Goal: Task Accomplishment & Management: Use online tool/utility

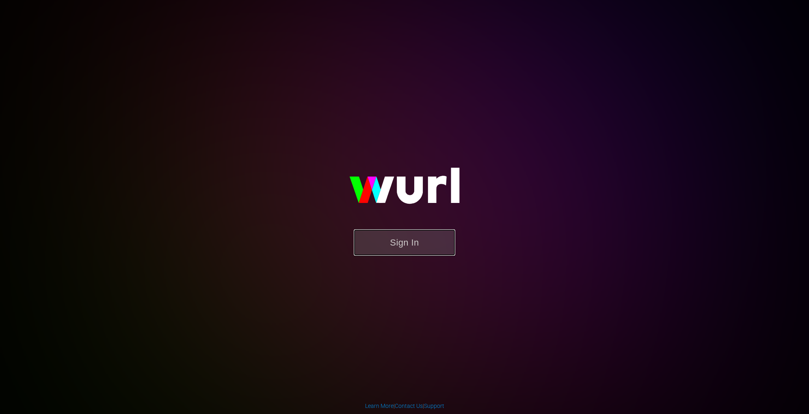
click at [411, 238] on button "Sign In" at bounding box center [405, 242] width 102 height 26
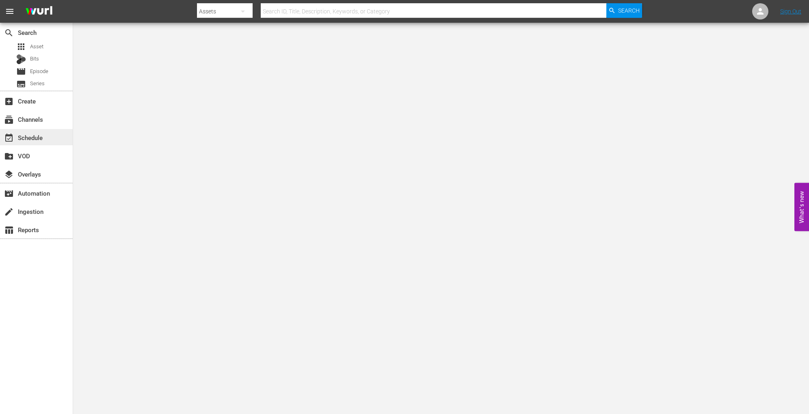
click at [40, 135] on div "event_available Schedule" at bounding box center [22, 136] width 45 height 7
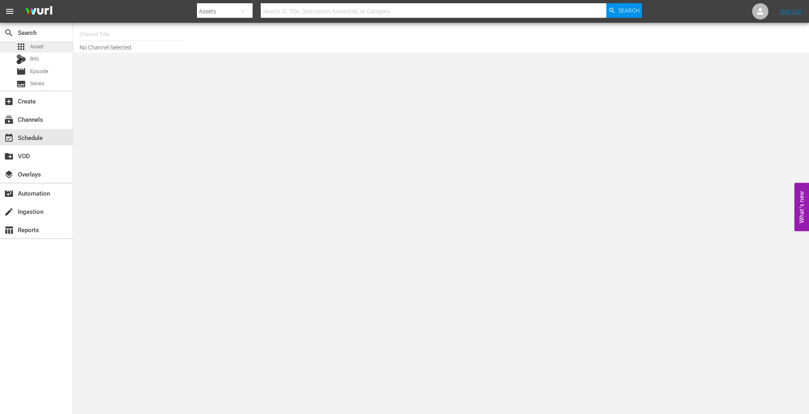
click at [44, 46] on div "apps Asset" at bounding box center [36, 46] width 73 height 11
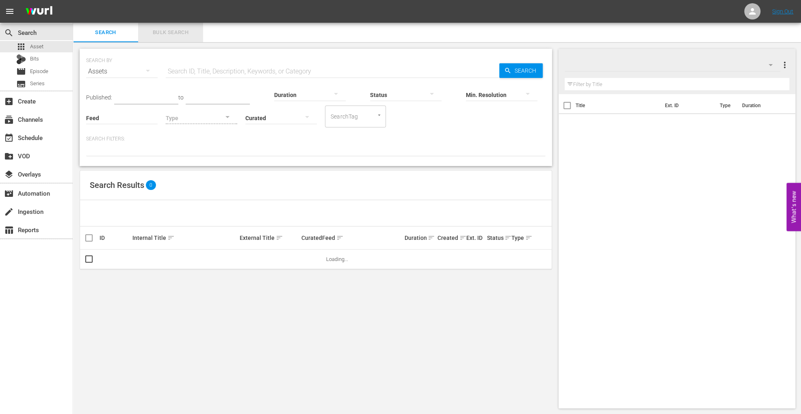
click at [179, 37] on span "Bulk Search" at bounding box center [170, 32] width 55 height 9
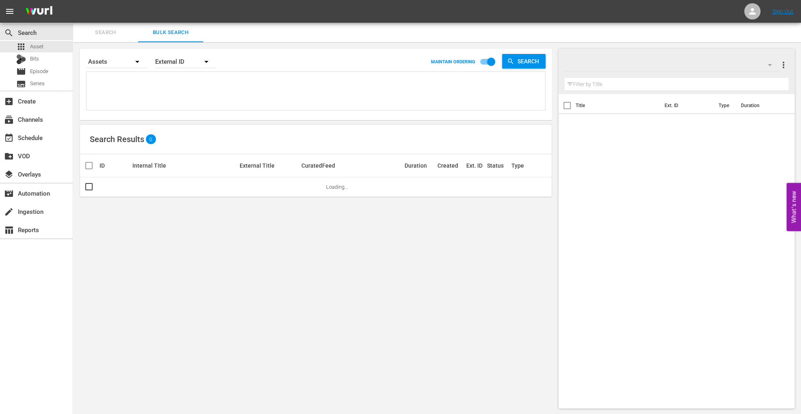
click at [185, 93] on textarea at bounding box center [317, 92] width 457 height 37
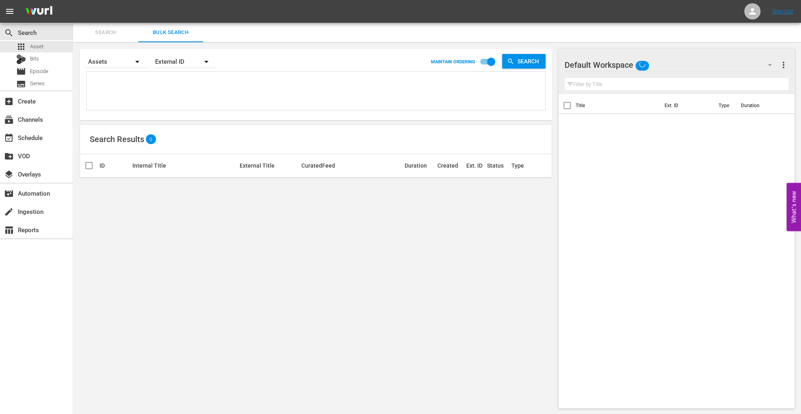
paste textarea "12:00:00 AM 290039 PC468348 00:23:36 3 06:00 00:29:36 01:30 12:31:07 AM 290027 …"
type textarea "12:00:00 AM 290039 PC468348 00:23:36 3 06:00 00:29:36 01:30 12:31:07 AM 290027 …"
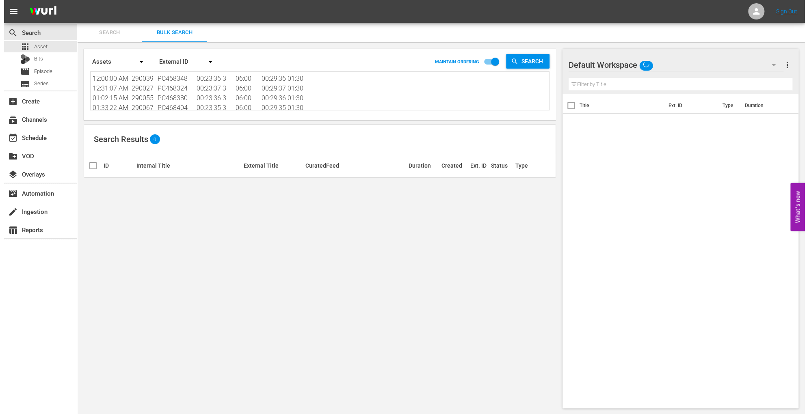
scroll to position [0, 0]
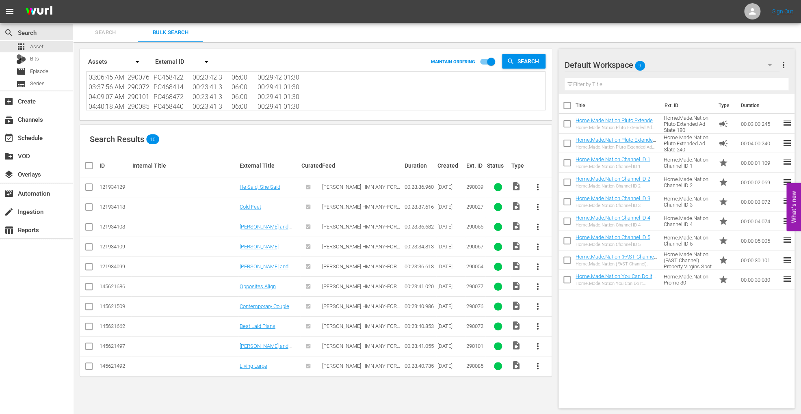
type textarea "12:00:00 AM 290039 PC468348 00:23:36 3 06:00 00:29:36 01:30 12:31:07 AM 290027 …"
click at [91, 165] on input "checkbox" at bounding box center [92, 166] width 16 height 10
checkbox input "true"
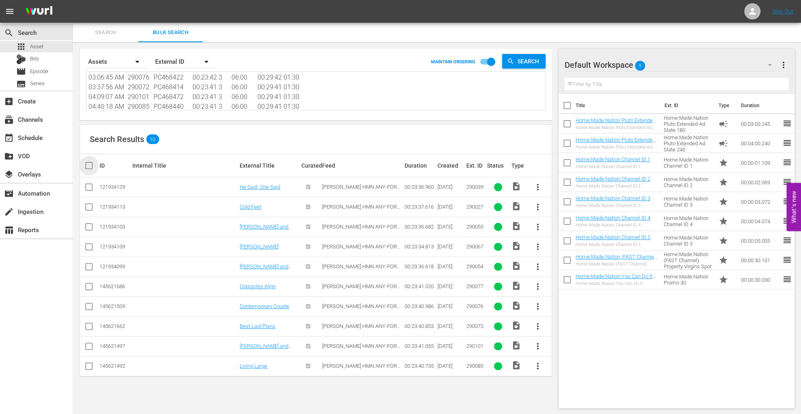
checkbox input "true"
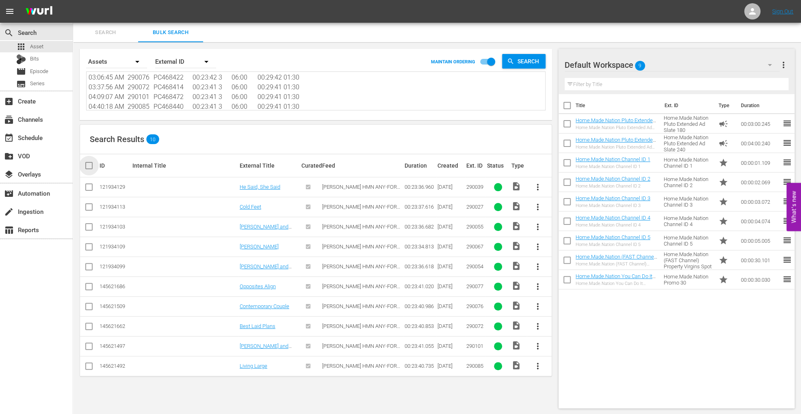
checkbox input "true"
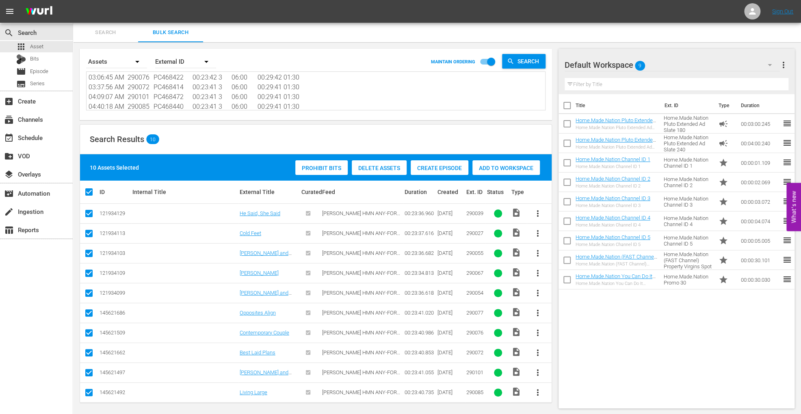
click at [493, 162] on div "Add to Workspace" at bounding box center [505, 167] width 67 height 15
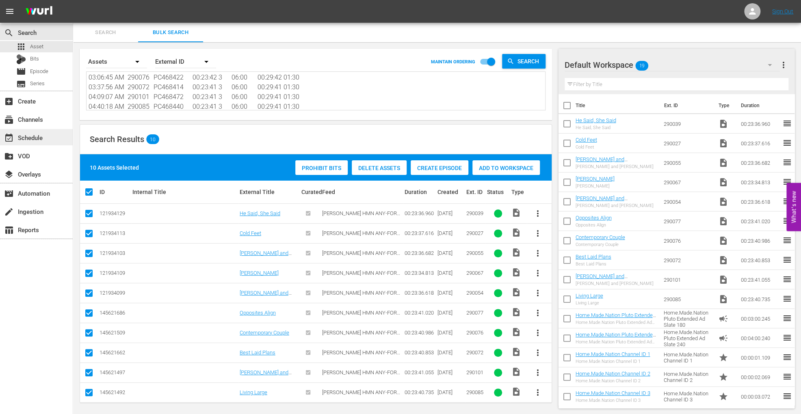
click at [39, 135] on div "event_available Schedule" at bounding box center [22, 136] width 45 height 7
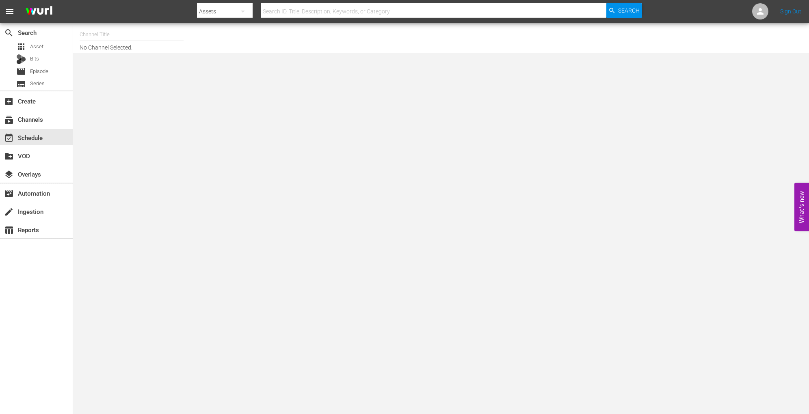
click at [93, 30] on input "text" at bounding box center [132, 34] width 104 height 19
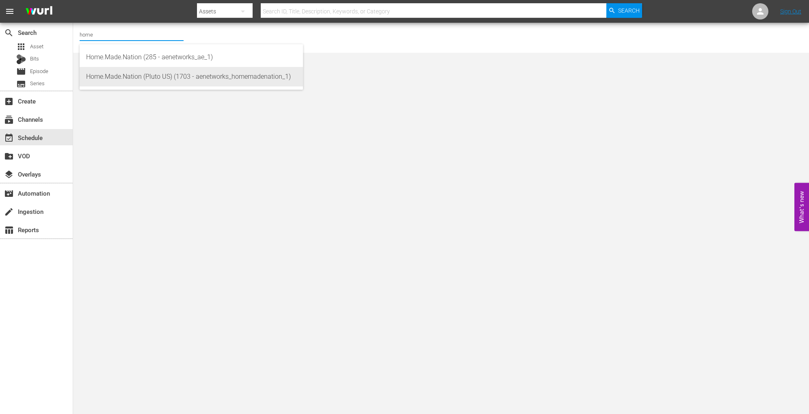
click at [177, 78] on div "Home.Made.Nation (Pluto US) (1703 - aenetworks_homemadenation_1)" at bounding box center [191, 76] width 210 height 19
type input "Home.Made.Nation (Pluto US) (1703 - aenetworks_homemadenation_1)"
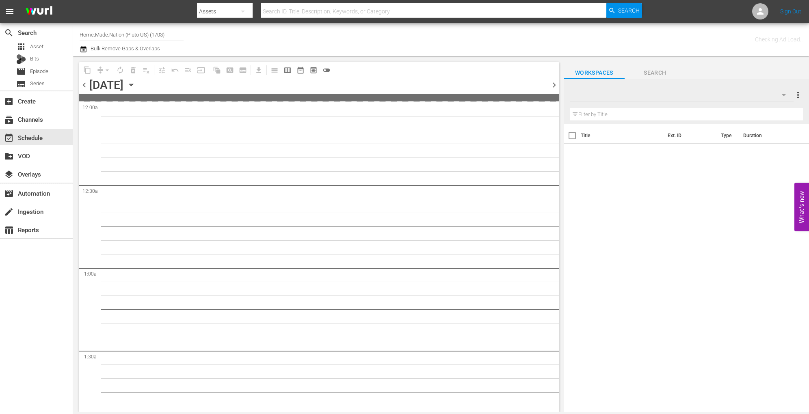
click at [133, 86] on icon "button" at bounding box center [131, 85] width 4 height 2
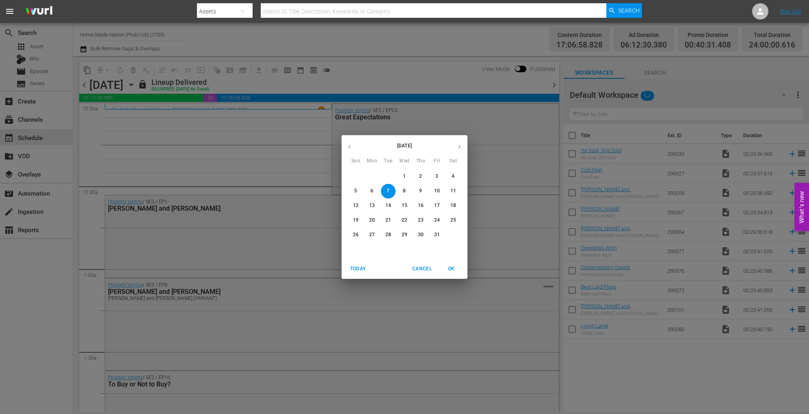
click at [388, 219] on p "21" at bounding box center [388, 220] width 6 height 7
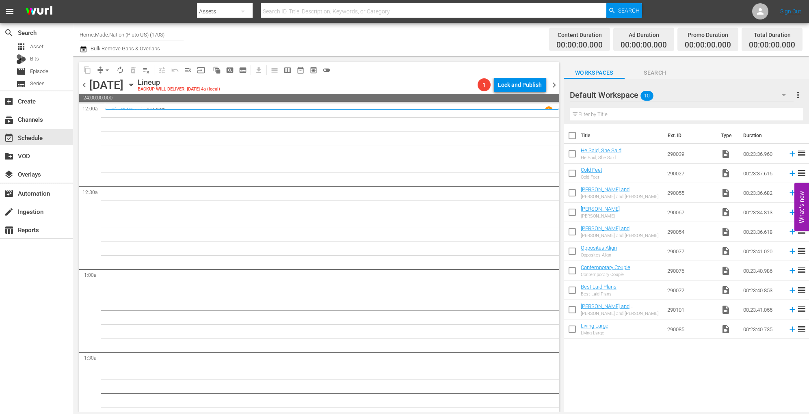
click at [571, 132] on input "checkbox" at bounding box center [572, 137] width 17 height 17
checkbox input "true"
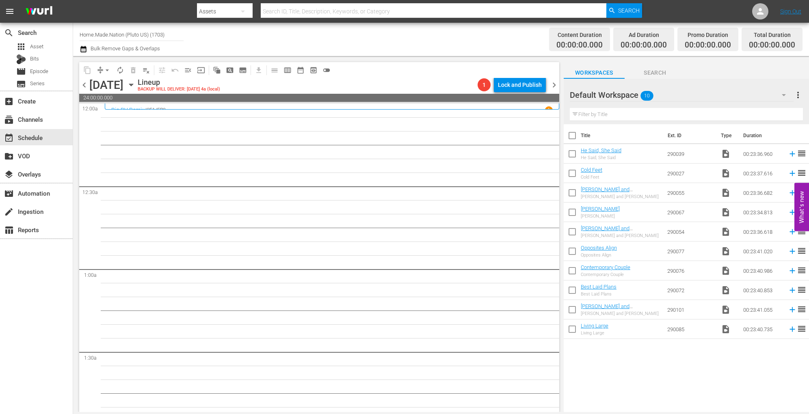
checkbox input "true"
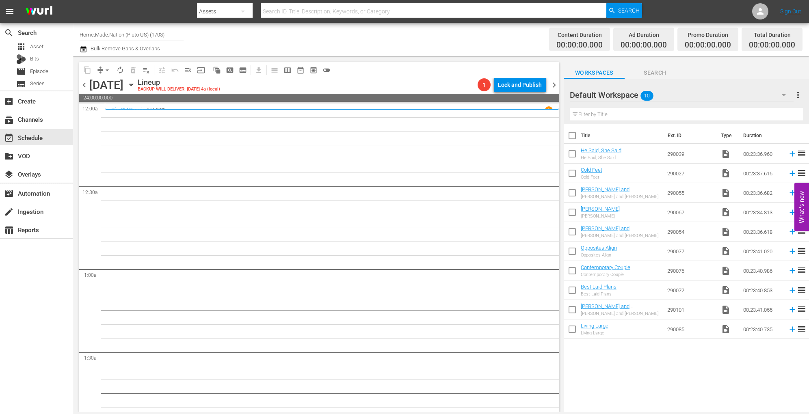
checkbox input "true"
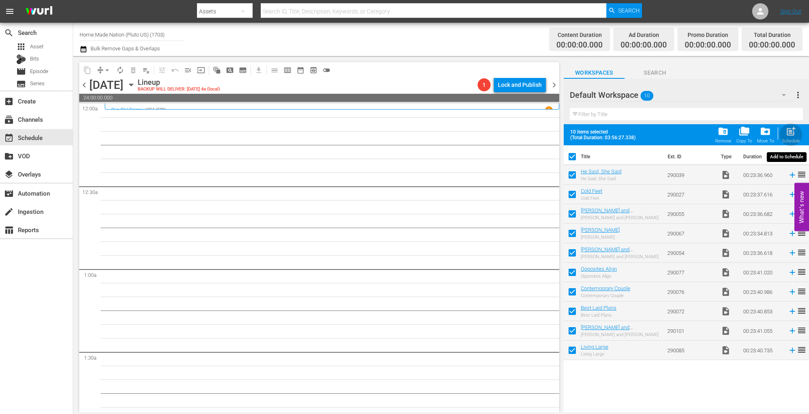
click at [794, 133] on span "post_add" at bounding box center [790, 131] width 11 height 11
checkbox input "false"
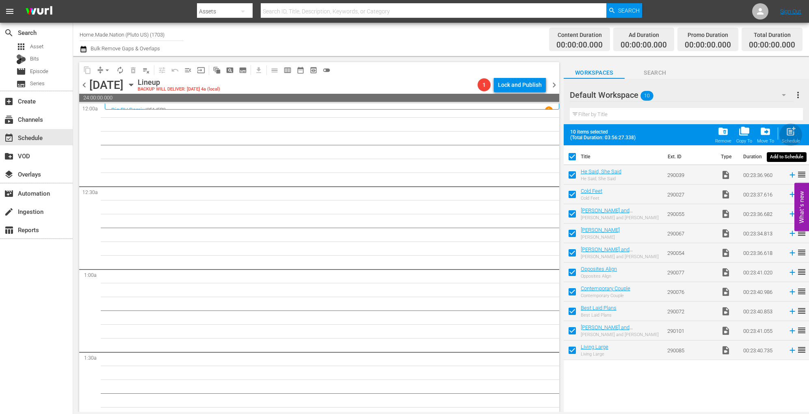
checkbox input "false"
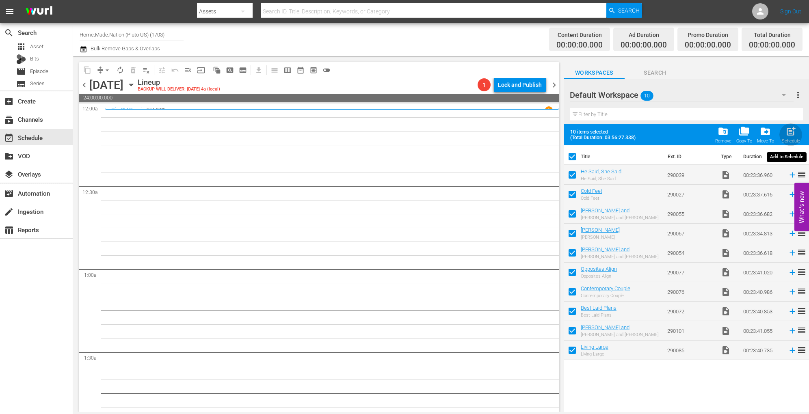
checkbox input "false"
click at [799, 145] on th at bounding box center [804, 156] width 10 height 23
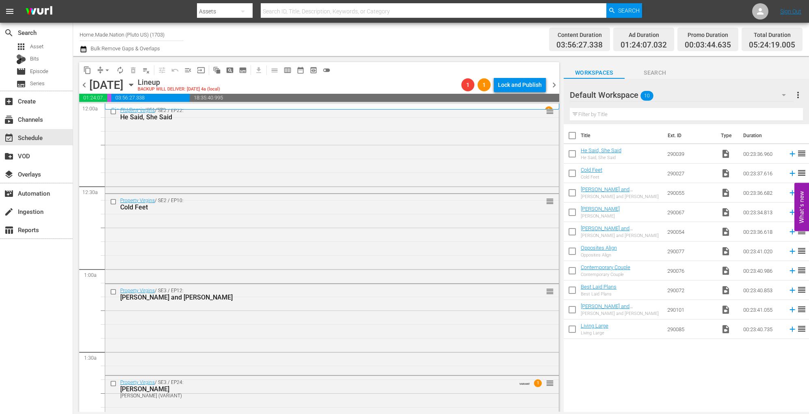
click at [573, 137] on input "checkbox" at bounding box center [572, 137] width 17 height 17
checkbox input "true"
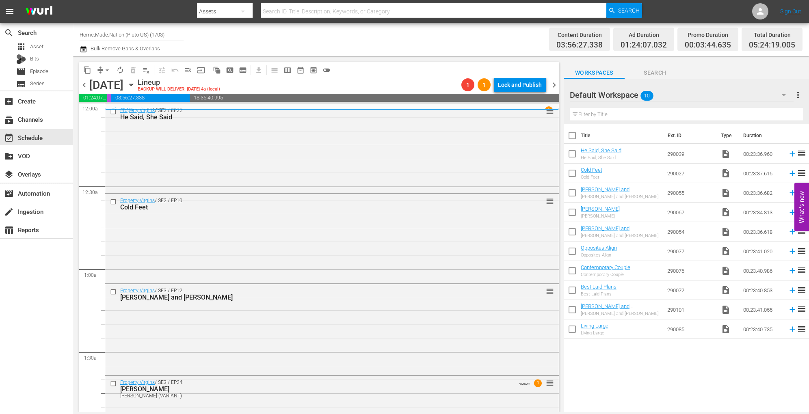
checkbox input "true"
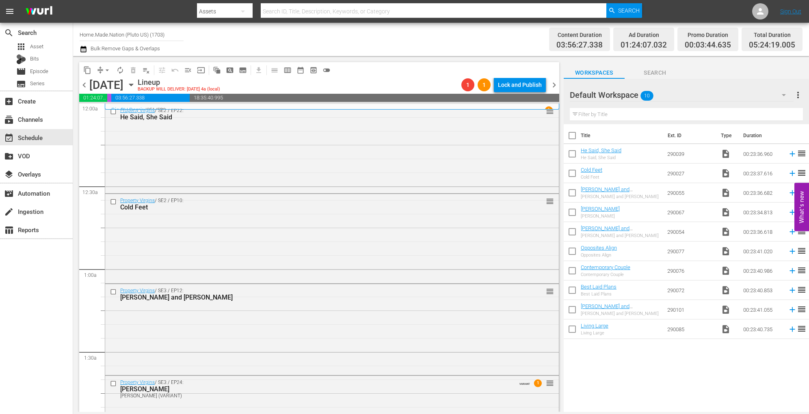
checkbox input "true"
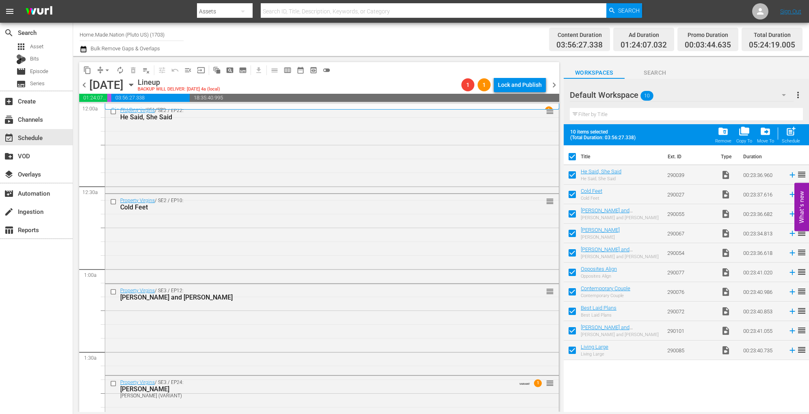
click at [722, 141] on div "Remove" at bounding box center [723, 140] width 16 height 5
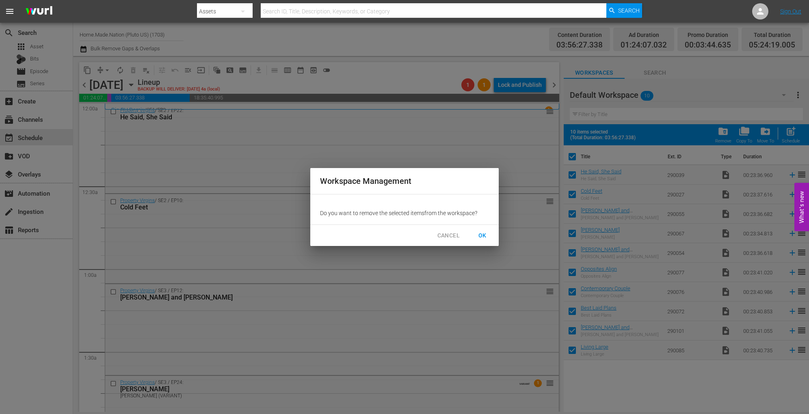
click at [484, 234] on span "OK" at bounding box center [482, 236] width 13 height 10
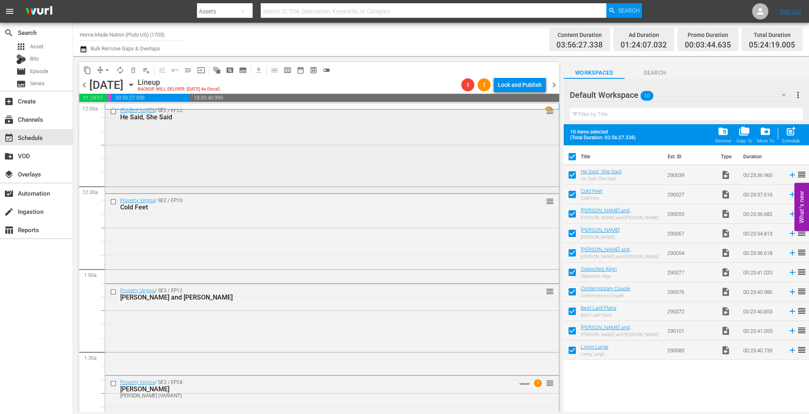
click at [257, 190] on div "Property Virgins / SE2 / EP22: He Said, She Said reorder" at bounding box center [332, 148] width 454 height 88
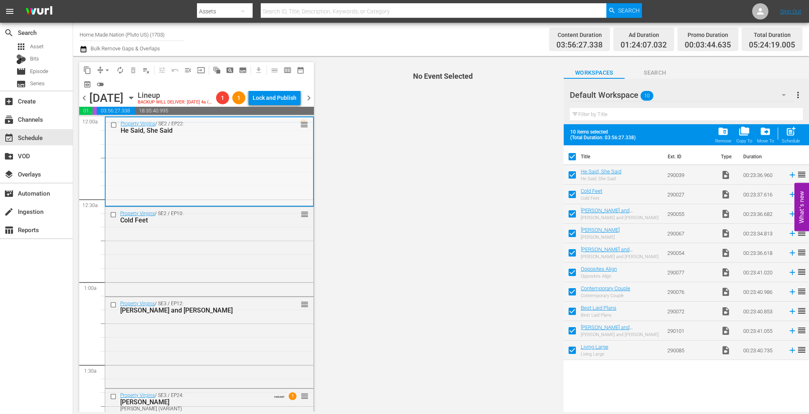
click at [264, 174] on div "Property Virgins / SE2 / EP22: He Said, She Said reorder" at bounding box center [210, 161] width 208 height 88
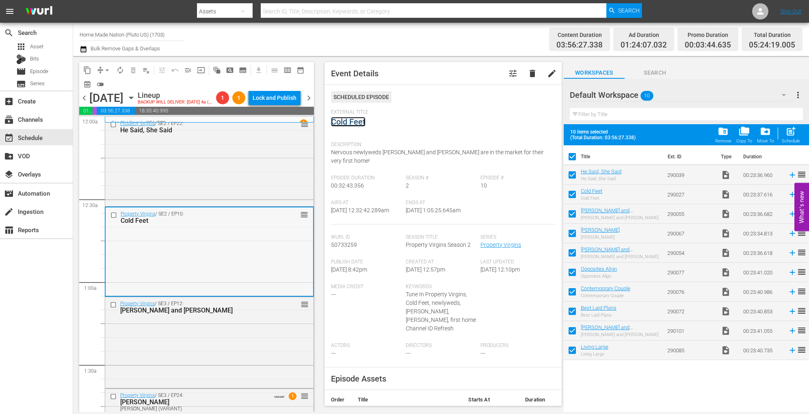
checkbox input "false"
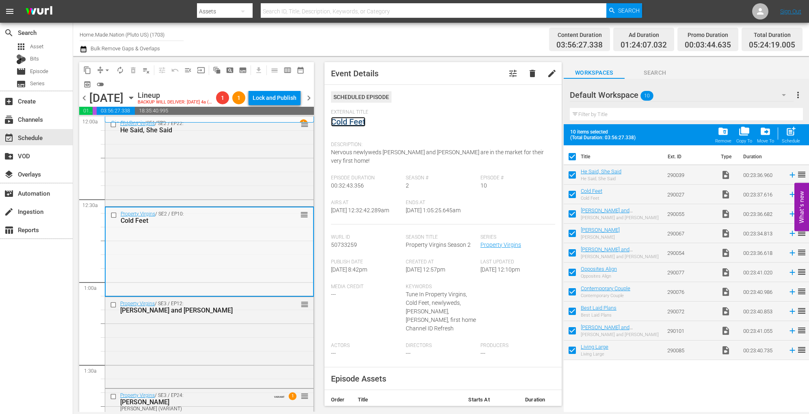
checkbox input "false"
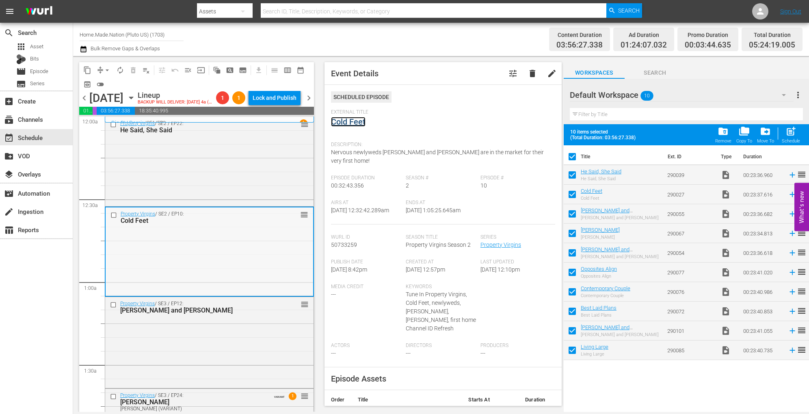
checkbox input "false"
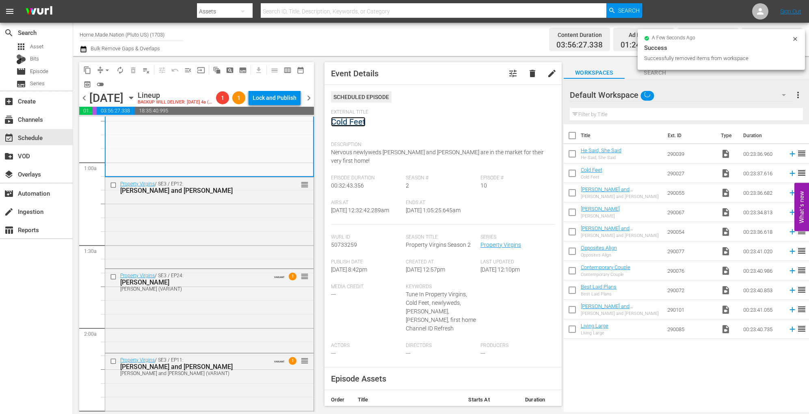
scroll to position [120, 0]
click at [230, 240] on div "Property Virgins / SE3 / EP12: Janice and Keefe reorder" at bounding box center [209, 221] width 208 height 89
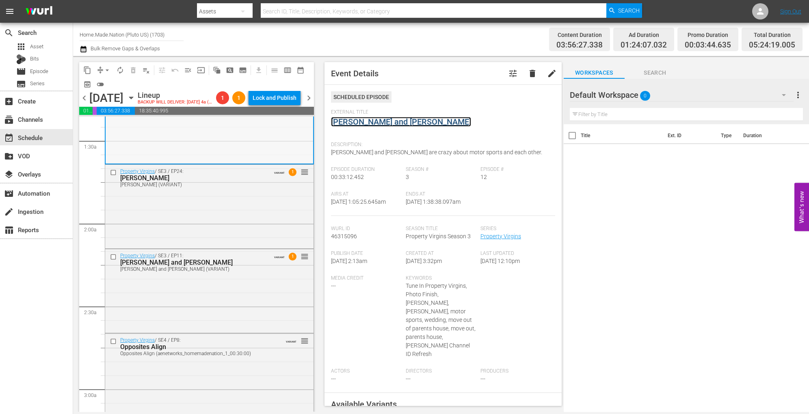
scroll to position [226, 0]
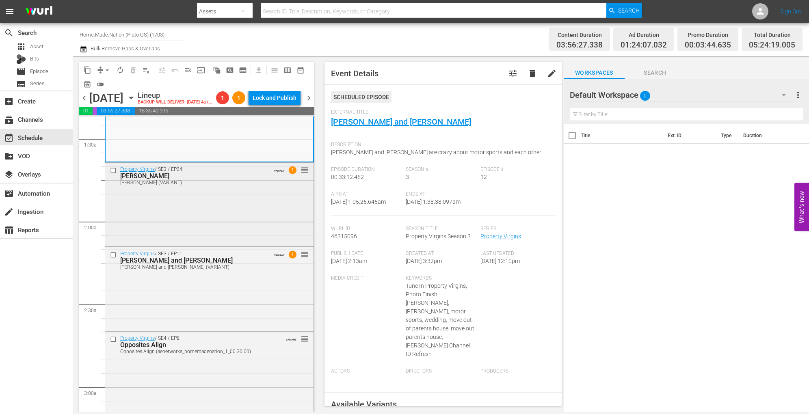
click at [233, 221] on div "Property Virgins / SE3 / EP24: Brenda Brenda (VARIANT) VARIANT 1 reorder" at bounding box center [209, 204] width 208 height 82
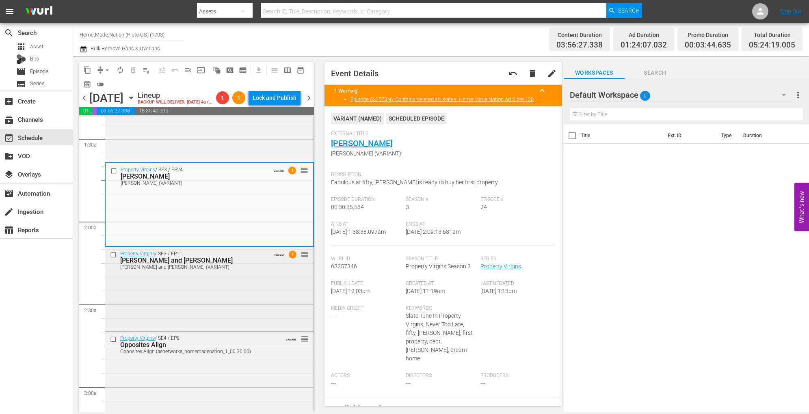
click at [242, 314] on div "Property Virgins / SE3 / EP11: Anjie and Alpesh Anjie and Alpesh (VARIANT) VARI…" at bounding box center [209, 288] width 208 height 82
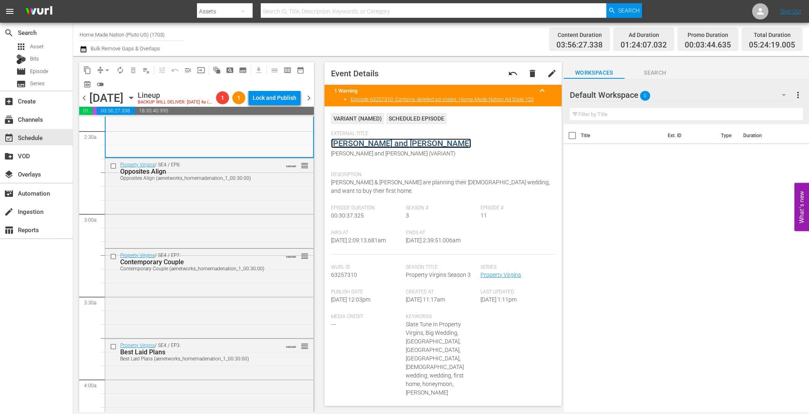
scroll to position [402, 0]
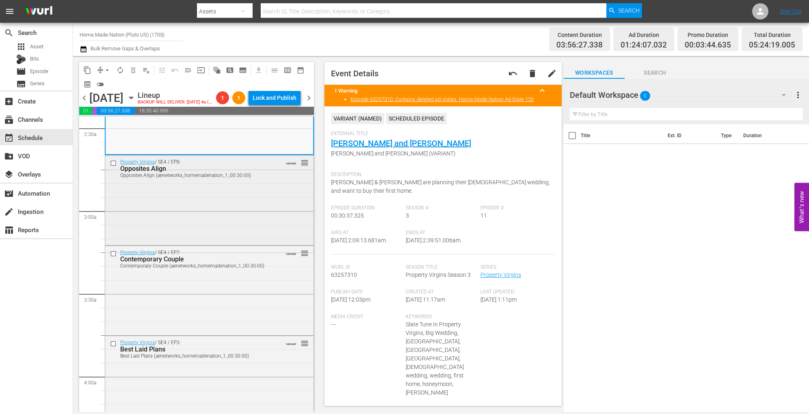
click at [253, 232] on div "Property Virgins / SE4 / EP8: Opposites Align Opposites Align (aenetworks_homem…" at bounding box center [209, 200] width 208 height 88
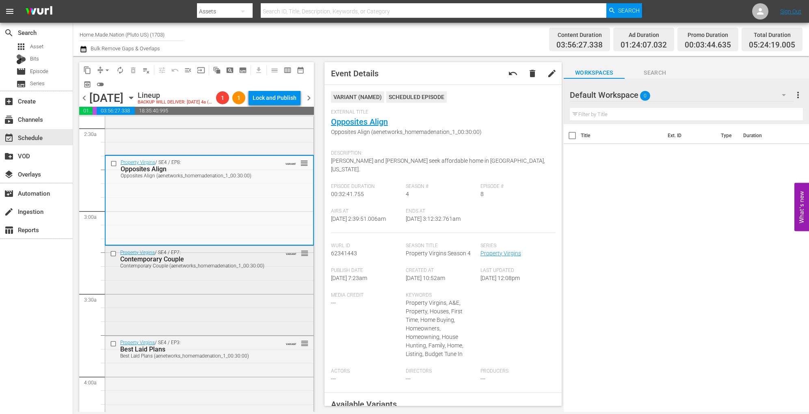
click at [263, 330] on div "Property Virgins / SE4 / EP7: Contemporary Couple Contemporary Couple (aenetwor…" at bounding box center [209, 290] width 208 height 88
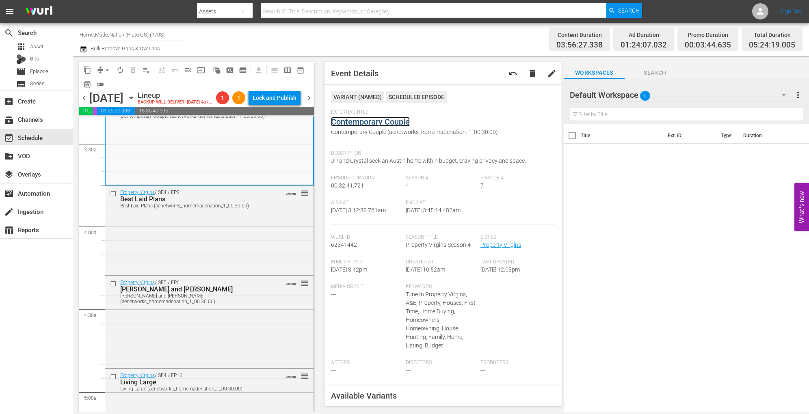
scroll to position [564, 0]
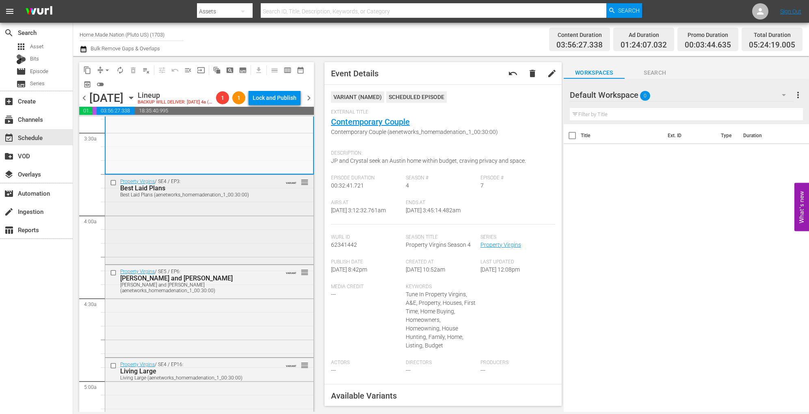
click at [210, 238] on div "Property Virgins / SE4 / EP3: Best Laid Plans Best Laid Plans (aenetworks_homem…" at bounding box center [209, 219] width 208 height 88
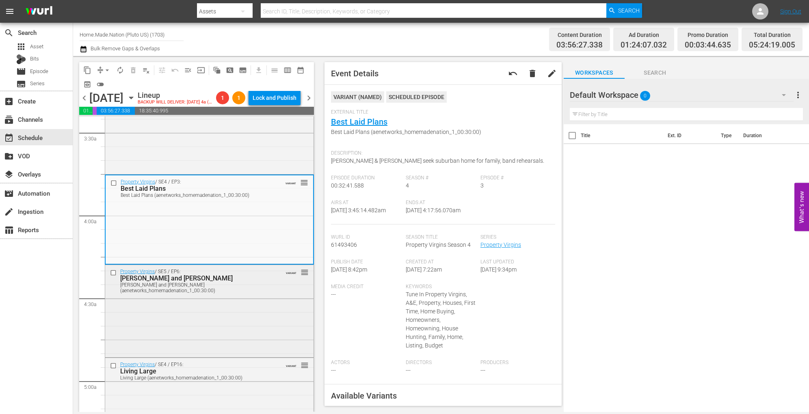
click at [260, 314] on div "Property Virgins / SE5 / EP6: Barbara and Erik Barbara and Erik (aenetworks_hom…" at bounding box center [209, 310] width 208 height 91
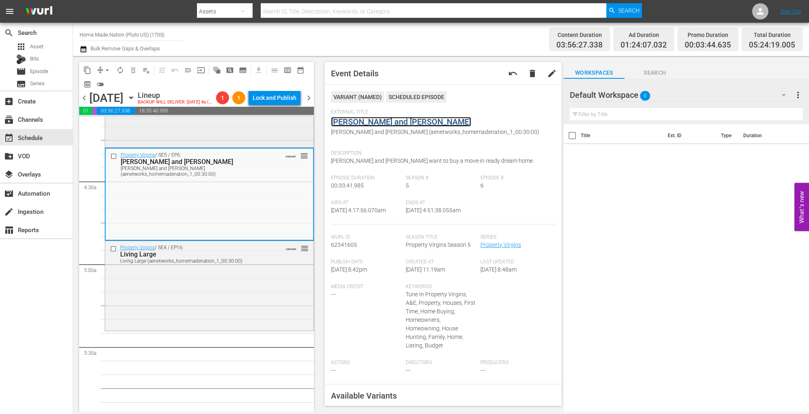
scroll to position [695, 0]
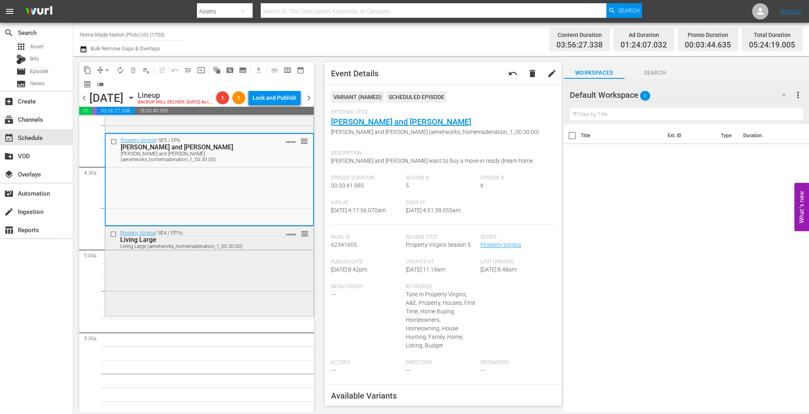
click at [194, 277] on div "Property Virgins / SE4 / EP16: Living Large Living Large (aenetworks_homemadena…" at bounding box center [209, 271] width 208 height 88
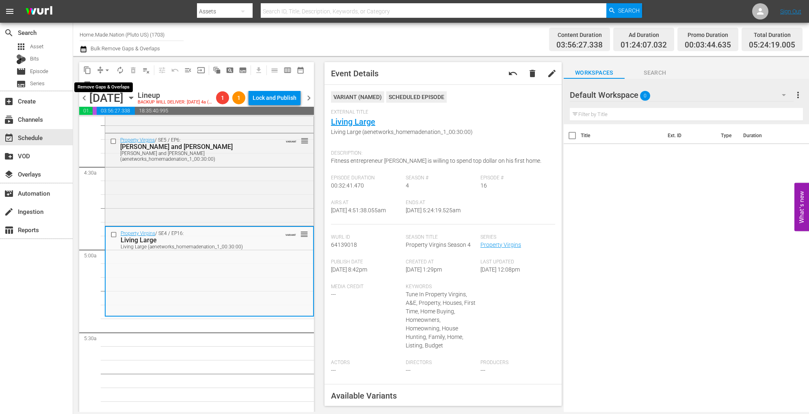
click at [103, 68] on span "arrow_drop_down" at bounding box center [107, 70] width 8 height 8
click at [101, 84] on li "Align to Midnight" at bounding box center [107, 86] width 85 height 13
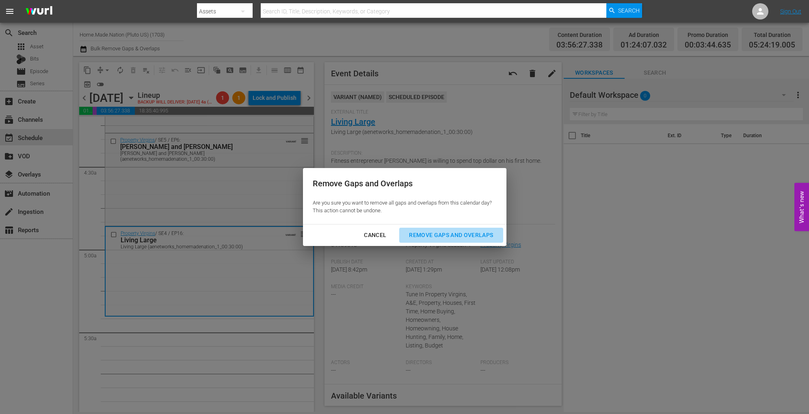
click at [415, 237] on div "Remove Gaps and Overlaps" at bounding box center [450, 235] width 97 height 10
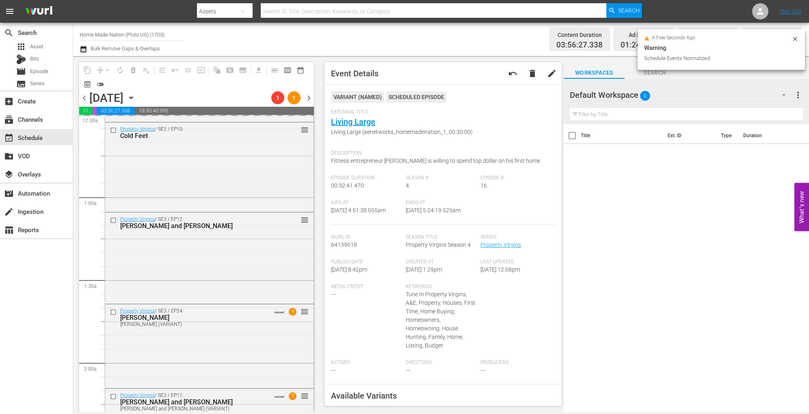
scroll to position [0, 0]
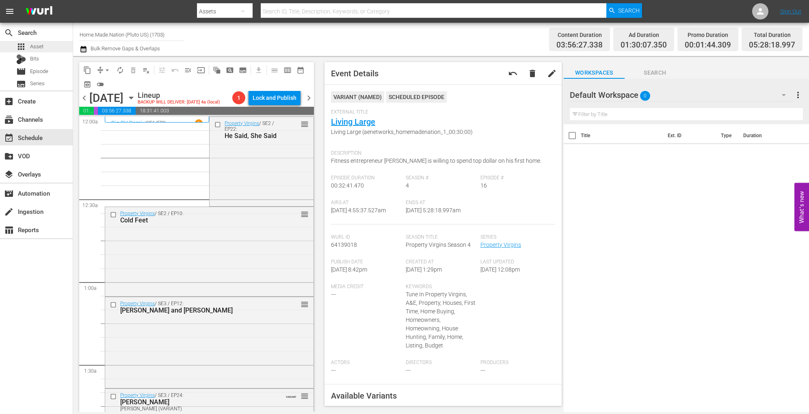
click at [48, 49] on div "apps Asset" at bounding box center [36, 46] width 73 height 11
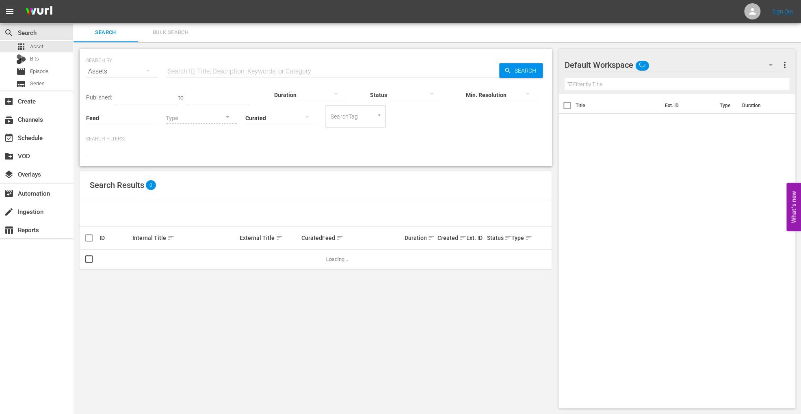
click at [172, 31] on span "Bulk Search" at bounding box center [170, 32] width 55 height 9
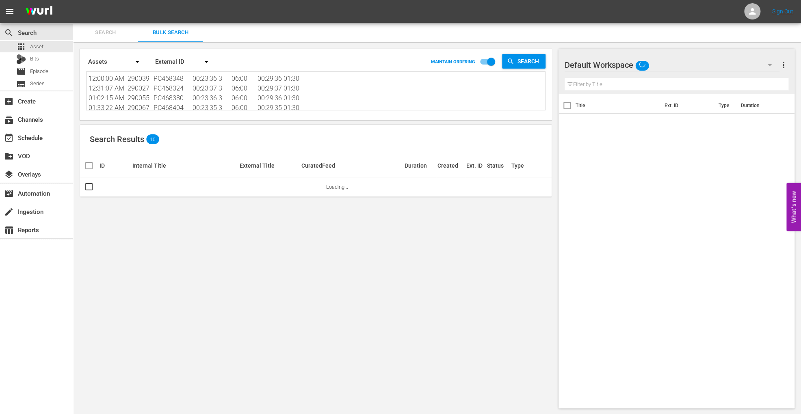
click at [276, 99] on textarea "12:00:00 AM 290039 PC468348 00:23:36 3 06:00 00:29:36 01:30 12:31:07 AM 290027 …" at bounding box center [317, 92] width 457 height 37
paste textarea "05:11:29 AM 290115 PC468500 00:23:42 3 06:00 00:29:42"
type textarea "05:11:29 AM 290115 PC468500 00:23:42 3 06:00 00:29:42 01:30"
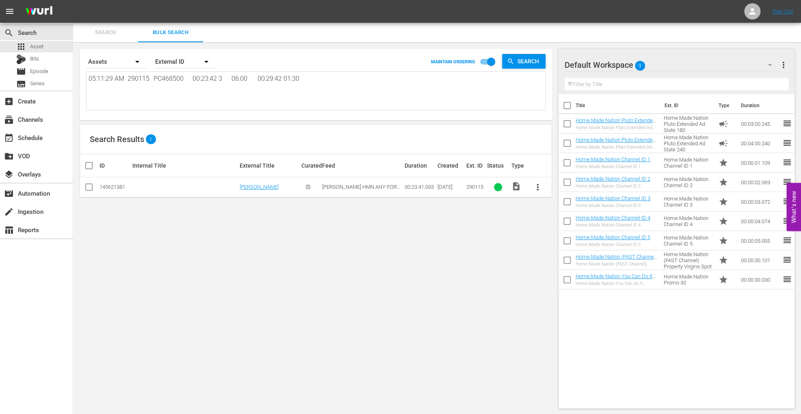
type textarea "05:11:29 AM 290115 PC468500 00:23:42 3 06:00 00:29:42 01:30"
click at [87, 188] on input "checkbox" at bounding box center [89, 189] width 10 height 10
checkbox input "true"
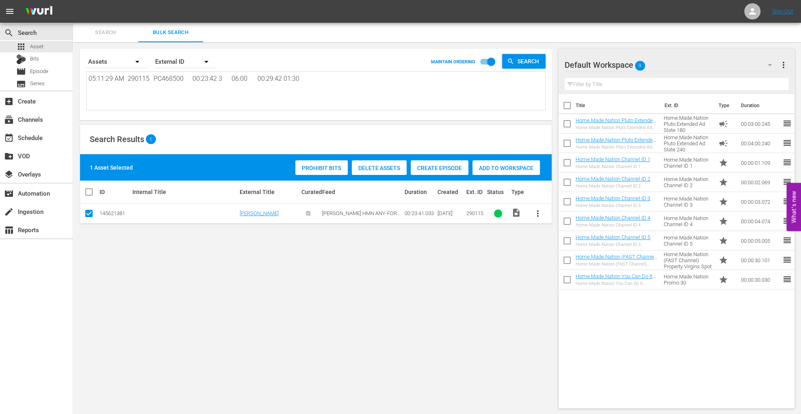
click at [500, 168] on span "Add to Workspace" at bounding box center [505, 168] width 67 height 6
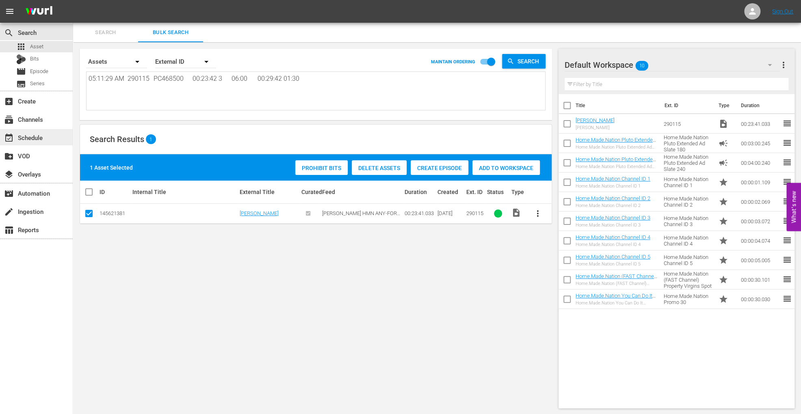
click at [55, 140] on div "event_available Schedule" at bounding box center [36, 137] width 73 height 16
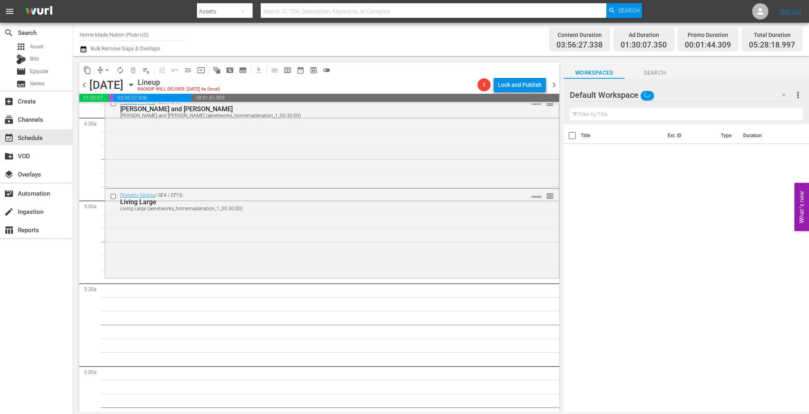
scroll to position [767, 0]
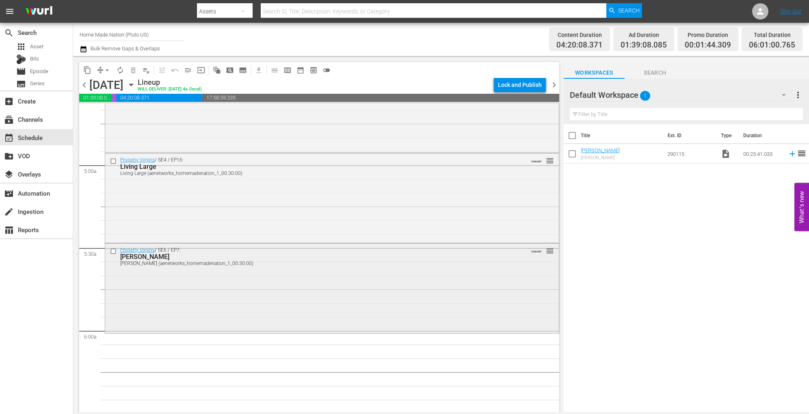
click at [453, 274] on div "Property Virgins / SE6 / EP7: Erin Erin (aenetworks_homemadenation_1_00:30:00) …" at bounding box center [332, 288] width 454 height 88
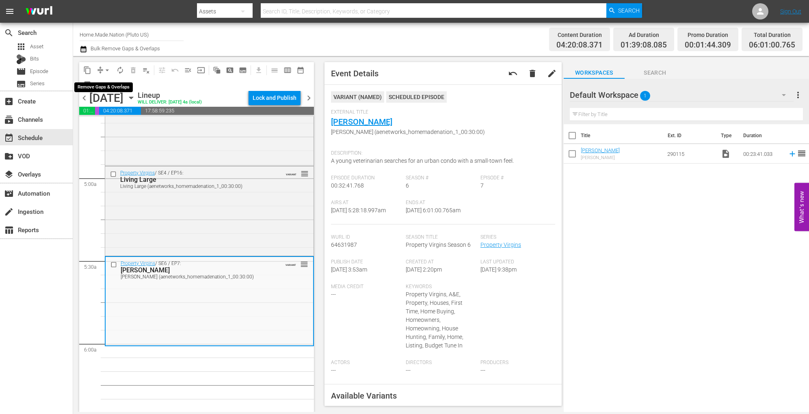
click at [108, 67] on span "arrow_drop_down" at bounding box center [107, 70] width 8 height 8
click at [106, 82] on li "Align to Midnight" at bounding box center [107, 86] width 85 height 13
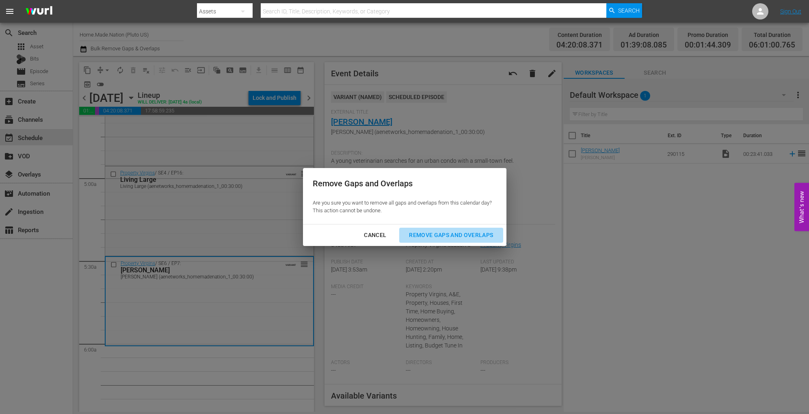
click at [420, 235] on div "Remove Gaps and Overlaps" at bounding box center [450, 235] width 97 height 10
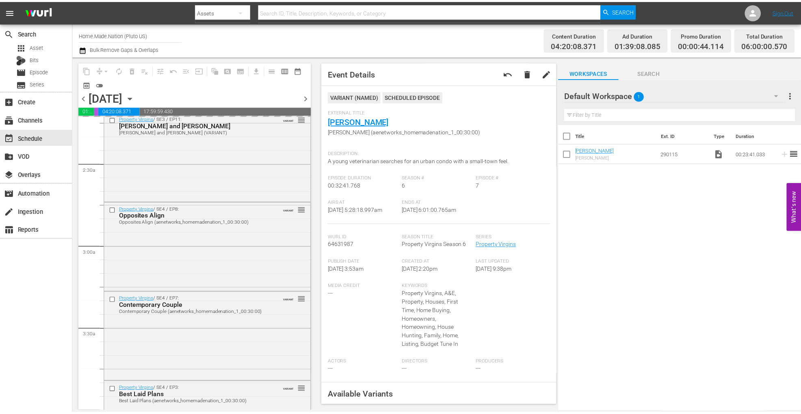
scroll to position [0, 0]
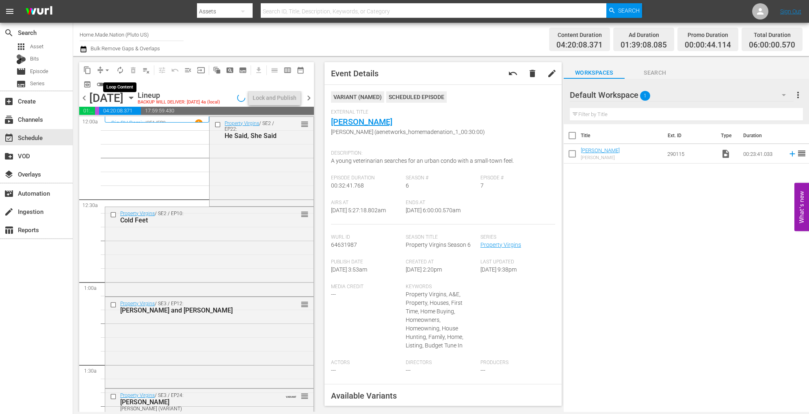
click at [118, 70] on span "autorenew_outlined" at bounding box center [120, 70] width 8 height 8
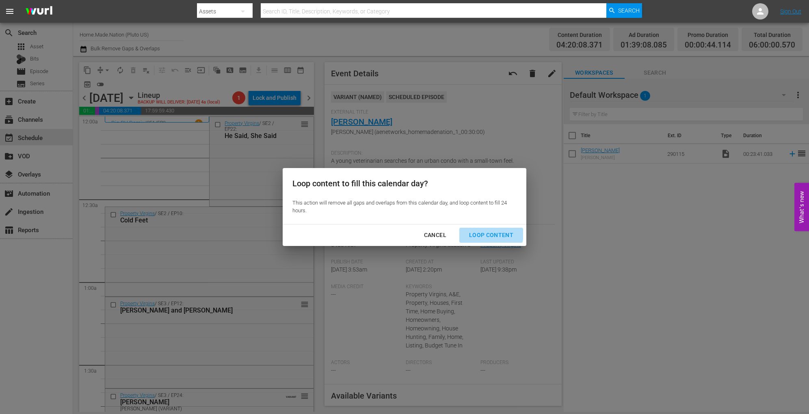
click at [487, 234] on div "Loop Content" at bounding box center [491, 235] width 57 height 10
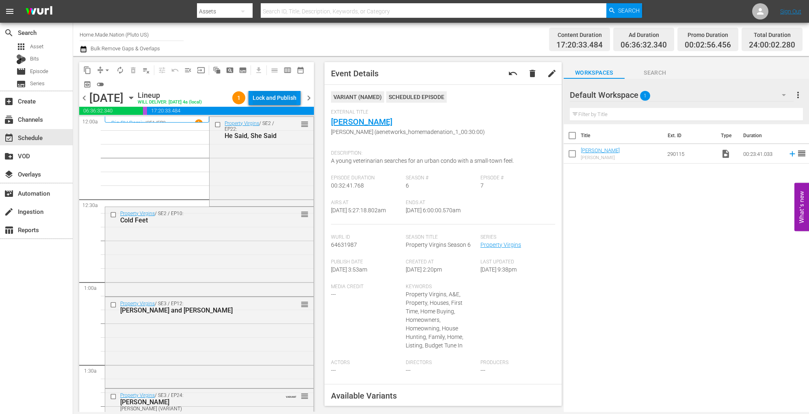
click at [266, 99] on div "Lock and Publish" at bounding box center [275, 98] width 44 height 15
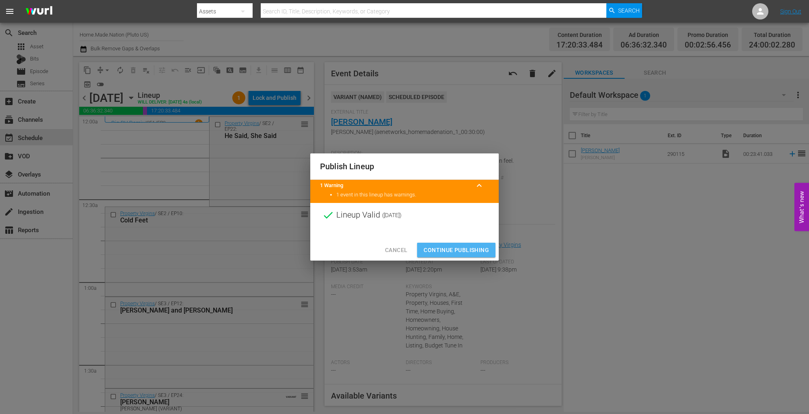
click at [447, 250] on span "Continue Publishing" at bounding box center [456, 250] width 65 height 10
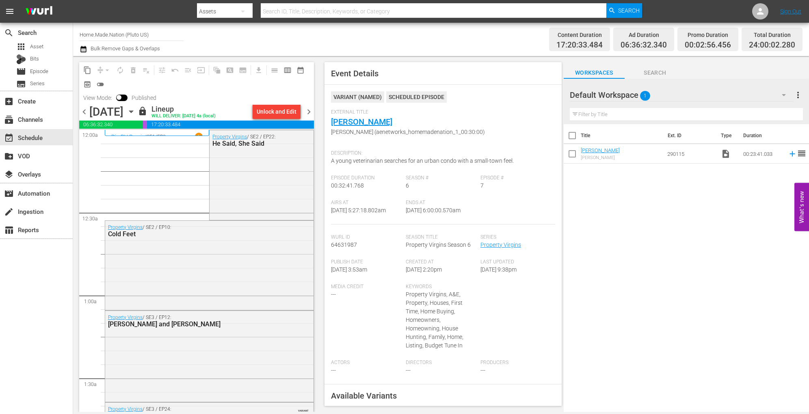
click at [136, 115] on icon "button" at bounding box center [131, 111] width 9 height 9
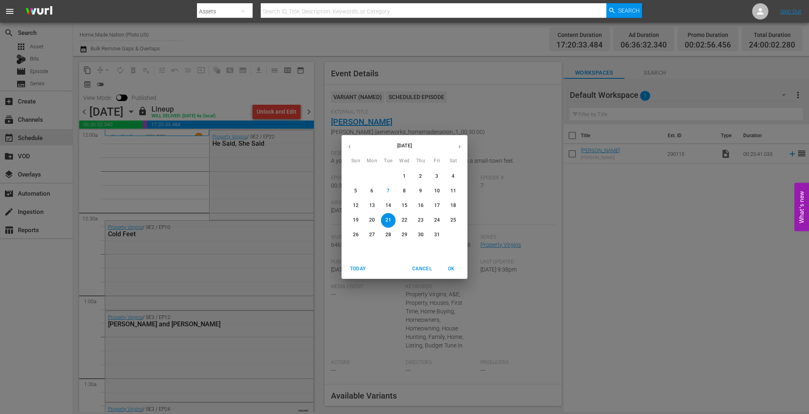
click at [404, 223] on p "22" at bounding box center [405, 220] width 6 height 7
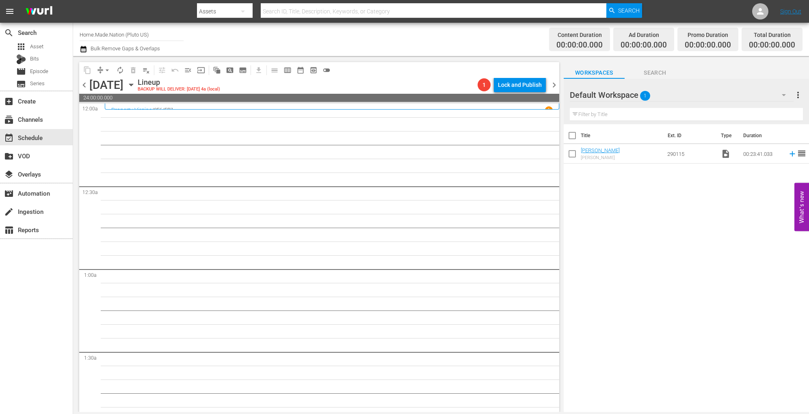
click at [574, 155] on input "checkbox" at bounding box center [572, 155] width 17 height 17
checkbox input "true"
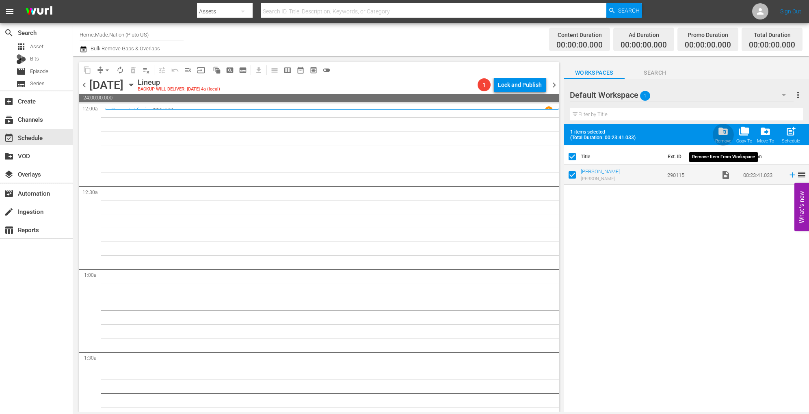
click at [724, 137] on div "folder_delete Remove" at bounding box center [723, 135] width 16 height 18
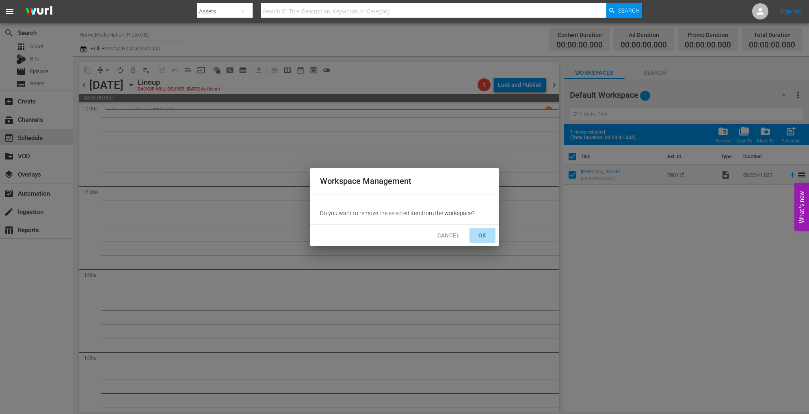
click at [480, 229] on button "OK" at bounding box center [483, 235] width 26 height 15
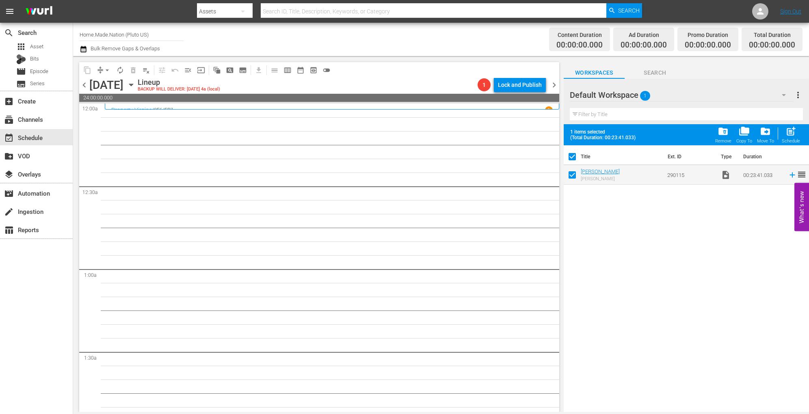
checkbox input "false"
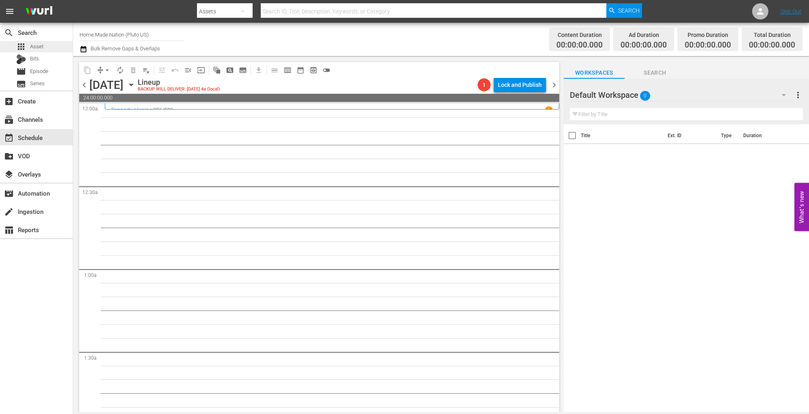
click at [48, 45] on div "apps Asset" at bounding box center [36, 46] width 73 height 11
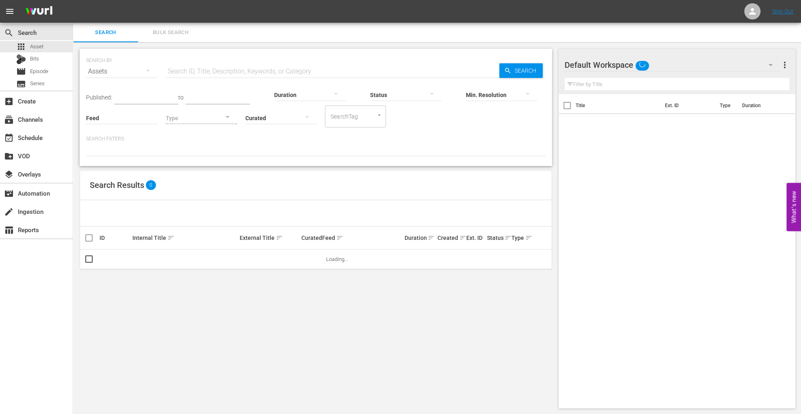
click at [177, 28] on span "Bulk Search" at bounding box center [170, 32] width 55 height 9
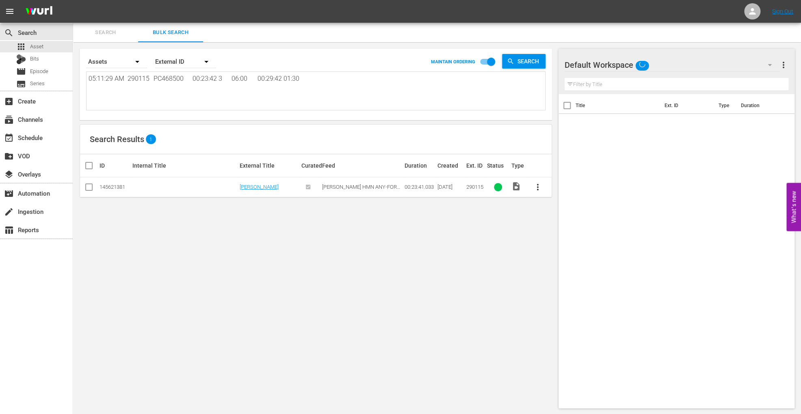
click at [188, 100] on textarea "05:11:29 AM 290115 PC468500 00:23:42 3 06:00 00:29:42 01:30" at bounding box center [317, 92] width 457 height 37
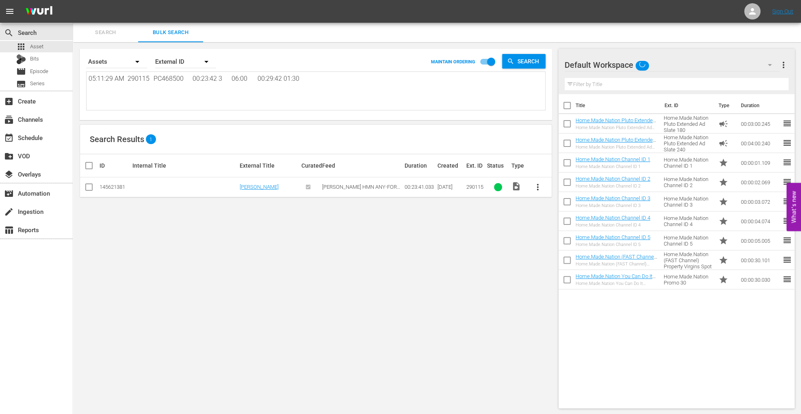
paste textarea "12:00:00 AM 171818 PC285758 00:41:50 5 10:00 00:51:50 02:30 12:54:21 AM 161954 …"
type textarea "12:00:00 AM 171818 PC285758 00:41:50 5 10:00 00:51:50 02:30 12:54:21 AM 161954 …"
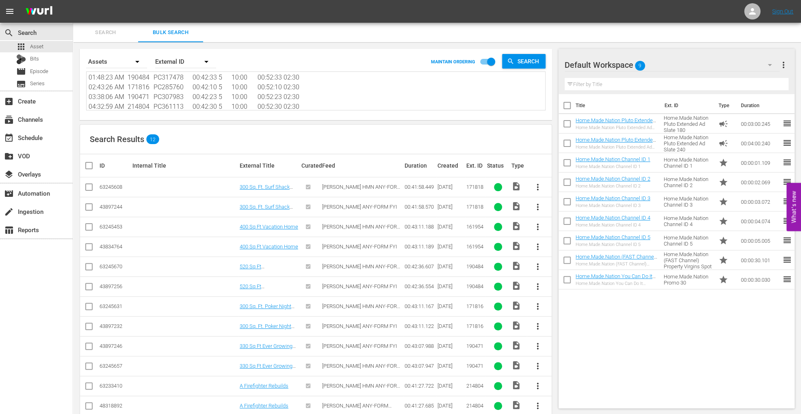
scroll to position [16, 0]
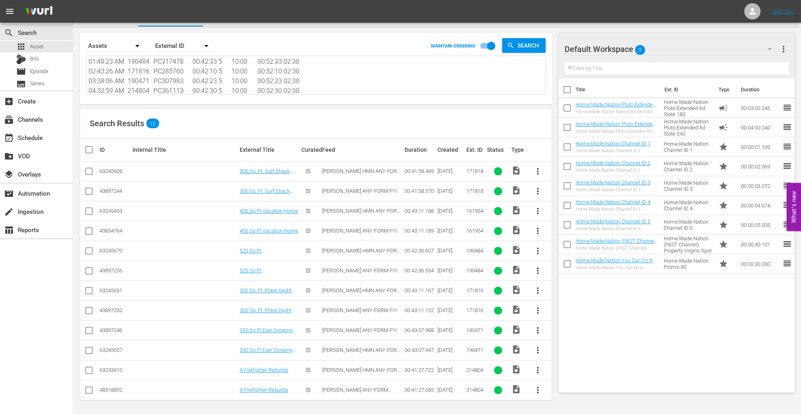
type textarea "12:00:00 AM 171818 PC285758 00:41:50 5 10:00 00:51:50 02:30 12:54:21 AM 161954 …"
click at [88, 167] on icon at bounding box center [89, 172] width 10 height 10
click at [87, 173] on input "checkbox" at bounding box center [89, 173] width 10 height 10
checkbox input "true"
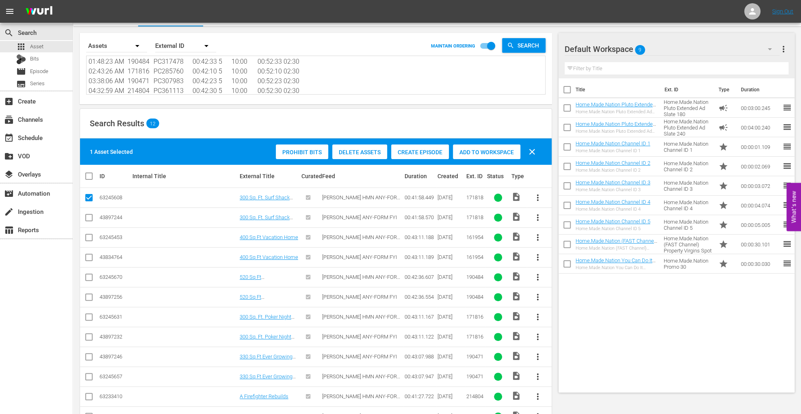
click at [89, 238] on input "checkbox" at bounding box center [89, 239] width 10 height 10
checkbox input "true"
click at [87, 276] on input "checkbox" at bounding box center [89, 279] width 10 height 10
checkbox input "true"
click at [89, 317] on input "checkbox" at bounding box center [89, 319] width 10 height 10
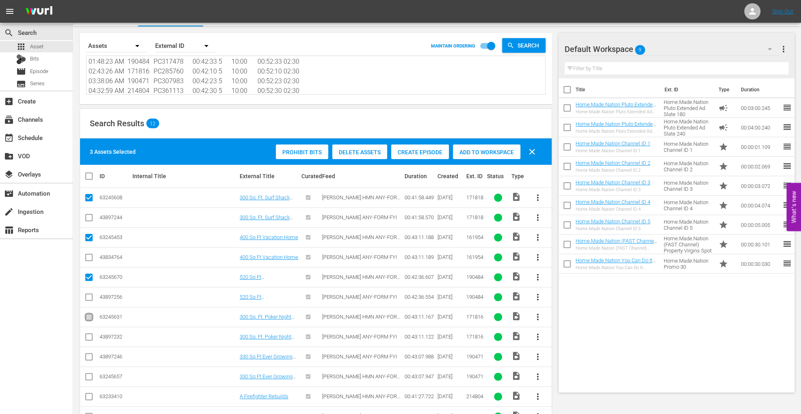
checkbox input "true"
click at [90, 376] on input "checkbox" at bounding box center [89, 379] width 10 height 10
checkbox input "true"
click at [87, 398] on input "checkbox" at bounding box center [89, 399] width 10 height 10
checkbox input "true"
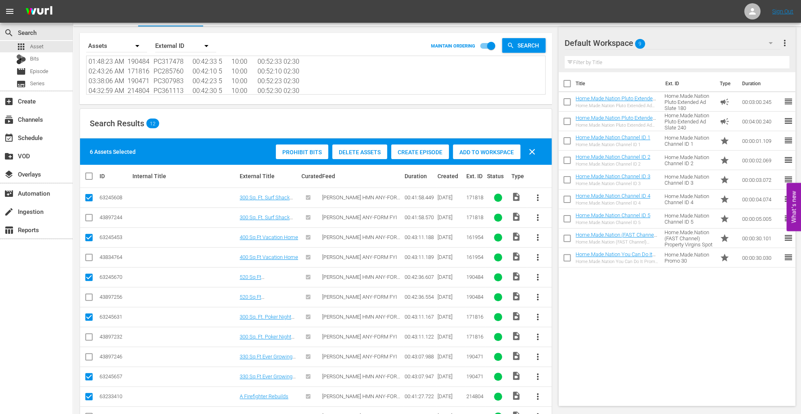
scroll to position [42, 0]
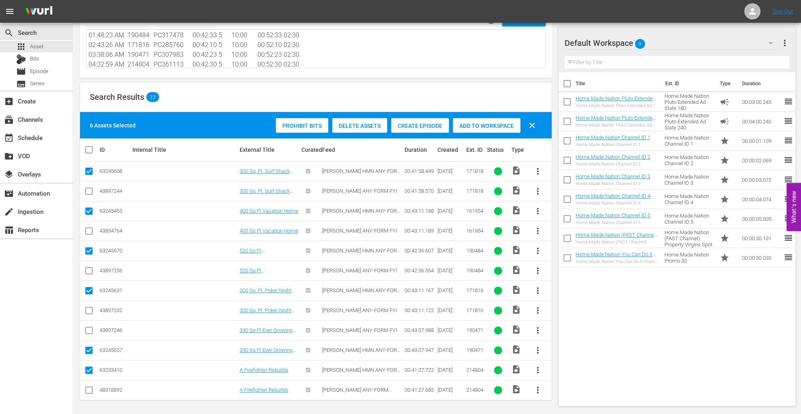
click at [498, 123] on span "Add to Workspace" at bounding box center [486, 126] width 67 height 6
click at [31, 137] on div "event_available Schedule" at bounding box center [22, 136] width 45 height 7
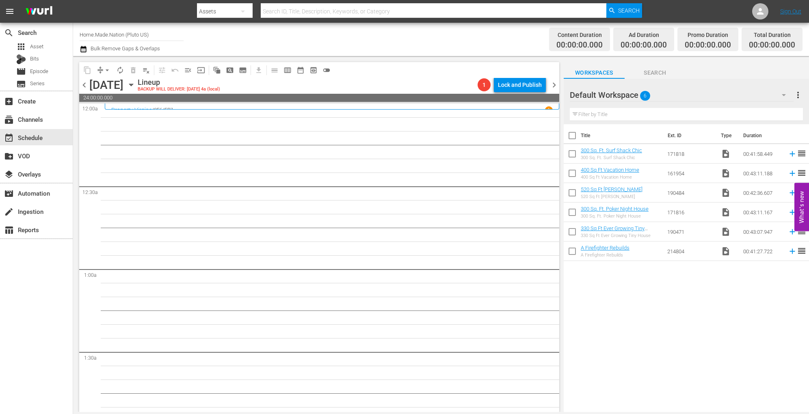
click at [573, 137] on input "checkbox" at bounding box center [572, 137] width 17 height 17
checkbox input "true"
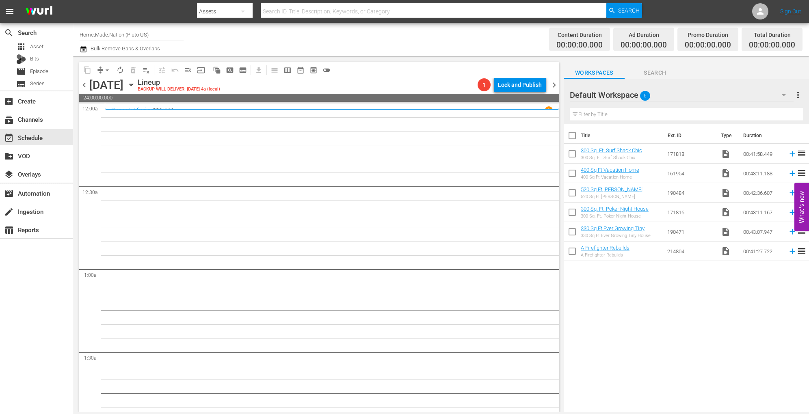
checkbox input "true"
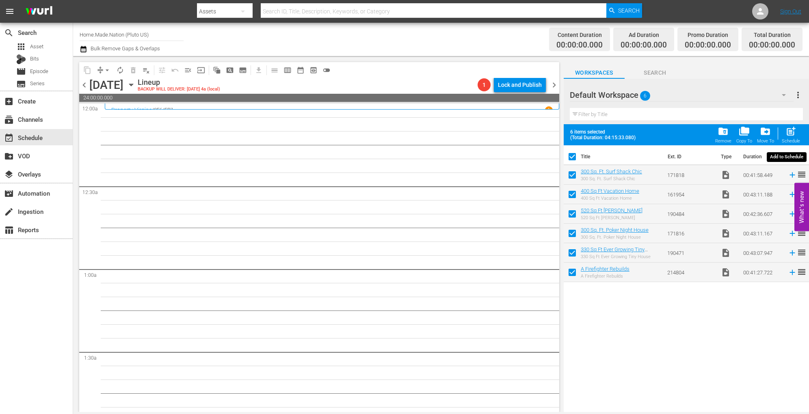
click at [795, 138] on div "Schedule" at bounding box center [791, 140] width 18 height 5
checkbox input "false"
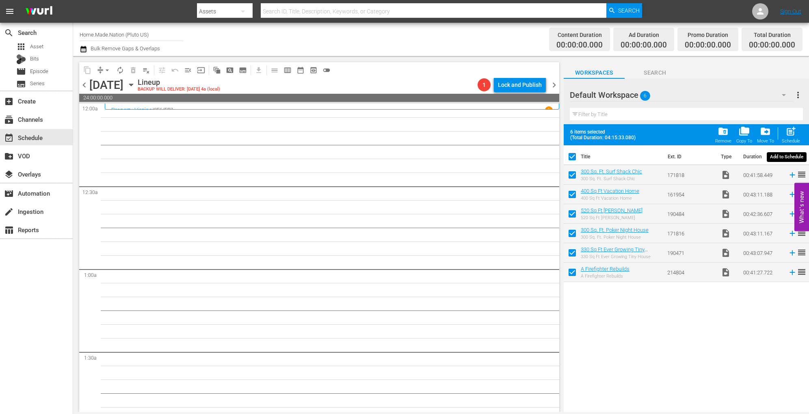
checkbox input "false"
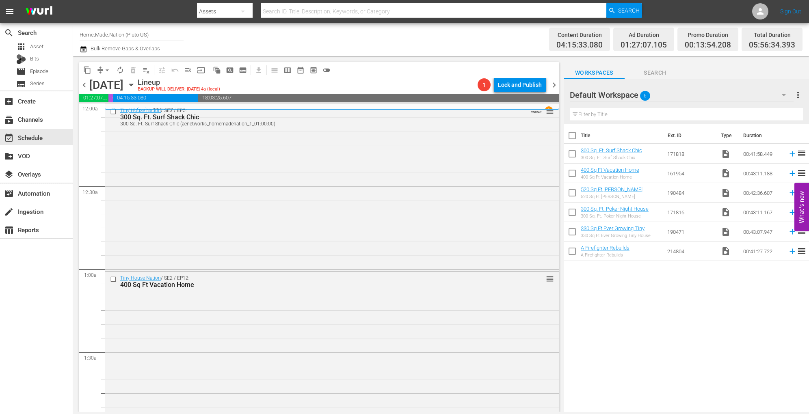
click at [571, 136] on input "checkbox" at bounding box center [572, 137] width 17 height 17
checkbox input "true"
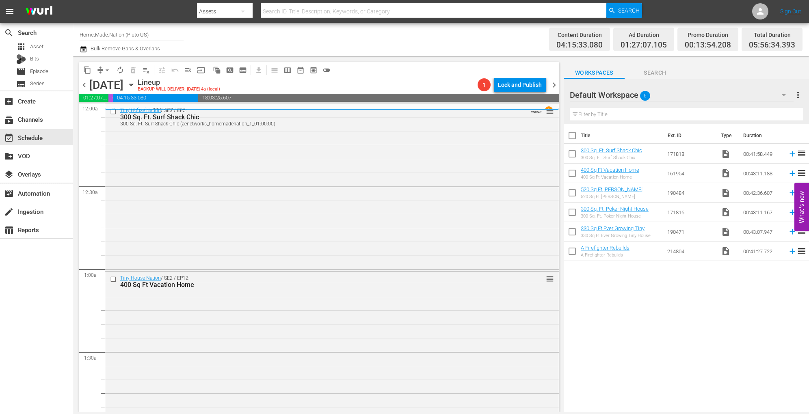
checkbox input "true"
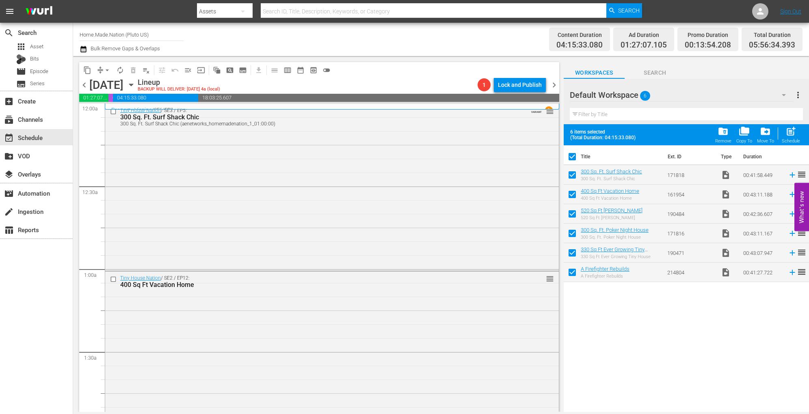
click at [712, 129] on div "6 items selected (Total Duration: 04:15:33.080) folder_delete Remove folder_cop…" at bounding box center [686, 134] width 245 height 21
click at [714, 131] on button "folder_delete Remove" at bounding box center [723, 134] width 21 height 23
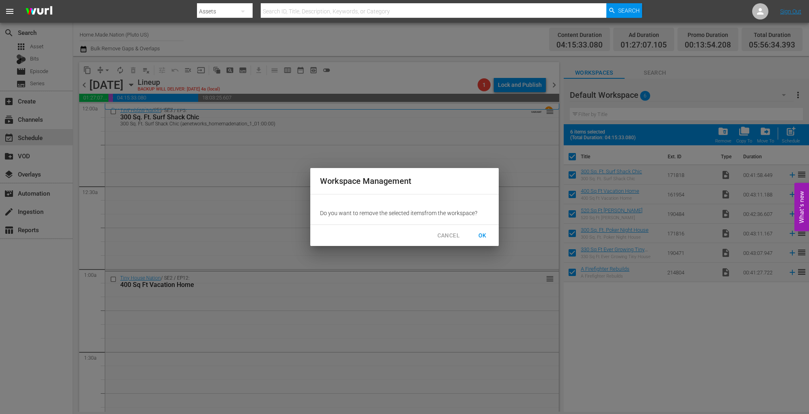
click at [483, 243] on div "CANCEL OK" at bounding box center [404, 236] width 188 height 22
click at [483, 239] on span "OK" at bounding box center [482, 236] width 13 height 10
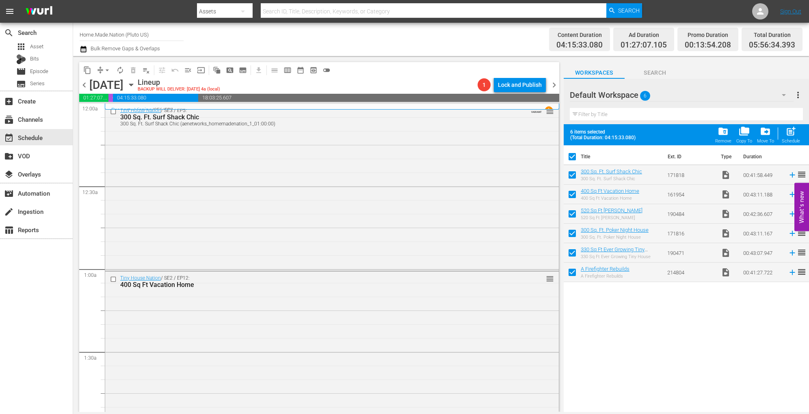
checkbox input "false"
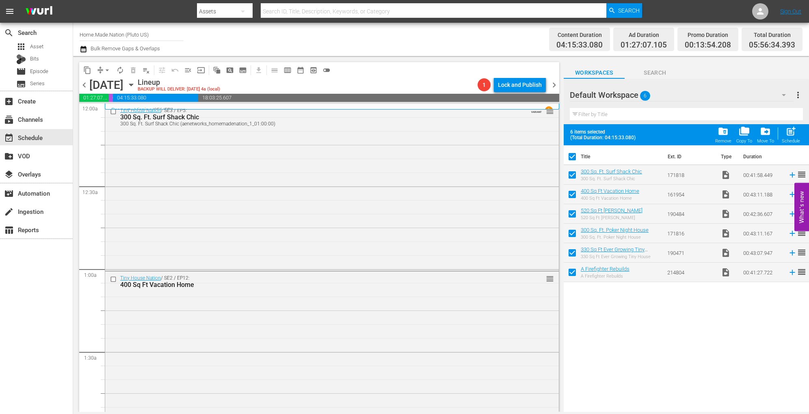
checkbox input "false"
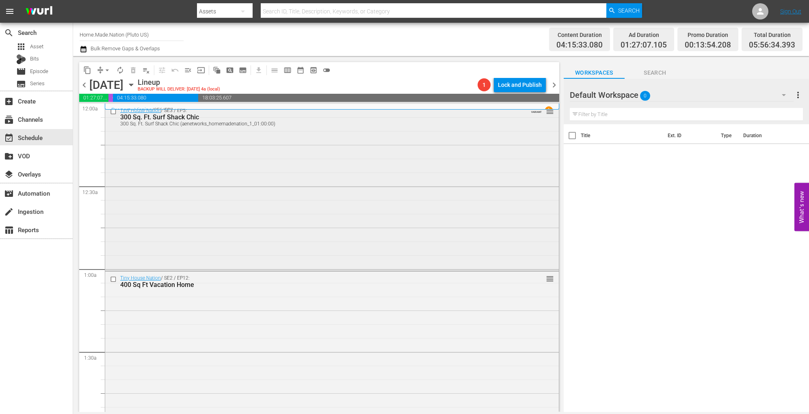
click at [241, 179] on div "Tiny House Nation / SE3 / EP5: 300 Sq. Ft. Surf Shack Chic 300 Sq. Ft. Surf Sha…" at bounding box center [332, 186] width 454 height 165
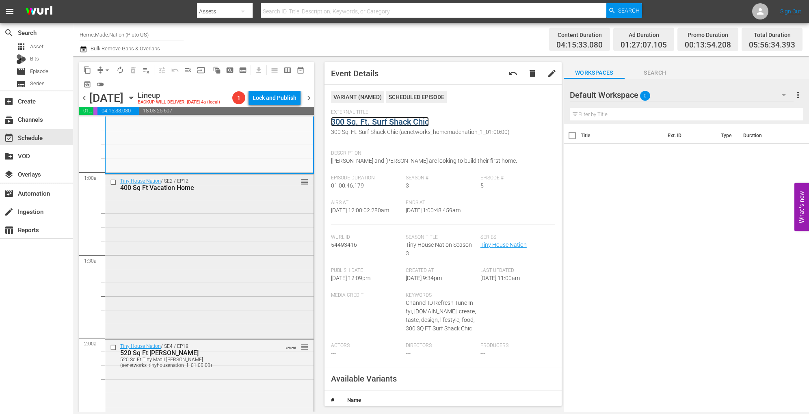
scroll to position [111, 0]
click at [247, 249] on div "Tiny House Nation / SE2 / EP12: 400 Sq Ft Vacation Home reorder" at bounding box center [209, 255] width 208 height 163
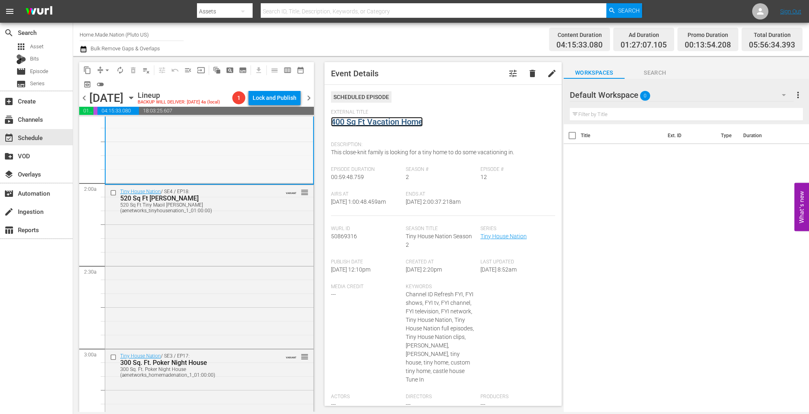
scroll to position [267, 0]
click at [253, 242] on div "Tiny House Nation / SE4 / EP18: 520 Sq Ft Tiny Maoil Hale 520 Sq Ft Tiny Maoil …" at bounding box center [209, 264] width 208 height 162
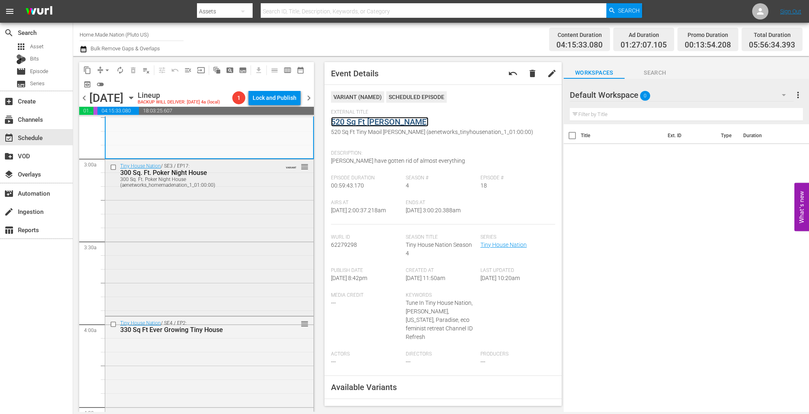
scroll to position [455, 0]
click at [256, 230] on div "Tiny House Nation / SE3 / EP17: 300 Sq. Ft. Poker Night House 300 Sq. Ft. Poker…" at bounding box center [209, 236] width 208 height 154
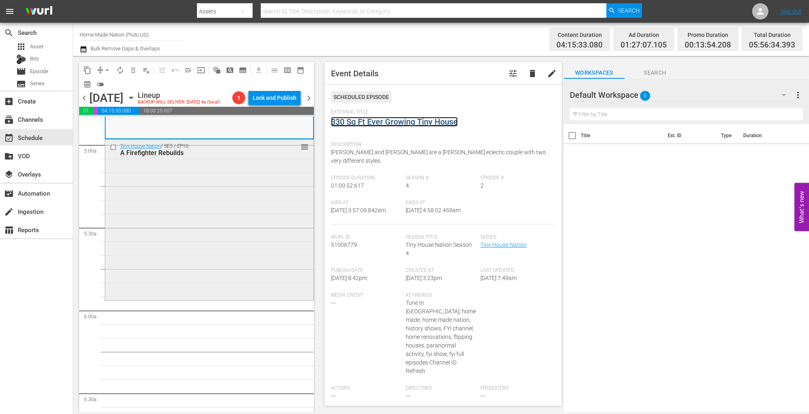
scroll to position [801, 0]
click at [227, 258] on div "Tiny House Nation / SE5 / EP10: A Firefighter Rebuilds reorder" at bounding box center [209, 218] width 208 height 159
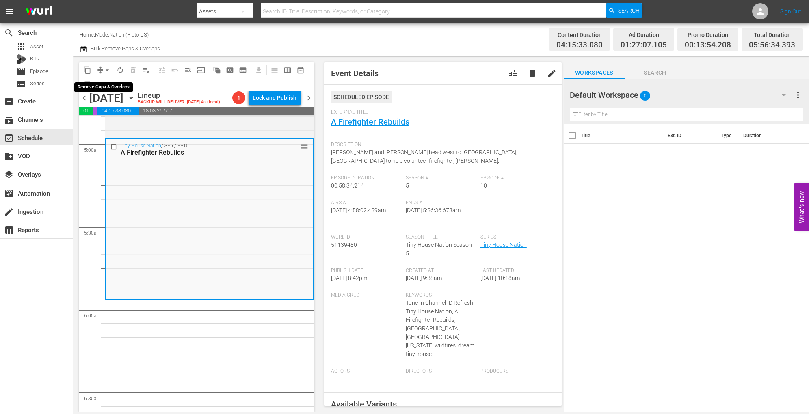
click at [104, 71] on span "arrow_drop_down" at bounding box center [107, 70] width 8 height 8
click at [108, 84] on li "Align to Midnight" at bounding box center [107, 86] width 85 height 13
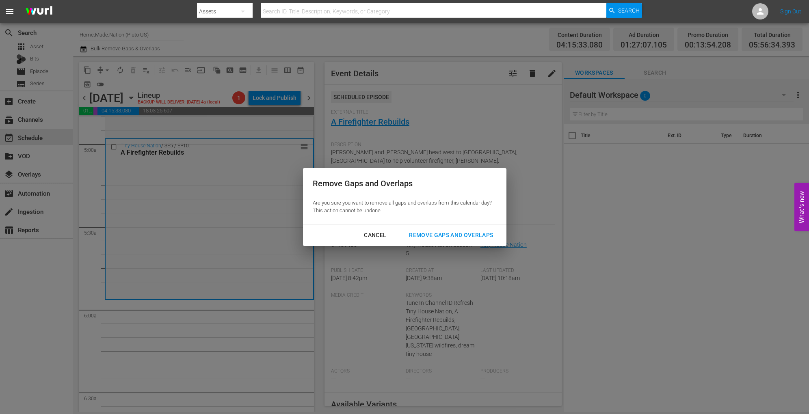
click at [461, 234] on div "Remove Gaps and Overlaps" at bounding box center [450, 235] width 97 height 10
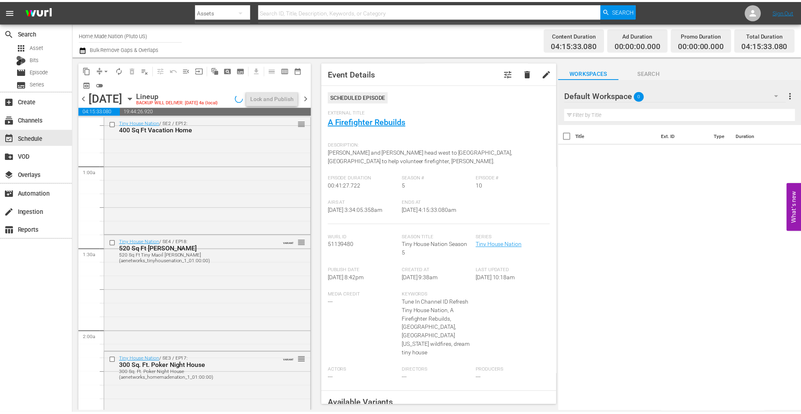
scroll to position [0, 0]
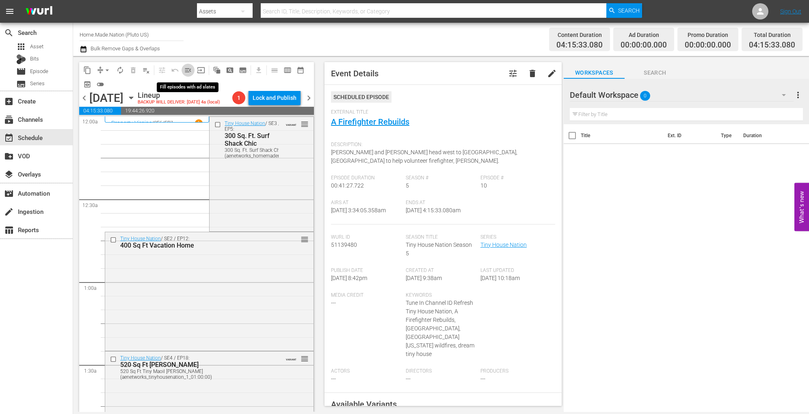
click at [190, 73] on span "menu_open" at bounding box center [188, 70] width 8 height 8
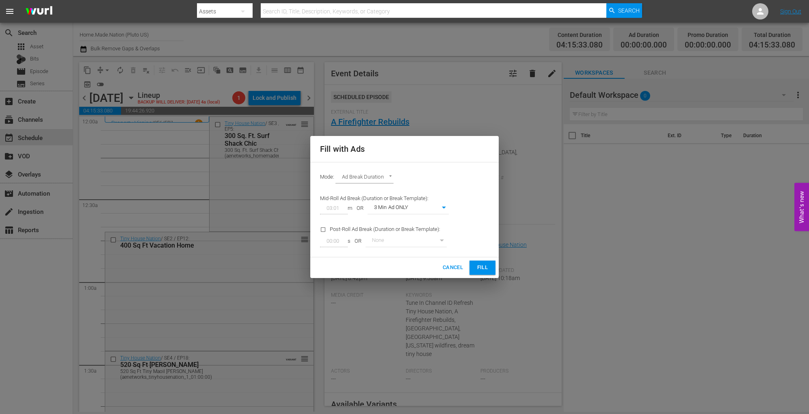
click at [444, 206] on body "menu Search By Assets Search ID, Title, Description, Keywords, or Category Sear…" at bounding box center [404, 207] width 809 height 414
click at [419, 220] on li "3 Min Ad WITH promo" at bounding box center [408, 221] width 81 height 13
type input "89"
click at [477, 270] on span "Fill" at bounding box center [482, 267] width 13 height 9
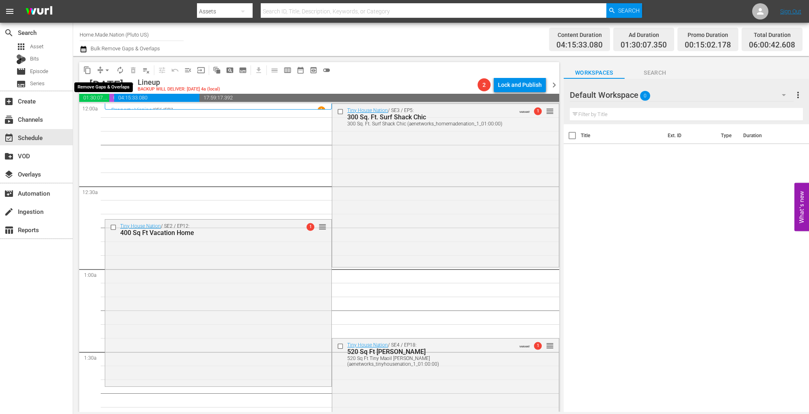
click at [105, 70] on span "arrow_drop_down" at bounding box center [107, 70] width 8 height 8
click at [106, 81] on li "Align to Midnight" at bounding box center [107, 86] width 85 height 13
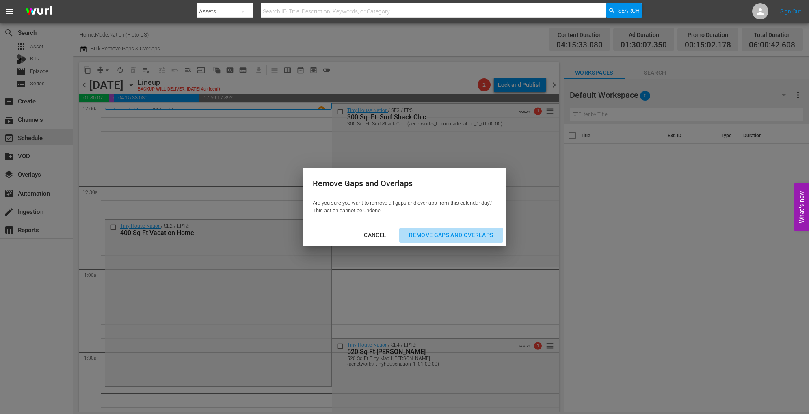
click at [482, 240] on button "Remove Gaps and Overlaps" at bounding box center [451, 235] width 104 height 15
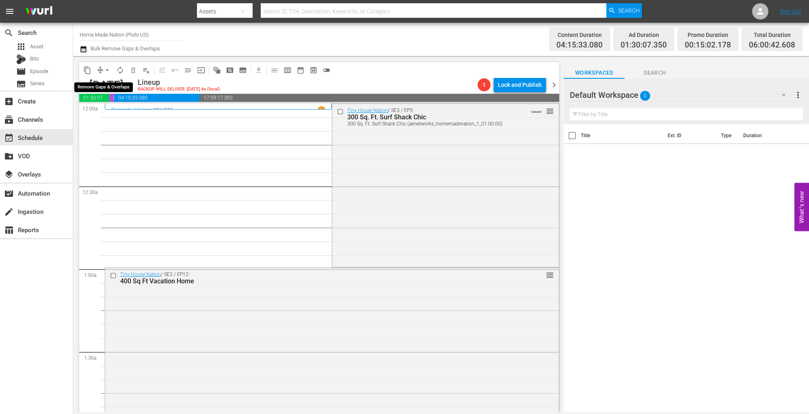
click at [104, 68] on span "arrow_drop_down" at bounding box center [107, 70] width 8 height 8
click at [102, 80] on ul "Align to Midnight Align to First Episode Align to End of Previous Day" at bounding box center [107, 100] width 85 height 47
click at [102, 84] on li "Align to Midnight" at bounding box center [107, 86] width 85 height 13
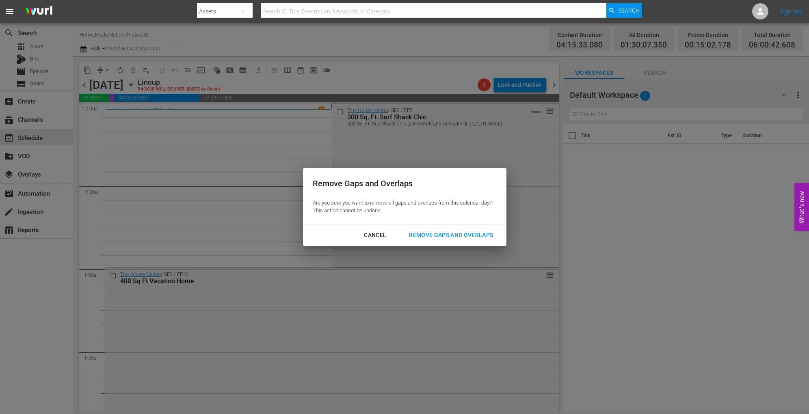
click at [452, 232] on div "Remove Gaps and Overlaps" at bounding box center [450, 235] width 97 height 10
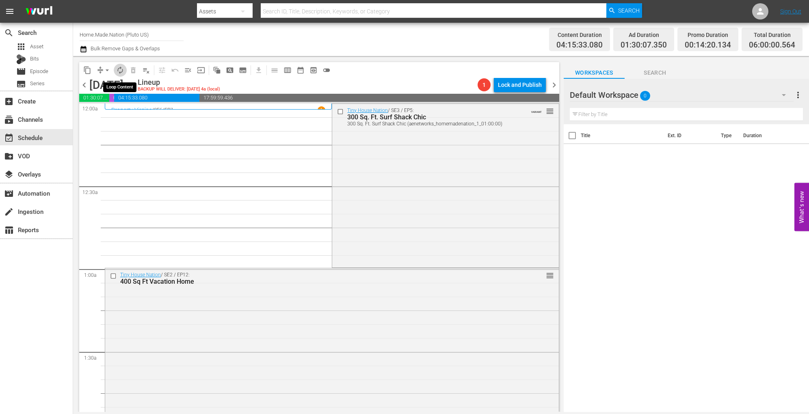
click at [119, 72] on span "autorenew_outlined" at bounding box center [120, 70] width 8 height 8
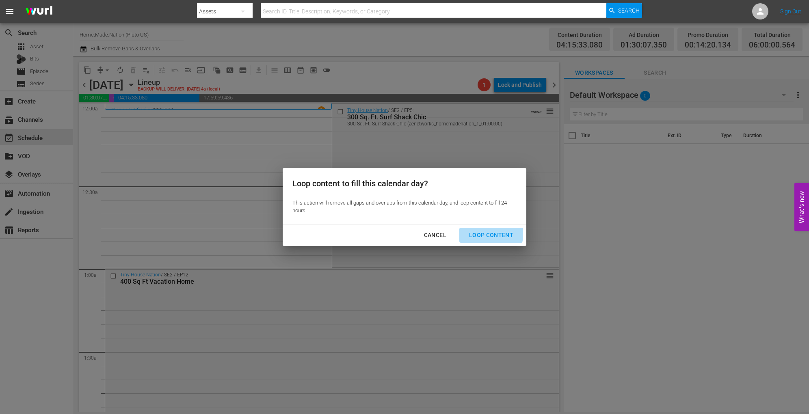
click at [476, 232] on div "Loop Content" at bounding box center [491, 235] width 57 height 10
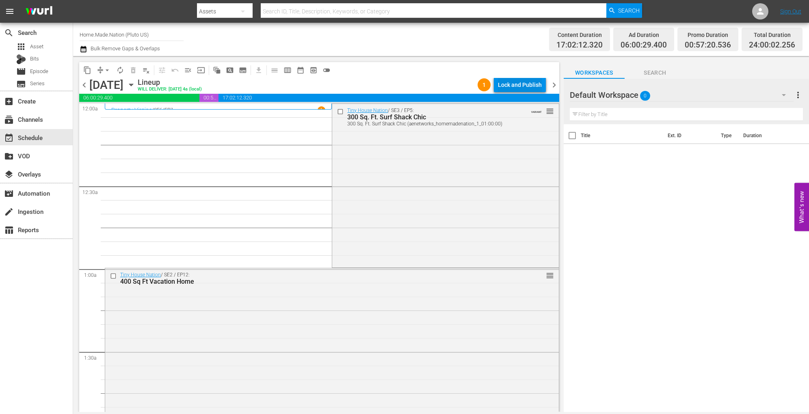
click at [508, 86] on div "Lock and Publish" at bounding box center [520, 85] width 44 height 15
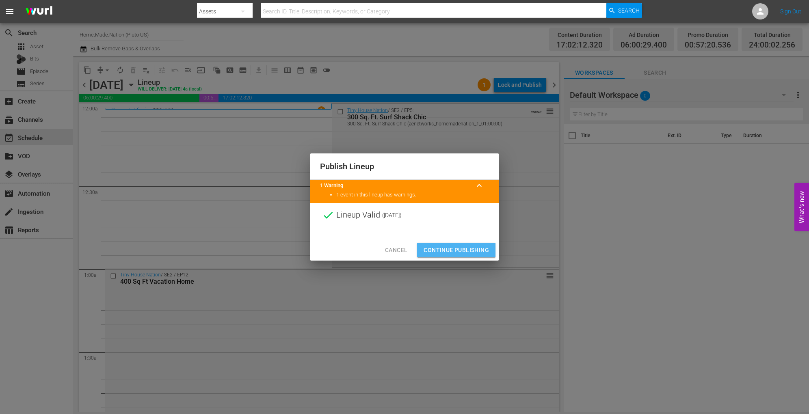
click at [452, 251] on span "Continue Publishing" at bounding box center [456, 250] width 65 height 10
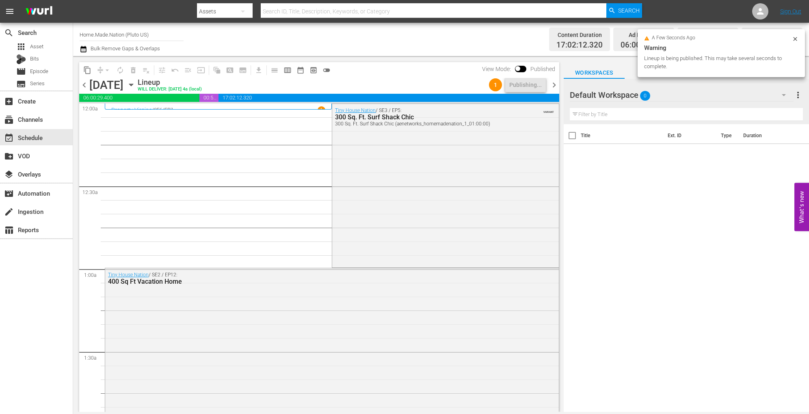
click at [136, 83] on icon "button" at bounding box center [131, 84] width 9 height 9
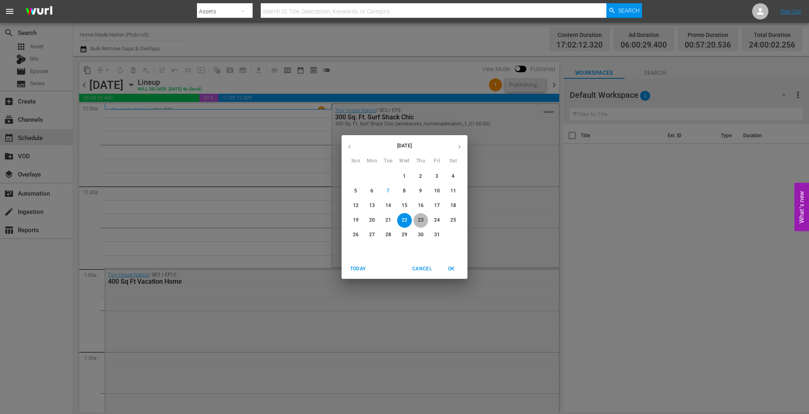
click at [420, 221] on p "23" at bounding box center [421, 220] width 6 height 7
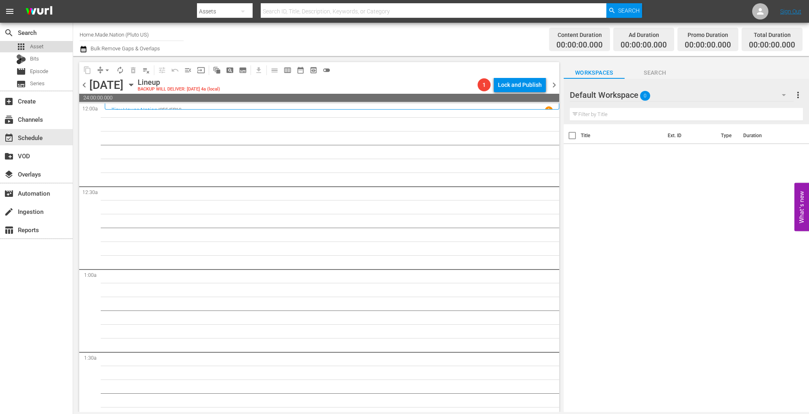
click at [52, 44] on div "apps Asset" at bounding box center [36, 46] width 73 height 11
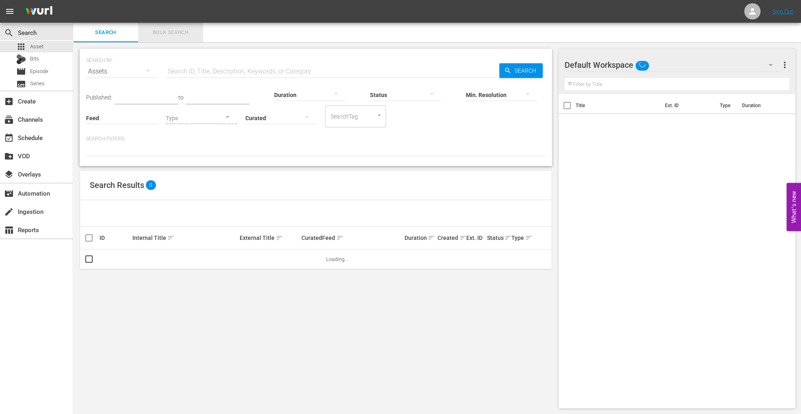
click at [182, 32] on span "Bulk Search" at bounding box center [170, 32] width 55 height 9
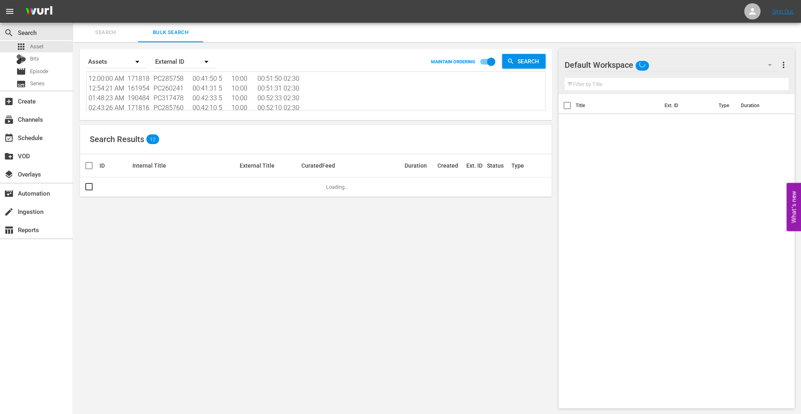
click at [187, 93] on textarea "12:00:00 AM 171818 PC285758 00:41:50 5 10:00 00:51:50 02:30 12:54:21 AM 161954 …" at bounding box center [317, 92] width 457 height 37
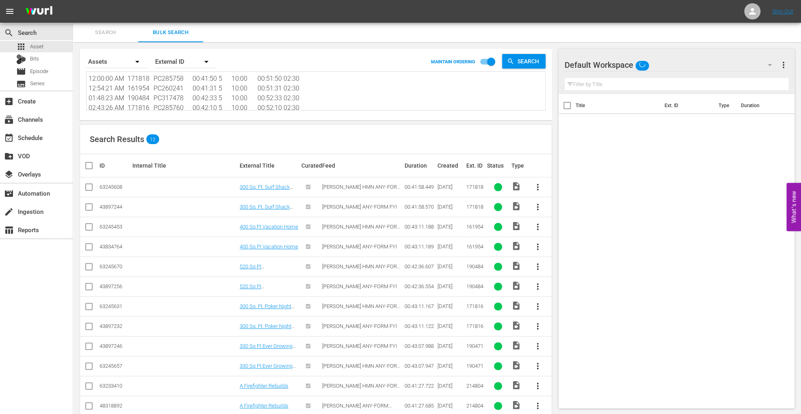
paste textarea "21 PC291046 00:42:22 5 10:00 00:52:22 02:30 12:54:53 AM 214802 PC361111 00:42:2…"
type textarea "12:00:00 AM 171821 PC291046 00:42:22 5 10:00 00:52:22 02:30 12:54:53 AM 214802 …"
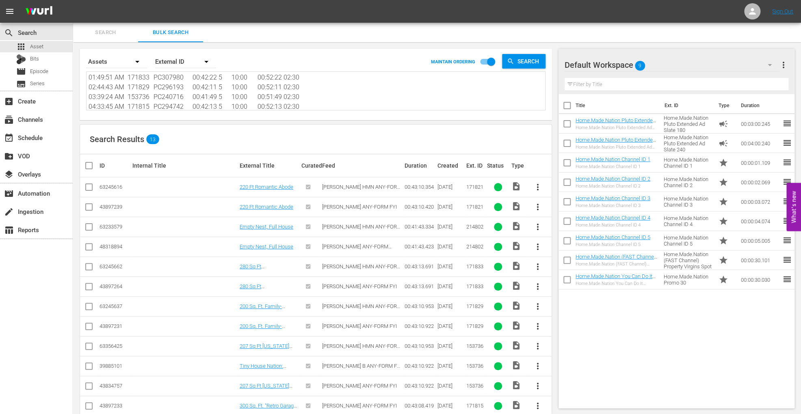
scroll to position [36, 0]
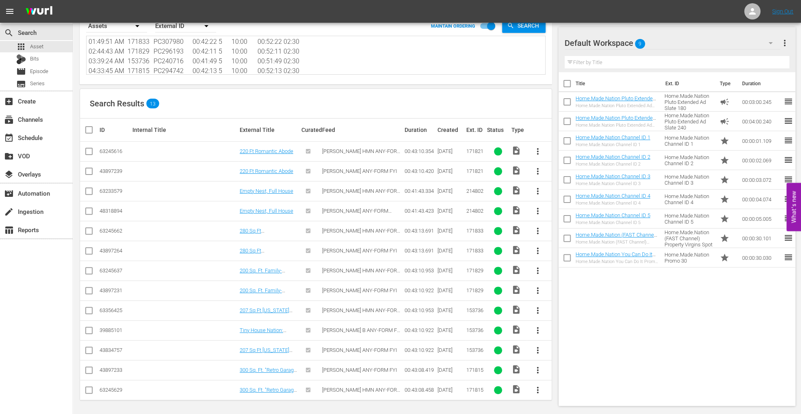
type textarea "12:00:00 AM 171821 PC291046 00:42:22 5 10:00 00:52:22 02:30 12:54:53 AM 214802 …"
click at [89, 153] on input "checkbox" at bounding box center [89, 153] width 10 height 10
checkbox input "true"
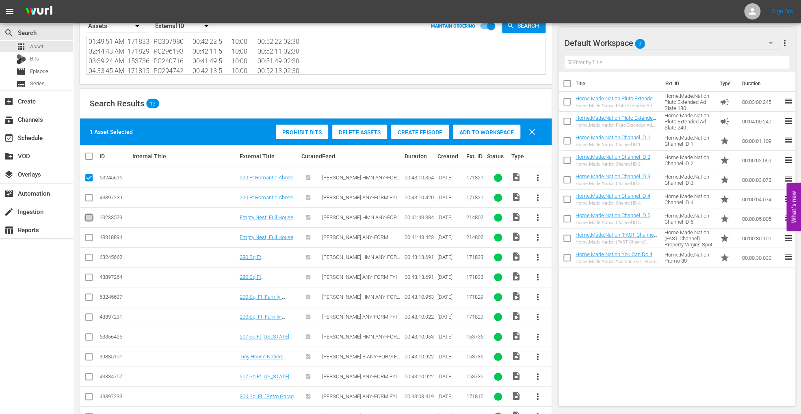
click at [88, 219] on input "checkbox" at bounding box center [89, 219] width 10 height 10
checkbox input "true"
click at [91, 260] on input "checkbox" at bounding box center [89, 259] width 10 height 10
checkbox input "true"
click at [89, 298] on input "checkbox" at bounding box center [89, 299] width 10 height 10
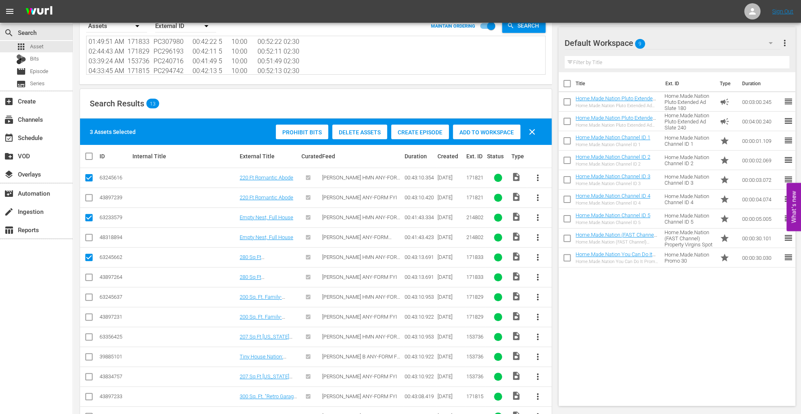
checkbox input "true"
click at [89, 338] on input "checkbox" at bounding box center [89, 339] width 10 height 10
checkbox input "true"
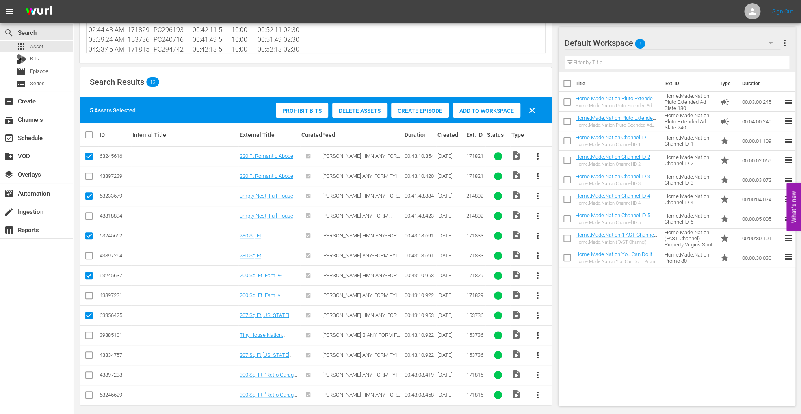
scroll to position [62, 0]
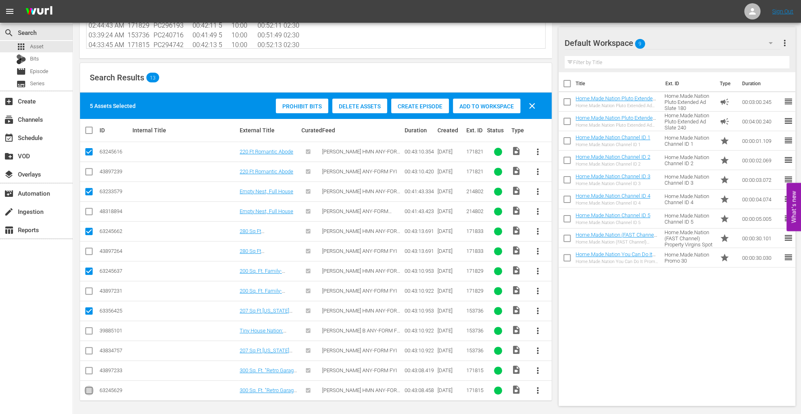
click at [89, 393] on input "checkbox" at bounding box center [89, 392] width 10 height 10
checkbox input "true"
click at [481, 103] on span "Add to Workspace" at bounding box center [486, 106] width 67 height 6
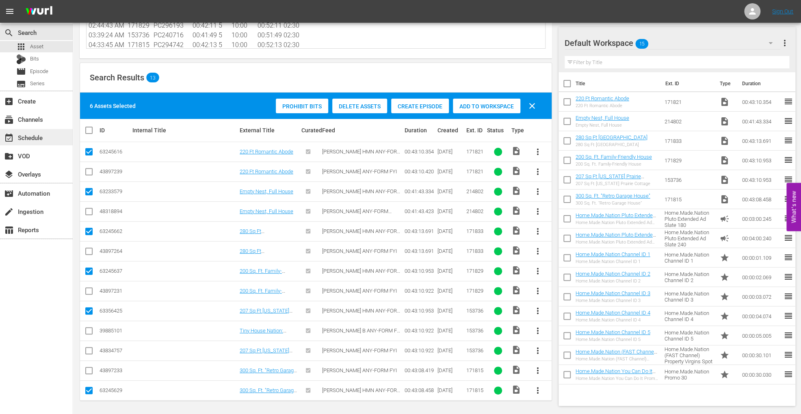
click at [40, 136] on div "event_available Schedule" at bounding box center [22, 136] width 45 height 7
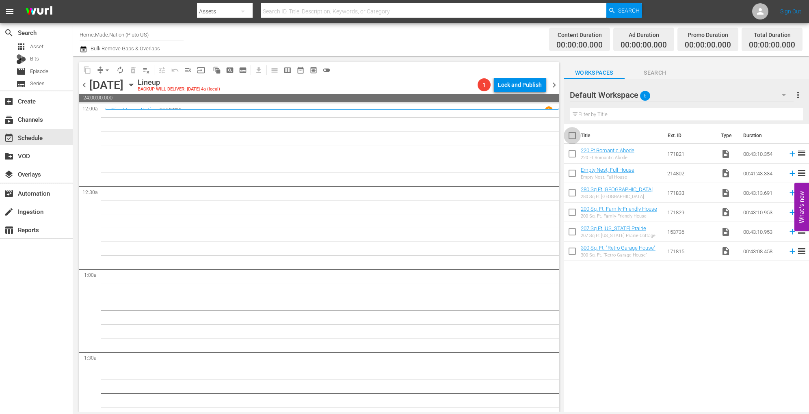
click at [572, 140] on input "checkbox" at bounding box center [572, 137] width 17 height 17
checkbox input "true"
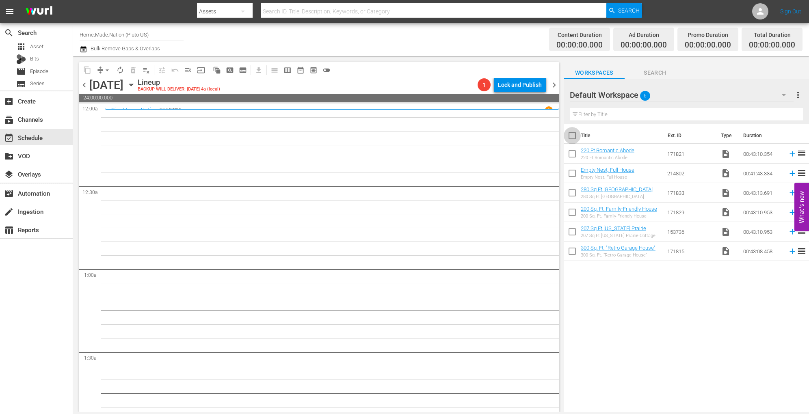
checkbox input "true"
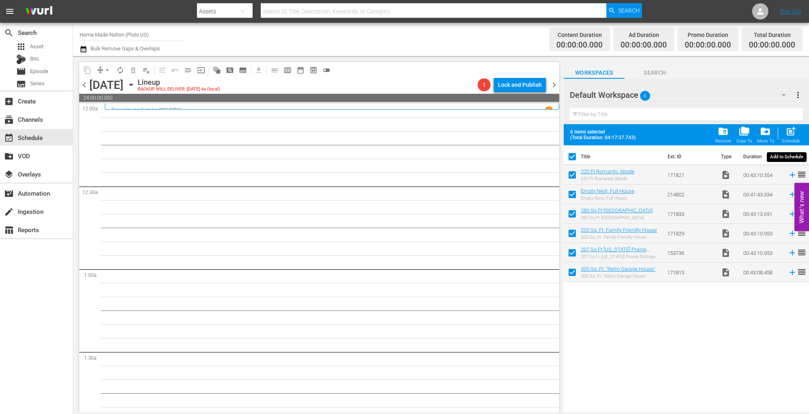
click at [794, 137] on div "post_add Schedule" at bounding box center [791, 135] width 18 height 18
checkbox input "false"
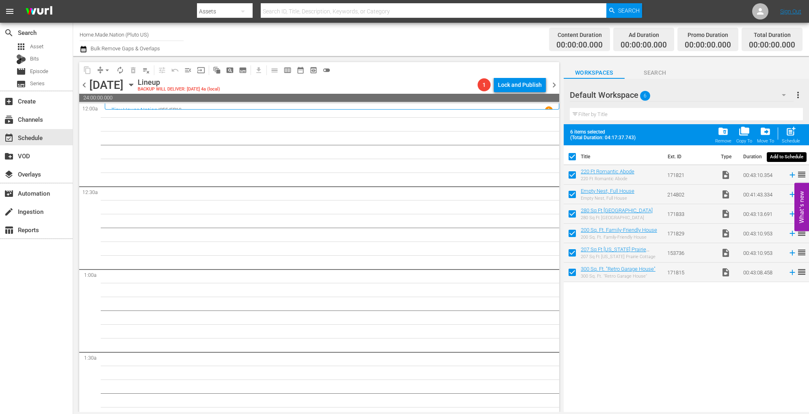
checkbox input "false"
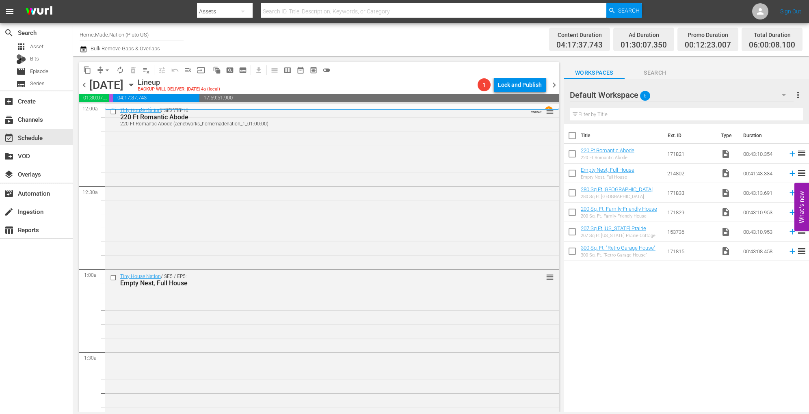
click at [573, 138] on input "checkbox" at bounding box center [572, 137] width 17 height 17
checkbox input "true"
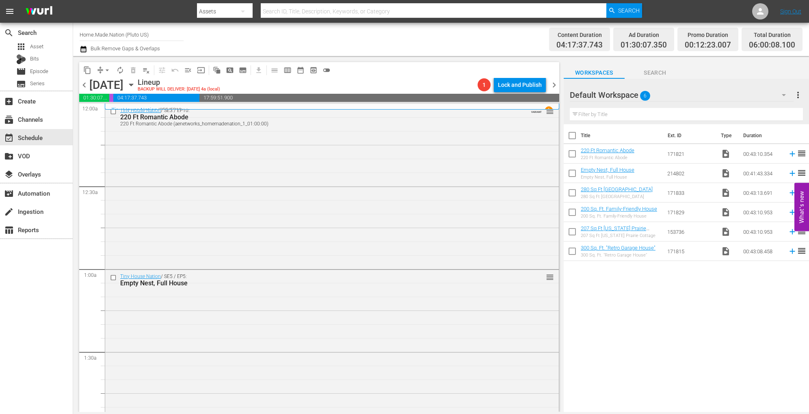
checkbox input "true"
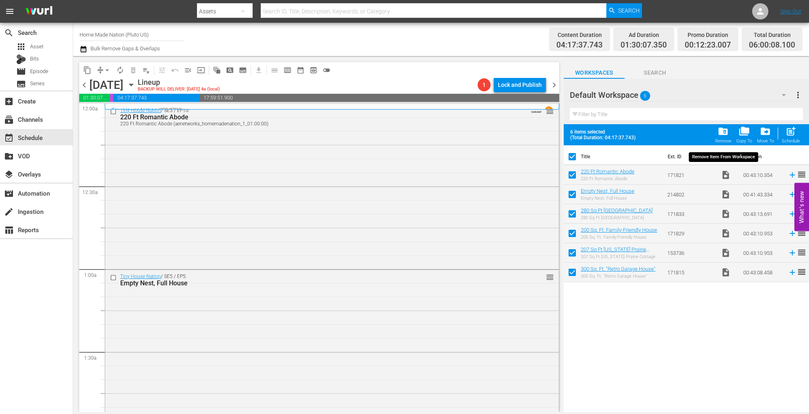
click at [718, 138] on div "Remove" at bounding box center [723, 140] width 16 height 5
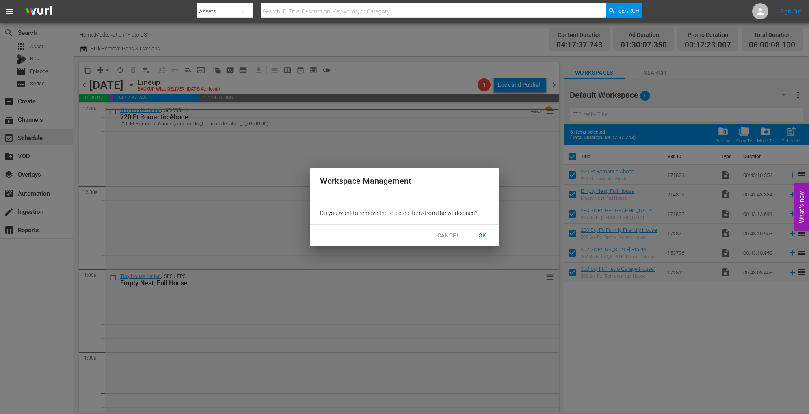
click at [484, 236] on span "OK" at bounding box center [482, 236] width 13 height 10
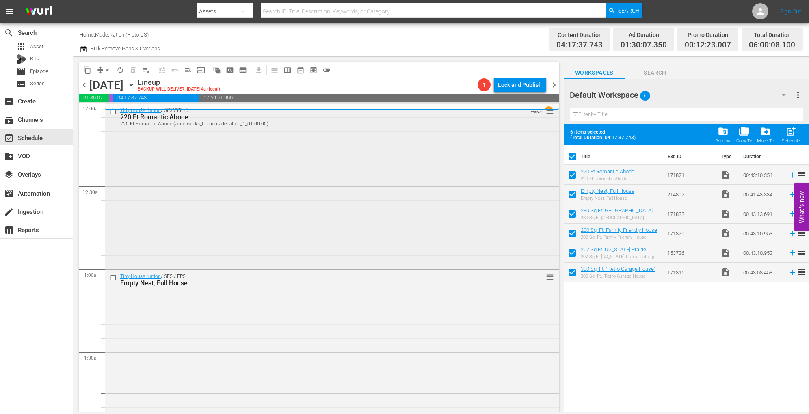
click at [273, 185] on div "Tiny House Nation / SE3 / EP10: 220 Ft Romantic Abode 220 Ft Romantic Abode (ae…" at bounding box center [332, 186] width 454 height 164
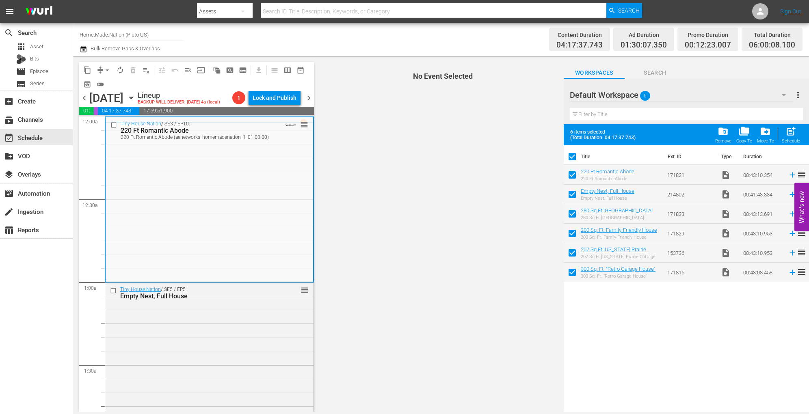
checkbox input "false"
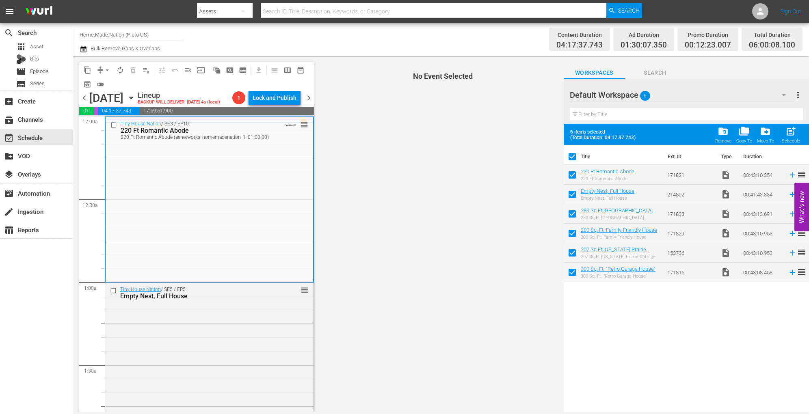
checkbox input "false"
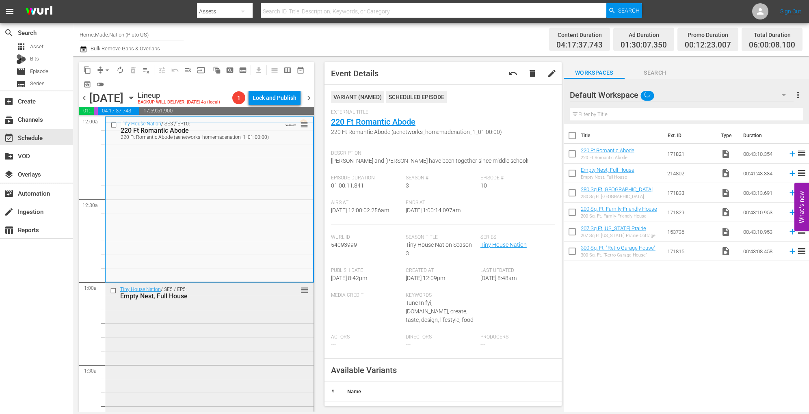
click at [251, 301] on div "Tiny House Nation / SE5 / EP5: Empty Nest, Full House reorder" at bounding box center [209, 293] width 208 height 20
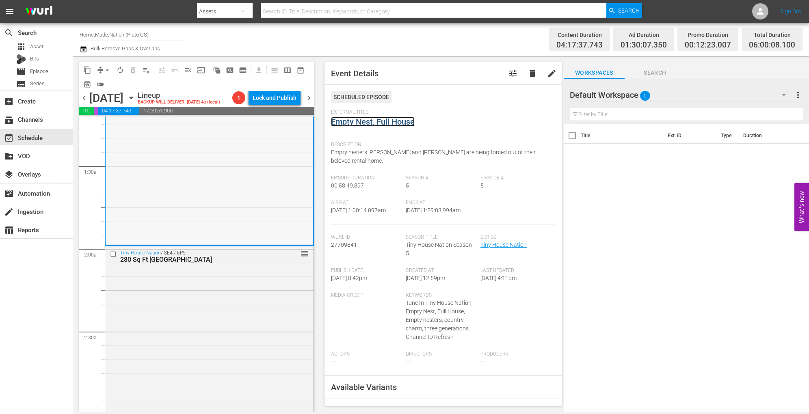
scroll to position [200, 0]
click at [185, 327] on div "Tiny House Nation / SE4 / EP5: 280 Sq Ft Bohemian Tree House reorder" at bounding box center [209, 328] width 208 height 164
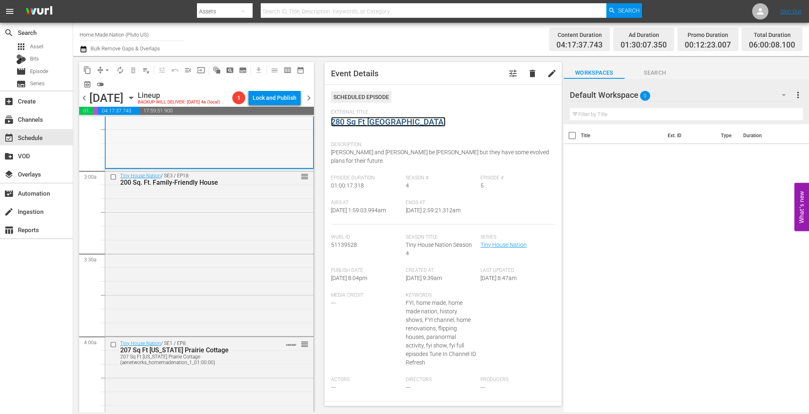
scroll to position [448, 0]
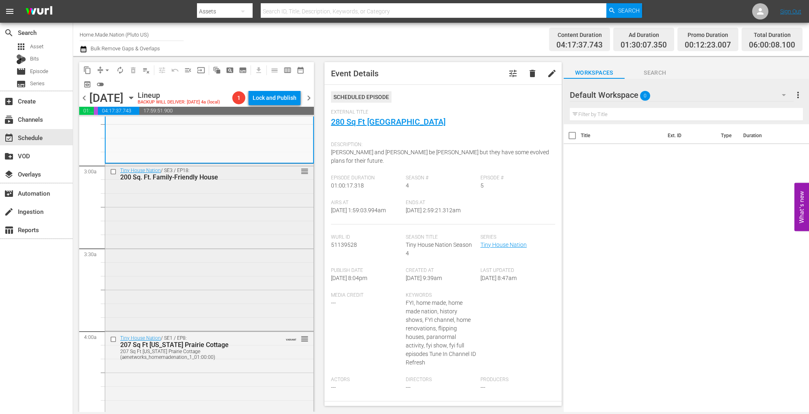
click at [213, 295] on div "Tiny House Nation / SE3 / EP18: 200 Sq. Ft. Family-Friendly House reorder" at bounding box center [209, 246] width 208 height 165
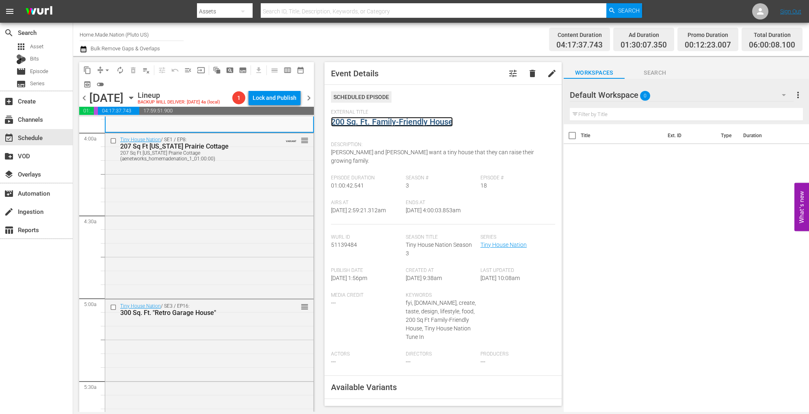
scroll to position [651, 0]
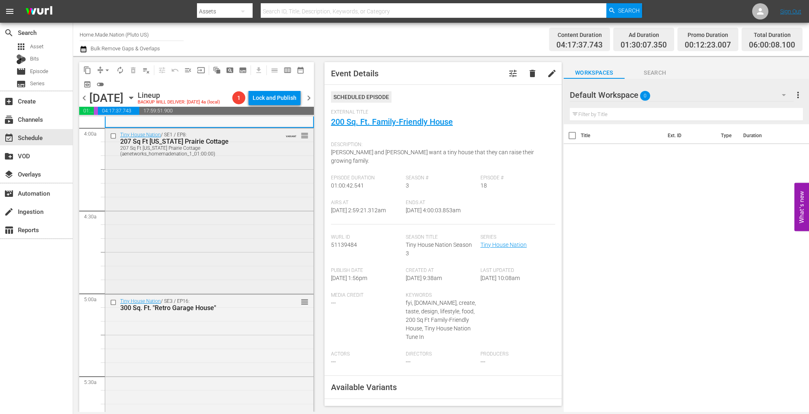
click at [223, 245] on div "Tiny House Nation / SE1 / EP8: 207 Sq Ft Minnesota Prairie Cottage 207 Sq Ft Mi…" at bounding box center [209, 210] width 208 height 164
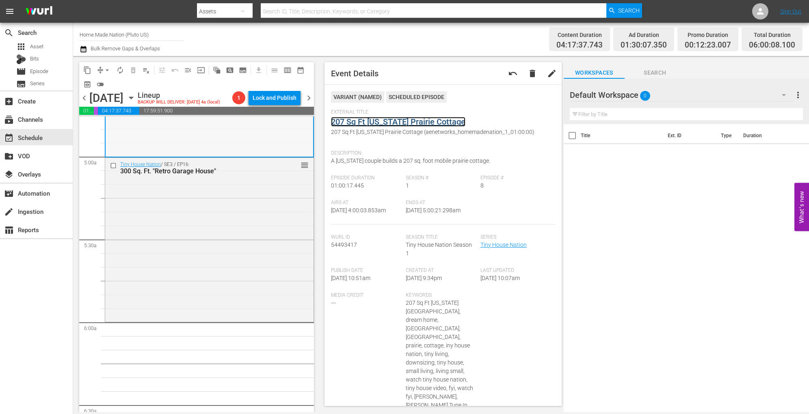
scroll to position [793, 0]
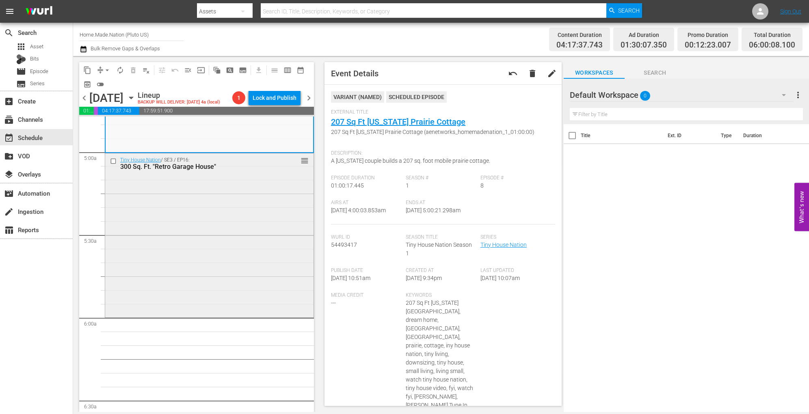
click at [209, 239] on div "Tiny House Nation / SE3 / EP16: 300 Sq. Ft. "Retro Garage House" reorder" at bounding box center [209, 235] width 208 height 163
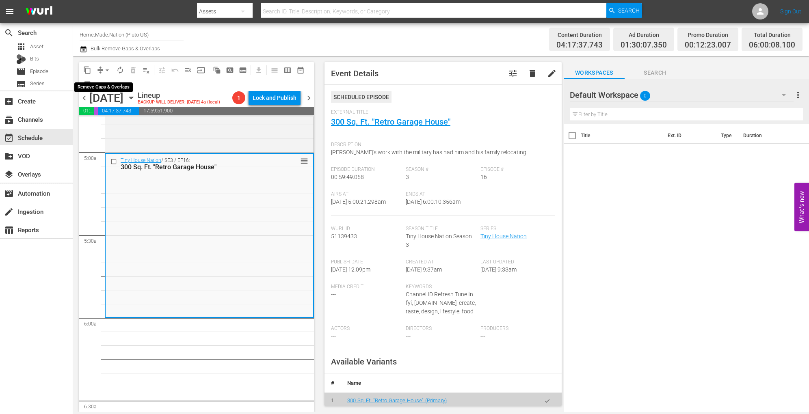
click at [107, 67] on span "arrow_drop_down" at bounding box center [107, 70] width 8 height 8
click at [106, 84] on li "Align to Midnight" at bounding box center [107, 86] width 85 height 13
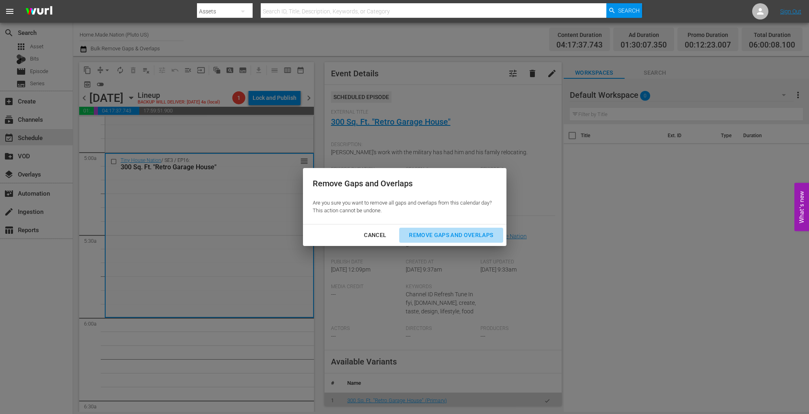
click at [422, 236] on div "Remove Gaps and Overlaps" at bounding box center [450, 235] width 97 height 10
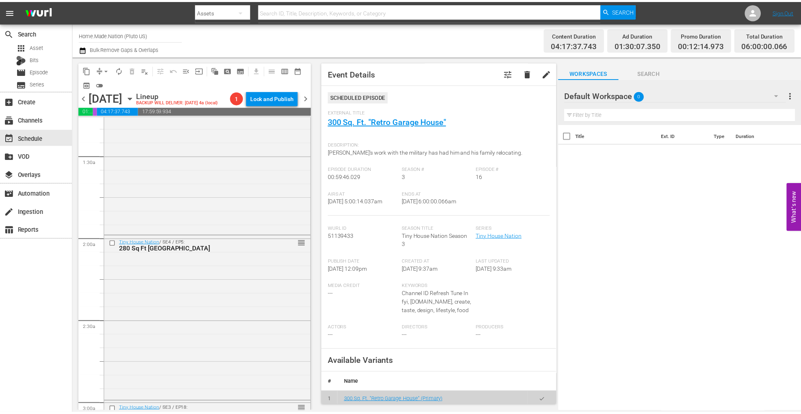
scroll to position [0, 0]
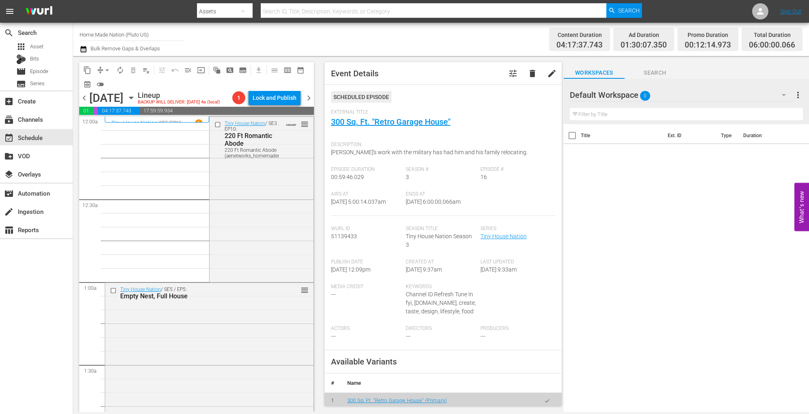
click at [117, 69] on span "autorenew_outlined" at bounding box center [120, 70] width 8 height 8
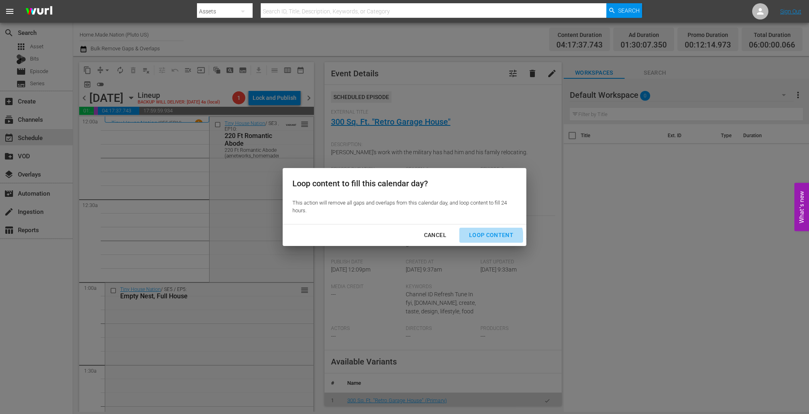
click at [480, 238] on div "Loop Content" at bounding box center [491, 235] width 57 height 10
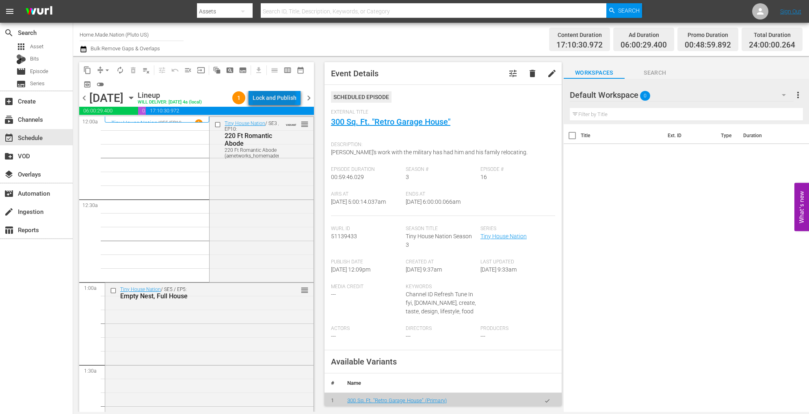
click at [276, 97] on div "Lock and Publish" at bounding box center [275, 98] width 44 height 15
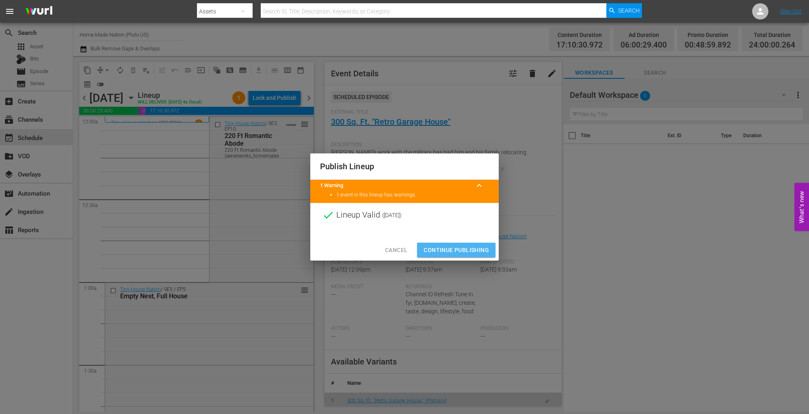
click at [461, 246] on span "Continue Publishing" at bounding box center [456, 250] width 65 height 10
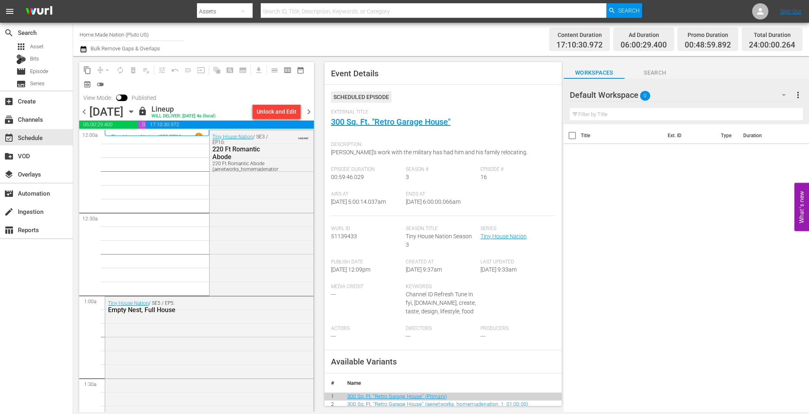
click at [136, 112] on icon "button" at bounding box center [131, 111] width 9 height 9
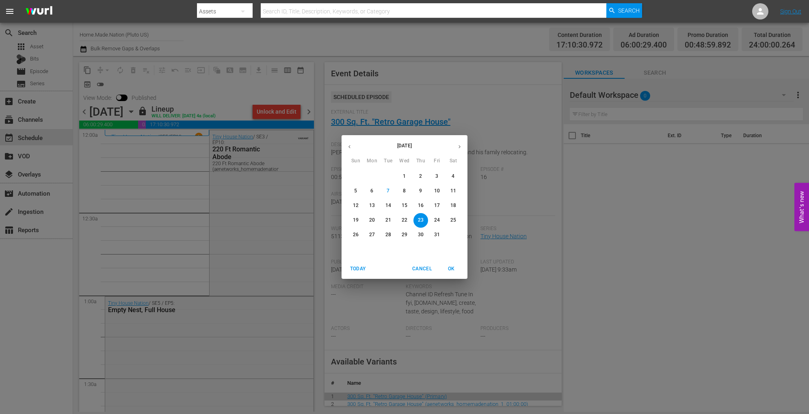
click at [435, 221] on p "24" at bounding box center [437, 220] width 6 height 7
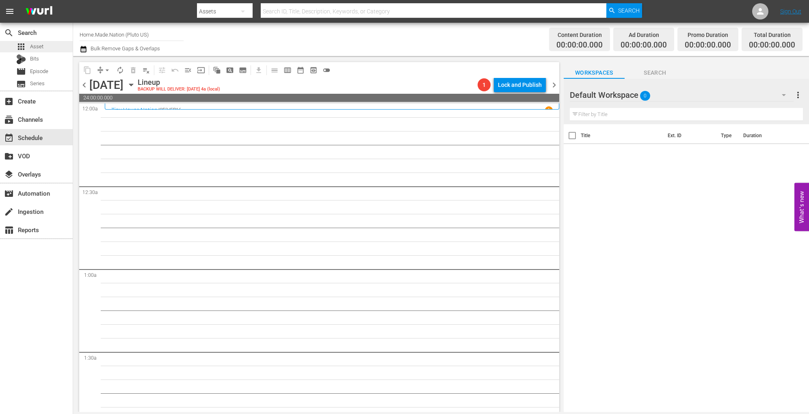
click at [58, 47] on div "apps Asset" at bounding box center [36, 46] width 73 height 11
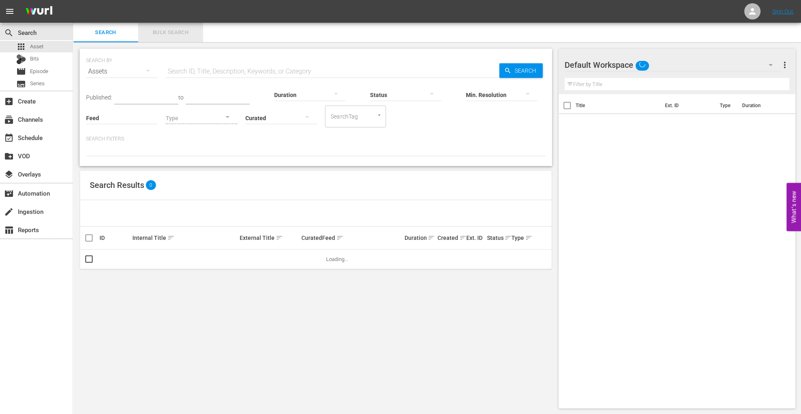
click at [164, 34] on span "Bulk Search" at bounding box center [170, 32] width 55 height 9
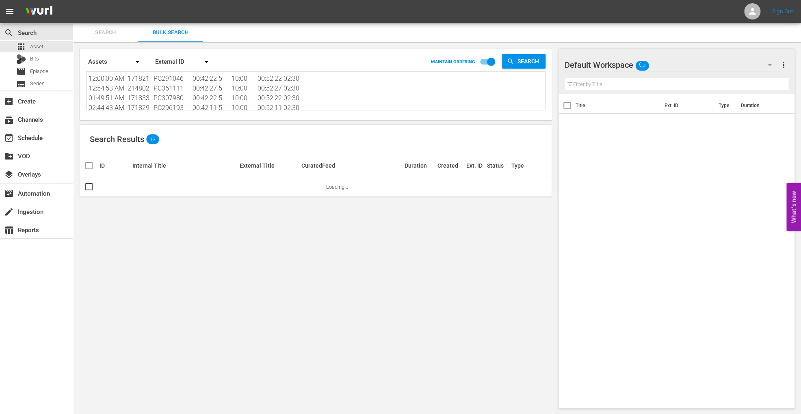
click at [170, 95] on textarea "12:00:00 AM 171821 PC291046 00:42:22 5 10:00 00:52:22 02:30 12:54:53 AM 214802 …" at bounding box center [317, 92] width 457 height 37
paste textarea "256958 PC424153 00:41:19 5 10:00 00:51:19 02:30 12:53:48 AM 274445 PC442963 00:…"
type textarea "12:00:00 AM 256958 PC424153 00:41:19 5 10:00 00:51:19 02:30 12:53:48 AM 274445 …"
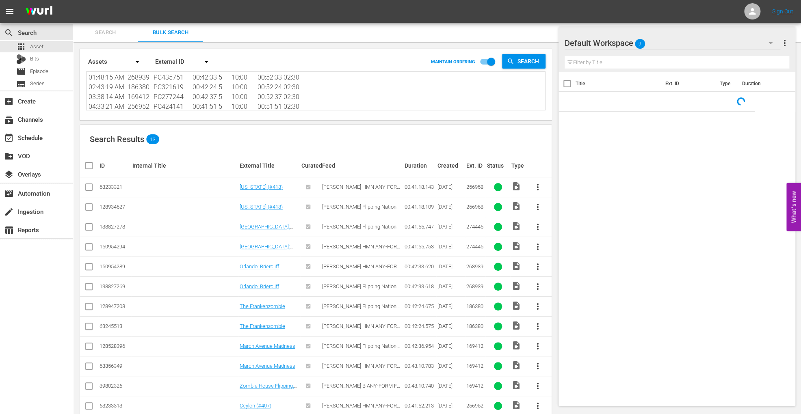
scroll to position [36, 0]
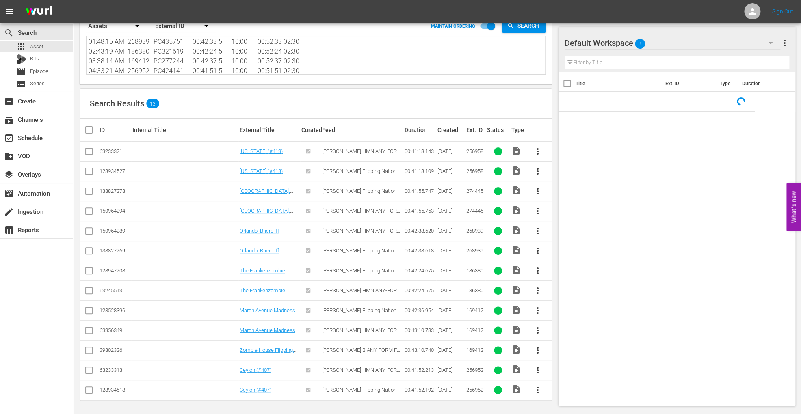
type textarea "12:00:00 AM 256958 PC424153 00:41:19 5 10:00 00:51:19 02:30 12:53:48 AM 274445 …"
click at [90, 154] on input "checkbox" at bounding box center [89, 153] width 10 height 10
checkbox input "true"
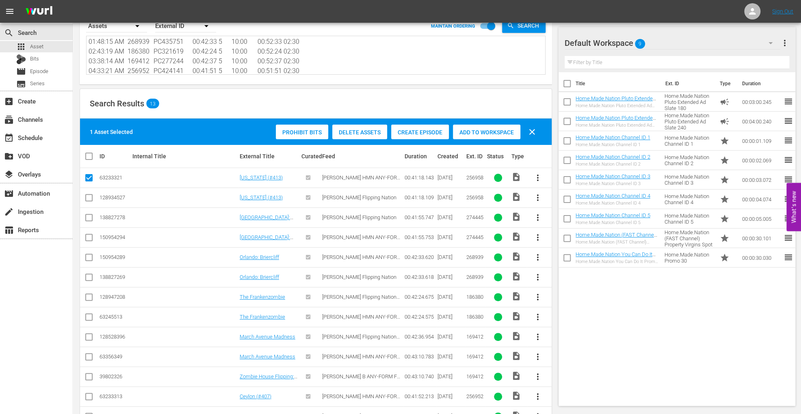
click at [88, 240] on input "checkbox" at bounding box center [89, 239] width 10 height 10
checkbox input "true"
click at [89, 258] on input "checkbox" at bounding box center [89, 259] width 10 height 10
checkbox input "true"
click at [91, 318] on input "checkbox" at bounding box center [89, 319] width 10 height 10
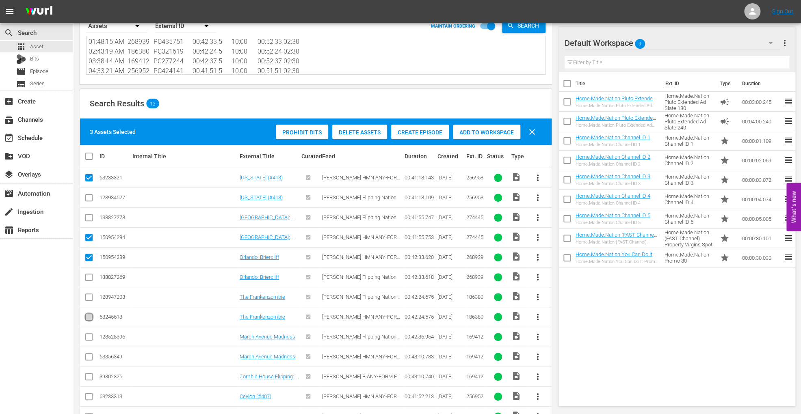
checkbox input "true"
click at [87, 357] on input "checkbox" at bounding box center [89, 359] width 10 height 10
checkbox input "true"
click at [91, 398] on input "checkbox" at bounding box center [89, 399] width 10 height 10
checkbox input "true"
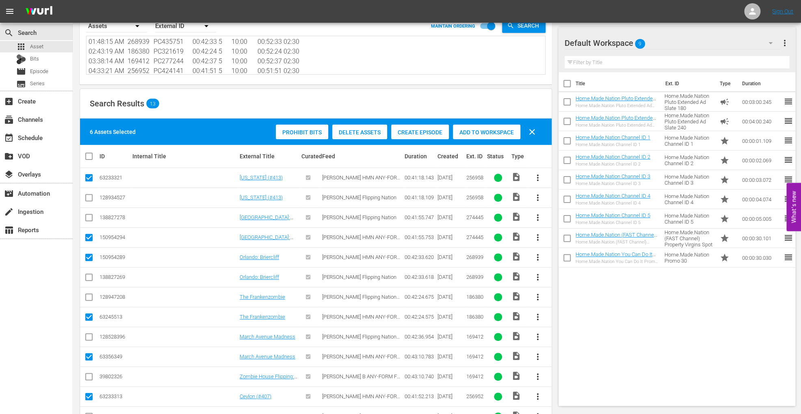
scroll to position [62, 0]
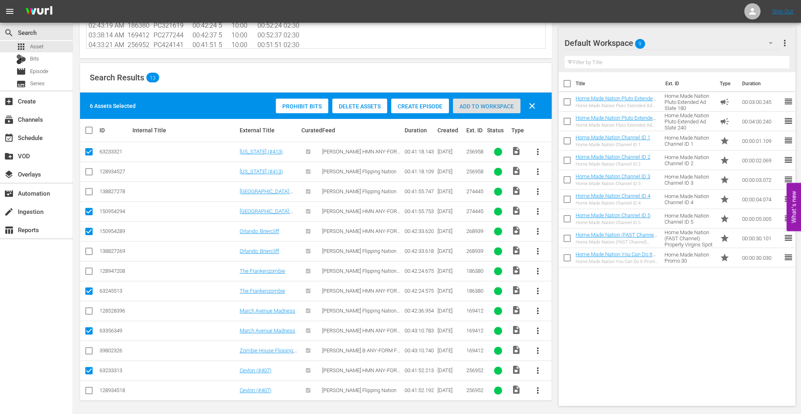
click at [475, 106] on span "Add to Workspace" at bounding box center [486, 106] width 67 height 6
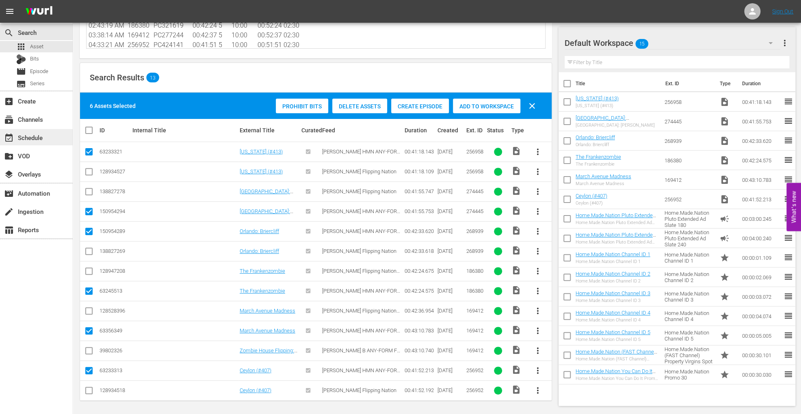
click at [39, 139] on div "event_available Schedule" at bounding box center [22, 136] width 45 height 7
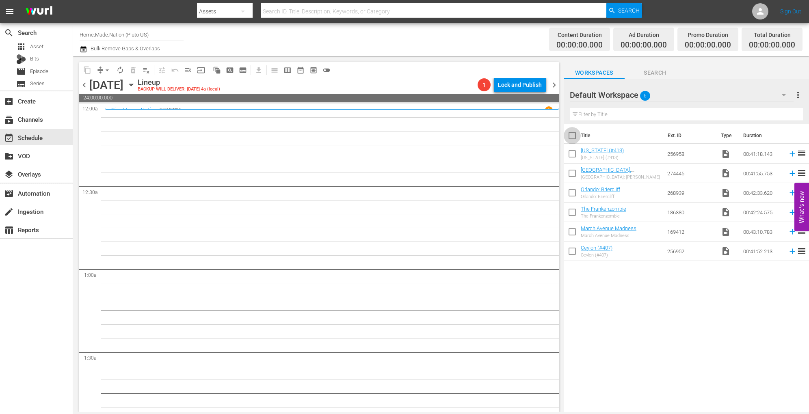
click at [567, 137] on input "checkbox" at bounding box center [572, 137] width 17 height 17
checkbox input "true"
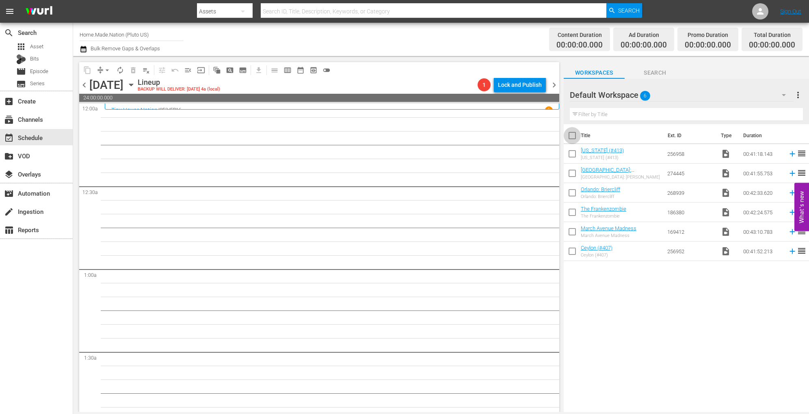
checkbox input "true"
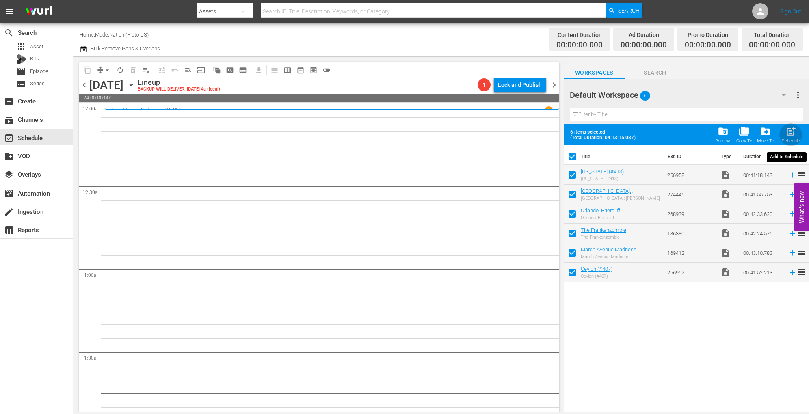
click at [791, 131] on span "post_add" at bounding box center [790, 131] width 11 height 11
checkbox input "false"
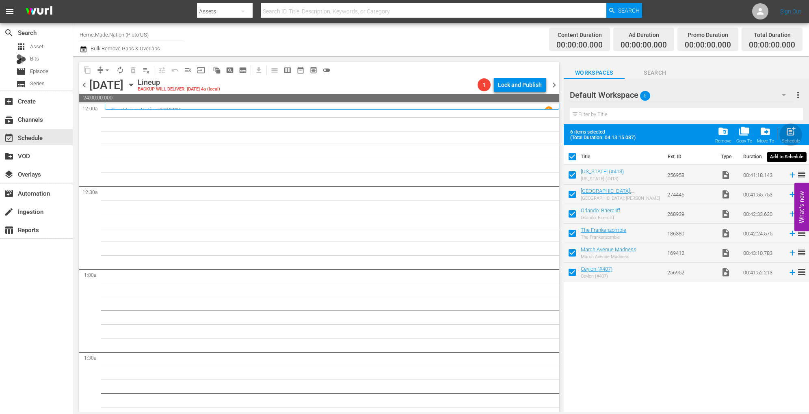
checkbox input "false"
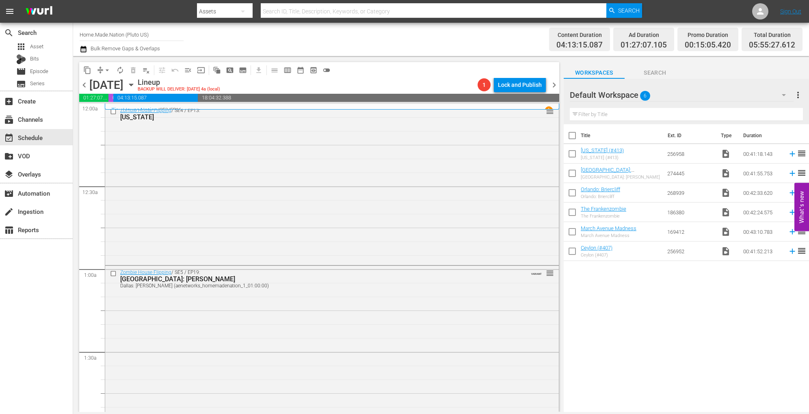
click at [572, 137] on input "checkbox" at bounding box center [572, 137] width 17 height 17
checkbox input "true"
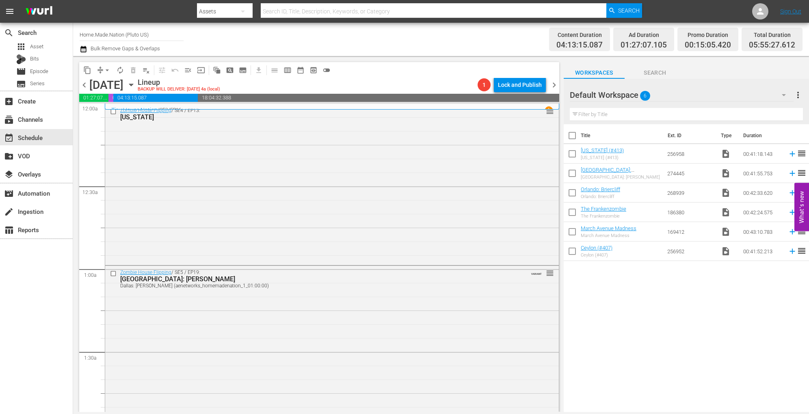
checkbox input "true"
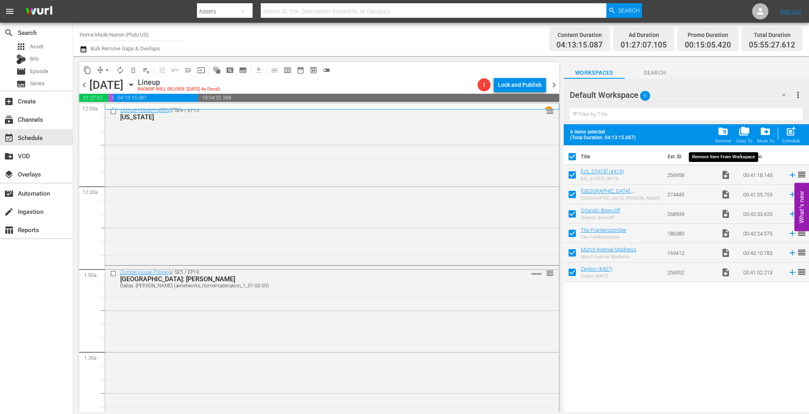
click at [721, 134] on span "folder_delete" at bounding box center [723, 131] width 11 height 11
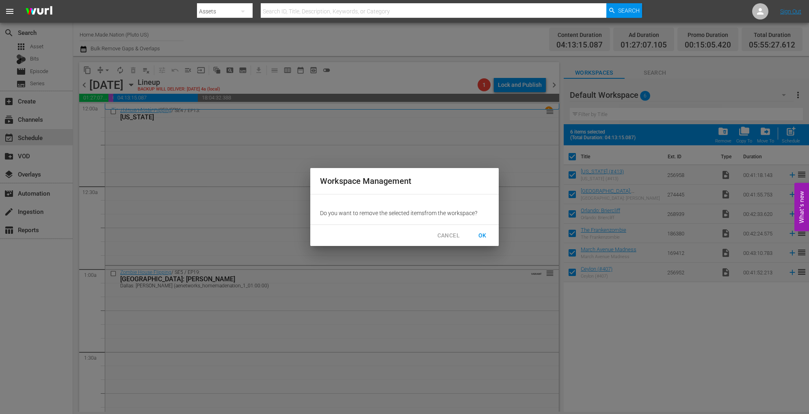
click at [489, 235] on span "OK" at bounding box center [482, 236] width 13 height 10
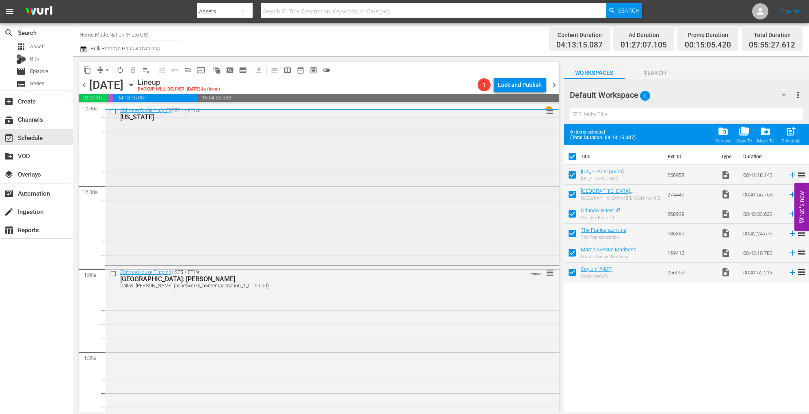
click at [240, 180] on div "Zombie House Flipping / SE4 / EP13: Minnesota reorder" at bounding box center [332, 184] width 454 height 160
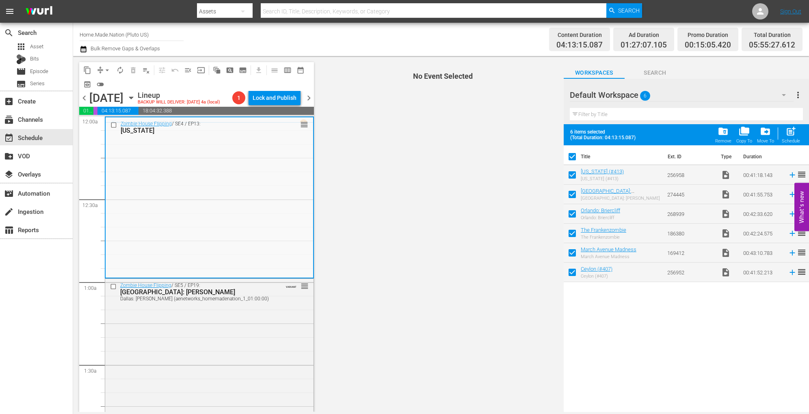
checkbox input "false"
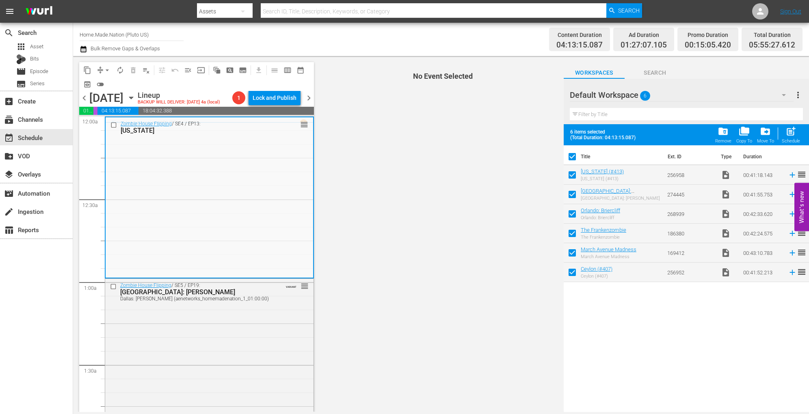
checkbox input "false"
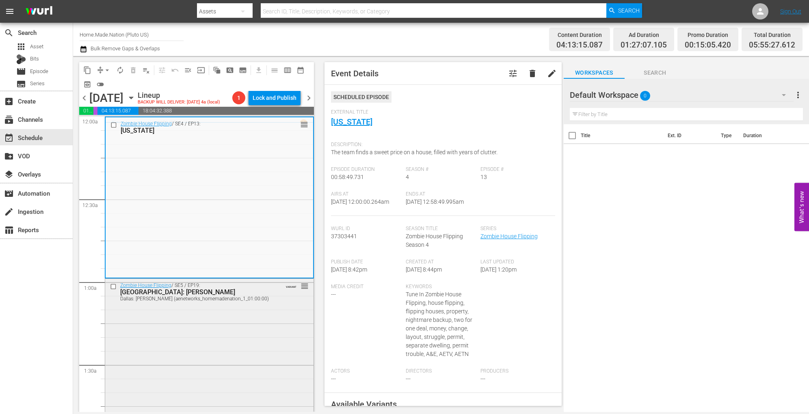
click at [266, 336] on div "Zombie House Flipping / SE5 / EP19: Dallas: Burks Dallas: Burks (aenetworks_hom…" at bounding box center [209, 360] width 208 height 162
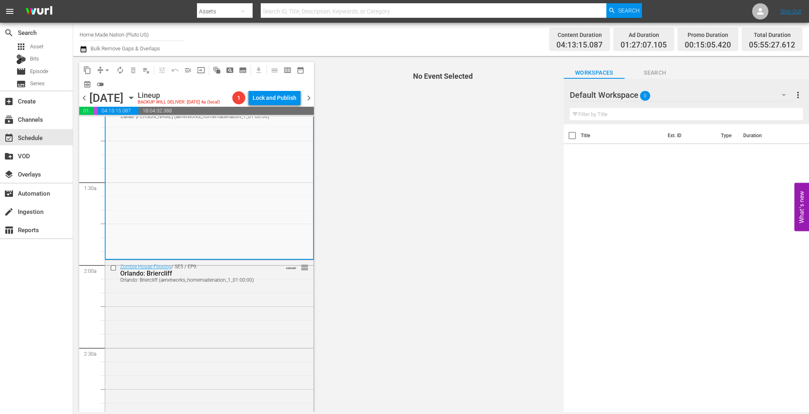
scroll to position [197, 0]
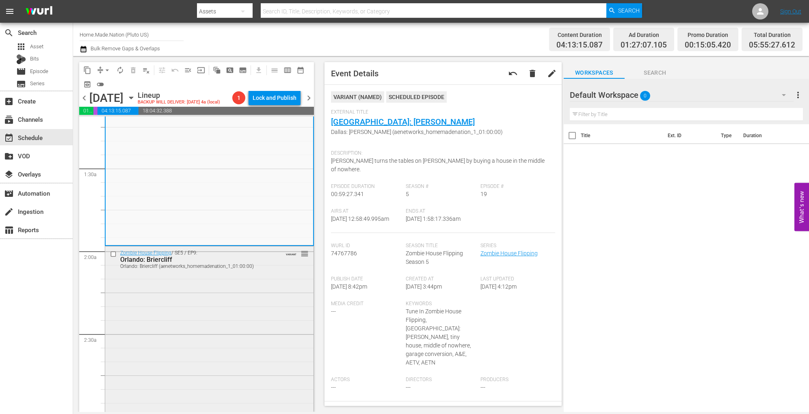
click at [206, 310] on div "Zombie House Flipping / SE5 / EP9: Orlando: Briercliff Orlando: Briercliff (aen…" at bounding box center [209, 329] width 208 height 164
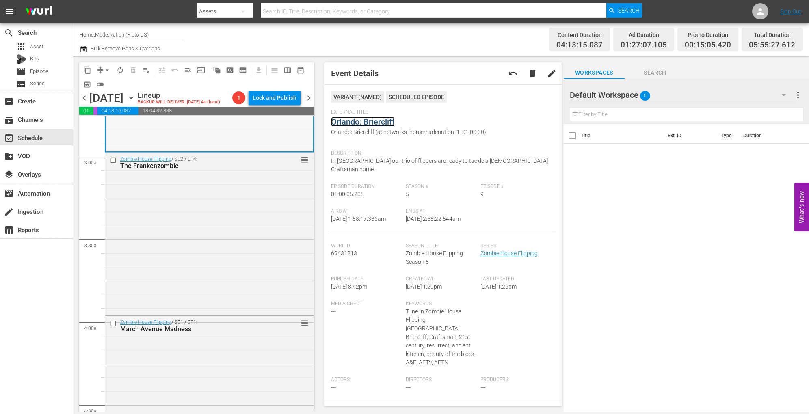
scroll to position [462, 0]
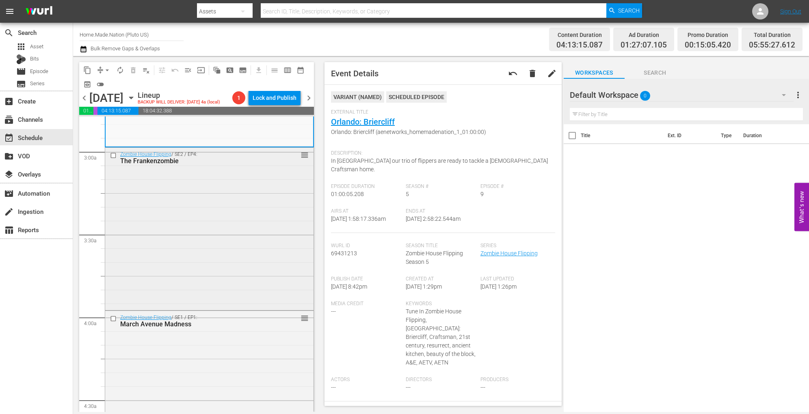
click at [242, 249] on div "Zombie House Flipping / SE2 / EP4: The Frankenzombie reorder" at bounding box center [209, 228] width 208 height 161
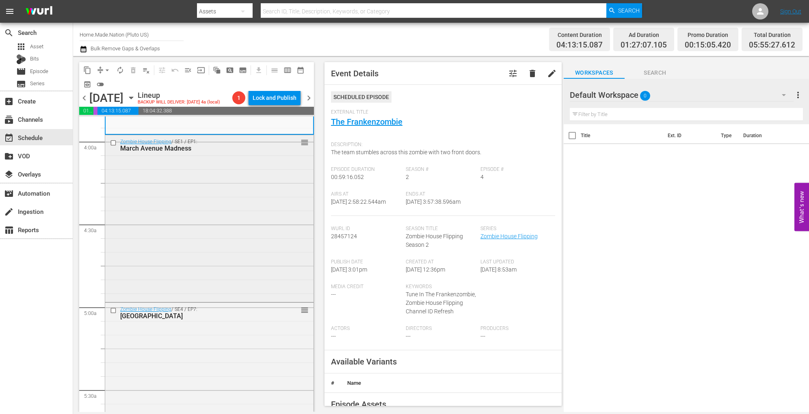
click at [226, 241] on div "Zombie House Flipping / SE1 / EP1: March Avenue Madness reorder" at bounding box center [209, 217] width 208 height 165
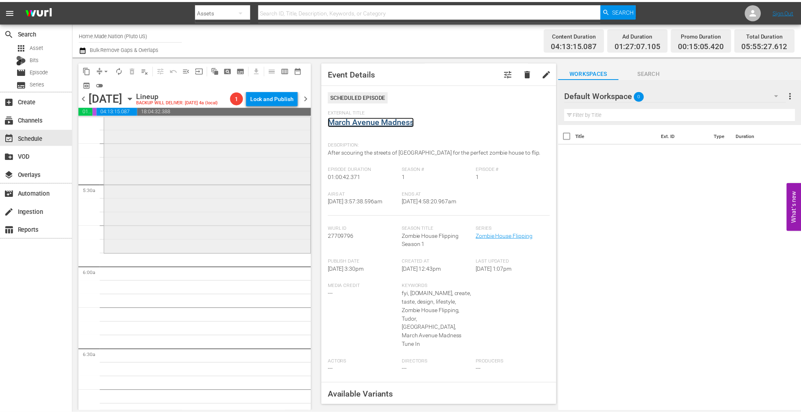
scroll to position [845, 0]
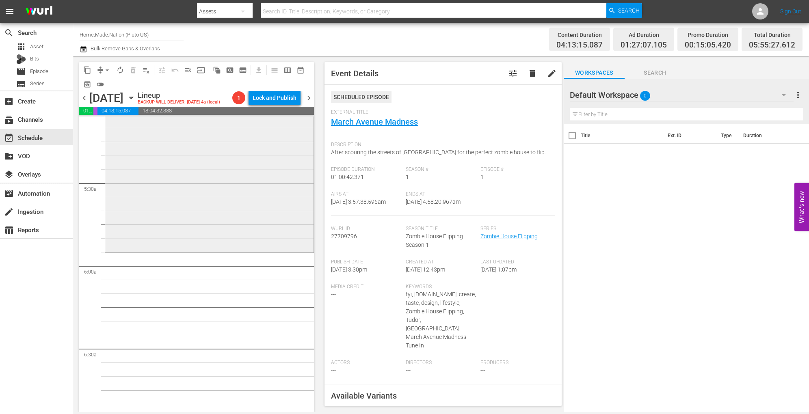
click at [247, 187] on div "Zombie House Flipping / SE4 / EP7: Ceylon reorder" at bounding box center [209, 173] width 208 height 155
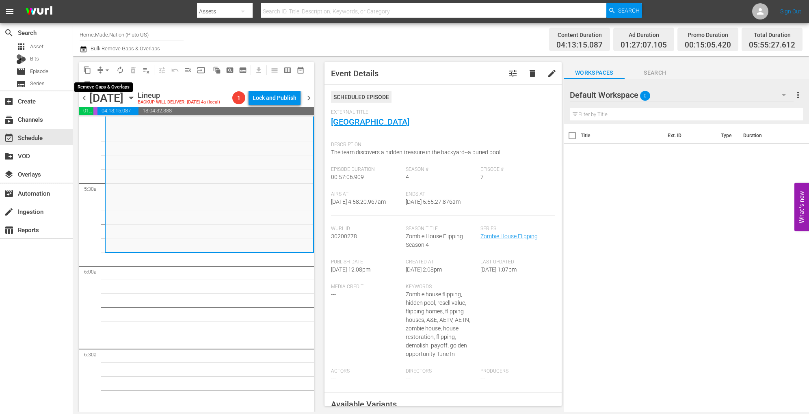
click at [102, 67] on button "arrow_drop_down" at bounding box center [107, 70] width 13 height 13
click at [101, 84] on li "Align to Midnight" at bounding box center [107, 86] width 85 height 13
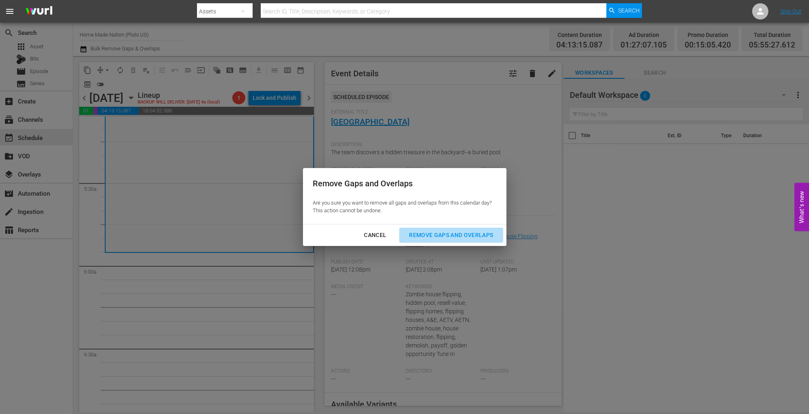
click at [427, 233] on div "Remove Gaps and Overlaps" at bounding box center [450, 235] width 97 height 10
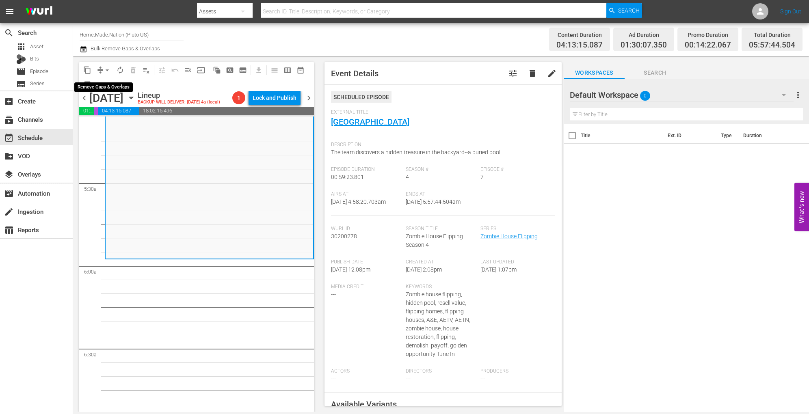
click at [106, 67] on span "arrow_drop_down" at bounding box center [107, 70] width 8 height 8
click at [107, 84] on li "Align to Midnight" at bounding box center [107, 86] width 85 height 13
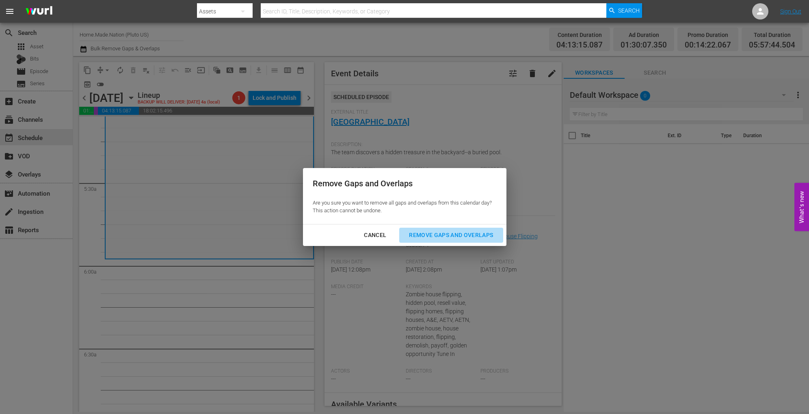
click at [439, 231] on div "Remove Gaps and Overlaps" at bounding box center [450, 235] width 97 height 10
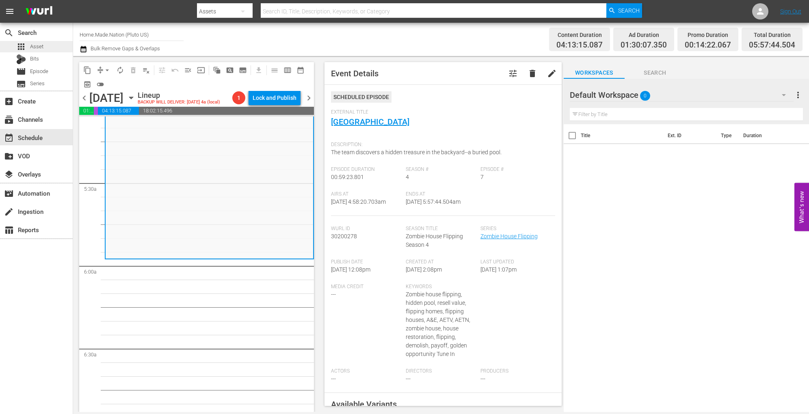
click at [44, 45] on div "apps Asset" at bounding box center [36, 46] width 73 height 11
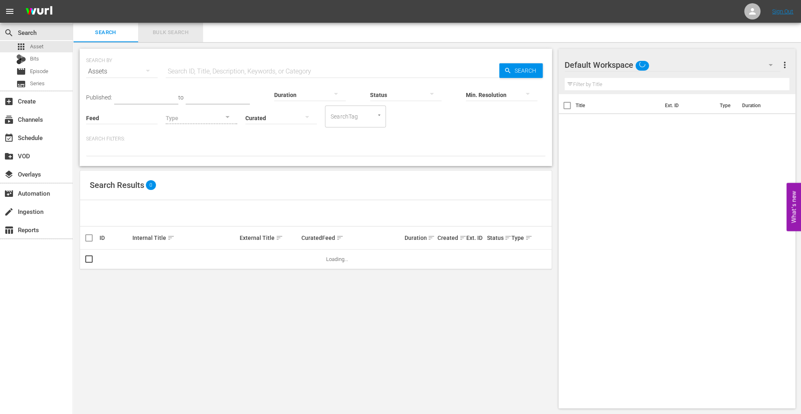
click at [162, 40] on button "Bulk Search" at bounding box center [170, 32] width 65 height 19
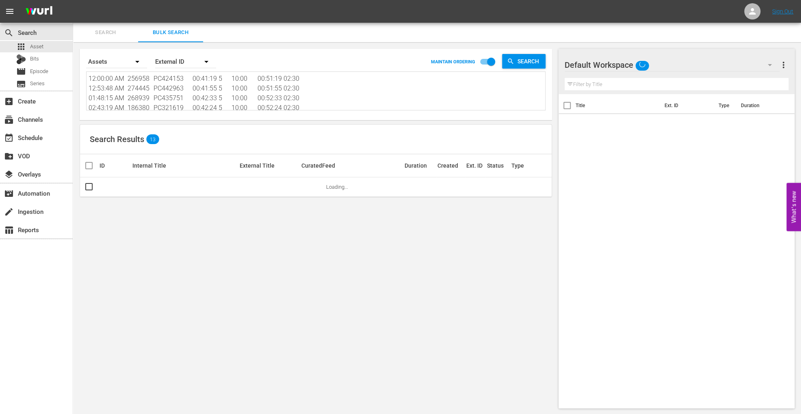
click at [147, 85] on textarea "12:00:00 AM 256958 PC424153 00:41:19 5 10:00 00:51:19 02:30 12:53:48 AM 274445 …" at bounding box center [317, 92] width 457 height 37
paste textarea "270136"
type textarea "270136"
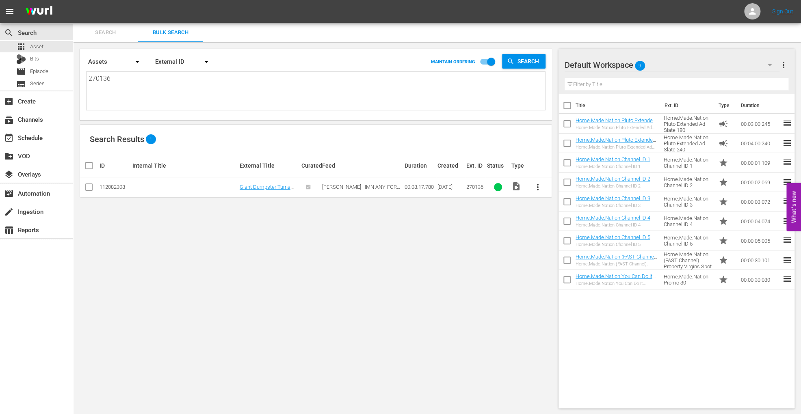
type textarea "270136"
click at [93, 184] on input "checkbox" at bounding box center [89, 189] width 10 height 10
checkbox input "true"
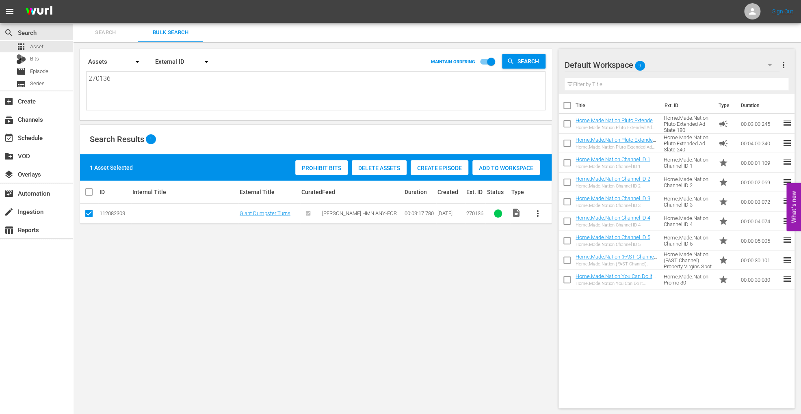
drag, startPoint x: 497, startPoint y: 159, endPoint x: 486, endPoint y: 166, distance: 13.5
click at [486, 166] on div "Prohibit Bits Delete Assets Create Episode Add to Workspace" at bounding box center [417, 167] width 249 height 19
click at [486, 166] on span "Add to Workspace" at bounding box center [505, 168] width 67 height 6
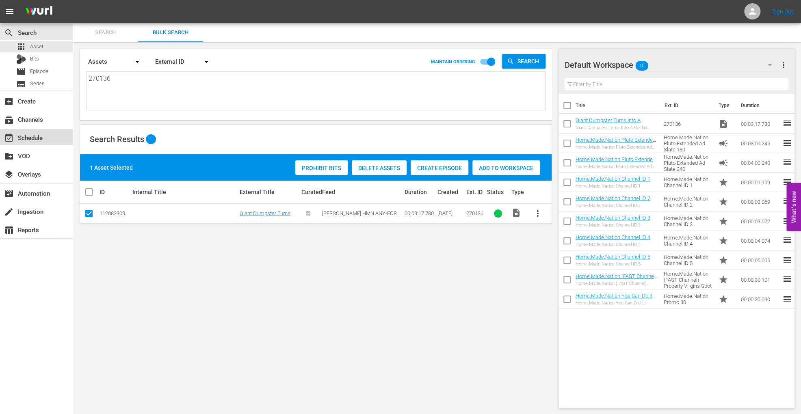
click at [39, 140] on div "event_available Schedule" at bounding box center [22, 136] width 45 height 7
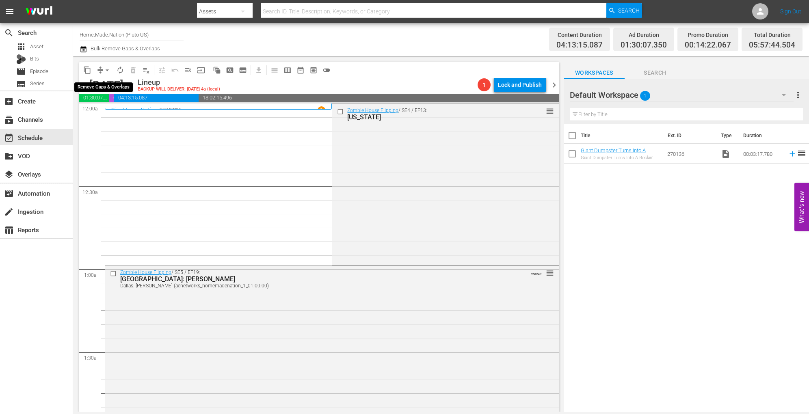
click at [103, 67] on span "arrow_drop_down" at bounding box center [107, 70] width 8 height 8
click at [103, 83] on li "Align to Midnight" at bounding box center [107, 86] width 85 height 13
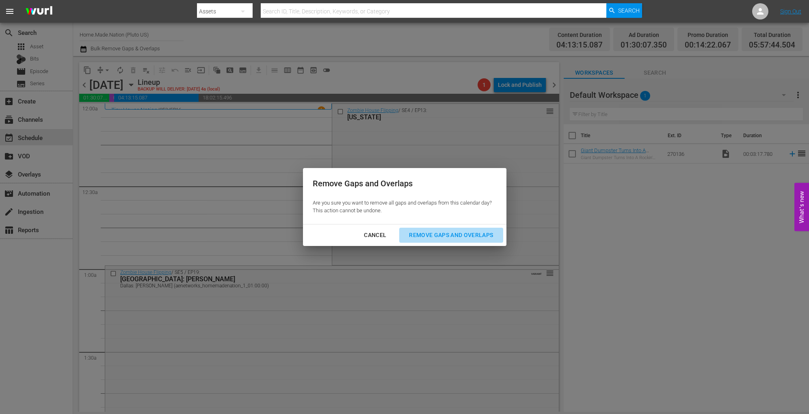
click at [451, 238] on div "Remove Gaps and Overlaps" at bounding box center [450, 235] width 97 height 10
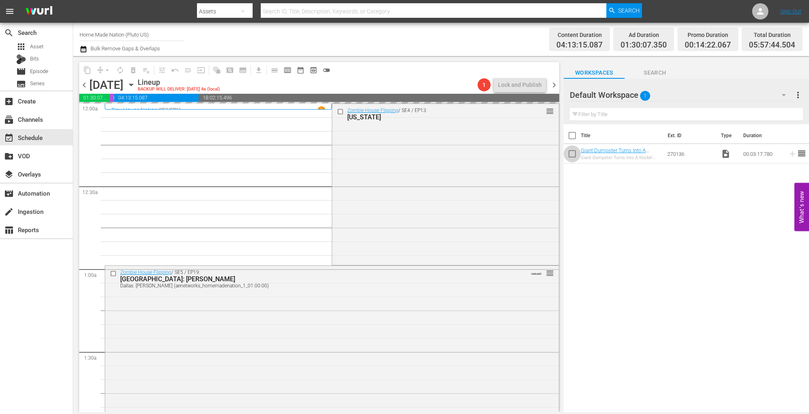
click at [570, 151] on input "checkbox" at bounding box center [572, 155] width 17 height 17
checkbox input "true"
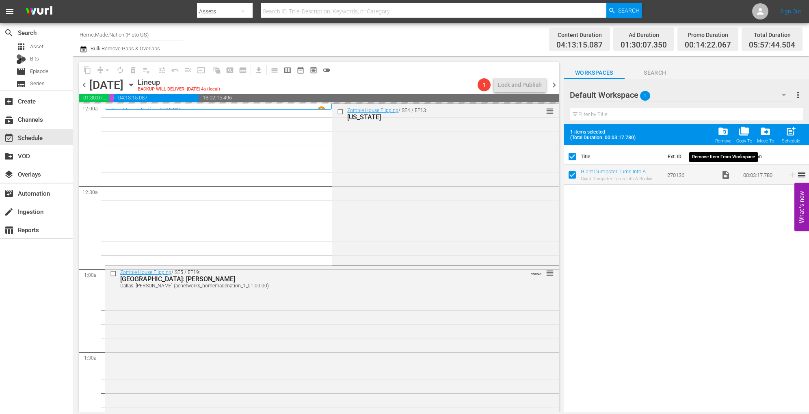
click at [724, 130] on span "folder_delete" at bounding box center [723, 131] width 11 height 11
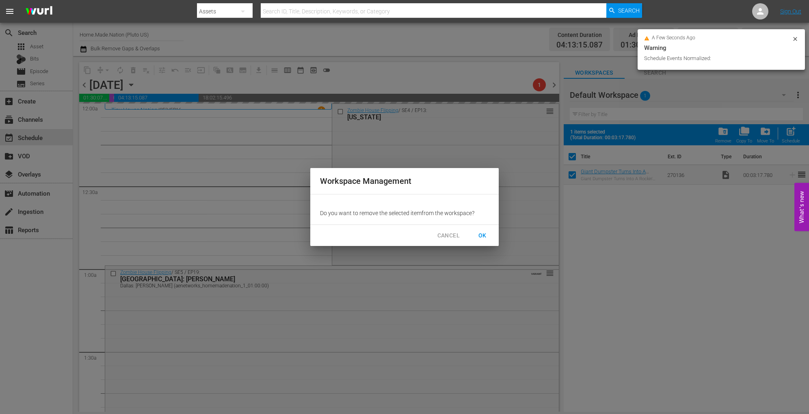
click at [486, 239] on span "OK" at bounding box center [482, 236] width 13 height 10
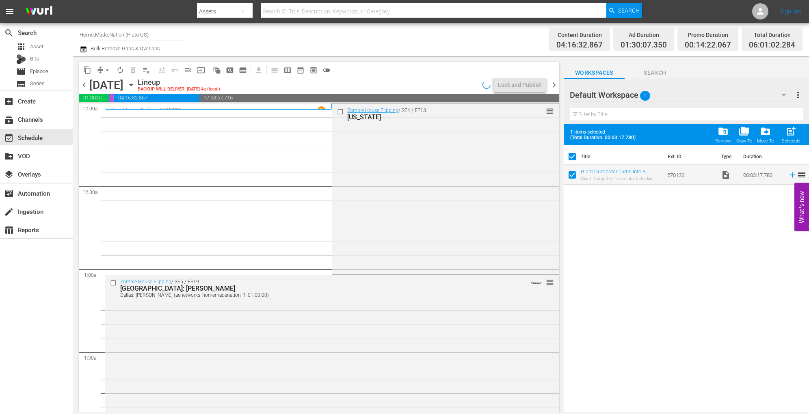
checkbox input "false"
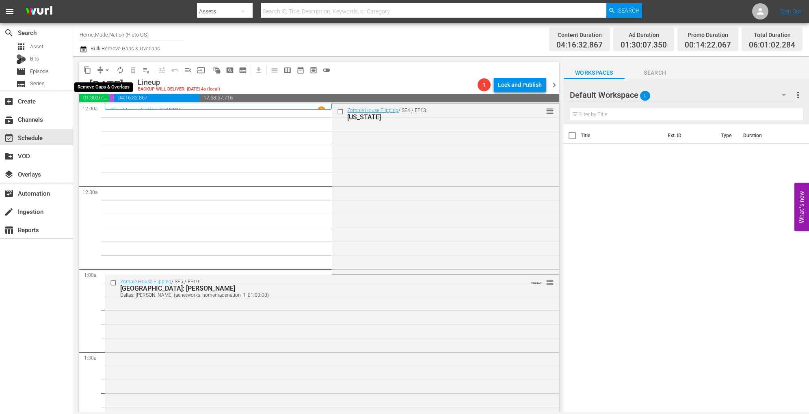
click at [106, 70] on span "arrow_drop_down" at bounding box center [107, 70] width 8 height 8
click at [106, 84] on li "Align to Midnight" at bounding box center [107, 86] width 85 height 13
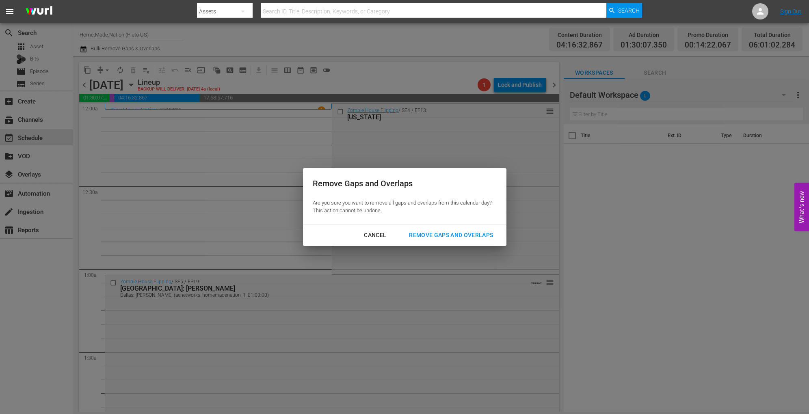
click at [435, 236] on div "Remove Gaps and Overlaps" at bounding box center [450, 235] width 97 height 10
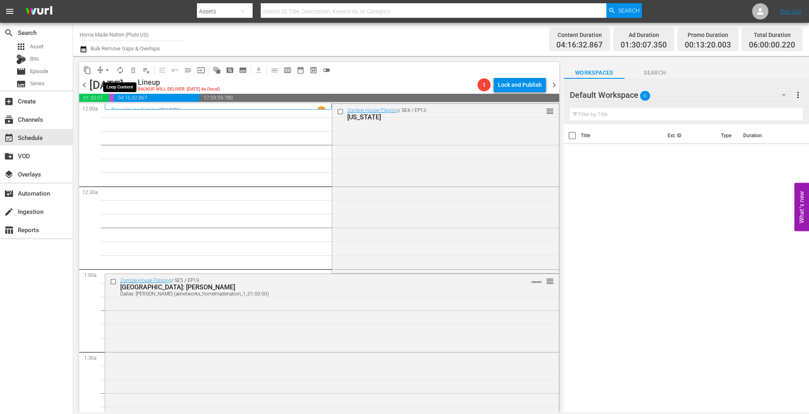
click at [117, 71] on span "autorenew_outlined" at bounding box center [120, 70] width 8 height 8
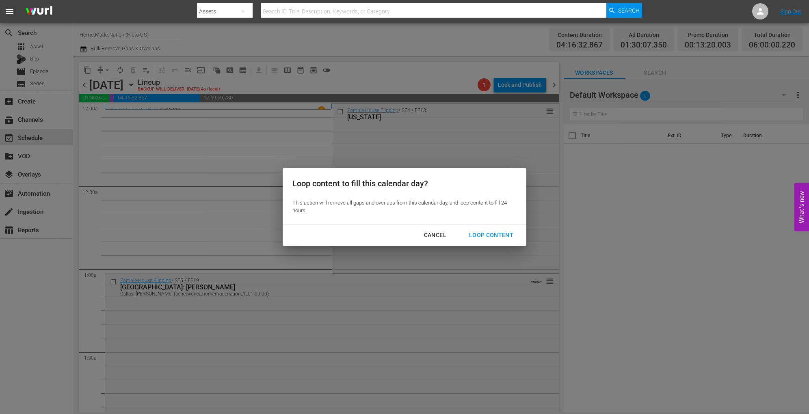
click at [495, 233] on div "Loop Content" at bounding box center [491, 235] width 57 height 10
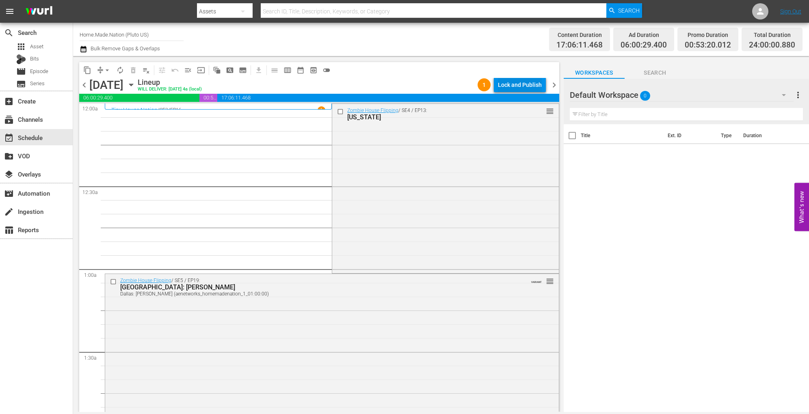
click at [519, 88] on div "Lock and Publish" at bounding box center [520, 85] width 44 height 15
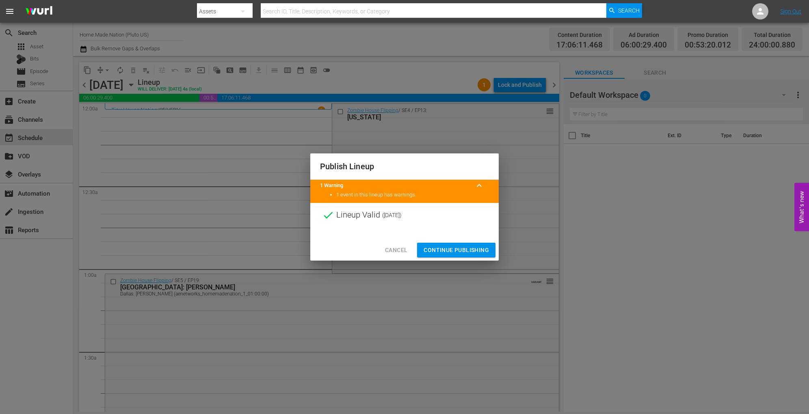
click at [448, 245] on button "Continue Publishing" at bounding box center [456, 250] width 78 height 15
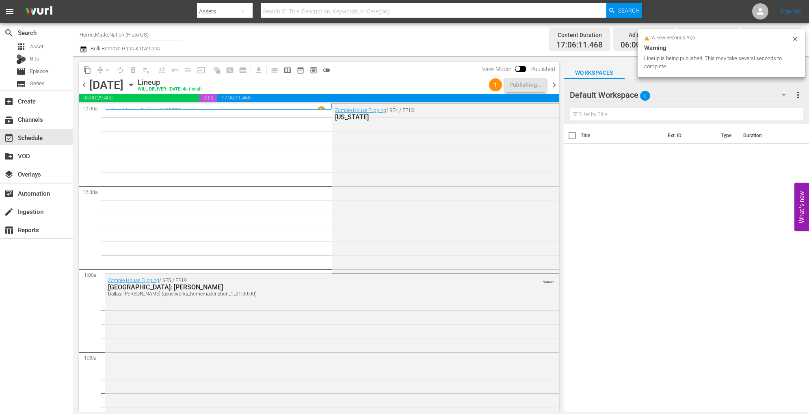
click at [136, 84] on icon "button" at bounding box center [131, 84] width 9 height 9
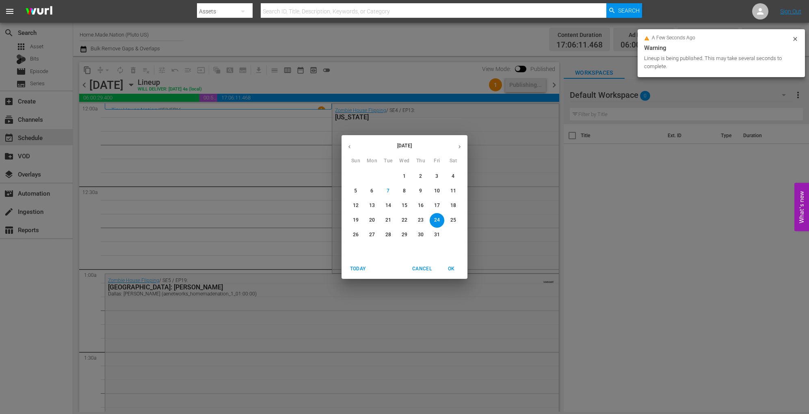
click at [456, 217] on p "25" at bounding box center [453, 220] width 6 height 7
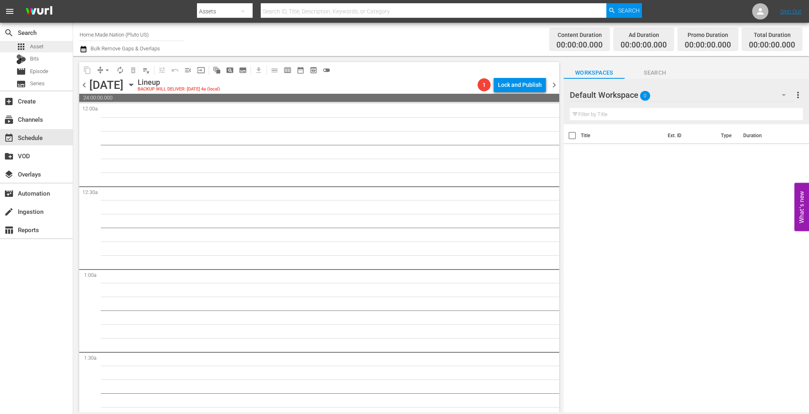
click at [50, 47] on div "apps Asset" at bounding box center [36, 46] width 73 height 11
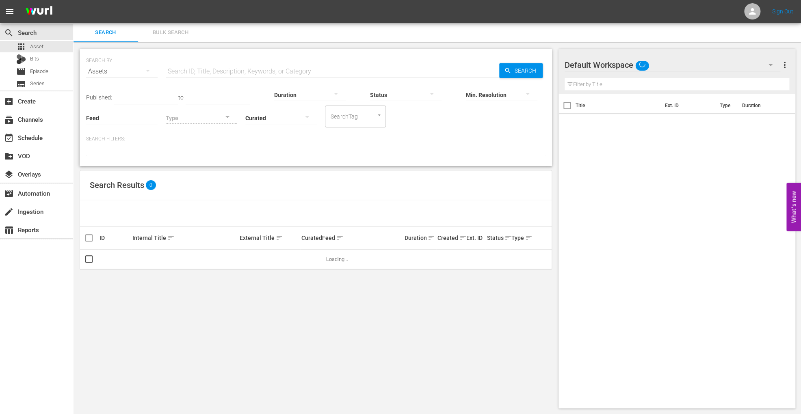
click at [161, 31] on span "Bulk Search" at bounding box center [170, 32] width 55 height 9
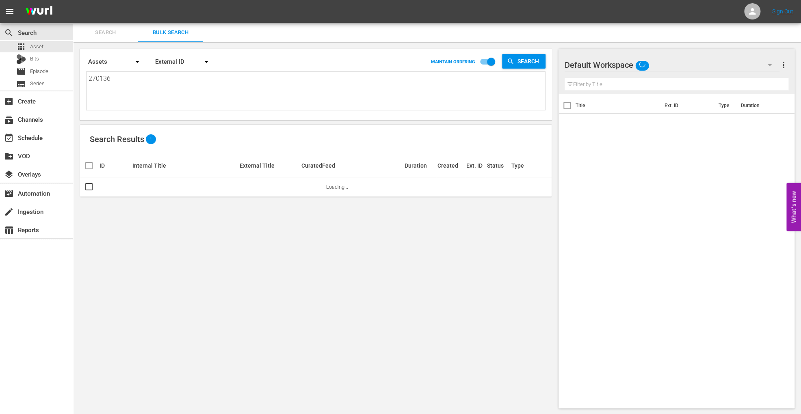
click at [146, 83] on textarea "270136" at bounding box center [317, 92] width 457 height 37
paste textarea "12:00:00 AM 256948 PC424133 00:41:54 5 10:00 00:51:54 02:30 12:54:26 AM 186374 …"
type textarea "12:00:00 AM 256948 PC424133 00:41:54 5 10:00 00:51:54 02:30 12:54:26 AM 186374 …"
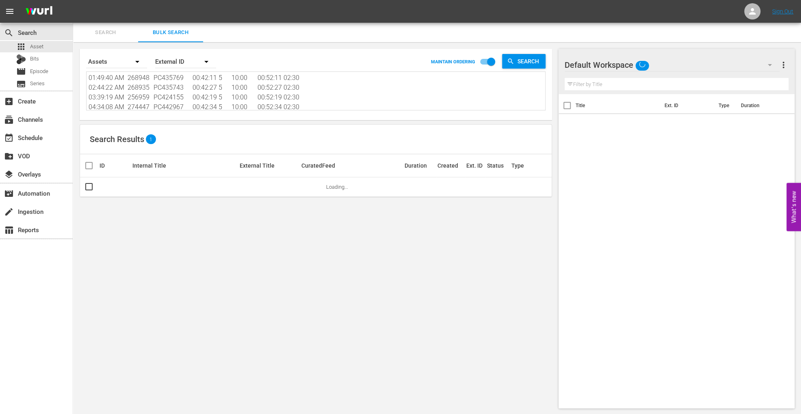
scroll to position [0, 0]
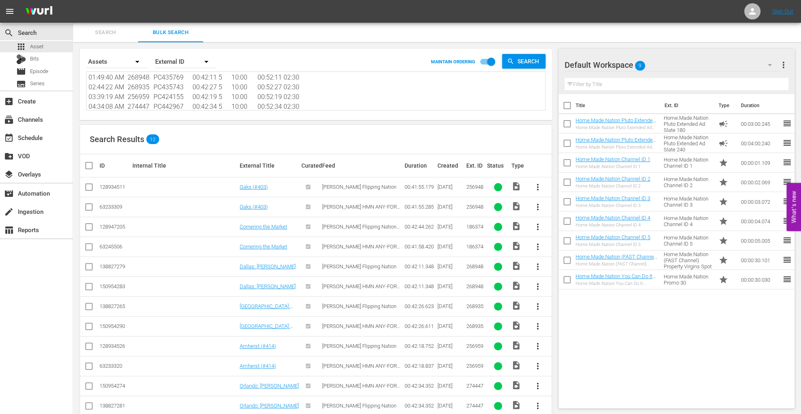
type textarea "12:00:00 AM 256948 PC424133 00:41:54 5 10:00 00:51:54 02:30 12:54:26 AM 186374 …"
click at [88, 206] on input "checkbox" at bounding box center [89, 209] width 10 height 10
checkbox input "true"
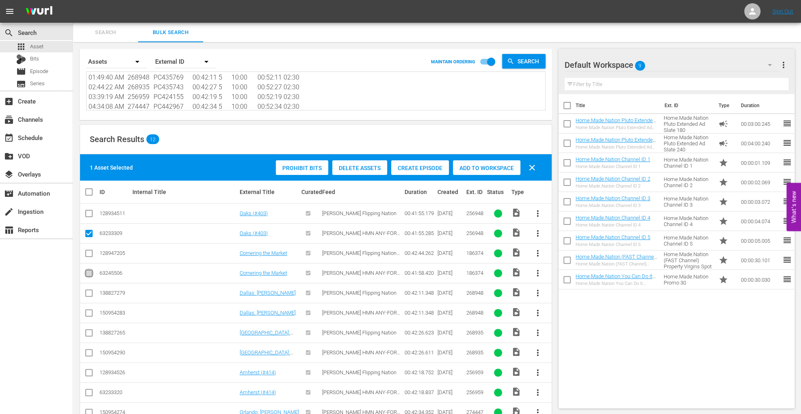
click at [89, 272] on input "checkbox" at bounding box center [89, 275] width 10 height 10
checkbox input "true"
click at [89, 314] on input "checkbox" at bounding box center [89, 315] width 10 height 10
checkbox input "true"
click at [91, 356] on input "checkbox" at bounding box center [89, 355] width 10 height 10
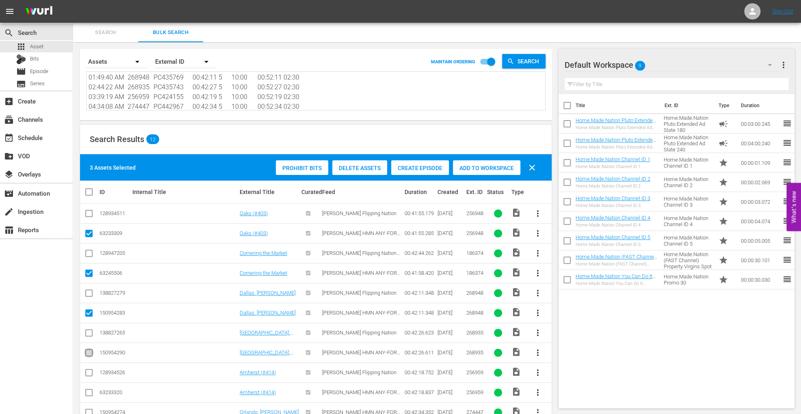
checkbox input "true"
click at [90, 394] on input "checkbox" at bounding box center [89, 394] width 10 height 10
checkbox input "true"
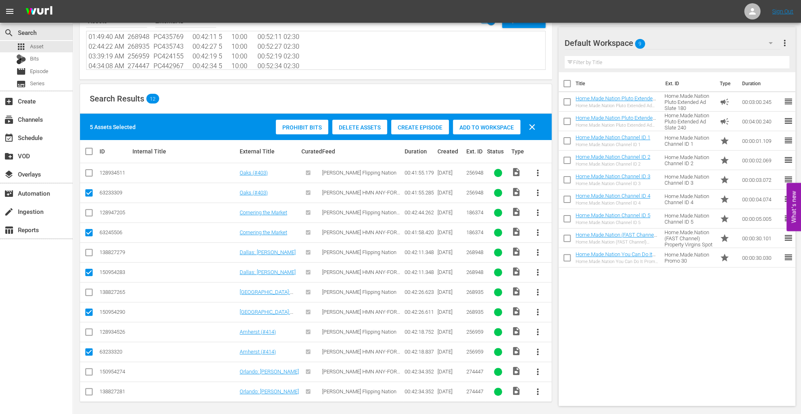
scroll to position [41, 0]
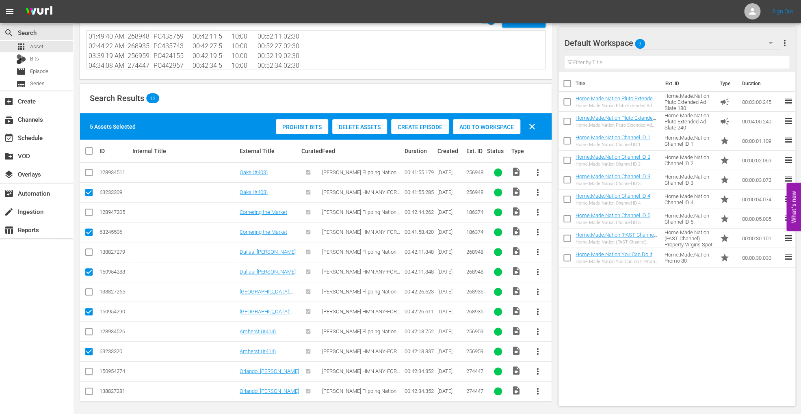
click at [89, 371] on input "checkbox" at bounding box center [89, 373] width 10 height 10
checkbox input "true"
click at [467, 129] on span "Add to Workspace" at bounding box center [486, 127] width 67 height 6
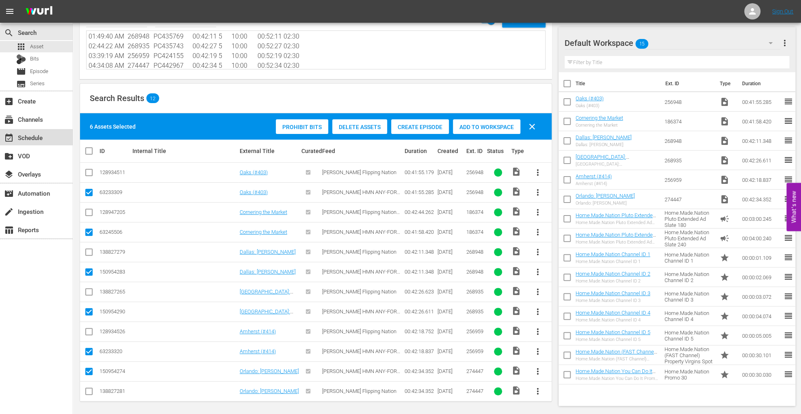
click at [37, 133] on div "event_available Schedule" at bounding box center [22, 136] width 45 height 7
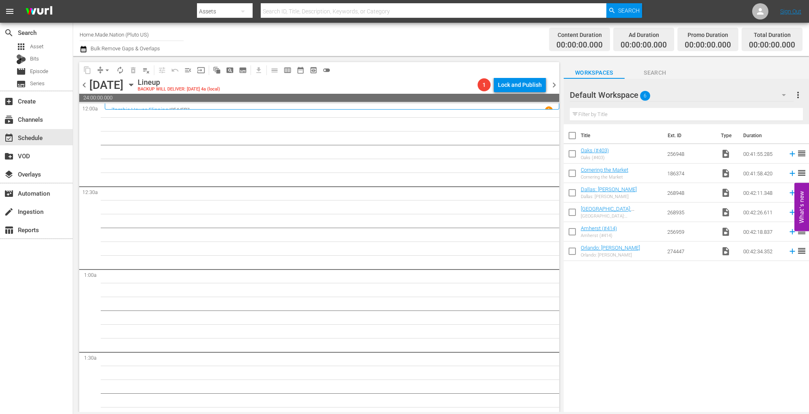
click at [569, 132] on input "checkbox" at bounding box center [572, 137] width 17 height 17
checkbox input "true"
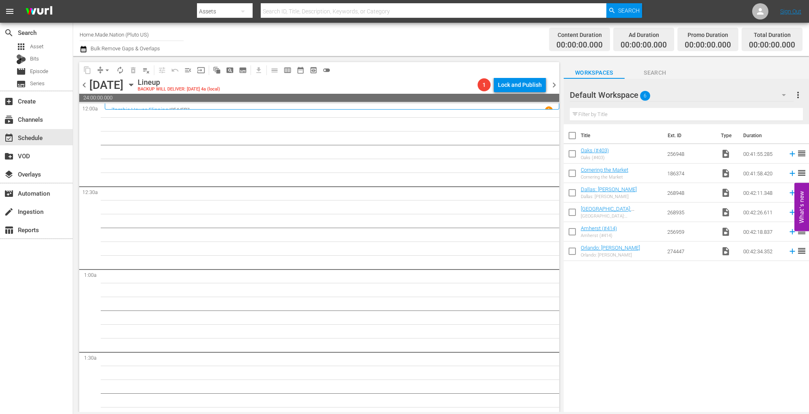
checkbox input "true"
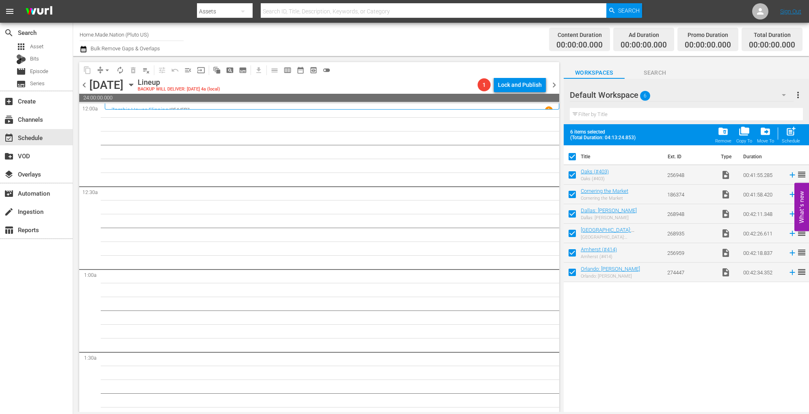
click at [794, 133] on span "post_add" at bounding box center [790, 131] width 11 height 11
checkbox input "false"
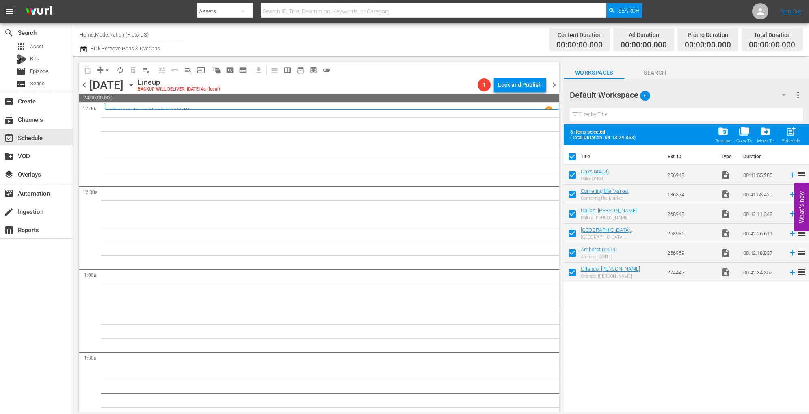
checkbox input "false"
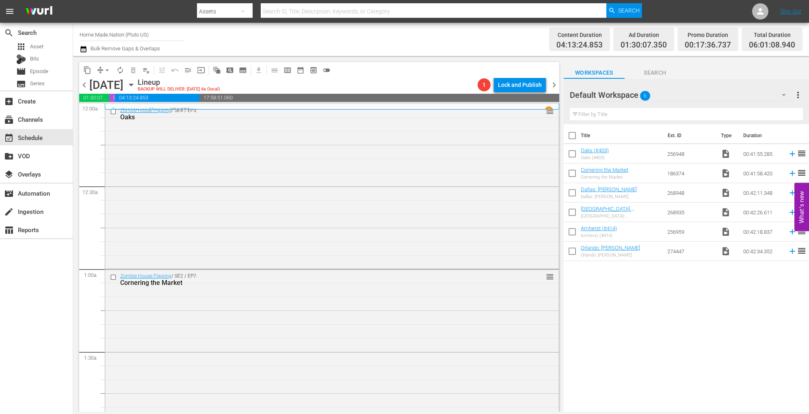
click at [573, 136] on input "checkbox" at bounding box center [572, 137] width 17 height 17
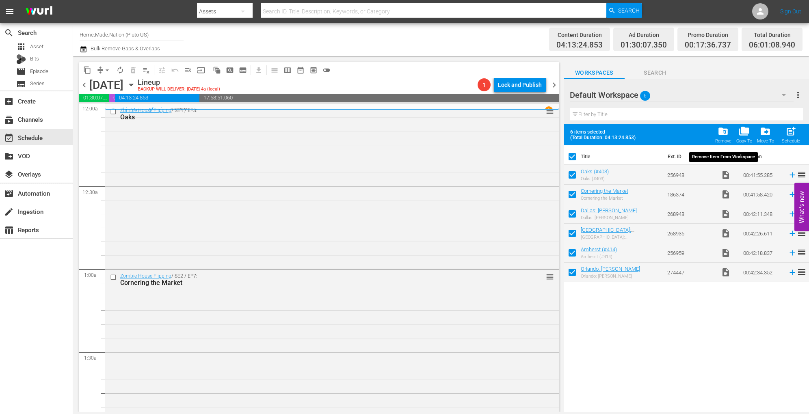
click at [721, 130] on span "folder_delete" at bounding box center [723, 131] width 11 height 11
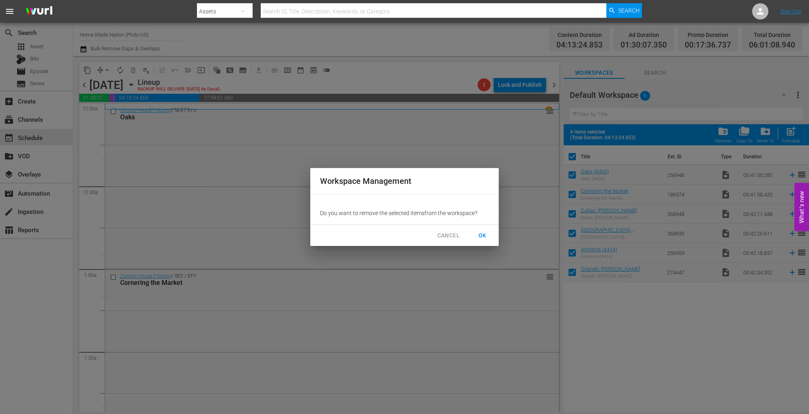
click at [485, 233] on span "OK" at bounding box center [482, 236] width 13 height 10
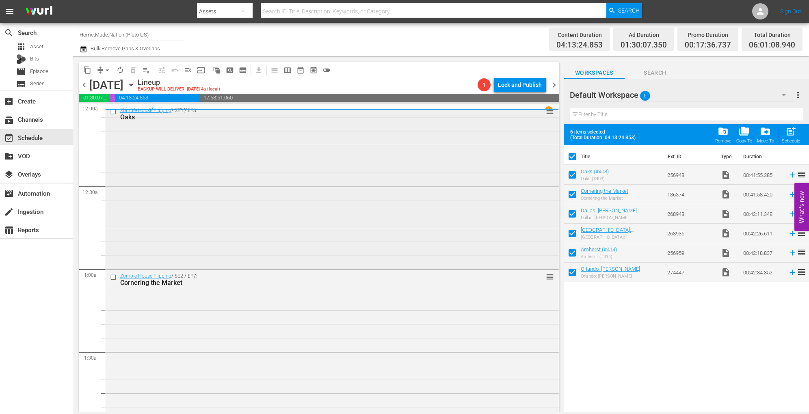
click at [251, 181] on div "Zombie House Flipping / SE4 / EP3: Oaks reorder" at bounding box center [332, 185] width 454 height 163
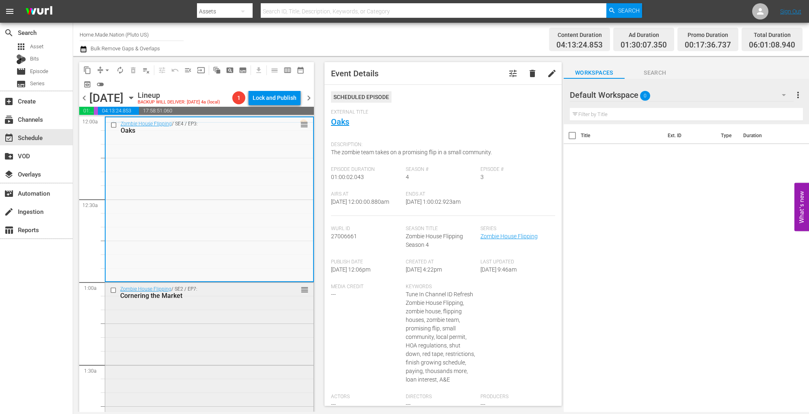
click at [239, 320] on div "Zombie House Flipping / SE2 / EP7: Cornering the Market reorder" at bounding box center [209, 363] width 208 height 161
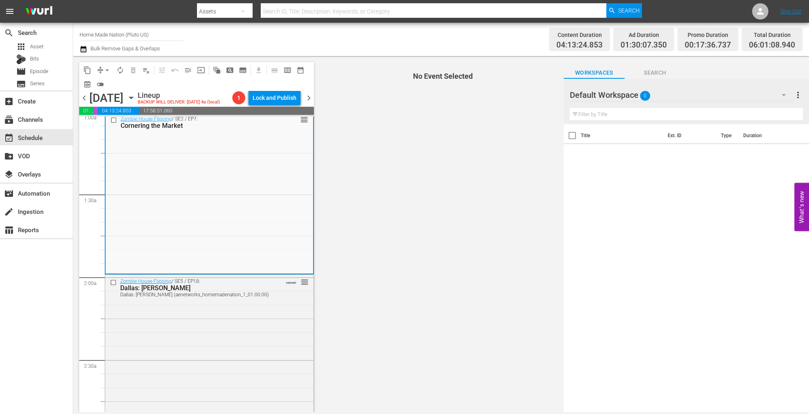
scroll to position [171, 0]
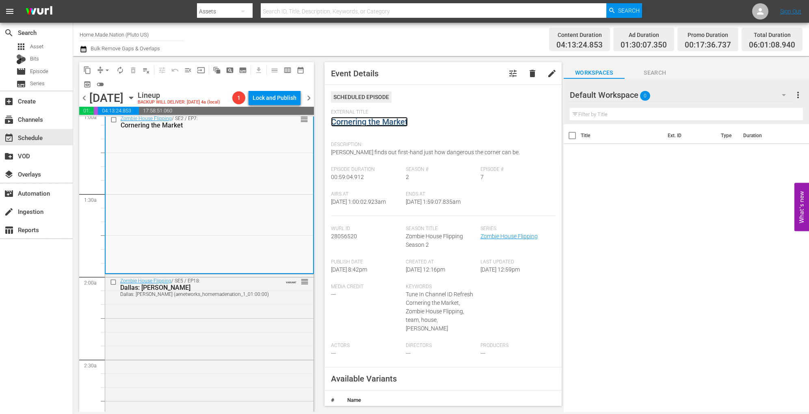
drag, startPoint x: 370, startPoint y: 116, endPoint x: 353, endPoint y: 121, distance: 17.4
click at [251, 357] on div "Zombie House Flipping / SE5 / EP18: Dallas: Davis Dallas: Davis (aenetworks_hom…" at bounding box center [209, 359] width 208 height 168
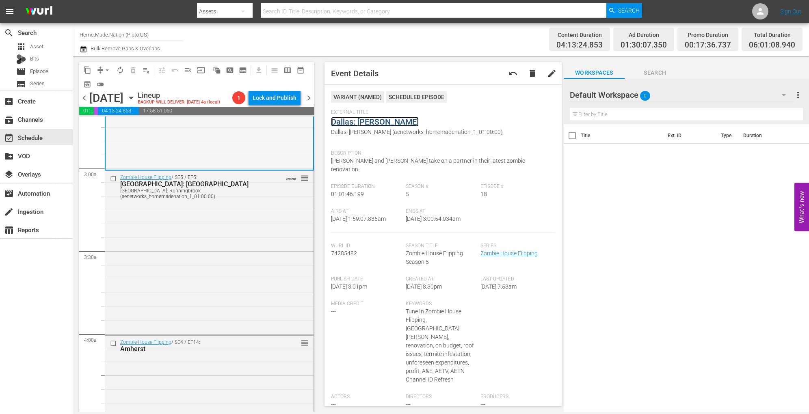
scroll to position [449, 0]
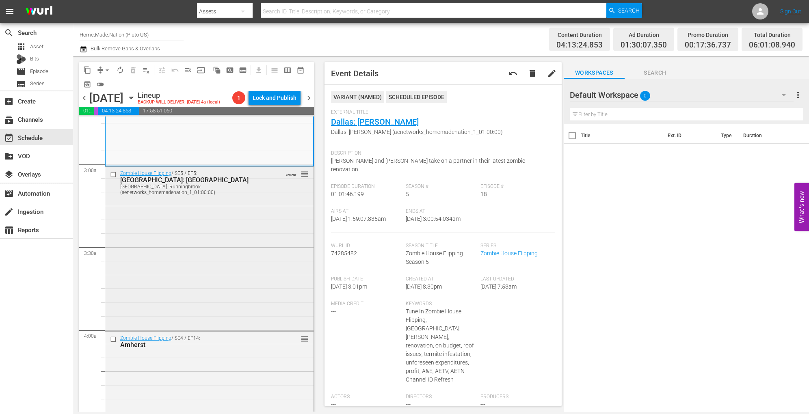
click at [210, 254] on div "Zombie House Flipping / SE5 / EP5: Dallas: Runningbrook Dallas: Runningbrook (a…" at bounding box center [209, 248] width 208 height 162
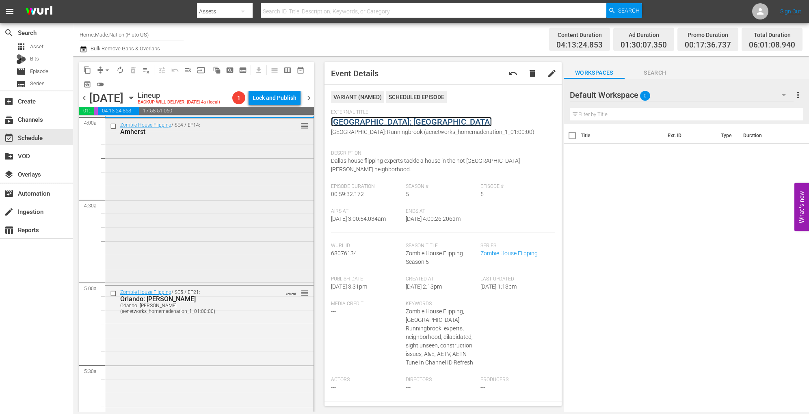
scroll to position [663, 0]
click at [236, 231] on div "Zombie House Flipping / SE4 / EP14: Amherst reorder" at bounding box center [209, 200] width 208 height 165
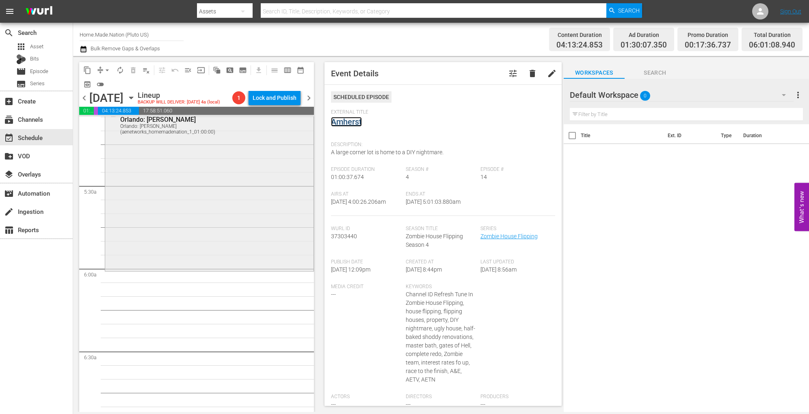
scroll to position [842, 0]
click at [236, 220] on div "Zombie House Flipping / SE5 / EP21: Orlando: Palmer Orlando: Palmer (aenetworks…" at bounding box center [209, 188] width 208 height 164
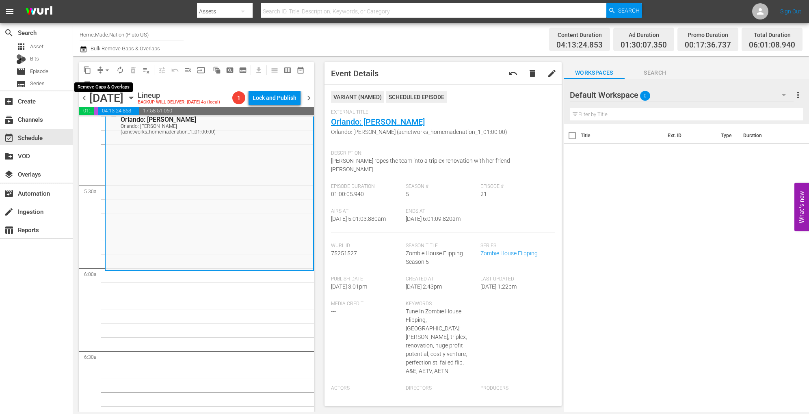
click at [108, 66] on span "arrow_drop_down" at bounding box center [107, 70] width 8 height 8
click at [102, 86] on li "Align to Midnight" at bounding box center [107, 86] width 85 height 13
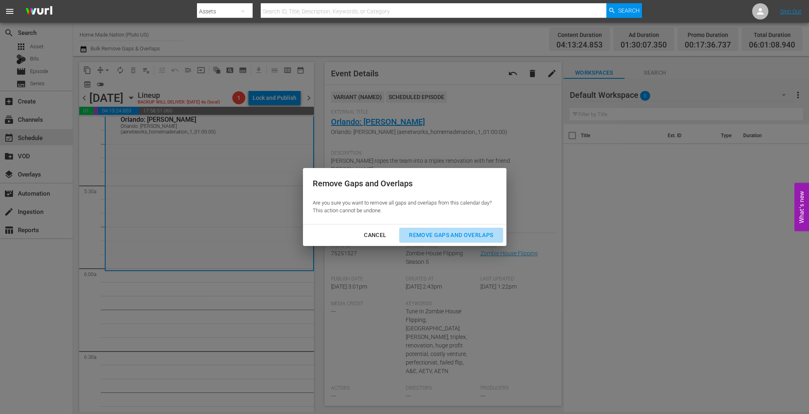
click at [416, 232] on div "Remove Gaps and Overlaps" at bounding box center [450, 235] width 97 height 10
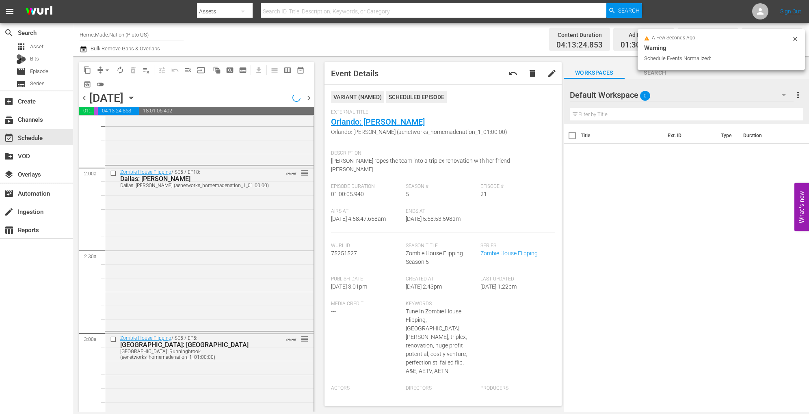
scroll to position [0, 0]
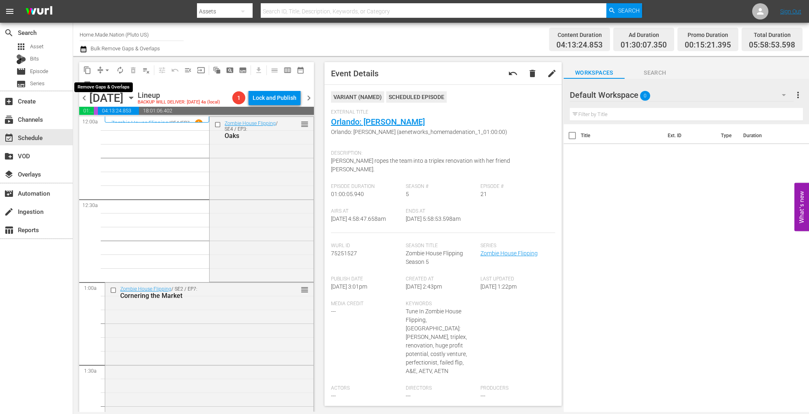
click at [109, 69] on span "arrow_drop_down" at bounding box center [107, 70] width 8 height 8
click at [106, 87] on li "Align to Midnight" at bounding box center [107, 86] width 85 height 13
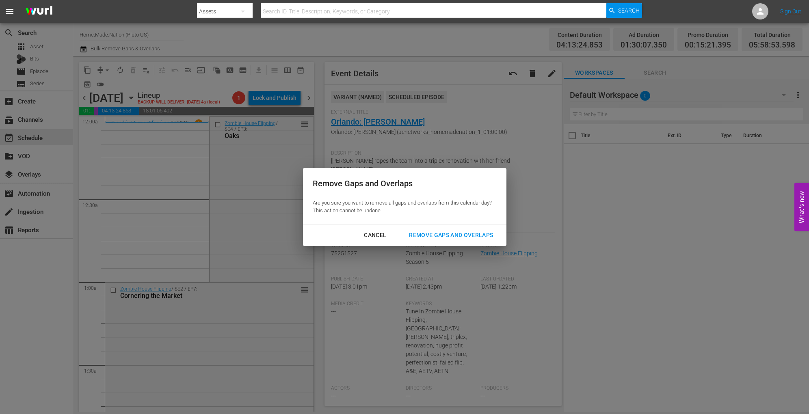
click at [437, 238] on div "Remove Gaps and Overlaps" at bounding box center [450, 235] width 97 height 10
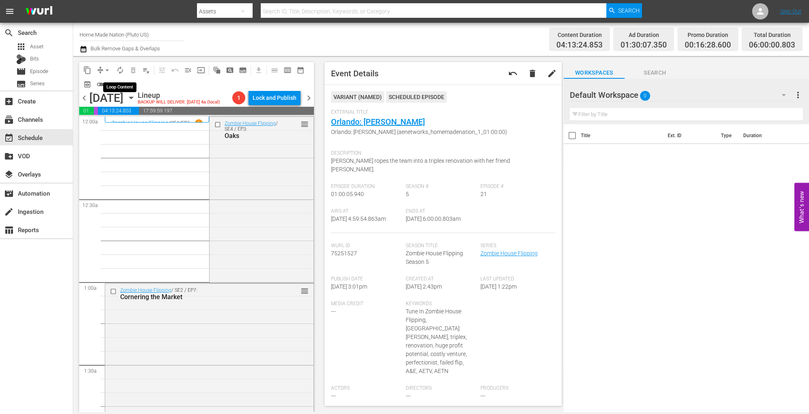
click at [121, 70] on span "autorenew_outlined" at bounding box center [120, 70] width 8 height 8
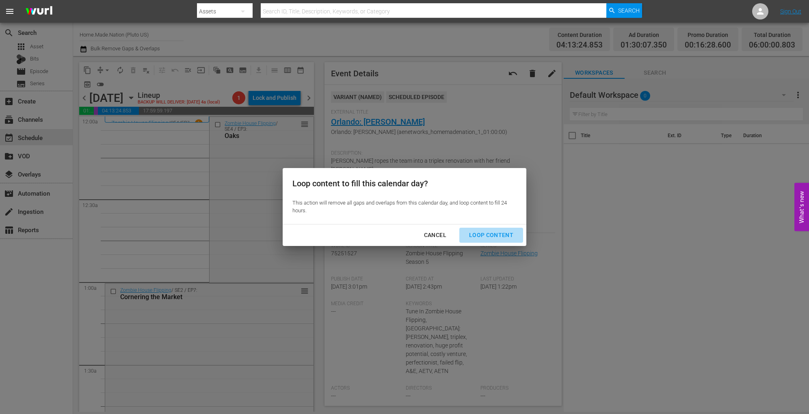
click at [507, 238] on div "Loop Content" at bounding box center [491, 235] width 57 height 10
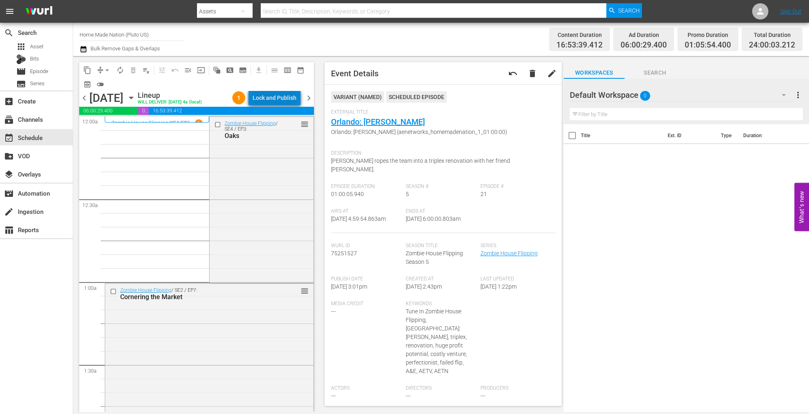
click at [283, 91] on div "Lock and Publish" at bounding box center [275, 98] width 44 height 15
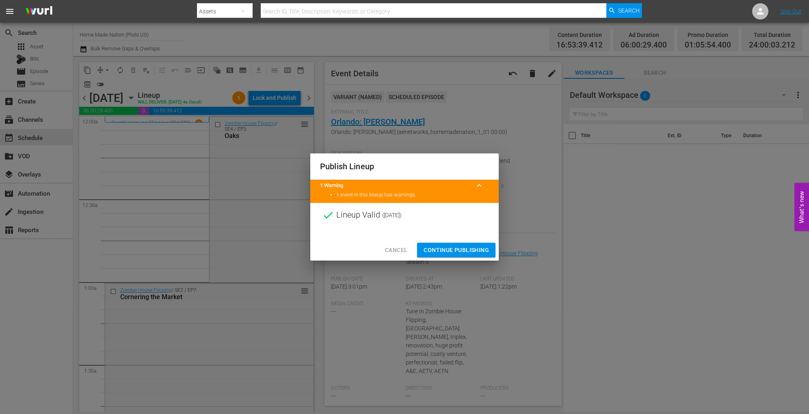
click at [444, 249] on span "Continue Publishing" at bounding box center [456, 250] width 65 height 10
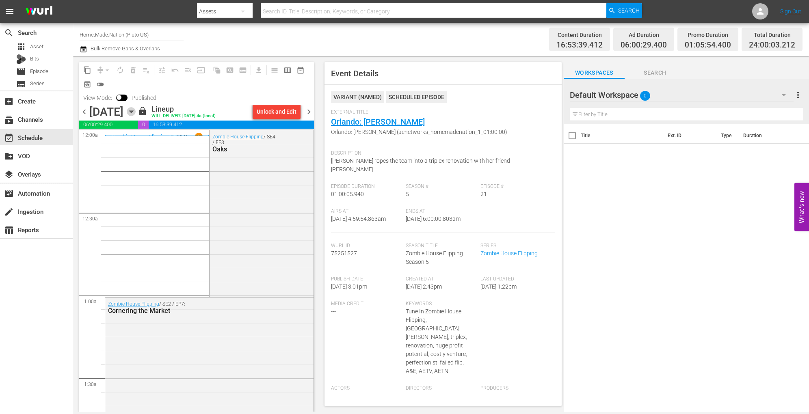
click at [136, 110] on icon "button" at bounding box center [131, 111] width 9 height 9
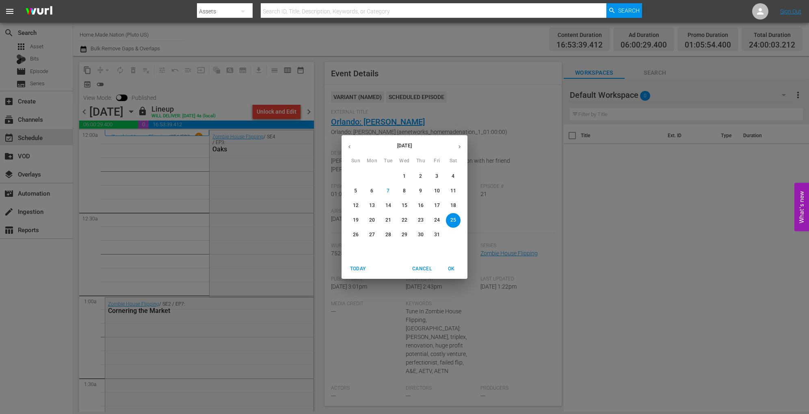
click at [355, 236] on p "26" at bounding box center [356, 235] width 6 height 7
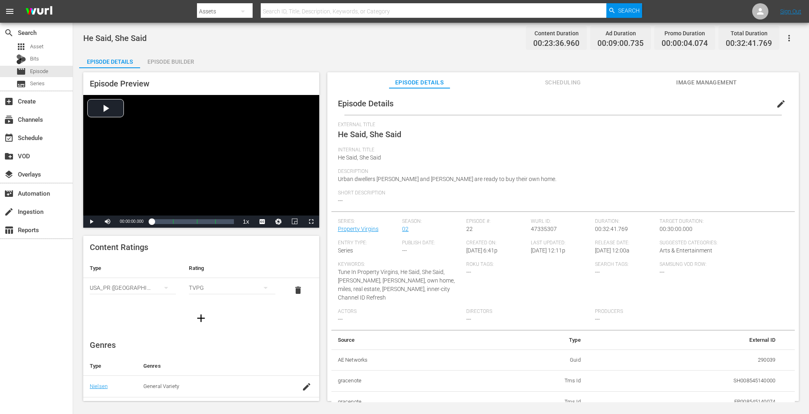
click at [167, 63] on div "Episode Builder" at bounding box center [170, 61] width 61 height 19
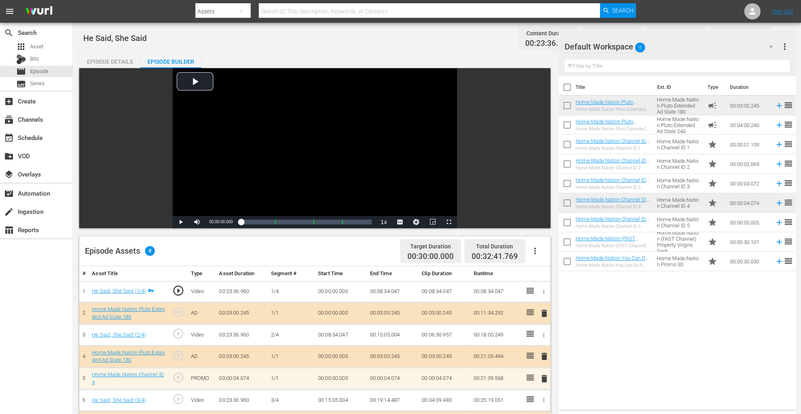
scroll to position [211, 0]
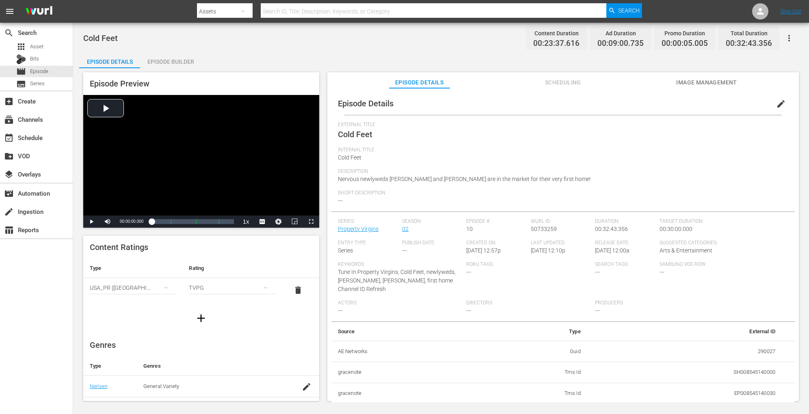
click at [155, 62] on div "Episode Builder" at bounding box center [170, 61] width 61 height 19
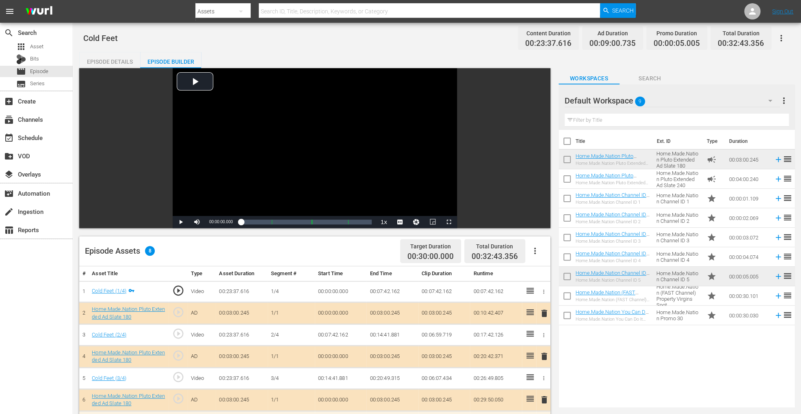
click at [182, 54] on div "Episode Builder" at bounding box center [170, 61] width 61 height 19
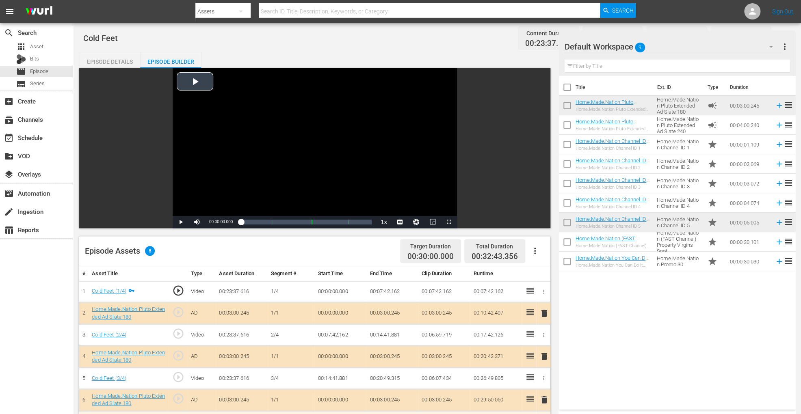
scroll to position [211, 0]
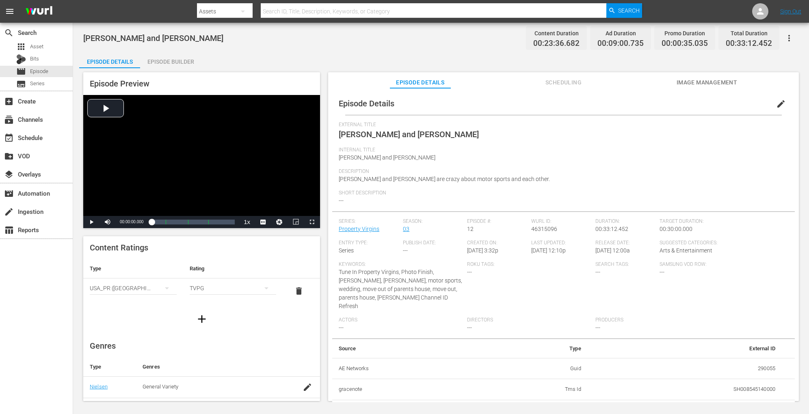
click at [176, 59] on div "Episode Builder" at bounding box center [170, 61] width 61 height 19
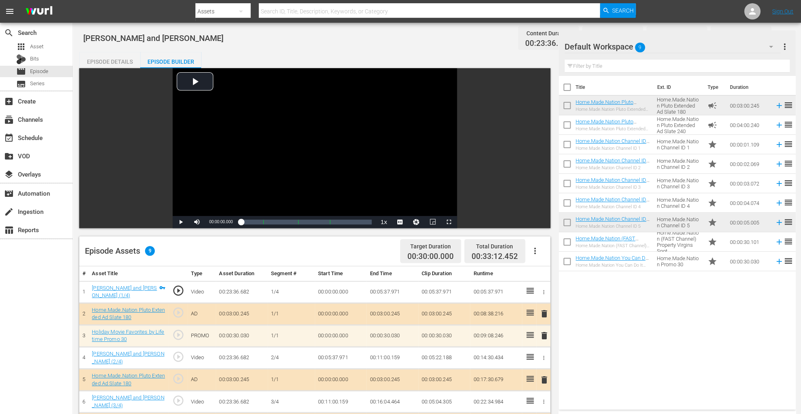
scroll to position [211, 0]
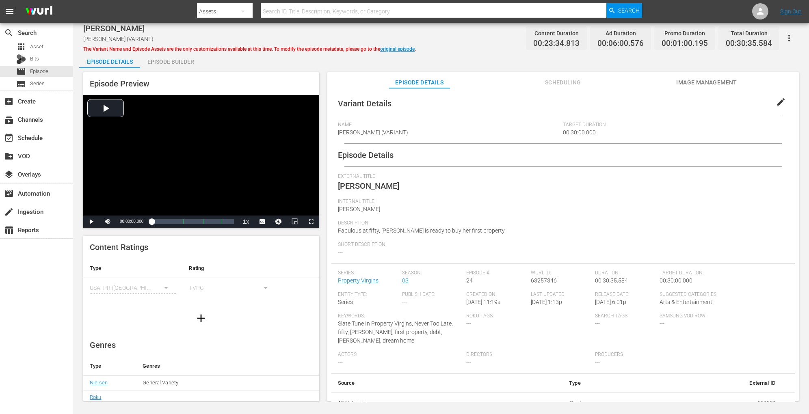
click at [173, 63] on div "Episode Builder" at bounding box center [170, 61] width 61 height 19
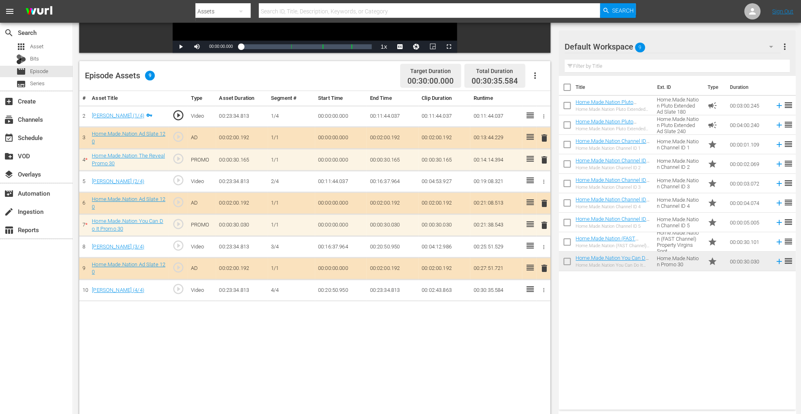
scroll to position [178, 0]
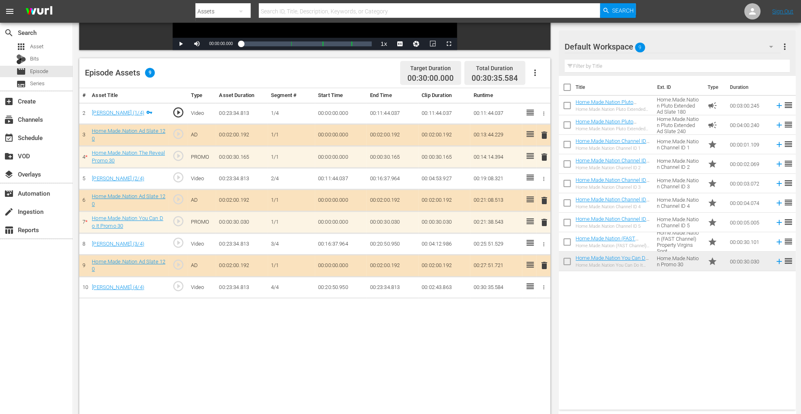
click at [536, 71] on icon "button" at bounding box center [535, 73] width 10 height 10
click at [534, 104] on div "Clear Ads" at bounding box center [558, 95] width 55 height 19
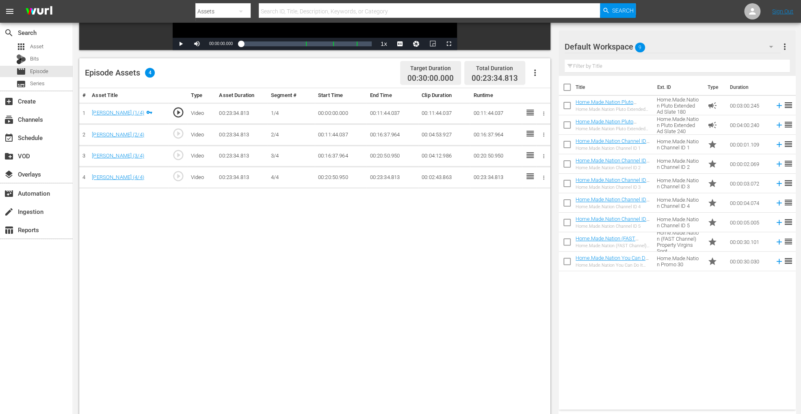
click at [541, 52] on div "Video Player is loading. Play Video Play Mute Current Time 00:00:00.000 / Durat…" at bounding box center [316, 166] width 475 height 552
click at [539, 74] on icon "button" at bounding box center [535, 73] width 10 height 10
click at [545, 78] on div "Fill with Ads" at bounding box center [558, 75] width 55 height 19
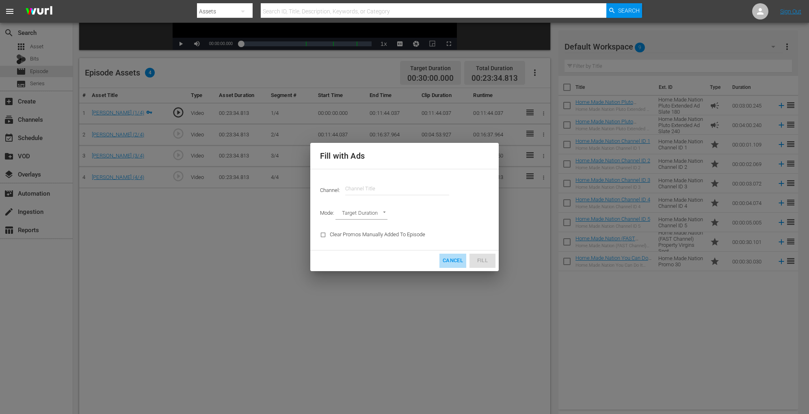
click at [453, 262] on span "Cancel" at bounding box center [453, 260] width 20 height 9
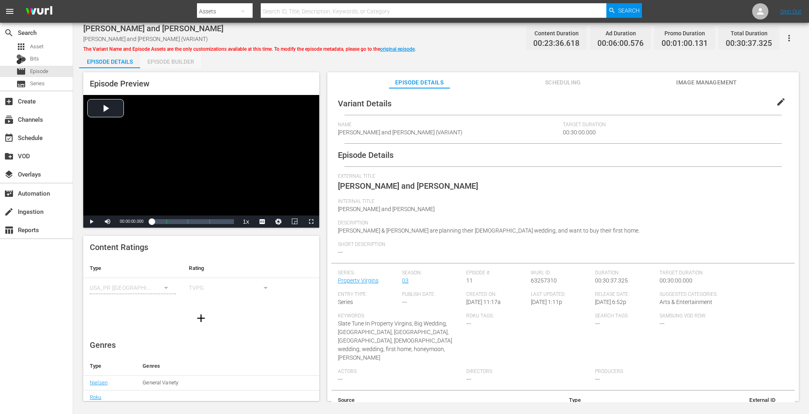
click at [161, 63] on div "Episode Builder" at bounding box center [170, 61] width 61 height 19
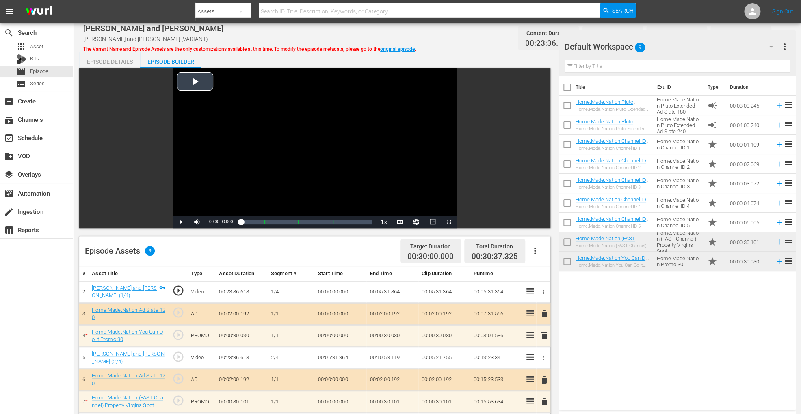
scroll to position [211, 0]
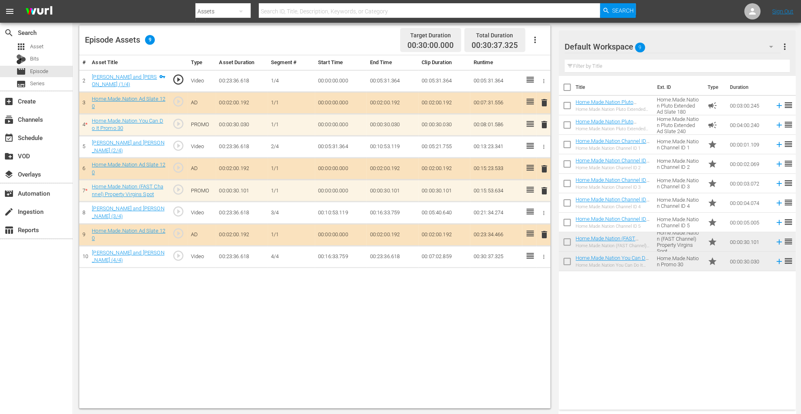
click at [535, 38] on icon "button" at bounding box center [535, 40] width 2 height 6
click at [537, 58] on div "Clear Ads" at bounding box center [558, 62] width 55 height 19
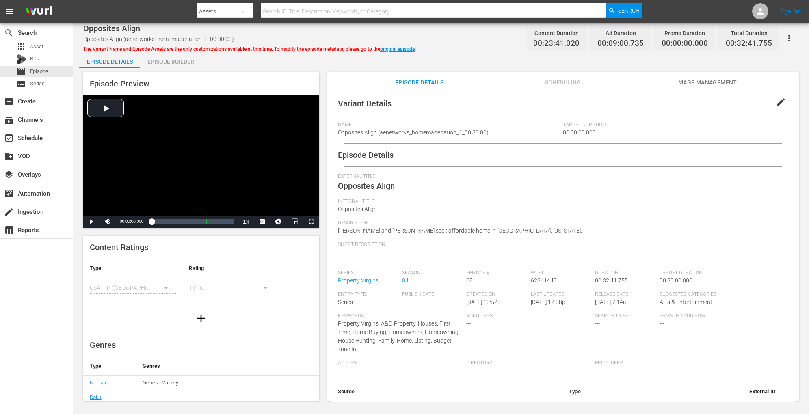
click at [189, 60] on div "Episode Builder" at bounding box center [170, 61] width 61 height 19
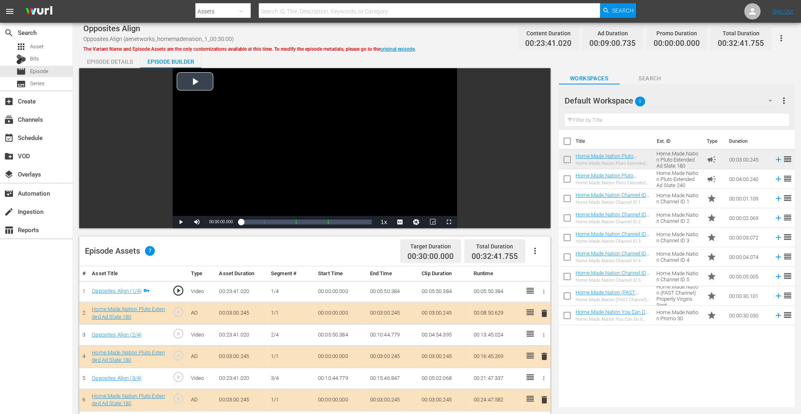
scroll to position [211, 0]
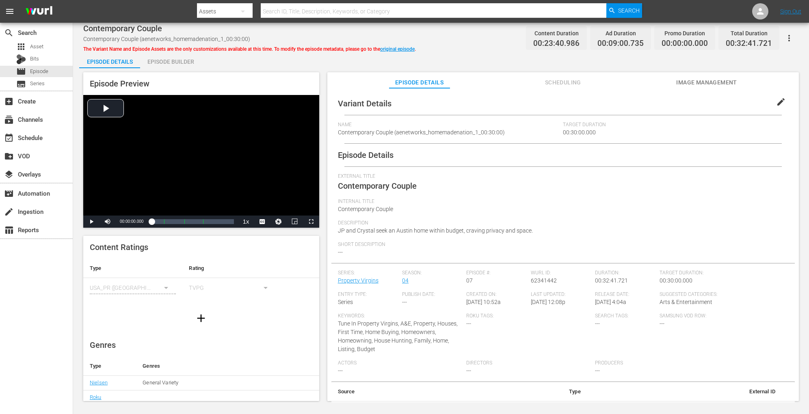
click at [176, 60] on div "Episode Builder" at bounding box center [170, 61] width 61 height 19
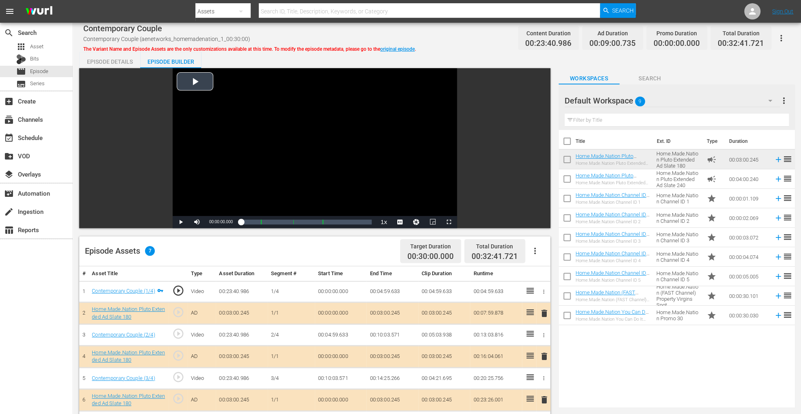
scroll to position [211, 0]
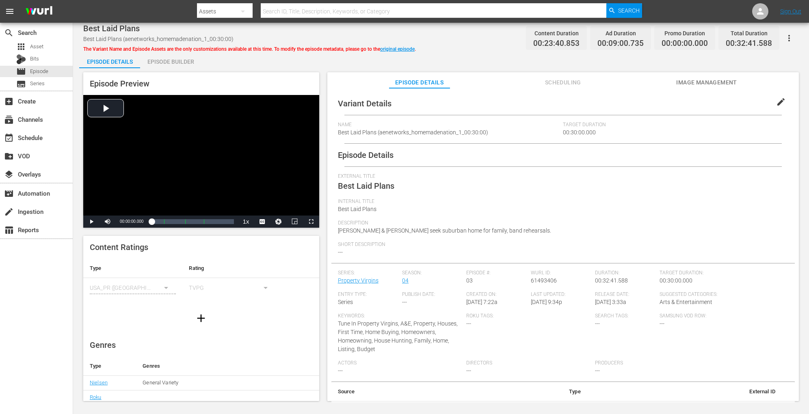
click at [184, 63] on div "Episode Builder" at bounding box center [170, 61] width 61 height 19
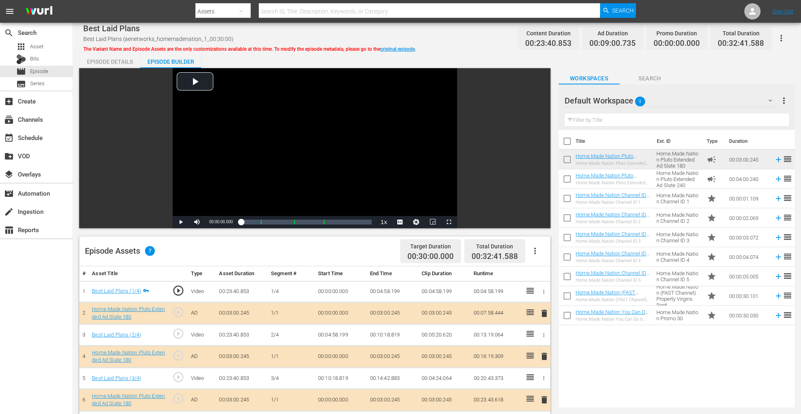
scroll to position [211, 0]
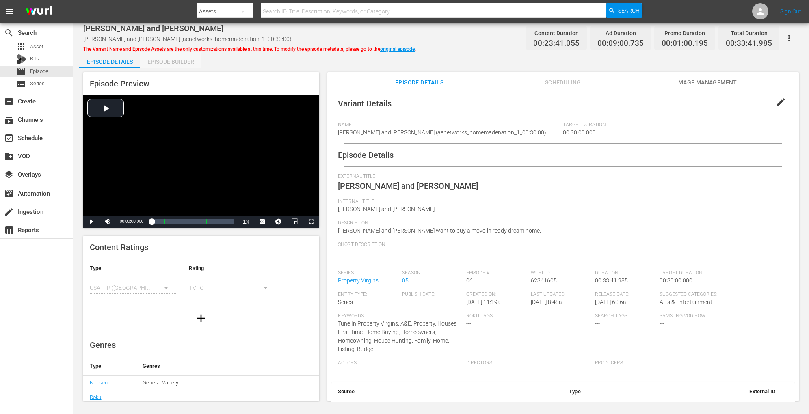
click at [162, 62] on div "Episode Builder" at bounding box center [170, 61] width 61 height 19
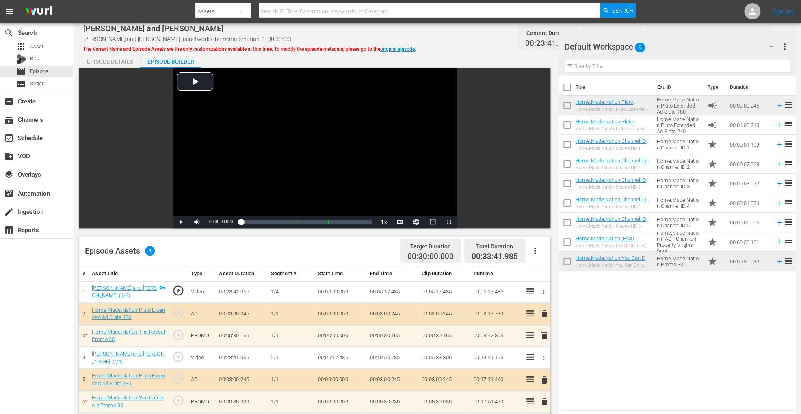
scroll to position [211, 0]
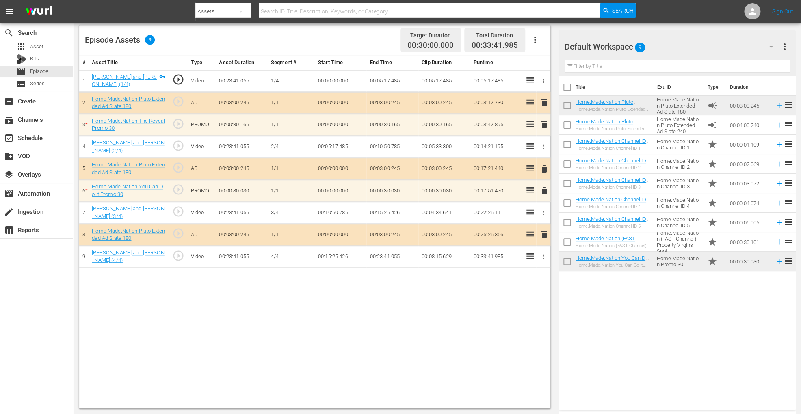
click at [541, 189] on span "delete" at bounding box center [544, 191] width 10 height 10
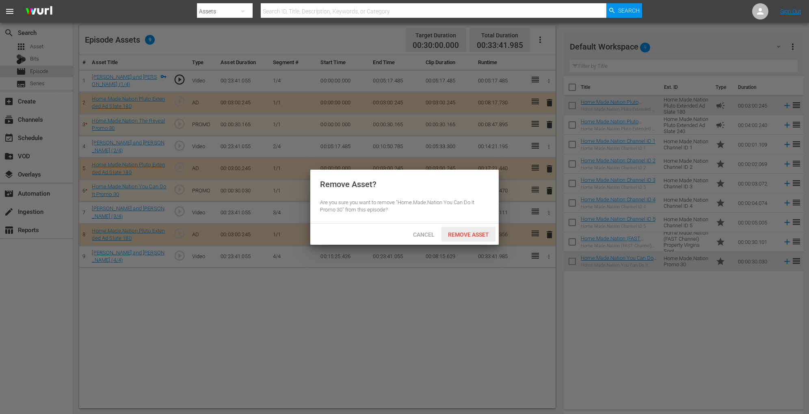
click at [485, 232] on span "Remove Asset" at bounding box center [468, 235] width 54 height 6
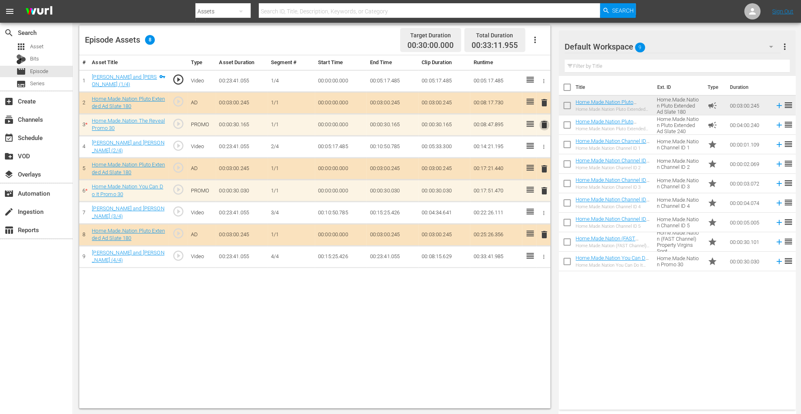
click at [541, 122] on span "delete" at bounding box center [544, 125] width 10 height 10
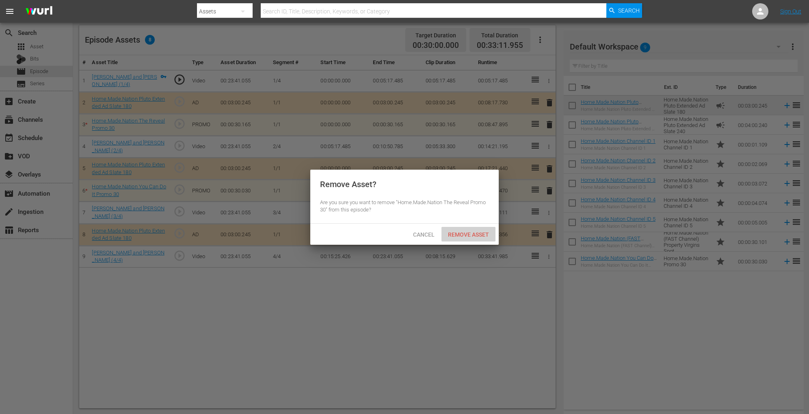
click at [471, 232] on span "Remove Asset" at bounding box center [468, 235] width 54 height 6
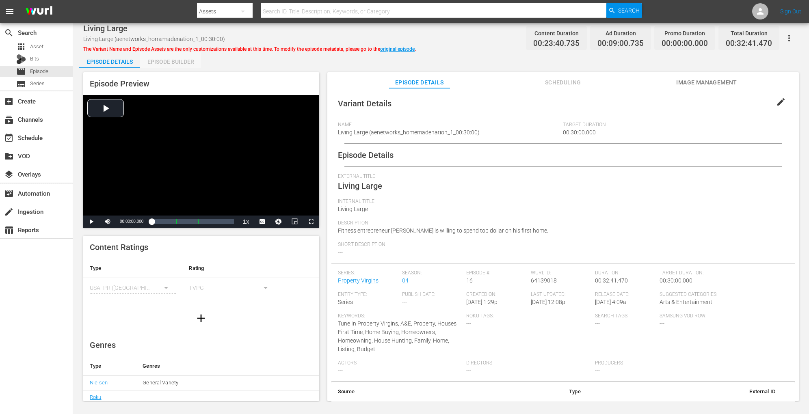
click at [182, 61] on div "Episode Builder" at bounding box center [170, 61] width 61 height 19
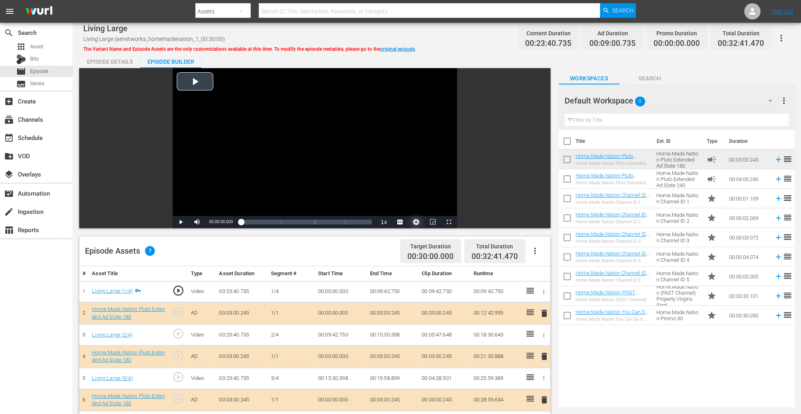
scroll to position [211, 0]
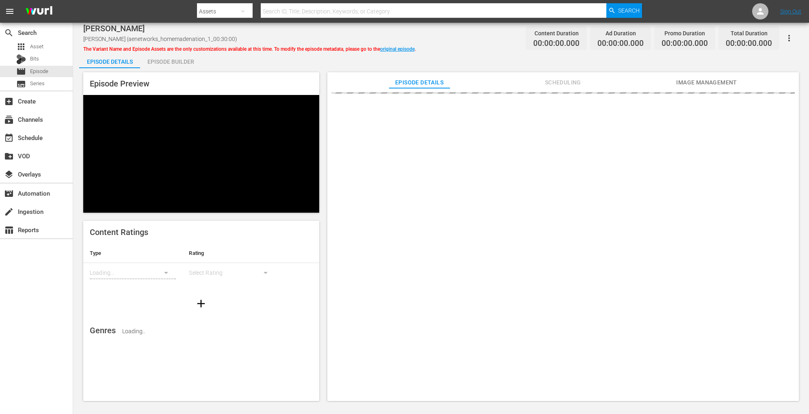
click at [185, 64] on div "Episode Builder" at bounding box center [170, 61] width 61 height 19
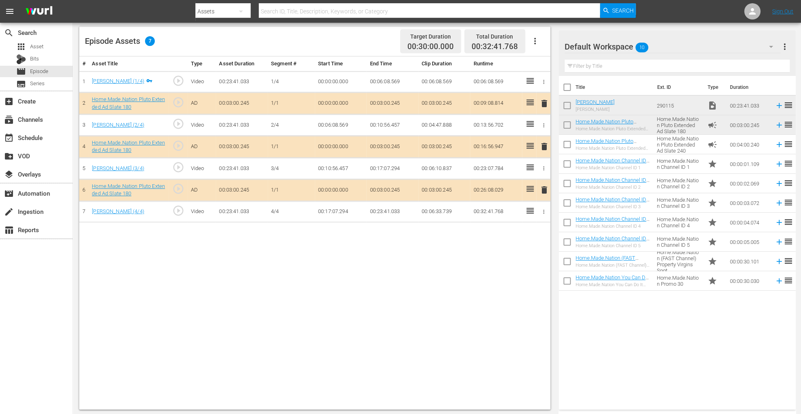
scroll to position [211, 0]
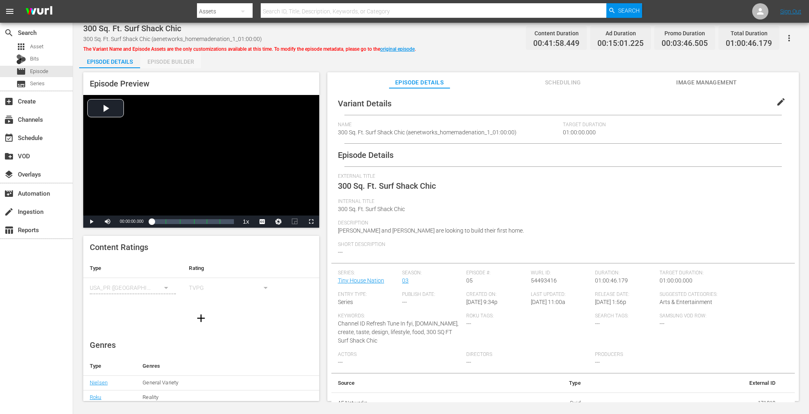
click at [177, 64] on div "Episode Builder" at bounding box center [170, 61] width 61 height 19
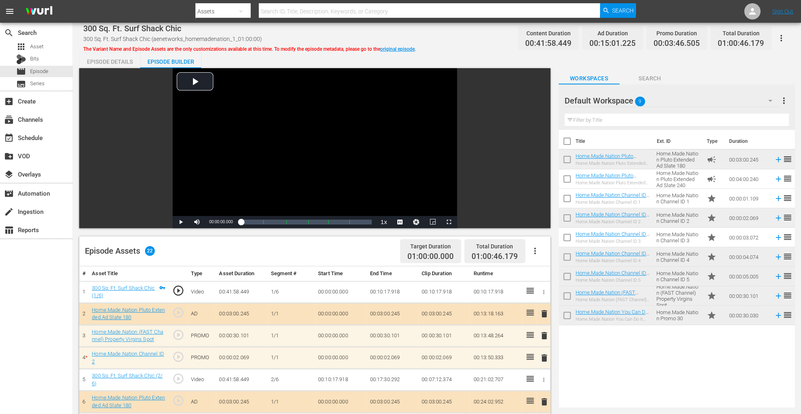
click at [533, 246] on icon "button" at bounding box center [535, 251] width 10 height 10
click at [537, 270] on div "Clear Ads" at bounding box center [558, 273] width 55 height 19
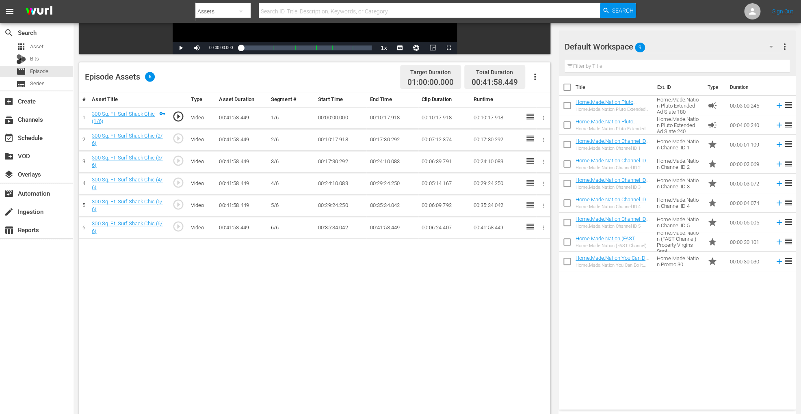
scroll to position [211, 0]
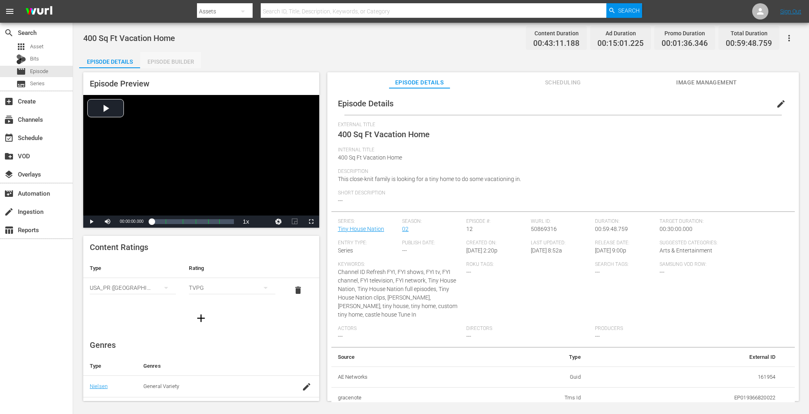
click at [169, 55] on div "Episode Builder" at bounding box center [170, 61] width 61 height 19
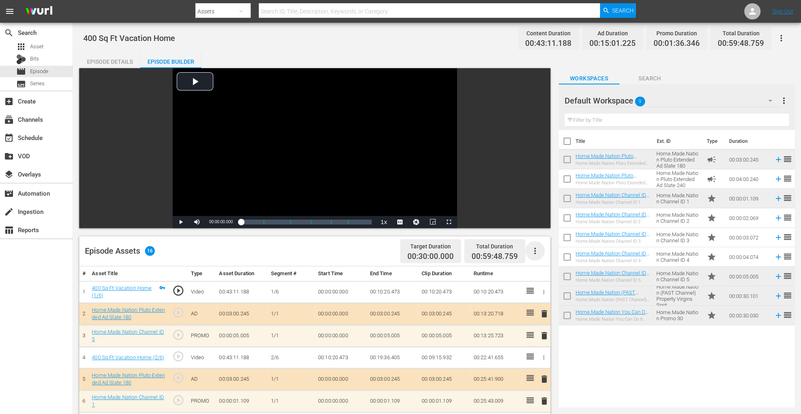
click at [533, 252] on icon "button" at bounding box center [535, 251] width 10 height 10
click at [534, 268] on div "Clear Ads" at bounding box center [558, 273] width 55 height 19
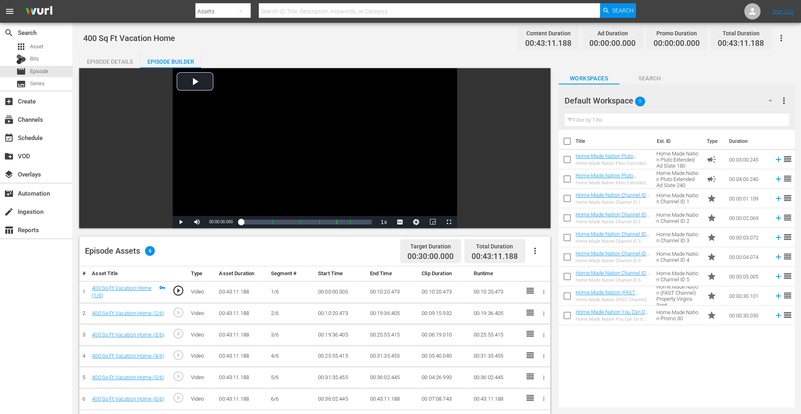
scroll to position [211, 0]
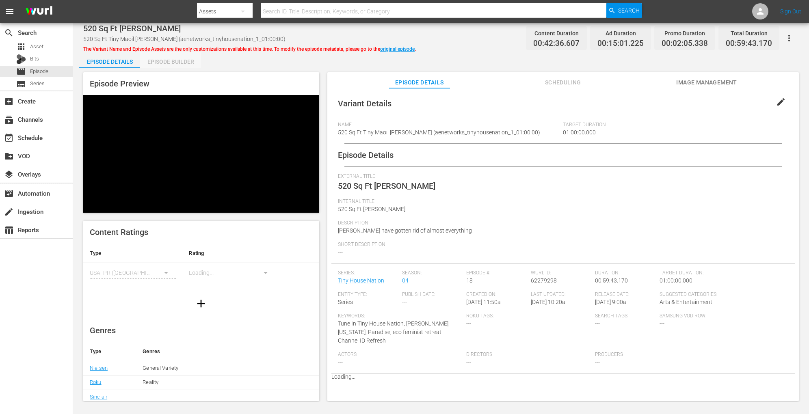
click at [192, 58] on div "Episode Builder" at bounding box center [170, 61] width 61 height 19
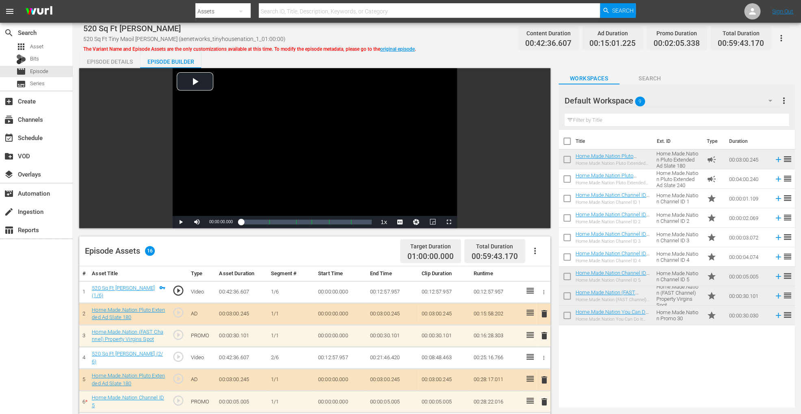
click at [534, 242] on button "button" at bounding box center [534, 250] width 19 height 19
click at [537, 271] on div "Clear Ads" at bounding box center [558, 273] width 55 height 19
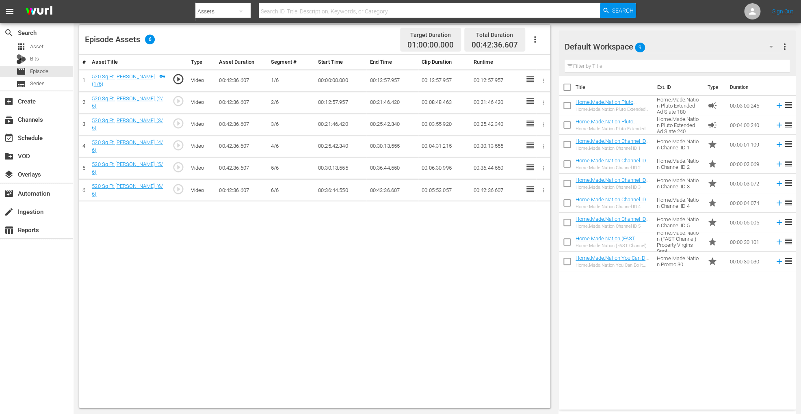
scroll to position [211, 0]
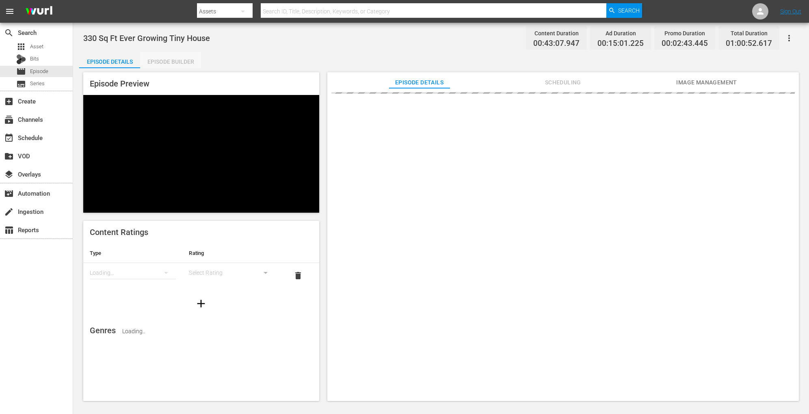
click at [167, 62] on div "Episode Builder" at bounding box center [170, 61] width 61 height 19
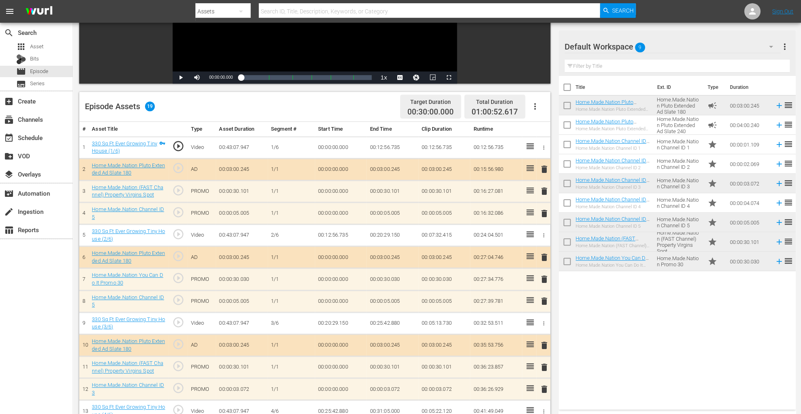
scroll to position [140, 0]
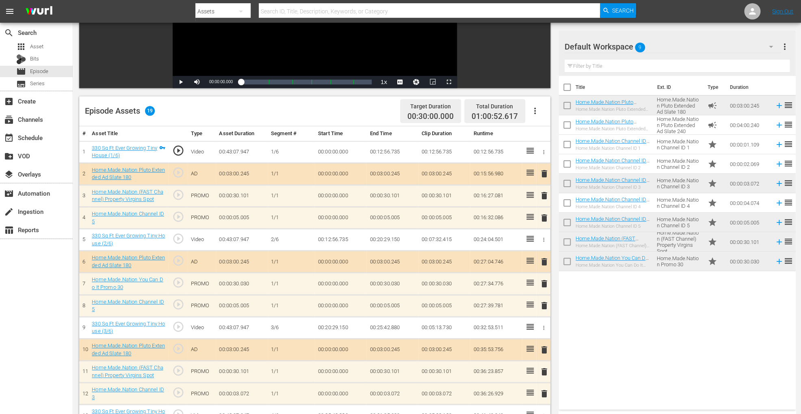
click at [536, 108] on icon "button" at bounding box center [535, 111] width 10 height 10
click at [539, 136] on div "Clear Ads" at bounding box center [558, 132] width 55 height 19
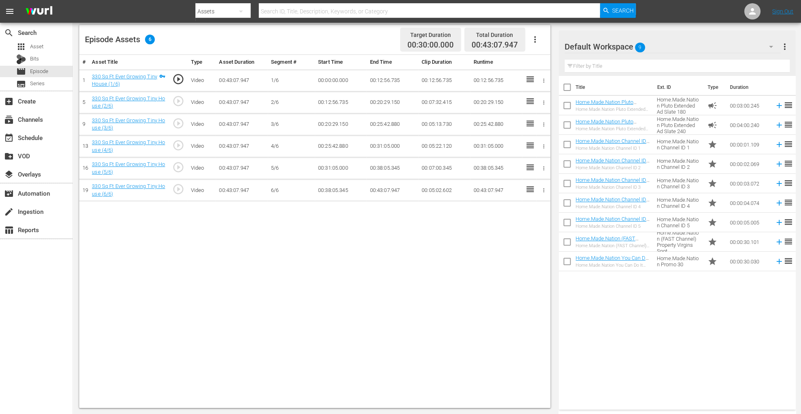
scroll to position [211, 0]
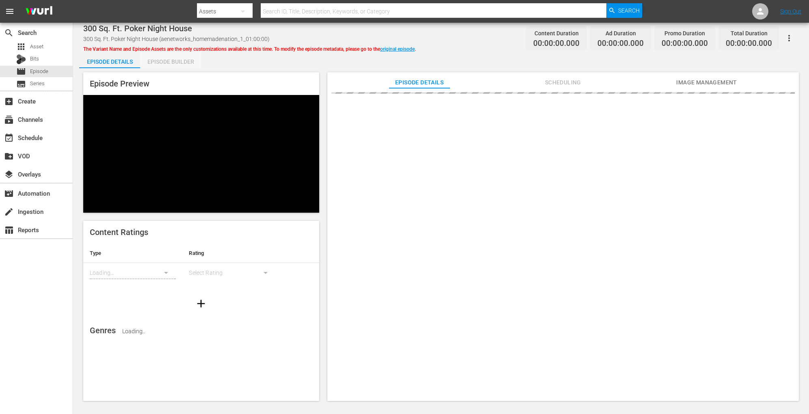
click at [175, 59] on div "Episode Builder" at bounding box center [170, 61] width 61 height 19
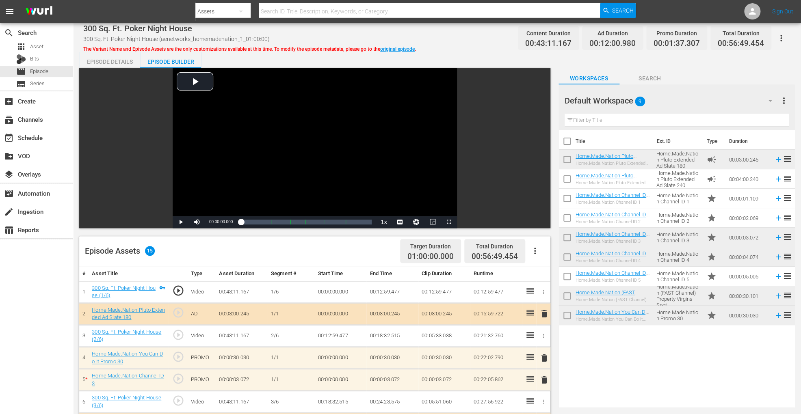
scroll to position [211, 0]
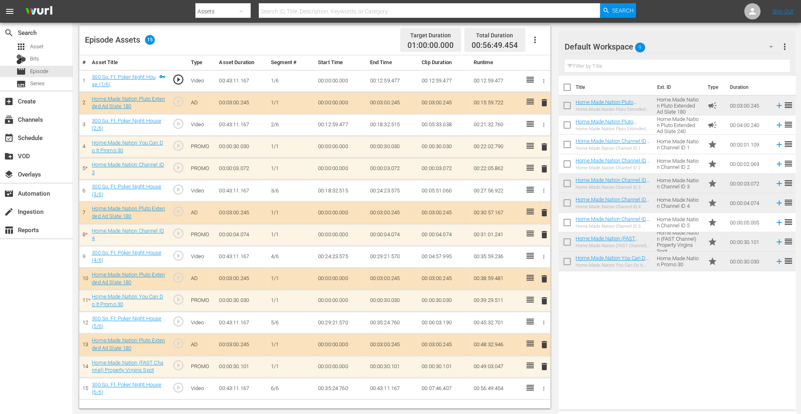
click at [537, 31] on button "button" at bounding box center [534, 39] width 19 height 19
click at [543, 63] on div "Clear Ads" at bounding box center [558, 62] width 55 height 19
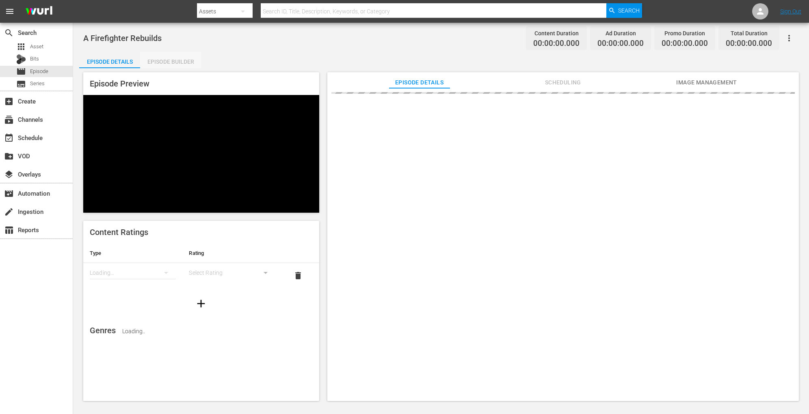
click at [162, 61] on div "Episode Builder" at bounding box center [170, 61] width 61 height 19
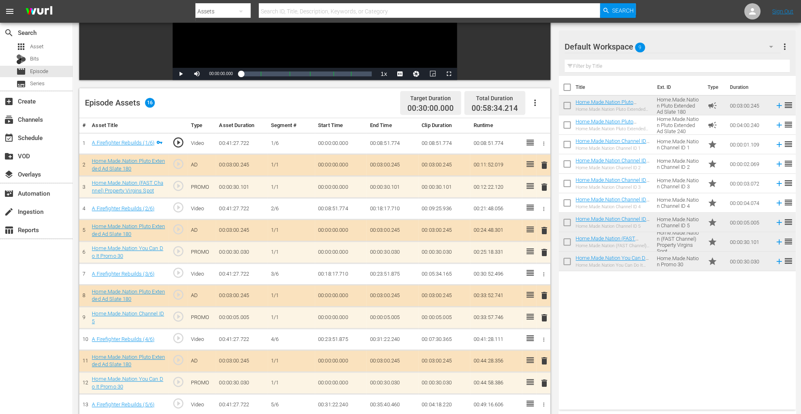
scroll to position [148, 0]
click at [537, 109] on button "button" at bounding box center [534, 102] width 19 height 19
click at [542, 126] on div "Clear Ads" at bounding box center [558, 125] width 55 height 19
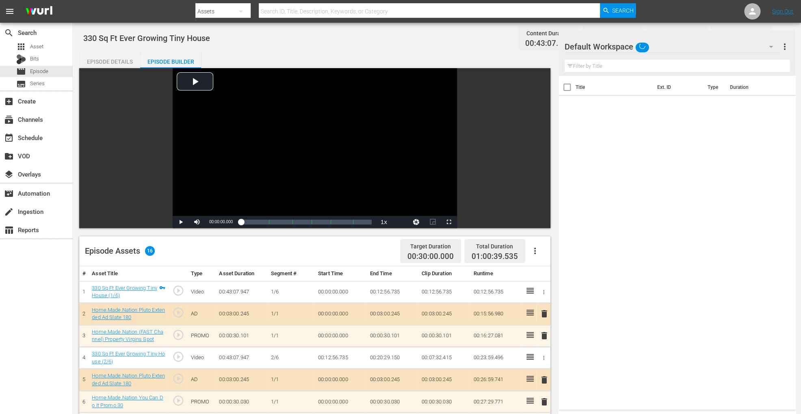
scroll to position [224, 0]
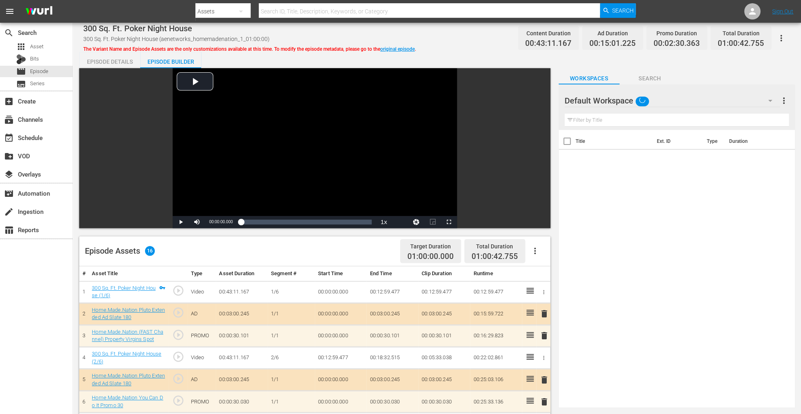
scroll to position [224, 0]
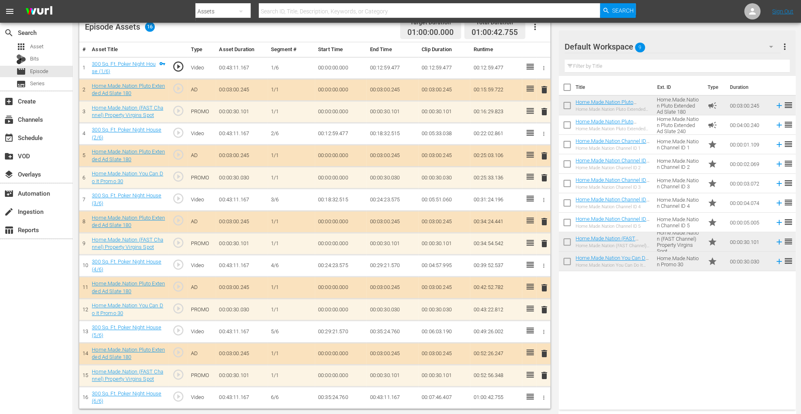
click at [544, 175] on span "delete" at bounding box center [544, 178] width 10 height 10
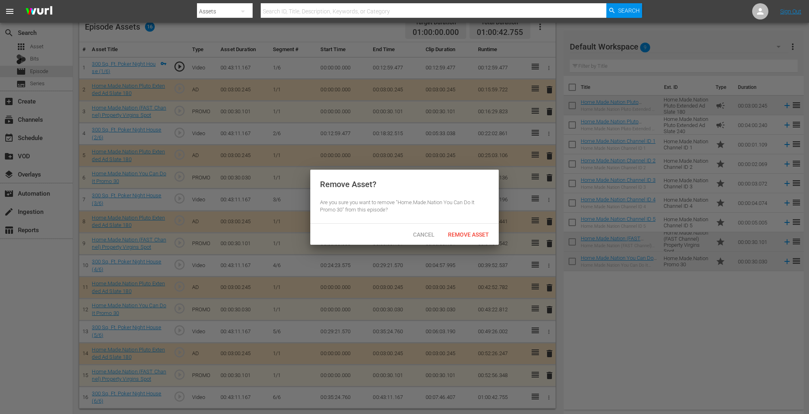
click at [485, 224] on div "Cancel Remove Asset" at bounding box center [404, 234] width 188 height 21
click at [472, 235] on span "Remove Asset" at bounding box center [468, 235] width 54 height 6
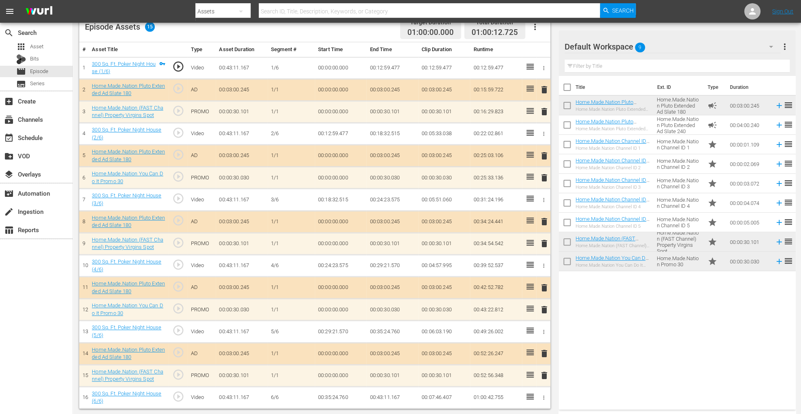
scroll to position [211, 0]
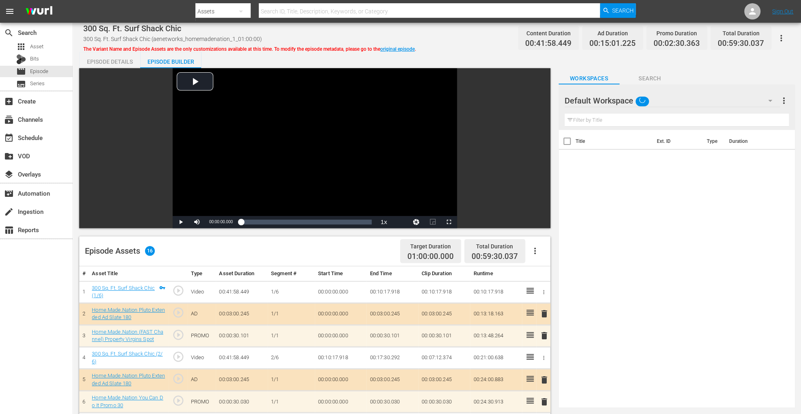
scroll to position [224, 0]
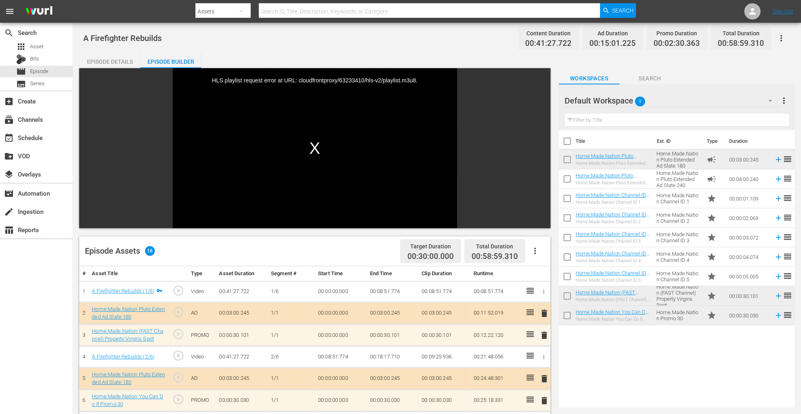
scroll to position [218, 0]
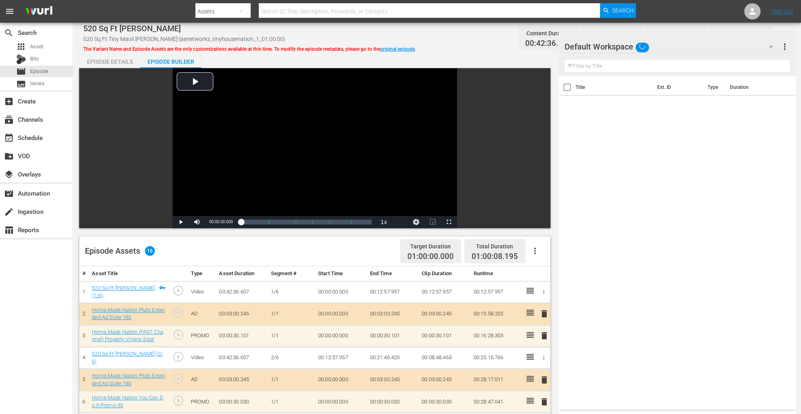
scroll to position [219, 0]
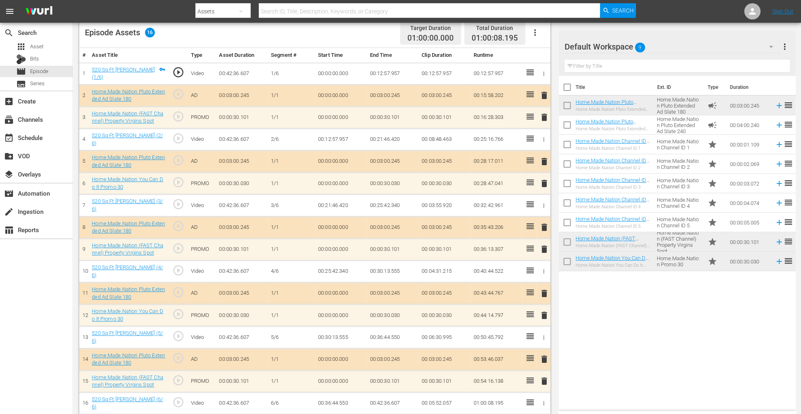
click at [544, 249] on span "delete" at bounding box center [544, 250] width 10 height 10
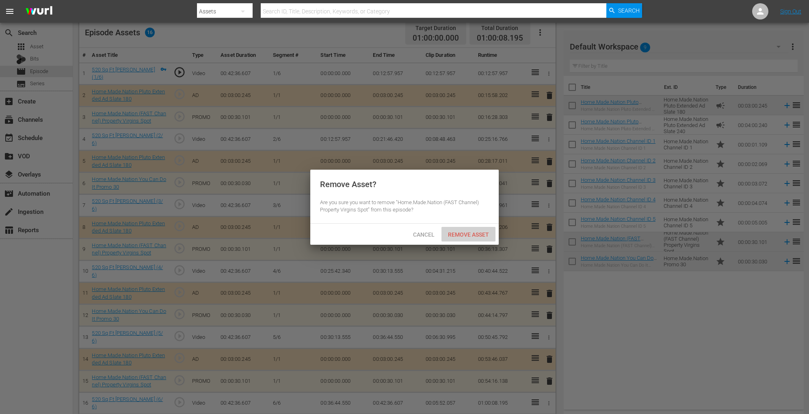
click at [465, 238] on div "Remove Asset" at bounding box center [468, 234] width 54 height 15
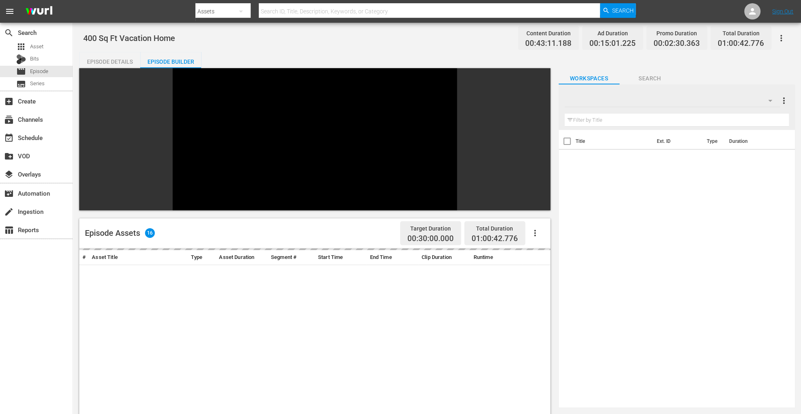
scroll to position [193, 0]
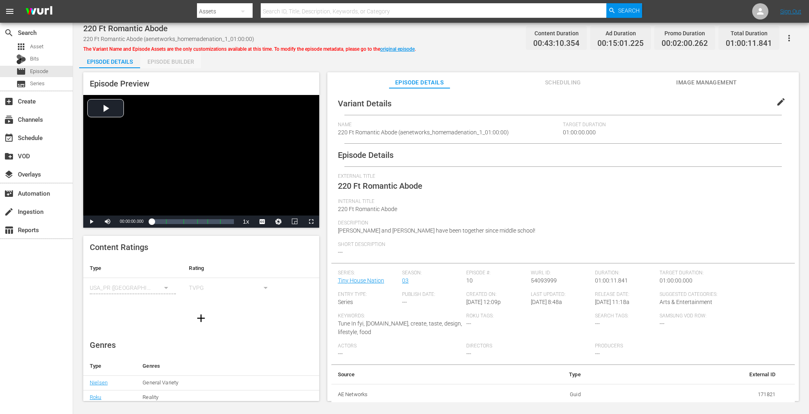
click at [187, 59] on div "Episode Builder" at bounding box center [170, 61] width 61 height 19
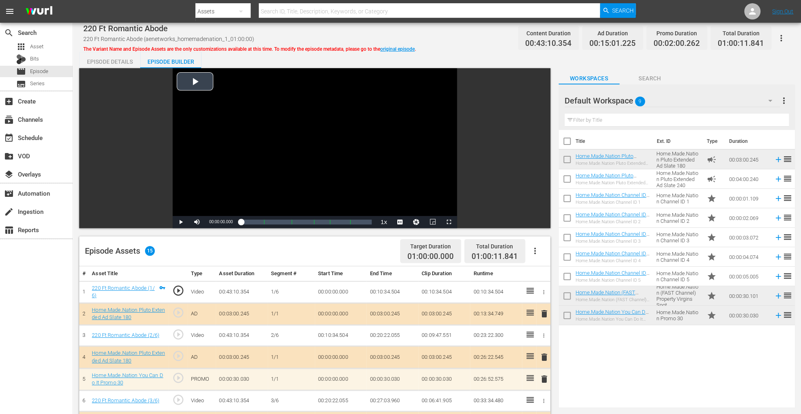
scroll to position [211, 0]
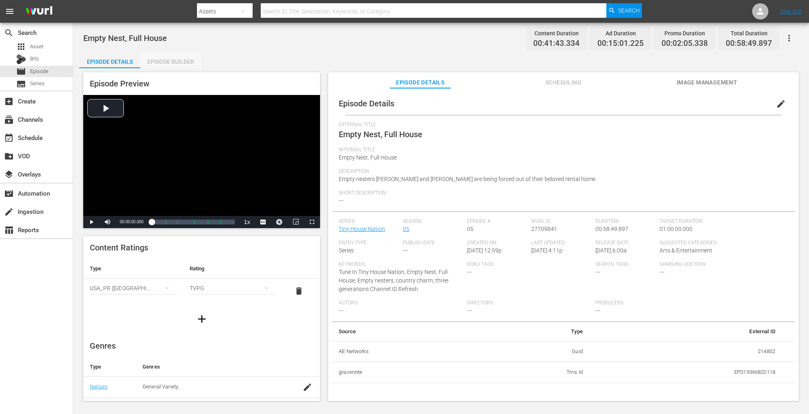
click at [179, 59] on div "Episode Builder" at bounding box center [170, 61] width 61 height 19
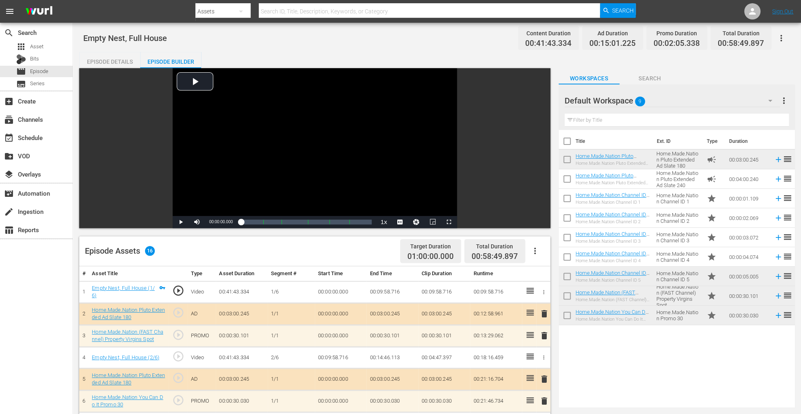
scroll to position [219, 0]
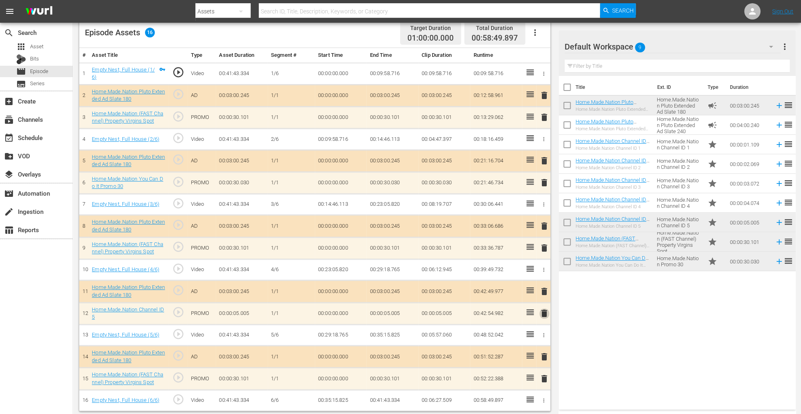
click at [544, 310] on span "delete" at bounding box center [544, 314] width 10 height 10
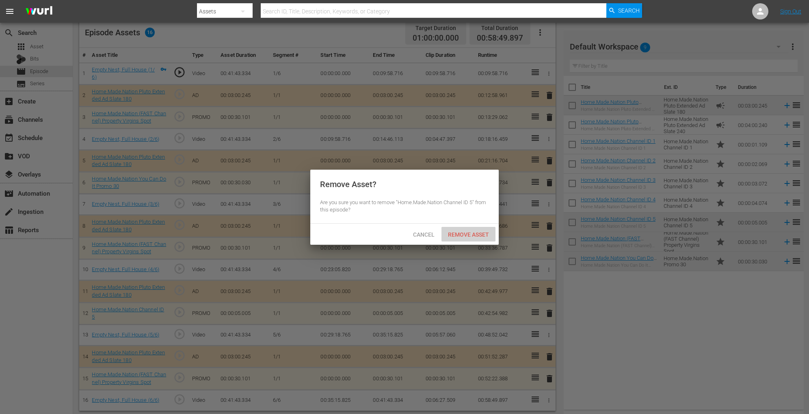
click at [475, 235] on span "Remove Asset" at bounding box center [468, 235] width 54 height 6
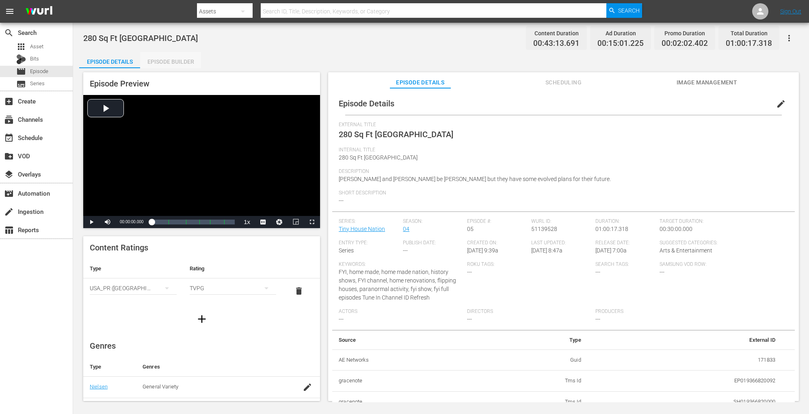
click at [172, 56] on div "Episode Builder" at bounding box center [170, 61] width 61 height 19
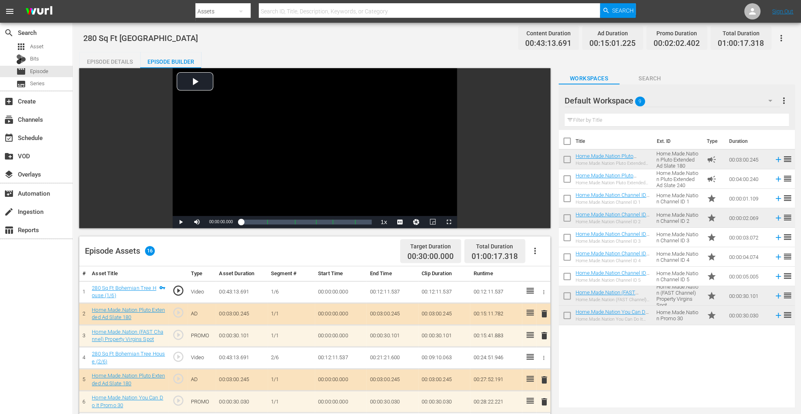
scroll to position [224, 0]
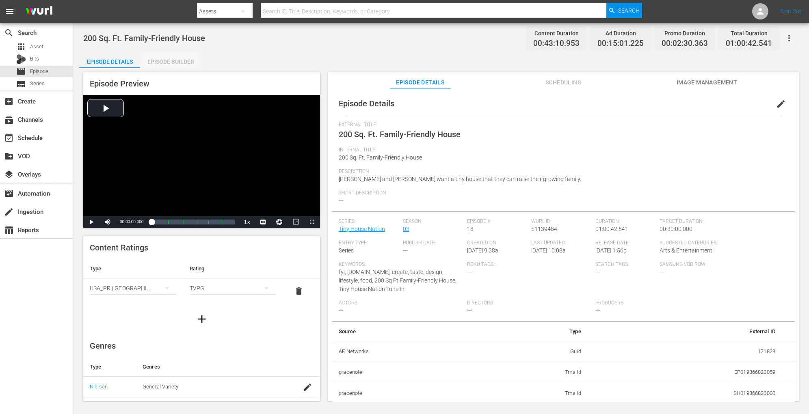
click at [174, 62] on div "Episode Builder" at bounding box center [170, 61] width 61 height 19
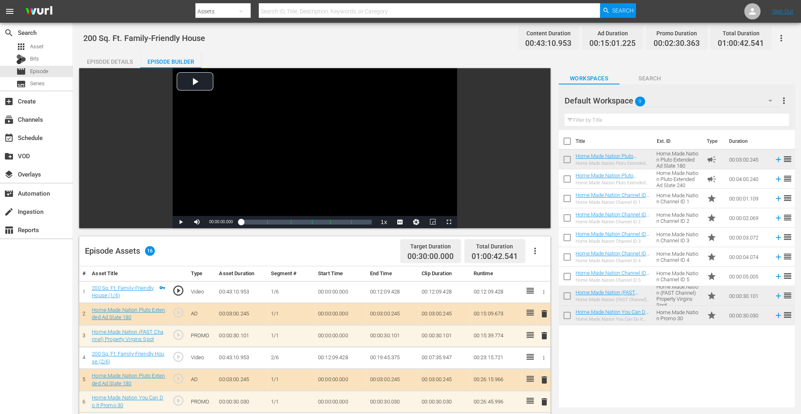
scroll to position [224, 0]
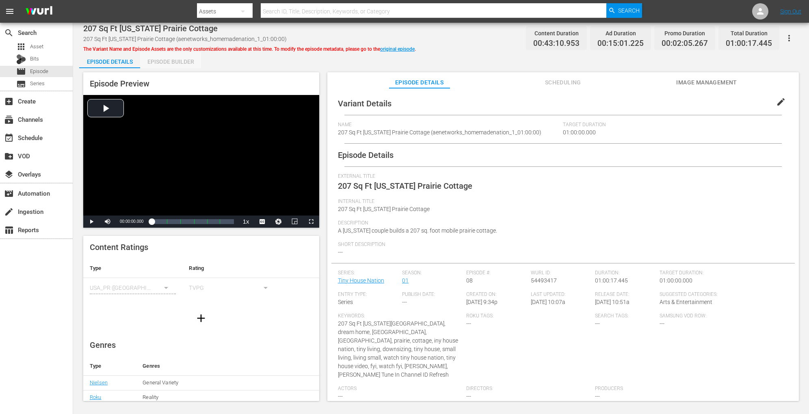
click at [179, 60] on div "Episode Builder" at bounding box center [170, 61] width 61 height 19
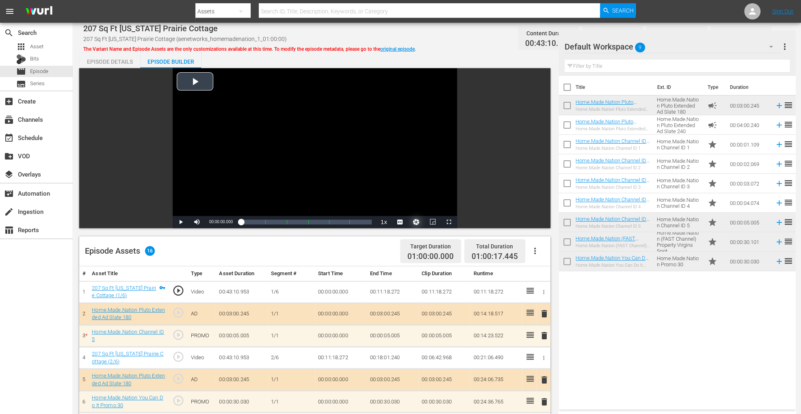
scroll to position [224, 0]
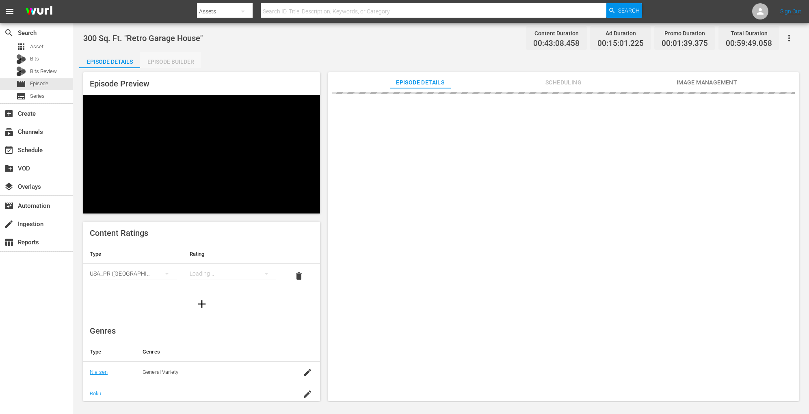
click at [173, 59] on div "Episode Builder" at bounding box center [170, 61] width 61 height 19
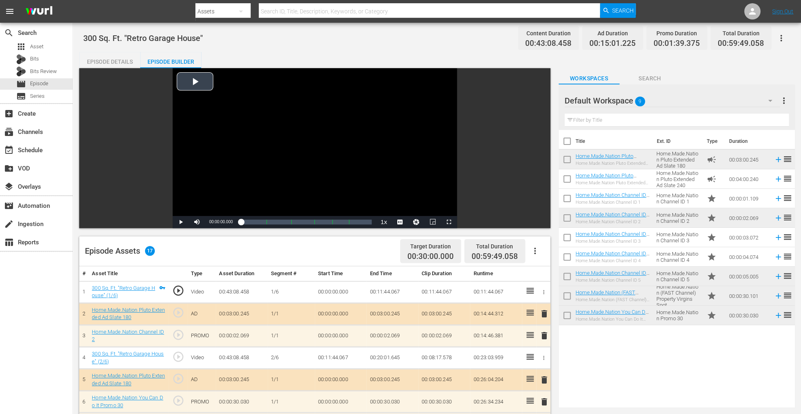
scroll to position [246, 0]
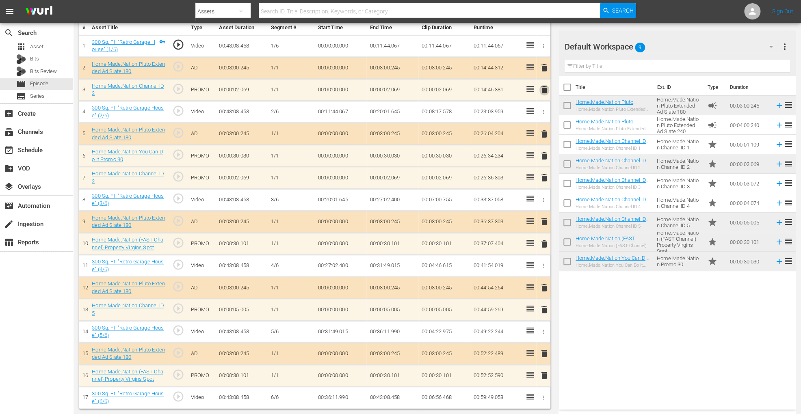
click at [545, 90] on span "delete" at bounding box center [544, 90] width 10 height 10
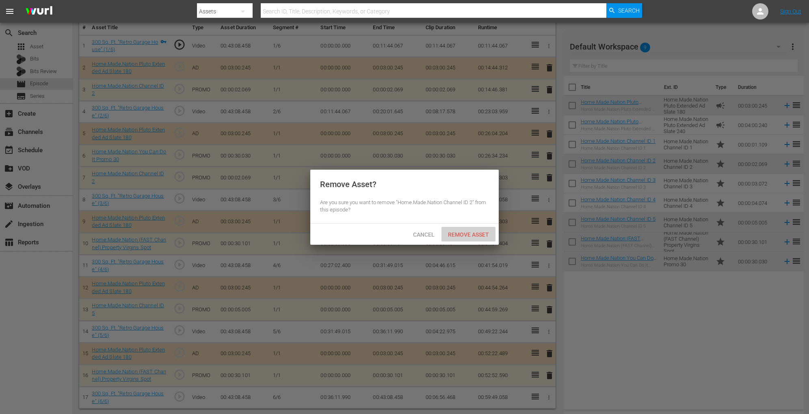
click at [481, 236] on span "Remove Asset" at bounding box center [468, 235] width 54 height 6
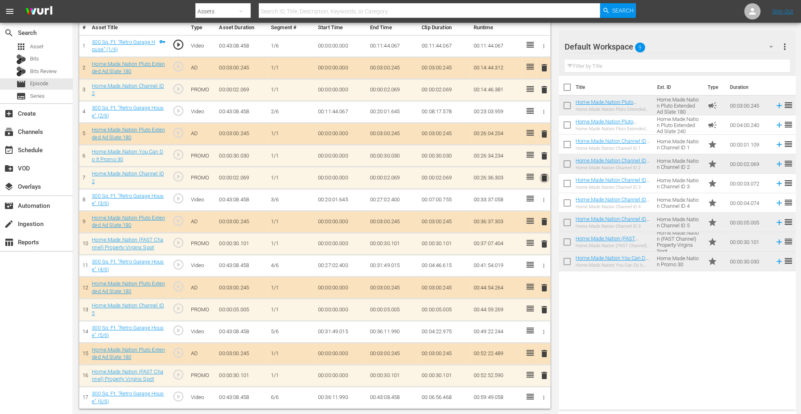
click at [545, 175] on span "delete" at bounding box center [544, 178] width 10 height 10
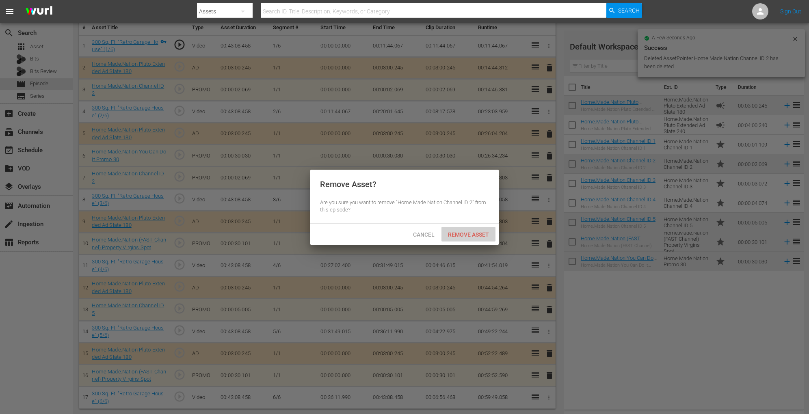
click at [454, 236] on span "Remove Asset" at bounding box center [468, 235] width 54 height 6
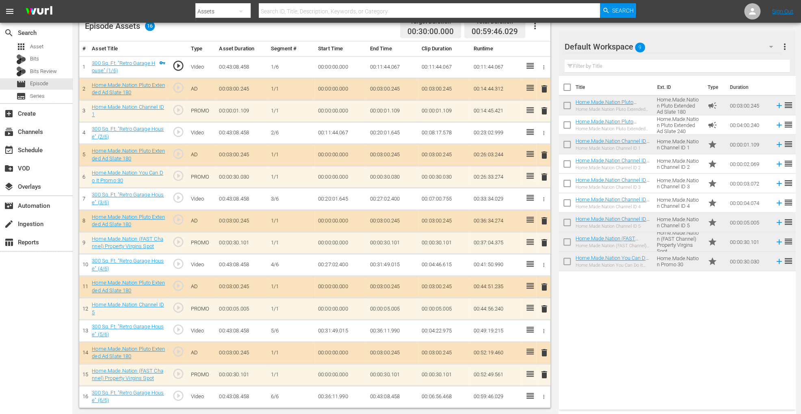
scroll to position [224, 0]
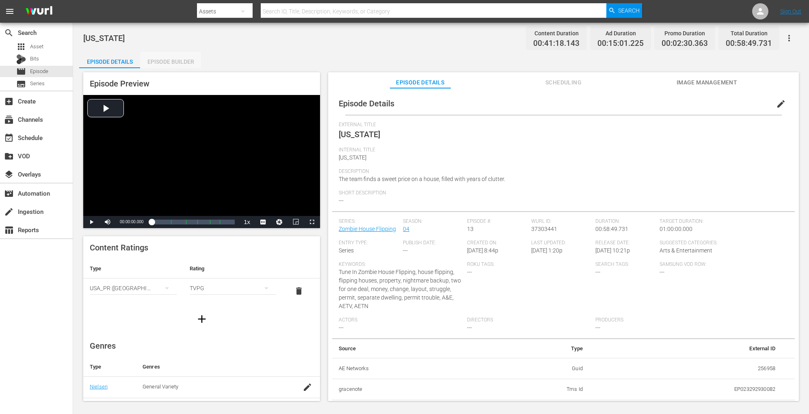
click at [188, 61] on div "Episode Builder" at bounding box center [170, 61] width 61 height 19
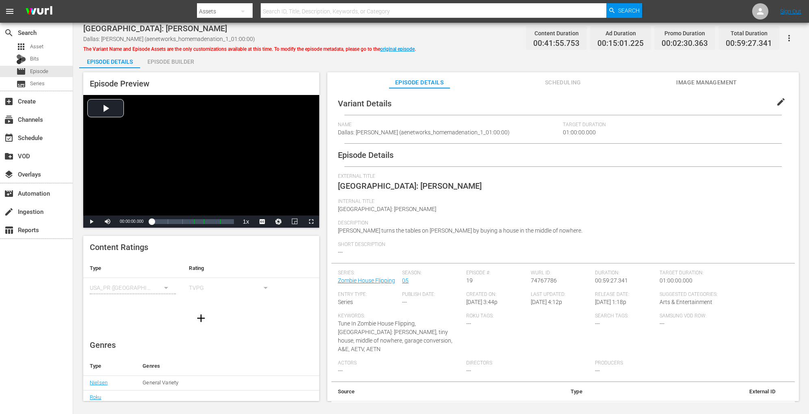
click at [191, 57] on div "Episode Builder" at bounding box center [170, 61] width 61 height 19
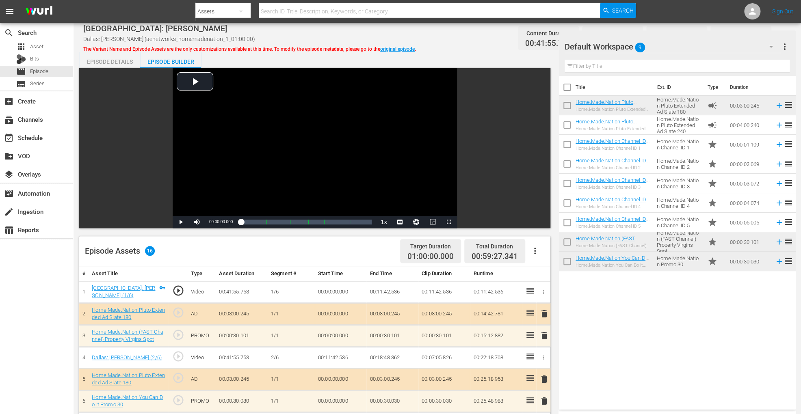
scroll to position [218, 0]
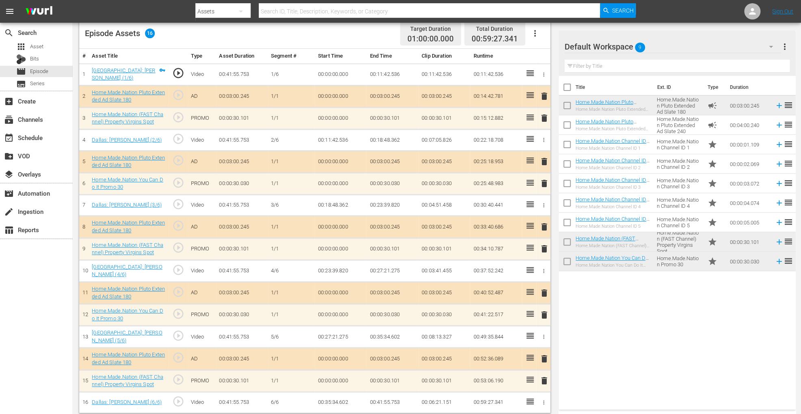
click at [542, 310] on span "delete" at bounding box center [544, 315] width 10 height 10
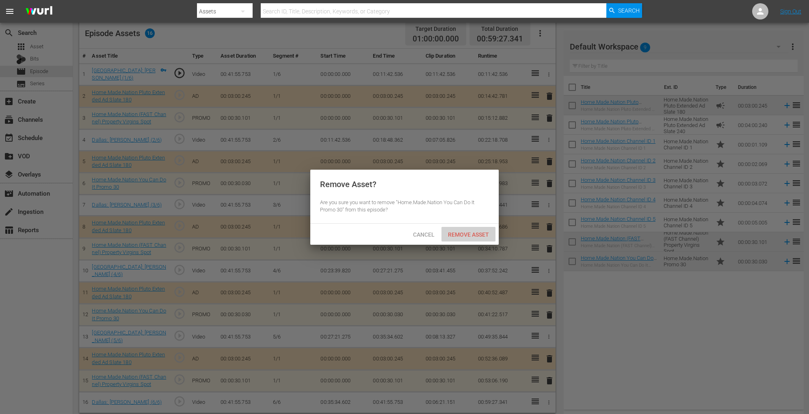
click at [475, 234] on span "Remove Asset" at bounding box center [468, 235] width 54 height 6
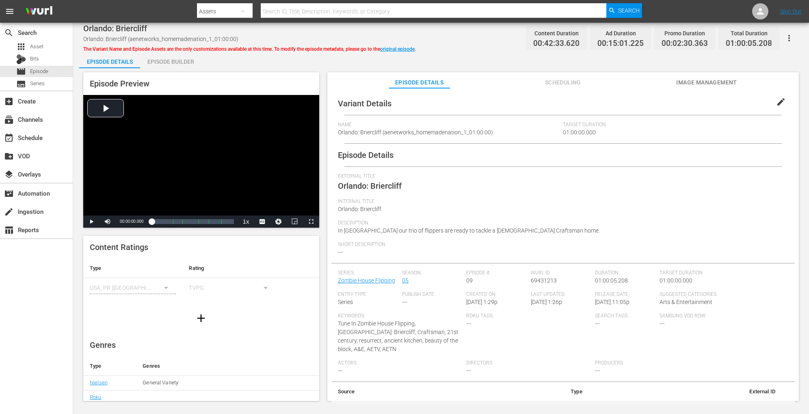
click at [172, 61] on div "Episode Builder" at bounding box center [170, 61] width 61 height 19
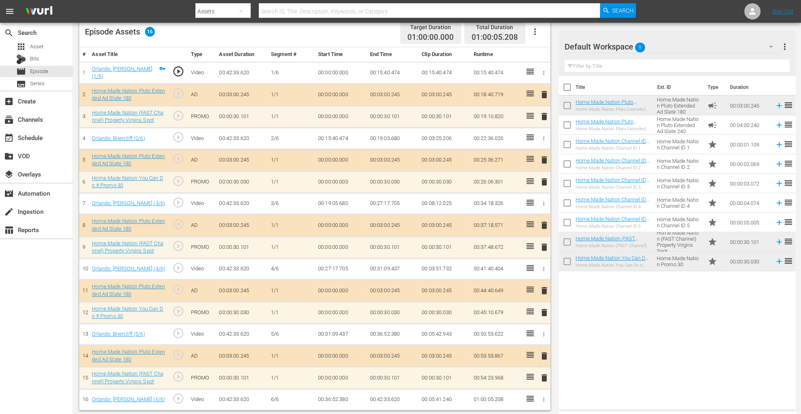
scroll to position [218, 0]
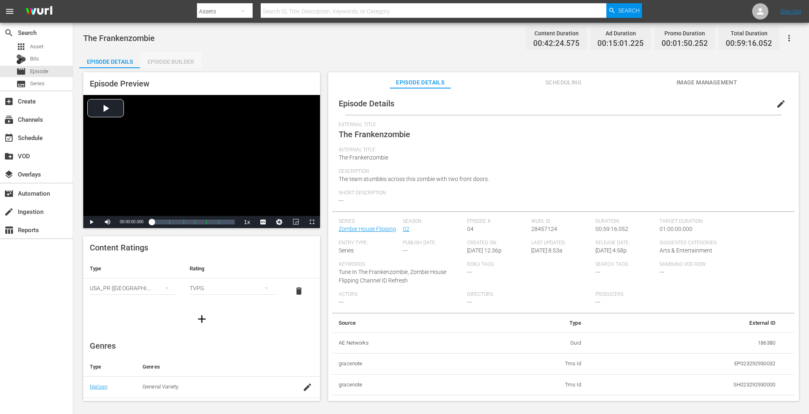
click at [175, 61] on div "Episode Builder" at bounding box center [170, 61] width 61 height 19
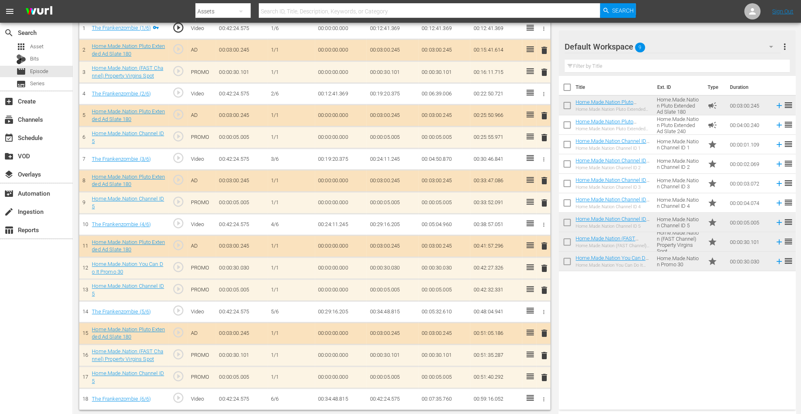
scroll to position [262, 0]
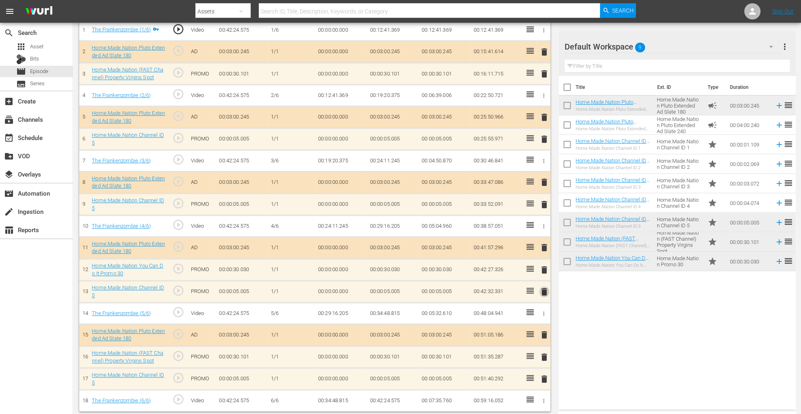
click at [542, 292] on span "delete" at bounding box center [544, 292] width 10 height 10
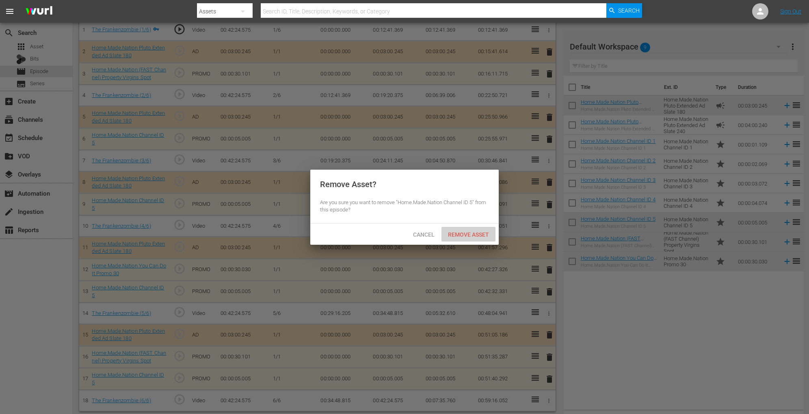
click at [474, 232] on span "Remove Asset" at bounding box center [468, 235] width 54 height 6
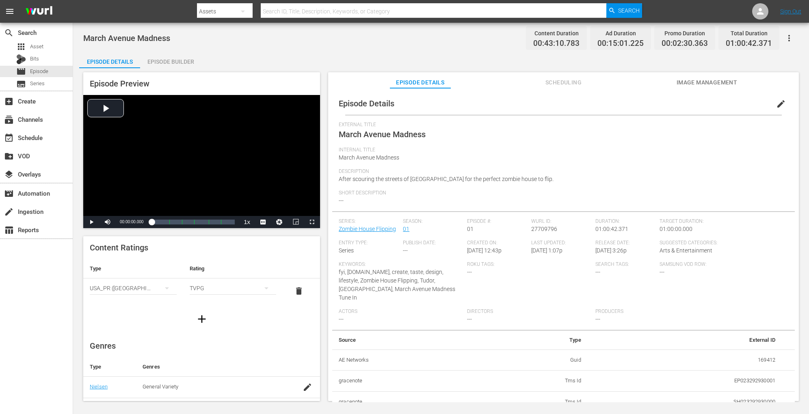
click at [177, 58] on div "Episode Builder" at bounding box center [170, 61] width 61 height 19
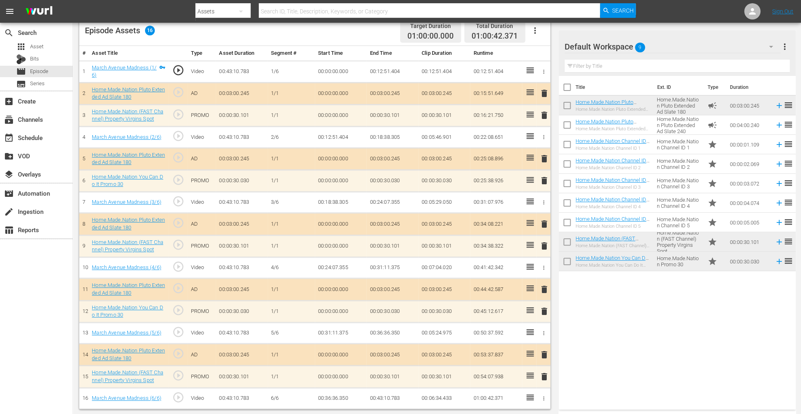
scroll to position [219, 0]
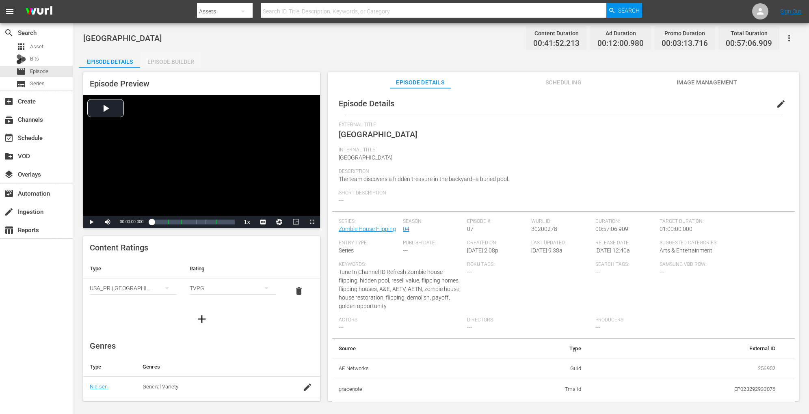
click at [179, 63] on div "Episode Builder" at bounding box center [170, 61] width 61 height 19
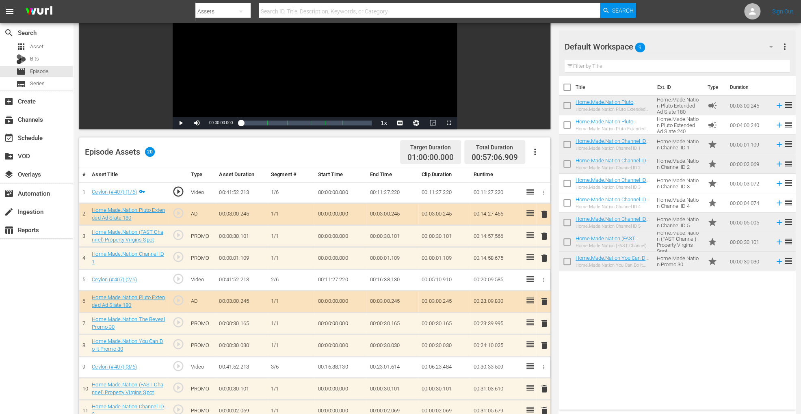
scroll to position [89, 0]
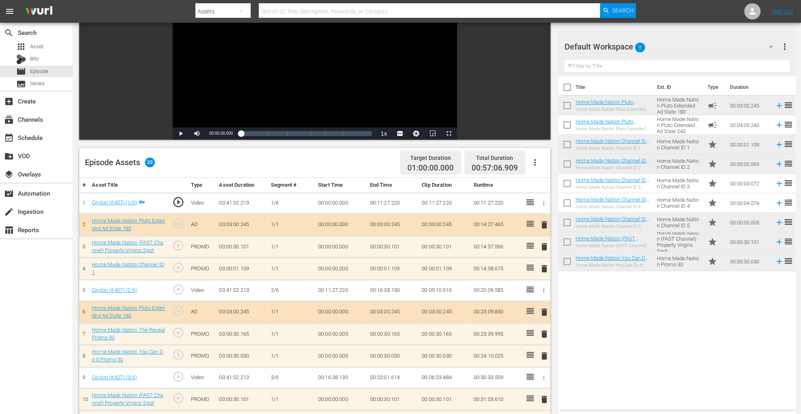
click at [539, 163] on icon "button" at bounding box center [535, 163] width 10 height 10
click at [547, 189] on div "Clear Ads" at bounding box center [558, 184] width 55 height 19
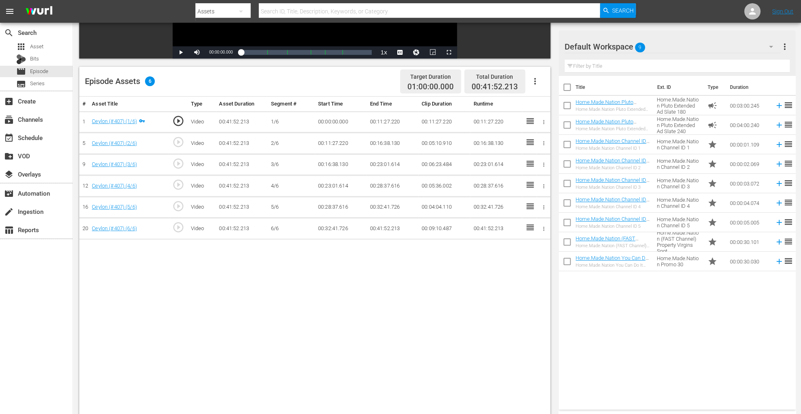
scroll to position [211, 0]
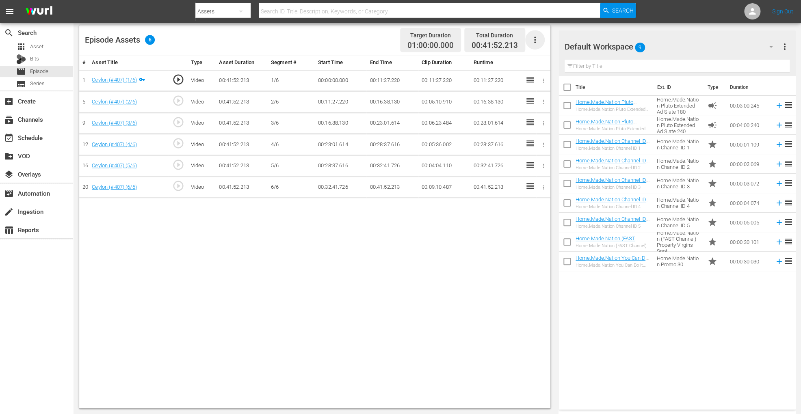
click at [534, 39] on icon "button" at bounding box center [535, 40] width 10 height 10
click at [542, 43] on div "Fill with Ads" at bounding box center [558, 42] width 55 height 19
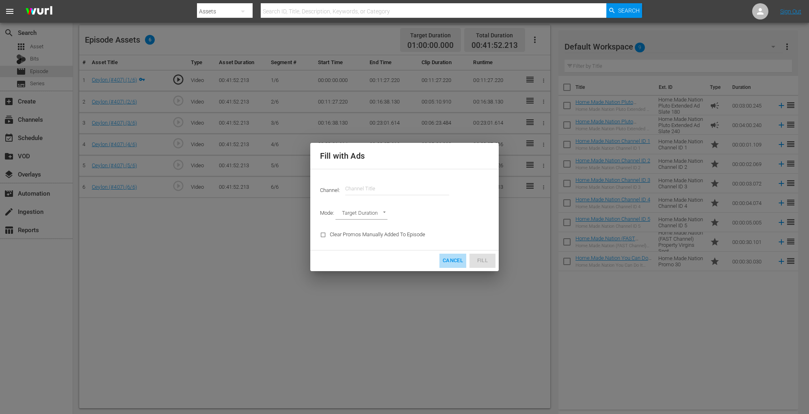
click at [452, 256] on span "Cancel" at bounding box center [453, 260] width 20 height 9
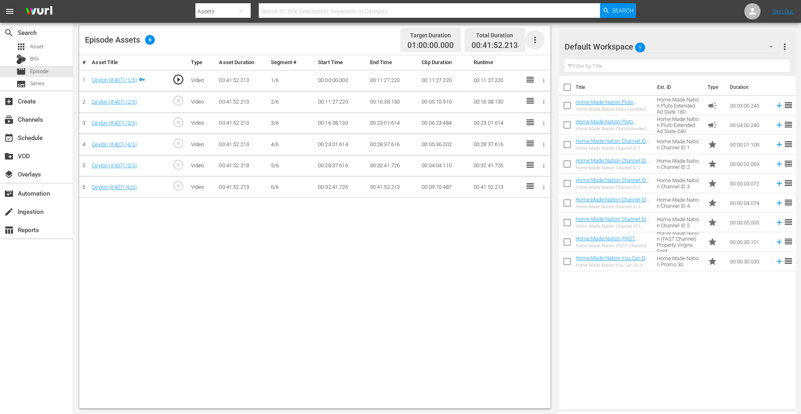
click at [530, 42] on icon "button" at bounding box center [535, 40] width 10 height 10
click at [554, 47] on div "Fill with Ads" at bounding box center [558, 42] width 55 height 19
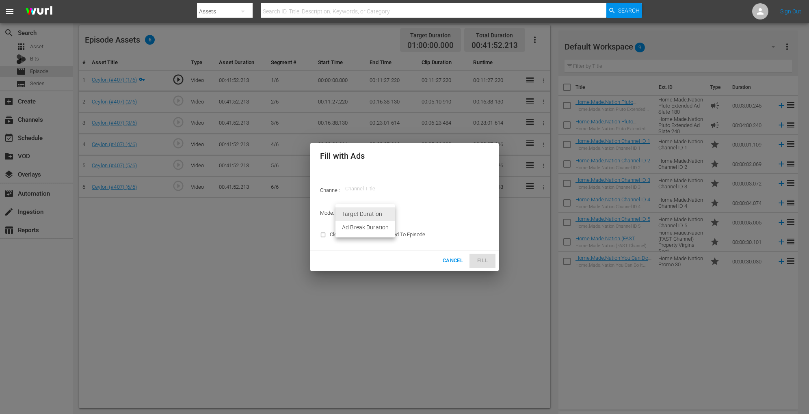
click at [386, 213] on li "Target Duration" at bounding box center [365, 214] width 60 height 13
click at [411, 208] on div "Mode: Target Duration TARGET_DURATION" at bounding box center [404, 213] width 179 height 21
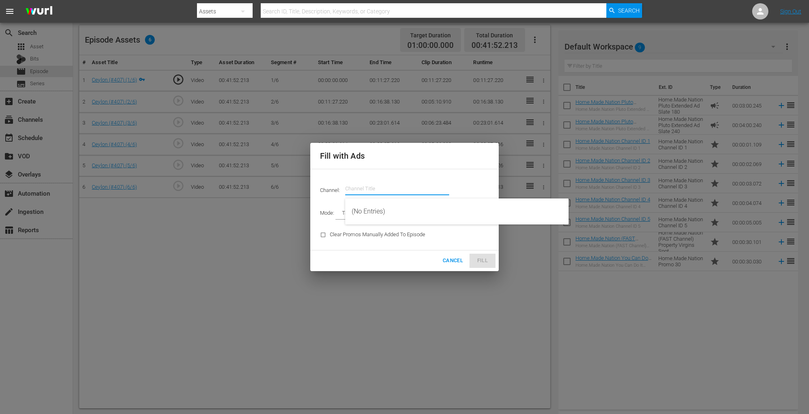
click at [402, 194] on input "text" at bounding box center [397, 188] width 104 height 19
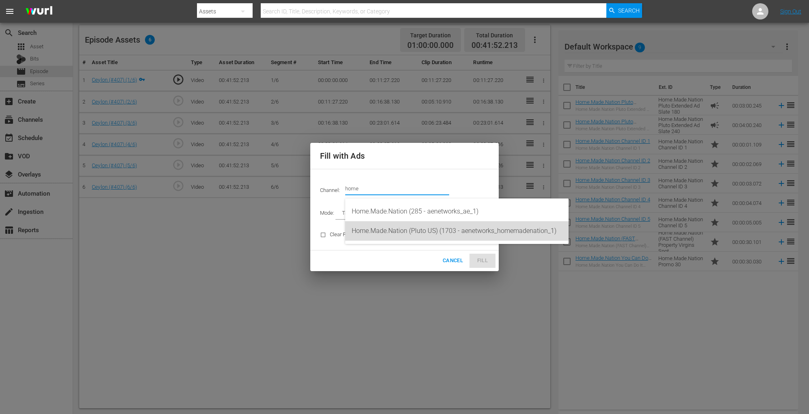
click at [429, 235] on div "Home.Made.Nation (Pluto US) (1703 - aenetworks_homemadenation_1)" at bounding box center [457, 230] width 210 height 19
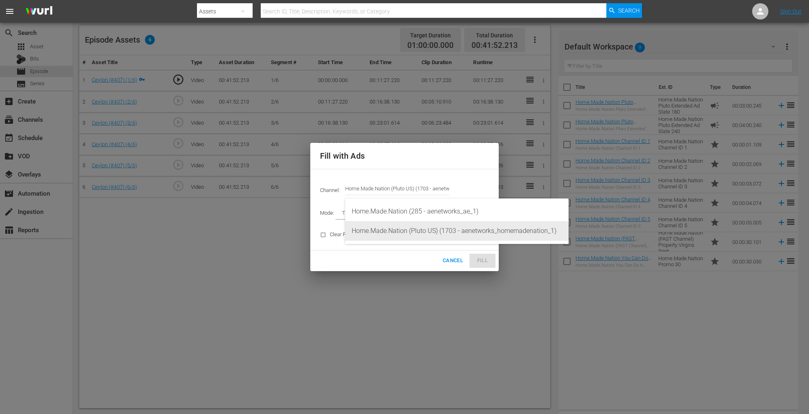
type input "Home.Made.Nation (Pluto US) (1703)"
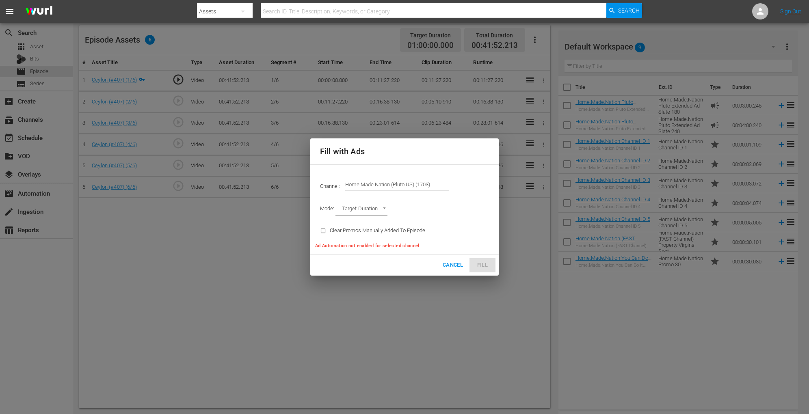
type input "AD_BREAK_DURATION"
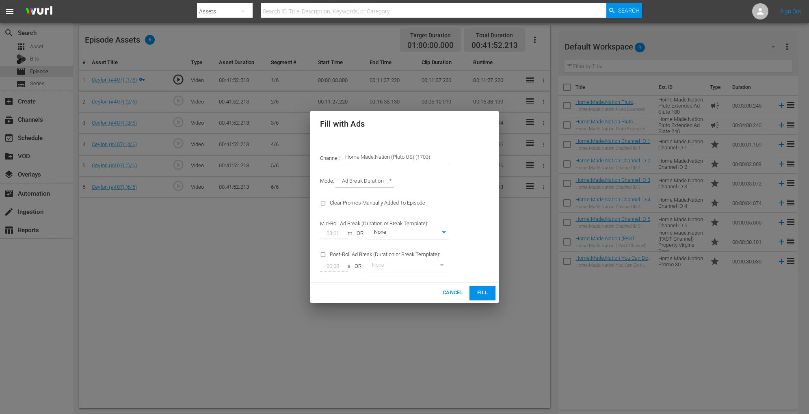
click at [459, 213] on div "Channel: Channel Title Home.Made.Nation (Pluto US) (1703) Mode: Ad Break Durati…" at bounding box center [404, 210] width 188 height 146
click at [443, 231] on li "3 Min Ad ONLY" at bounding box center [408, 233] width 81 height 13
click at [422, 246] on li "3 Min Ad WITH promo" at bounding box center [408, 246] width 81 height 13
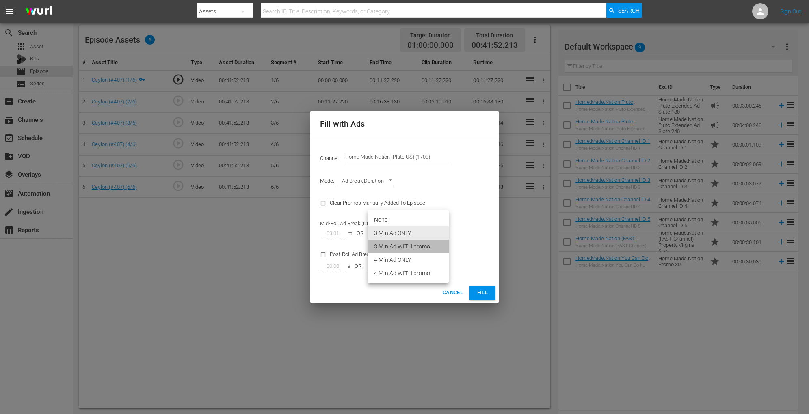
type input "89"
click at [478, 290] on span "Fill" at bounding box center [482, 292] width 13 height 9
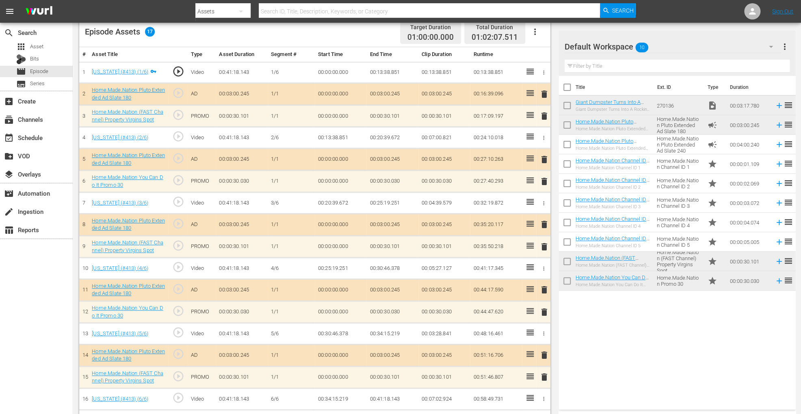
scroll to position [240, 0]
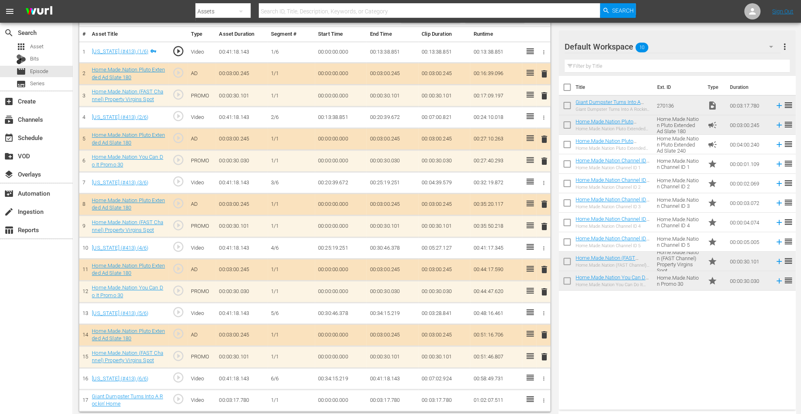
click at [545, 96] on span "delete" at bounding box center [544, 96] width 10 height 10
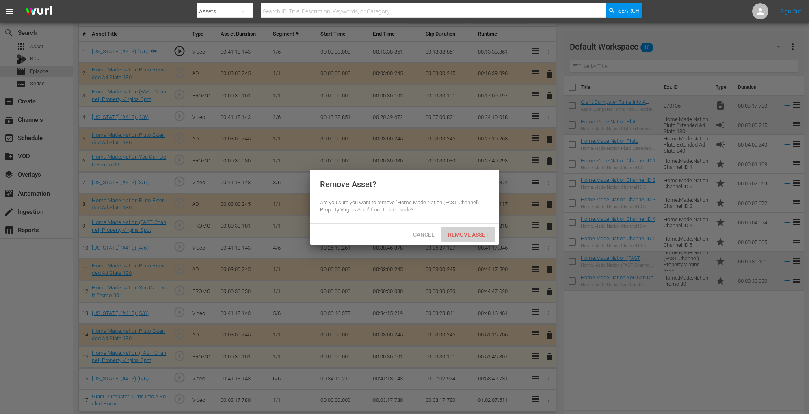
click at [458, 235] on span "Remove Asset" at bounding box center [468, 235] width 54 height 6
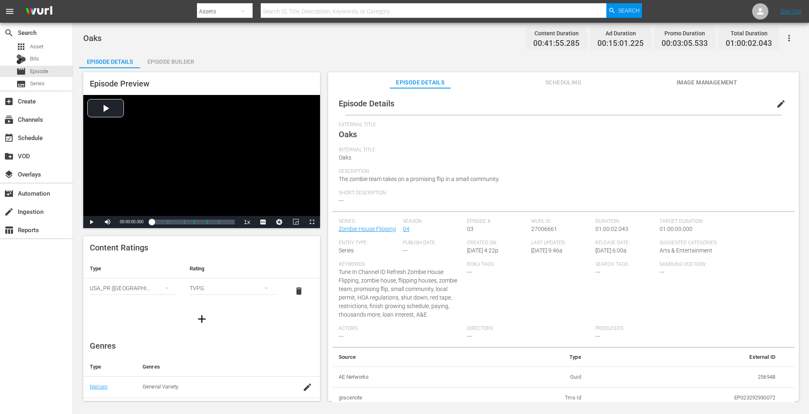
click at [177, 62] on div "Episode Builder" at bounding box center [170, 61] width 61 height 19
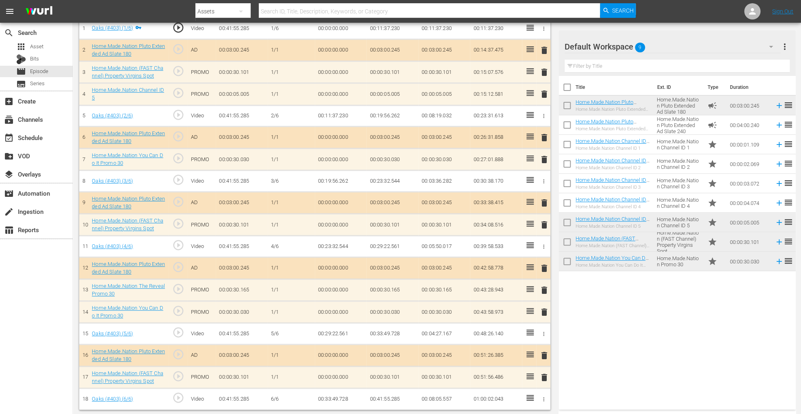
scroll to position [262, 0]
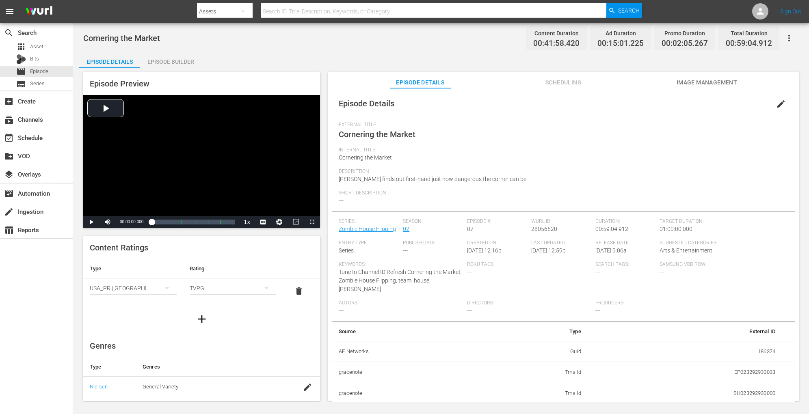
click at [178, 60] on div "Episode Builder" at bounding box center [170, 61] width 61 height 19
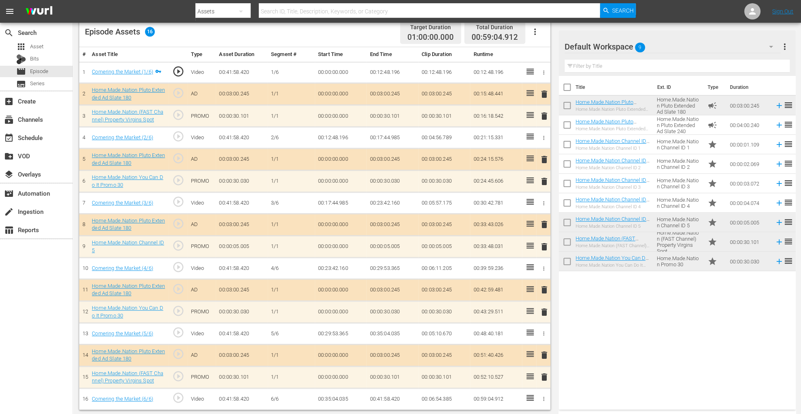
scroll to position [218, 0]
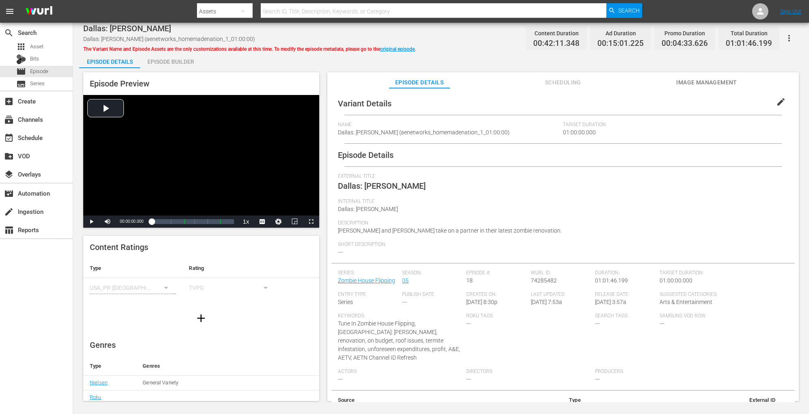
click at [188, 66] on div "Episode Builder" at bounding box center [170, 61] width 61 height 19
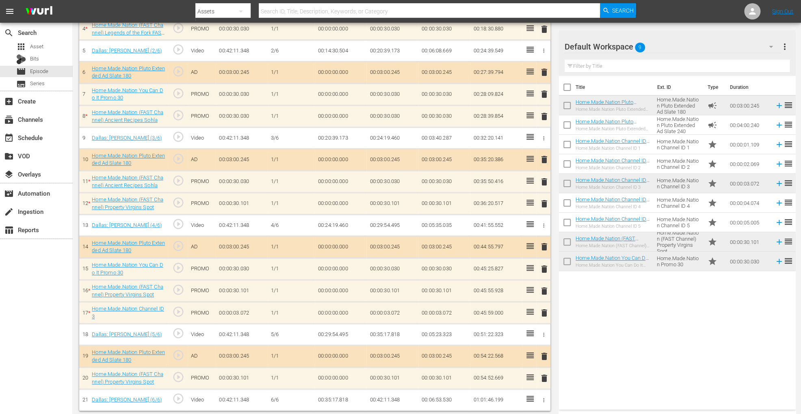
scroll to position [226, 0]
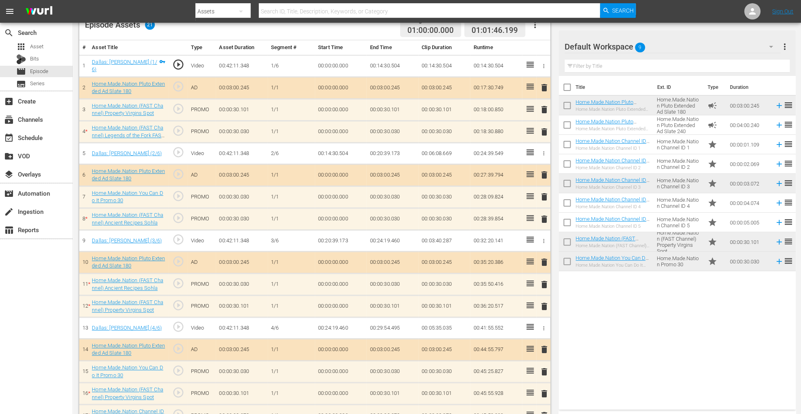
click at [545, 221] on span "delete" at bounding box center [544, 219] width 10 height 10
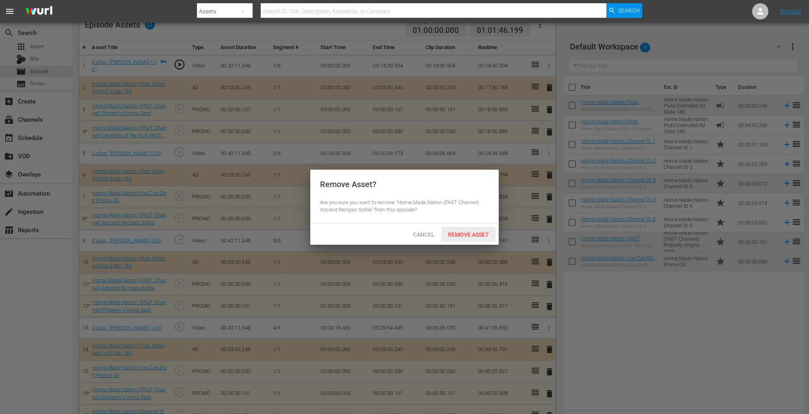
click at [478, 228] on div "Remove Asset" at bounding box center [468, 234] width 54 height 15
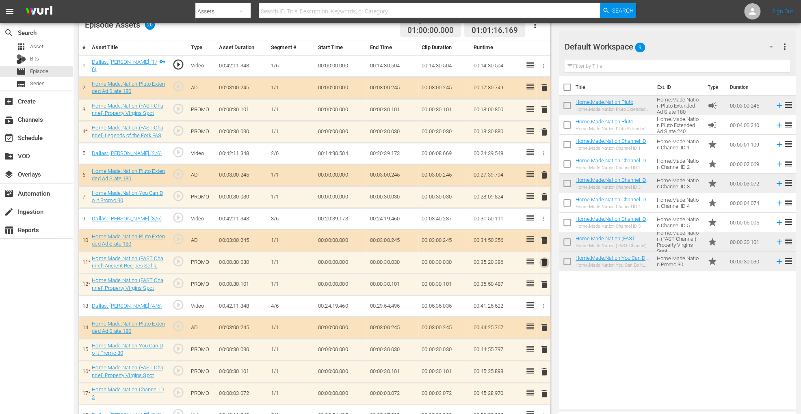
click at [539, 260] on span "delete" at bounding box center [544, 262] width 10 height 10
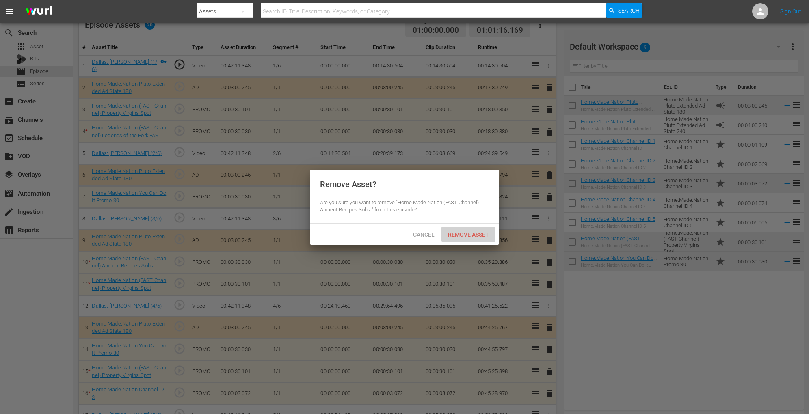
click at [473, 235] on span "Remove Asset" at bounding box center [468, 235] width 54 height 6
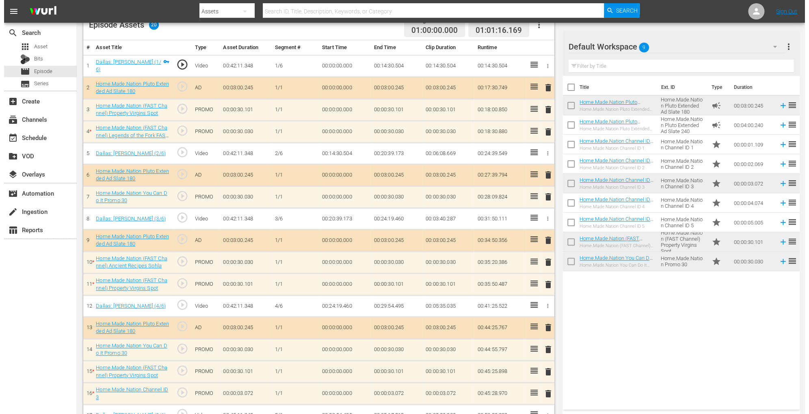
scroll to position [305, 0]
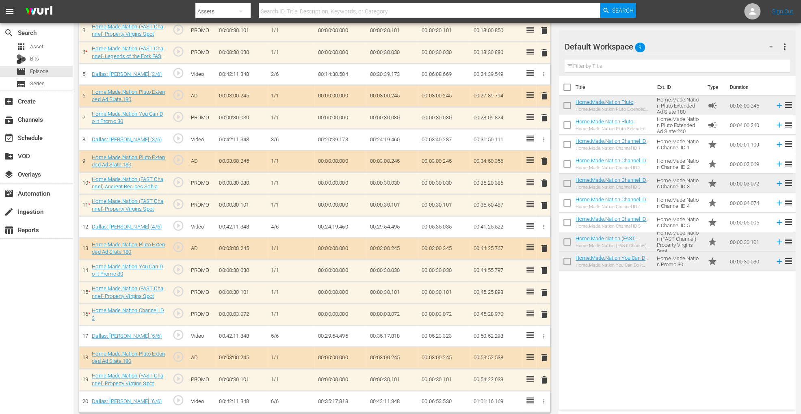
click at [548, 310] on span "delete" at bounding box center [544, 315] width 10 height 10
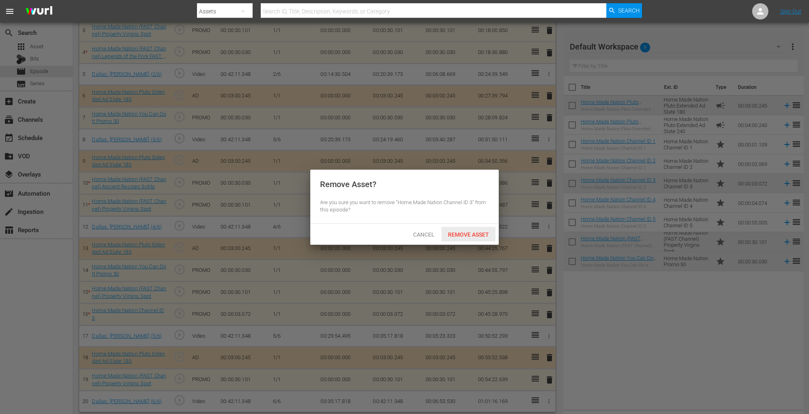
click at [478, 232] on span "Remove Asset" at bounding box center [468, 235] width 54 height 6
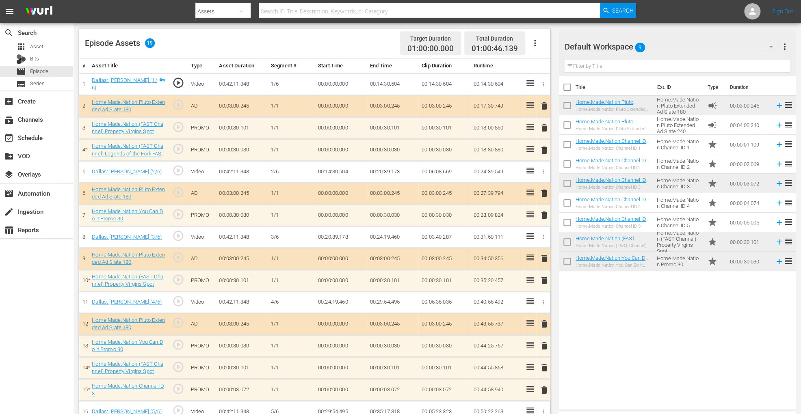
scroll to position [203, 0]
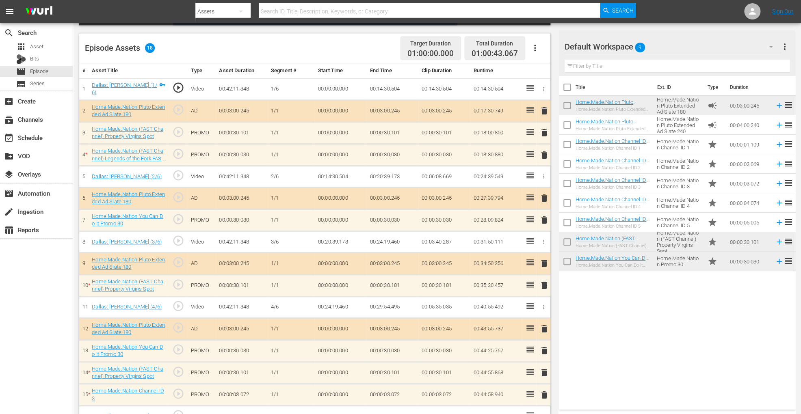
click at [543, 154] on span "delete" at bounding box center [544, 155] width 10 height 10
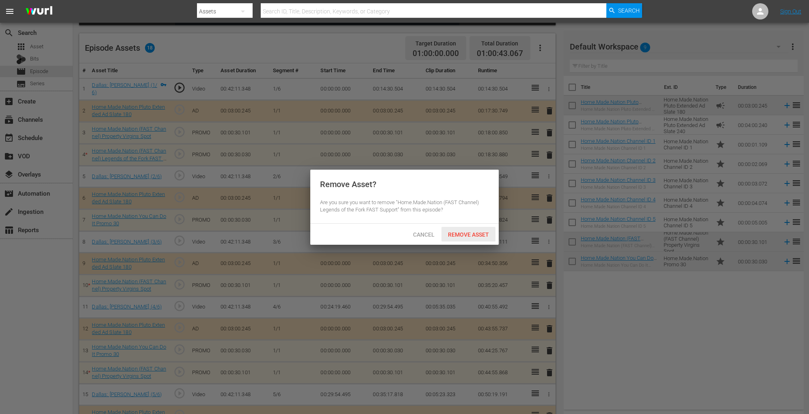
click at [461, 236] on span "Remove Asset" at bounding box center [468, 235] width 54 height 6
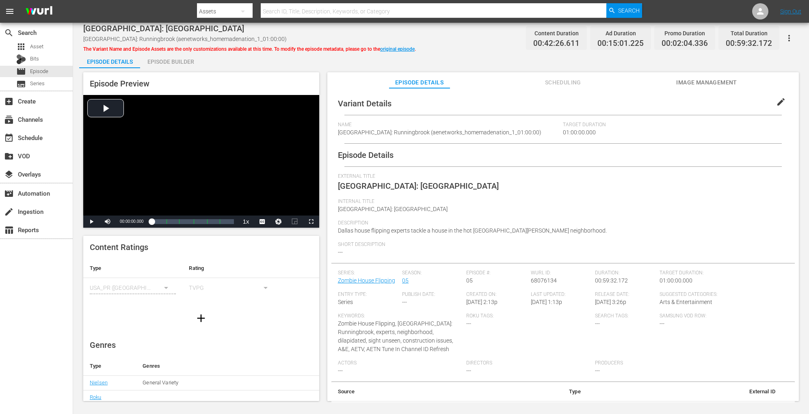
click at [185, 63] on div "Episode Builder" at bounding box center [170, 61] width 61 height 19
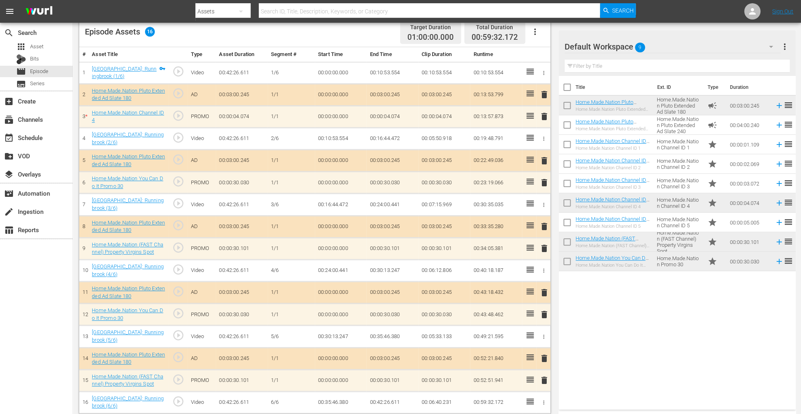
scroll to position [218, 0]
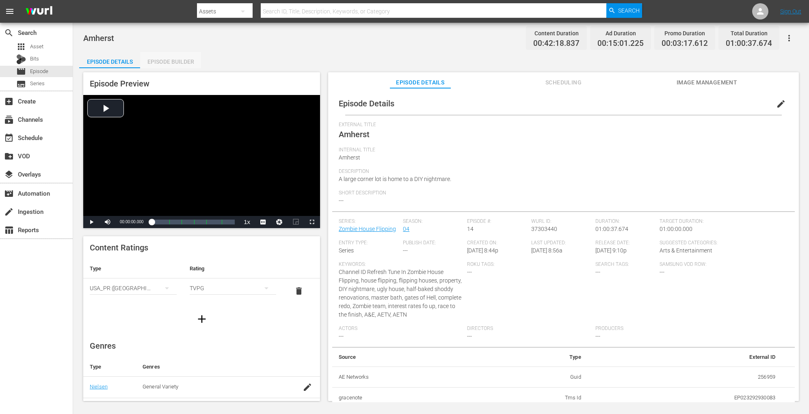
click at [191, 61] on div "Episode Builder" at bounding box center [170, 61] width 61 height 19
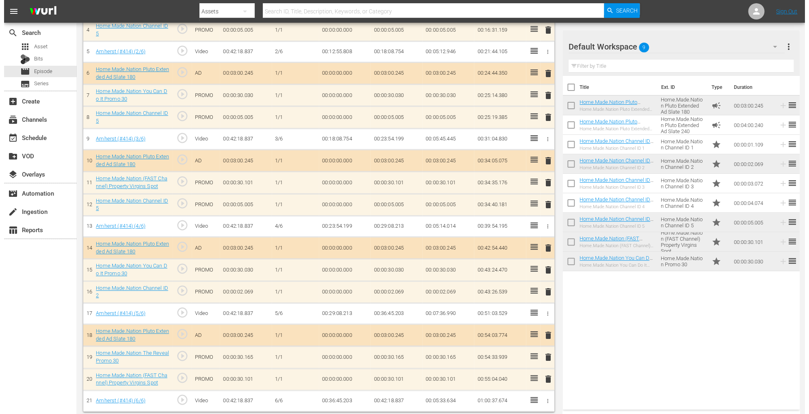
scroll to position [327, 0]
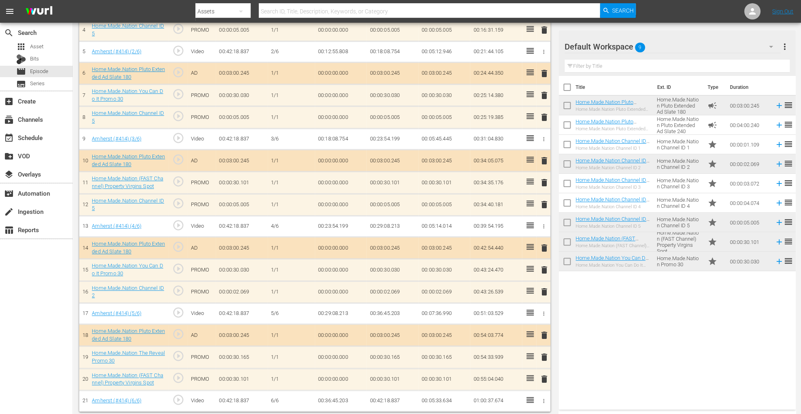
click at [545, 310] on span "delete" at bounding box center [544, 379] width 10 height 10
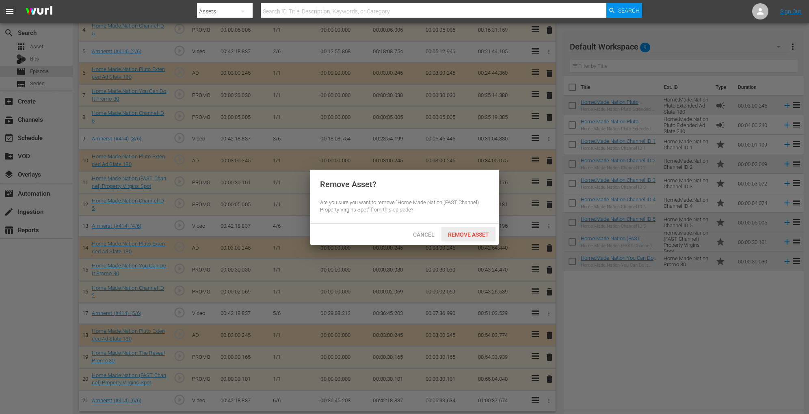
click at [490, 240] on div "Remove Asset" at bounding box center [468, 234] width 54 height 15
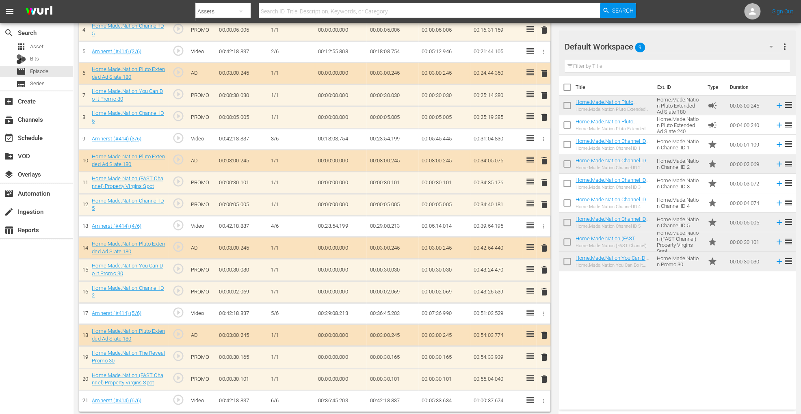
click at [544, 290] on span "delete" at bounding box center [544, 292] width 10 height 10
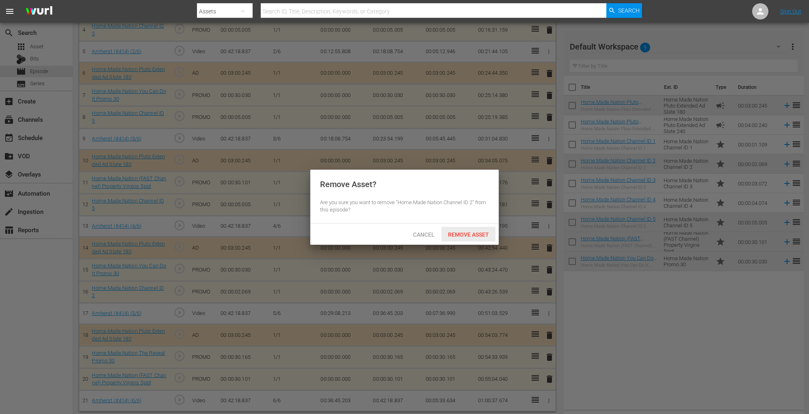
click at [484, 234] on span "Remove Asset" at bounding box center [468, 235] width 54 height 6
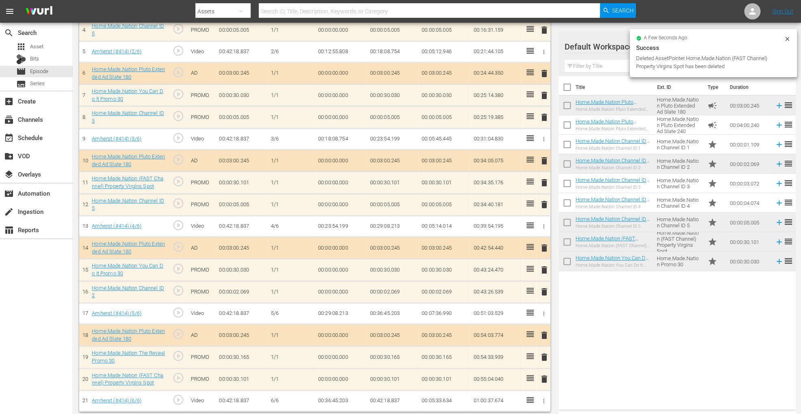
click at [545, 206] on span "delete" at bounding box center [544, 205] width 10 height 10
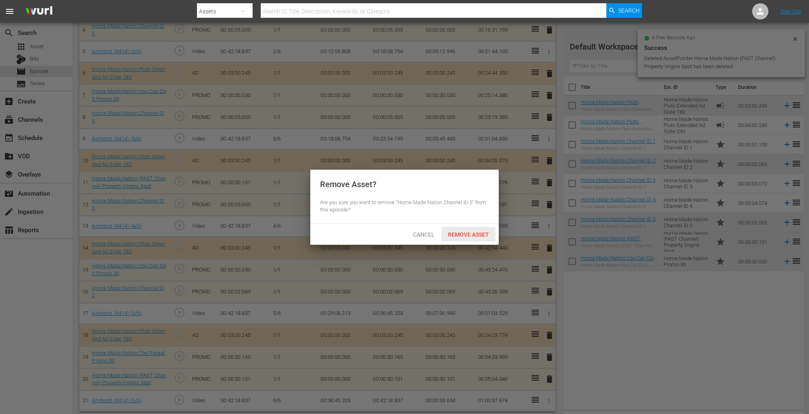
click at [483, 232] on span "Remove Asset" at bounding box center [468, 235] width 54 height 6
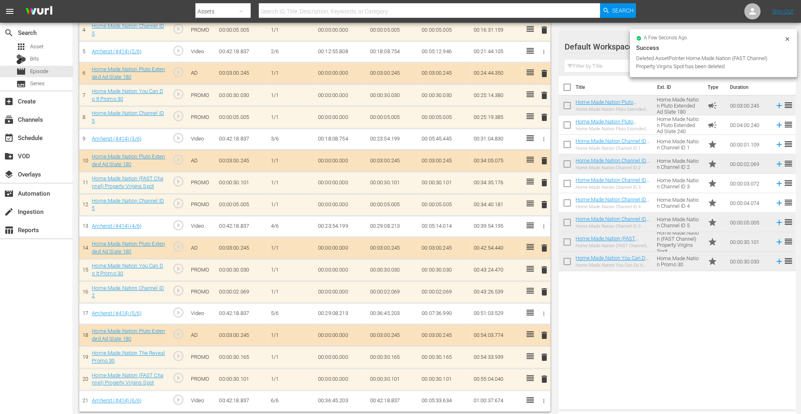
click at [542, 117] on span "delete" at bounding box center [544, 118] width 10 height 10
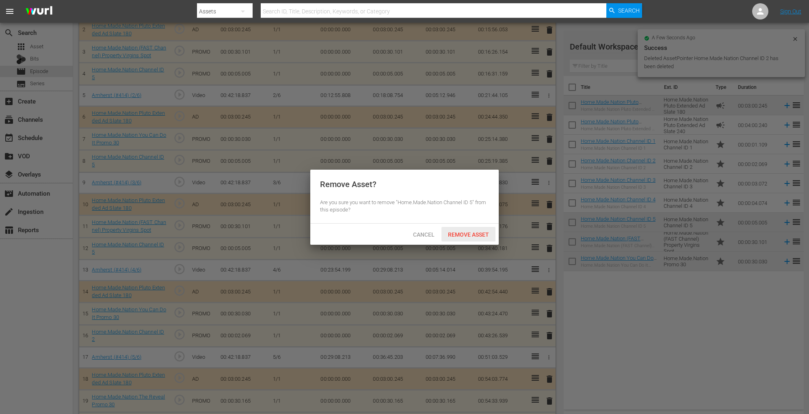
click at [474, 237] on span "Remove Asset" at bounding box center [468, 235] width 54 height 6
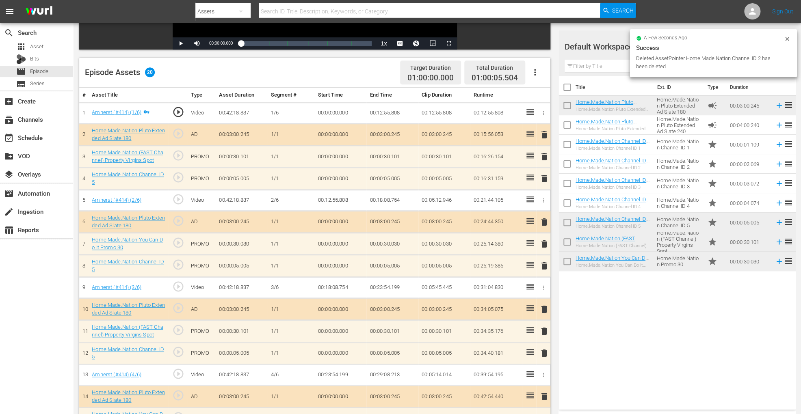
scroll to position [170, 0]
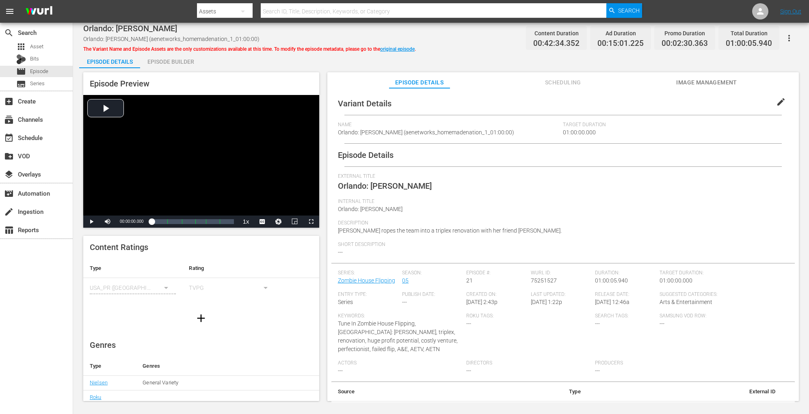
click at [191, 59] on div "Episode Builder" at bounding box center [170, 61] width 61 height 19
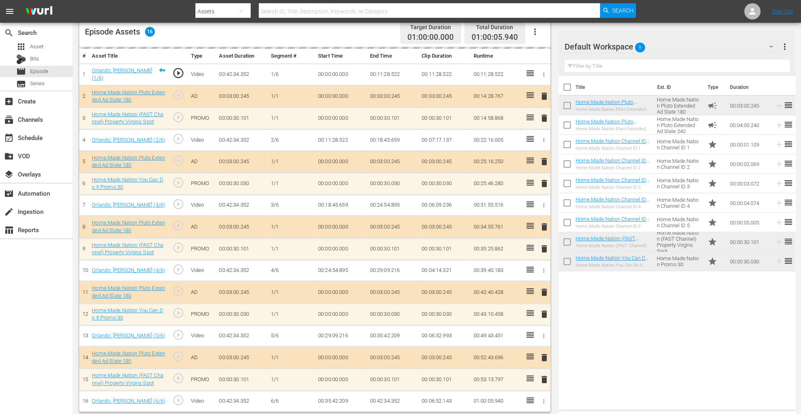
scroll to position [218, 0]
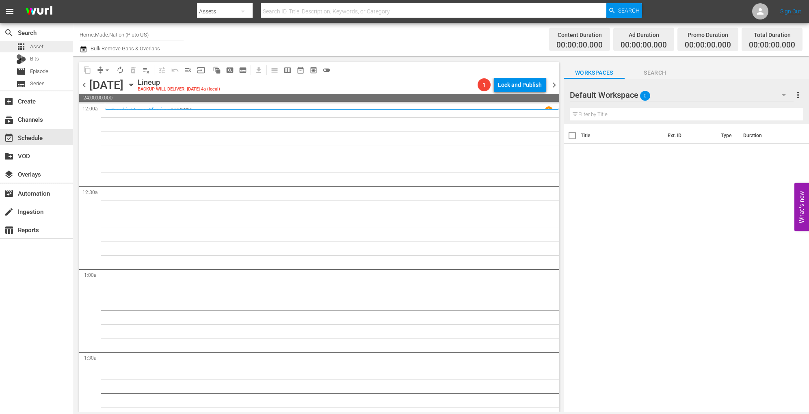
click at [31, 50] on span "Asset" at bounding box center [36, 47] width 13 height 8
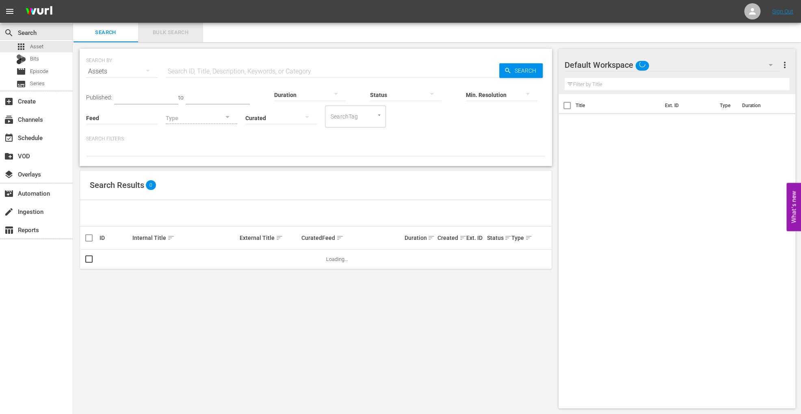
click at [163, 37] on span "Bulk Search" at bounding box center [170, 32] width 55 height 9
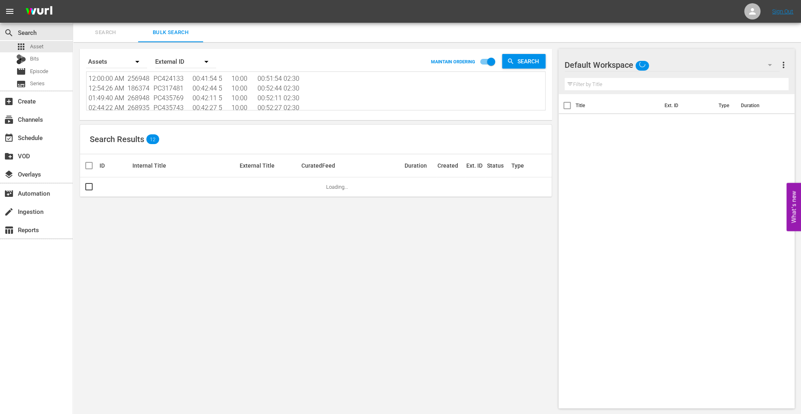
click at [149, 89] on textarea "12:00:00 AM 256948 PC424133 00:41:54 5 10:00 00:51:54 02:30 12:54:26 AM 186374 …" at bounding box center [317, 92] width 457 height 37
paste textarea "186383 PC321620 00:42:27 5 10:00 00:52:27 02:30 12:54:57 AM 169416 PC279437 00:…"
type textarea "12:00:00 AM 186383 PC321620 00:42:27 5 10:00 00:52:27 02:30 12:54:57 AM 169416 …"
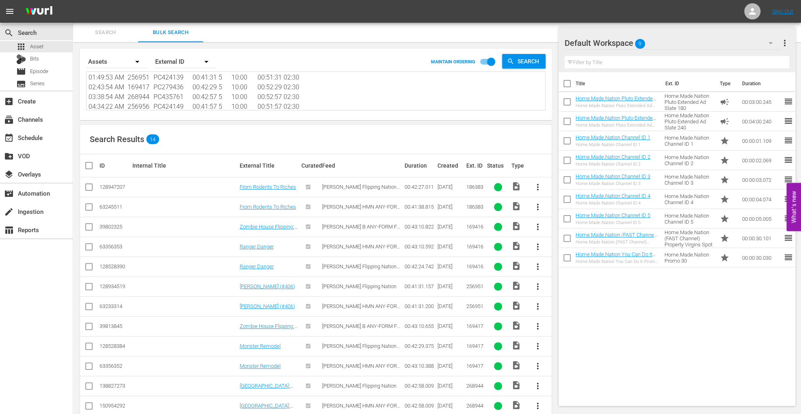
scroll to position [55, 0]
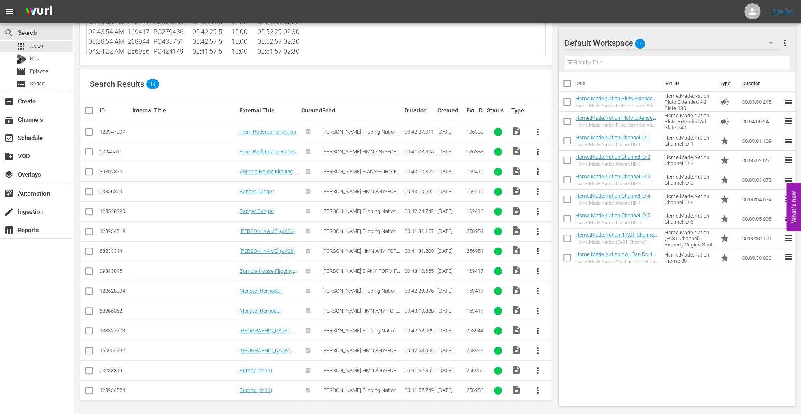
type textarea "12:00:00 AM 186383 PC321620 00:42:27 5 10:00 00:52:27 02:30 12:54:57 AM 169416 …"
click at [88, 153] on input "checkbox" at bounding box center [89, 154] width 10 height 10
checkbox input "true"
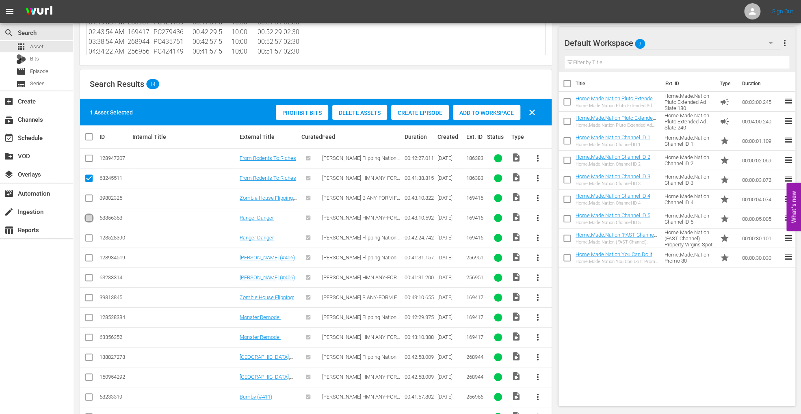
click at [85, 217] on input "checkbox" at bounding box center [89, 220] width 10 height 10
checkbox input "true"
click at [89, 277] on input "checkbox" at bounding box center [89, 280] width 10 height 10
checkbox input "true"
click at [89, 337] on input "checkbox" at bounding box center [89, 339] width 10 height 10
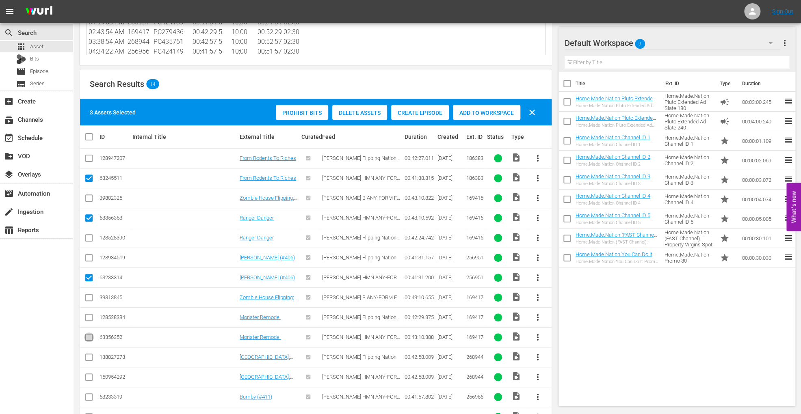
checkbox input "true"
click at [88, 374] on input "checkbox" at bounding box center [89, 379] width 10 height 10
checkbox input "true"
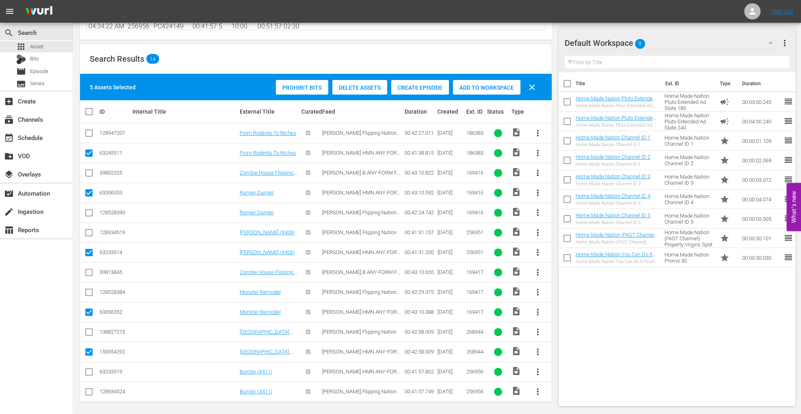
scroll to position [82, 0]
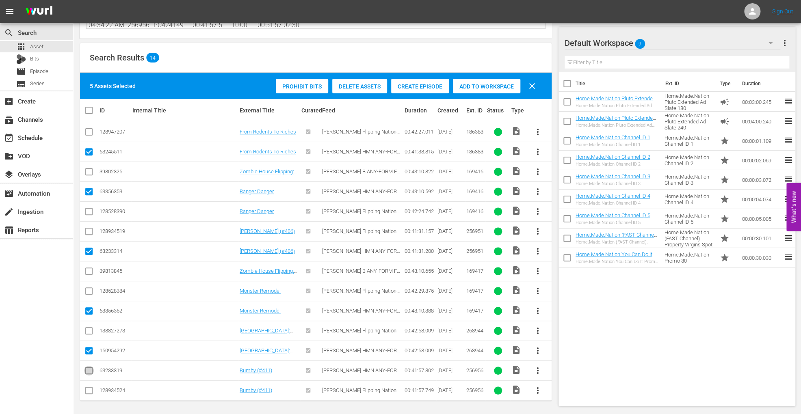
click at [89, 371] on input "checkbox" at bounding box center [89, 373] width 10 height 10
checkbox input "true"
click at [480, 85] on span "Add to Workspace" at bounding box center [486, 86] width 67 height 6
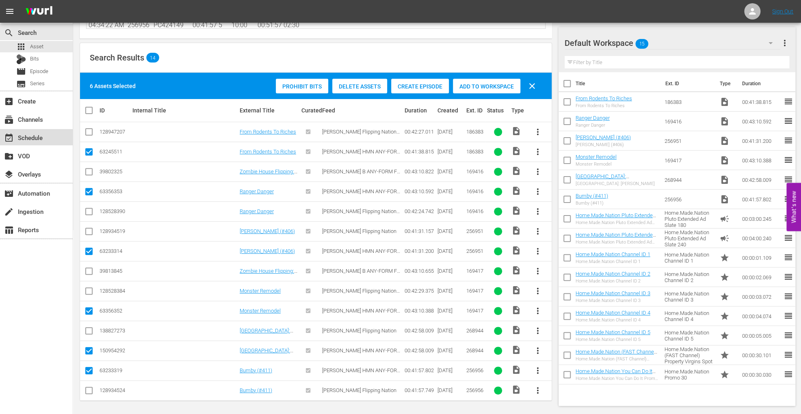
click at [34, 137] on div "event_available Schedule" at bounding box center [22, 136] width 45 height 7
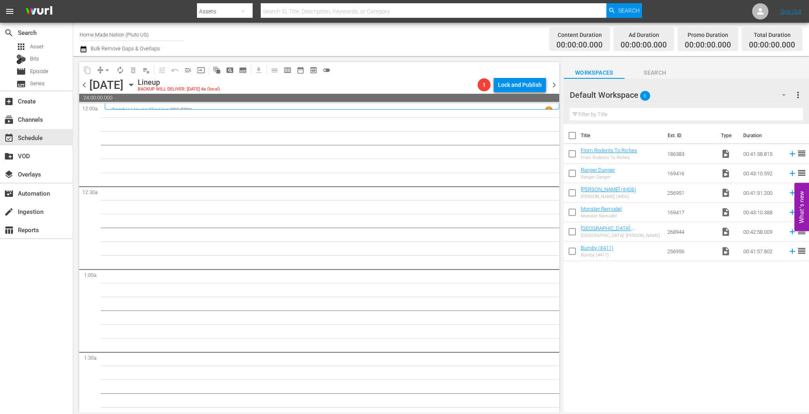
click at [572, 135] on input "checkbox" at bounding box center [572, 137] width 17 height 17
checkbox input "true"
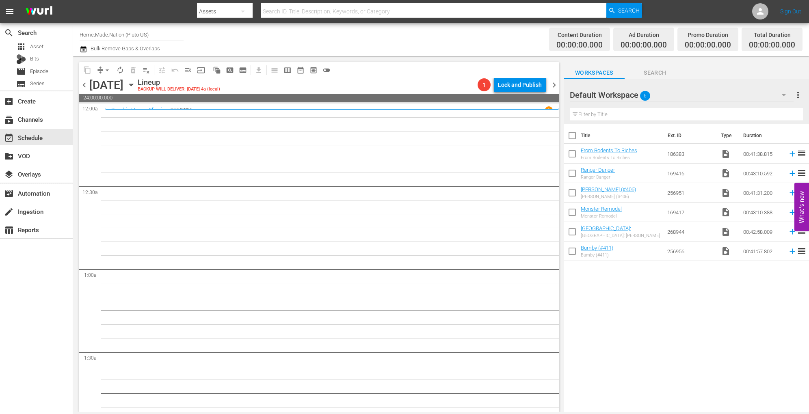
checkbox input "true"
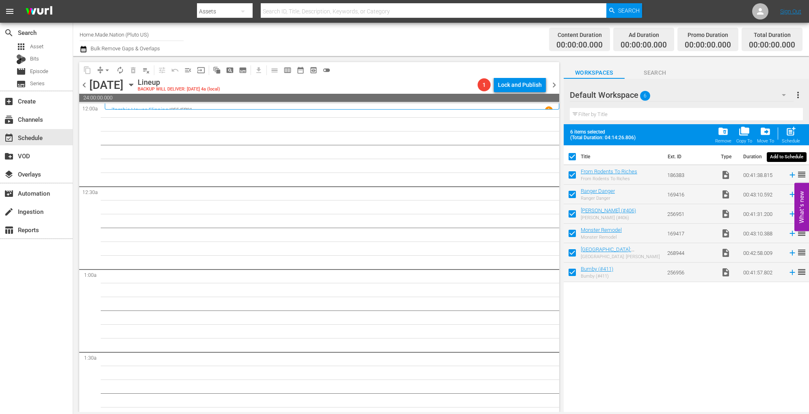
click at [790, 130] on span "post_add" at bounding box center [790, 131] width 11 height 11
checkbox input "false"
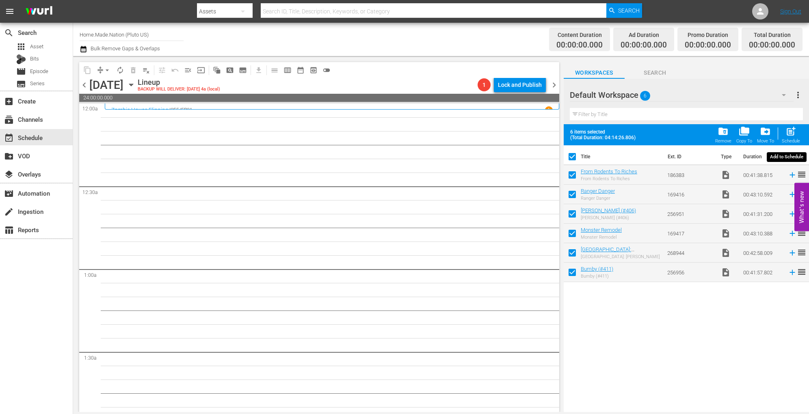
checkbox input "false"
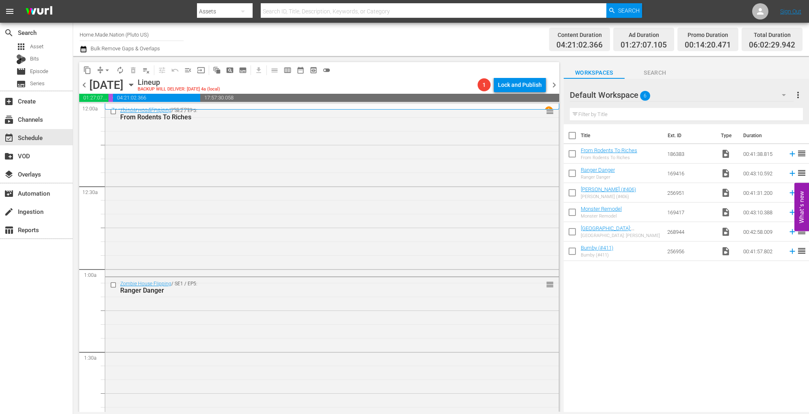
click at [570, 134] on input "checkbox" at bounding box center [572, 137] width 17 height 17
checkbox input "true"
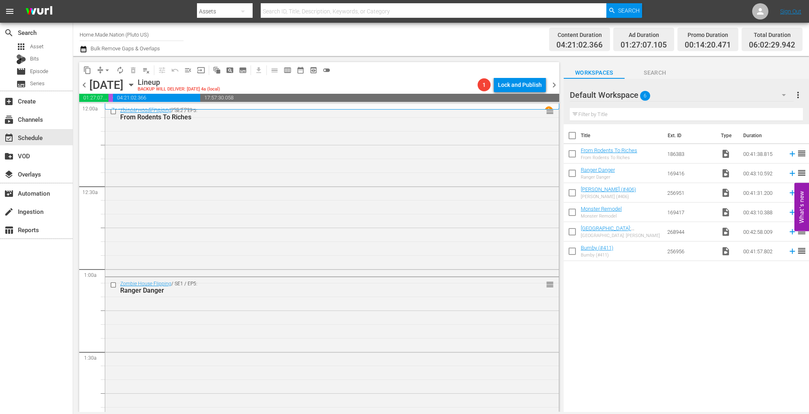
checkbox input "true"
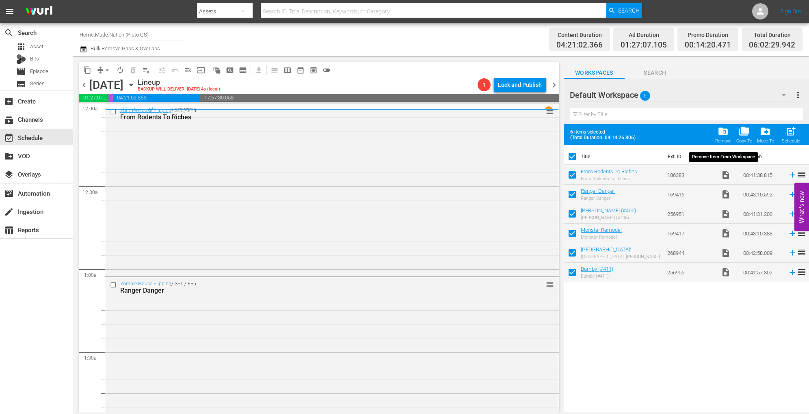
click at [722, 133] on span "folder_delete" at bounding box center [723, 131] width 11 height 11
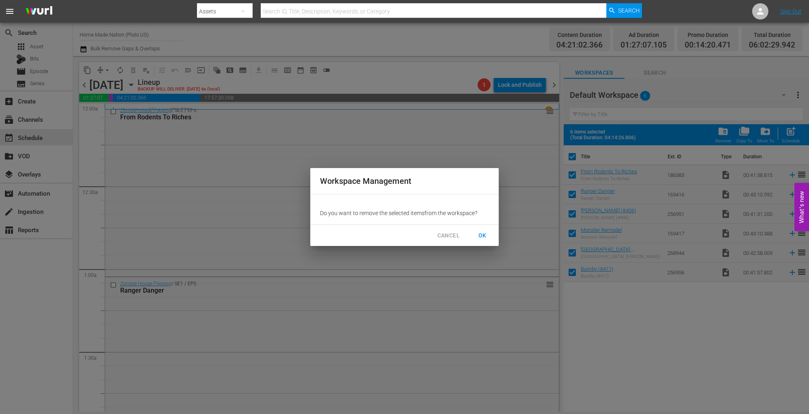
click at [486, 238] on span "OK" at bounding box center [482, 236] width 13 height 10
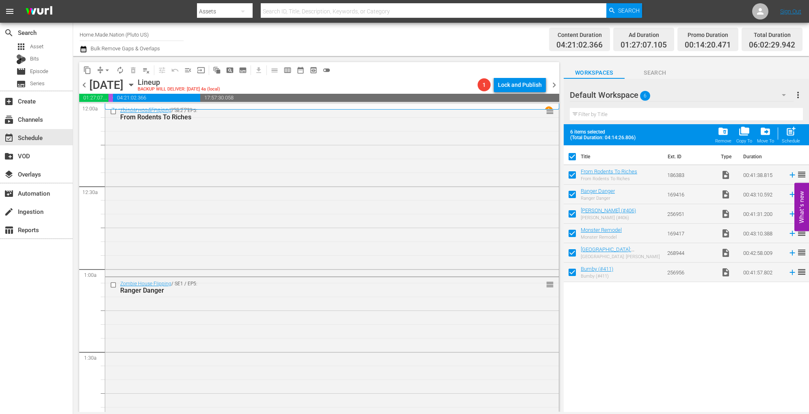
checkbox input "false"
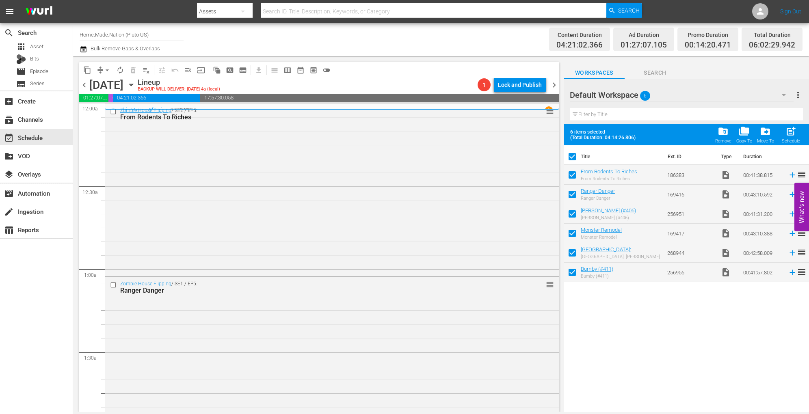
checkbox input "false"
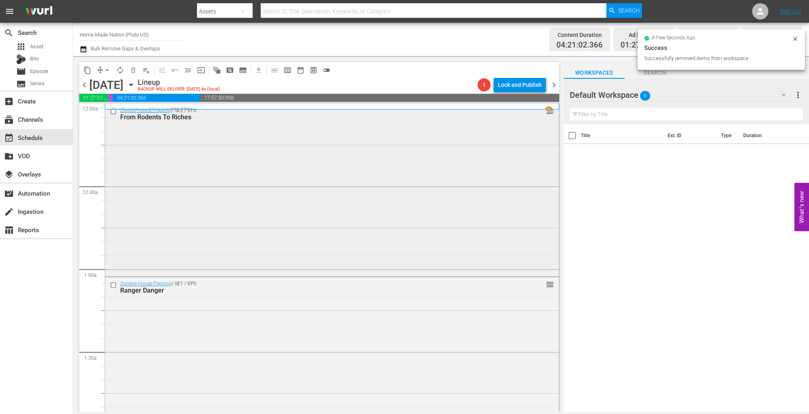
click at [264, 201] on div "Zombie House Flipping / SE2 / EP5: From Rodents To Riches reorder" at bounding box center [332, 189] width 454 height 171
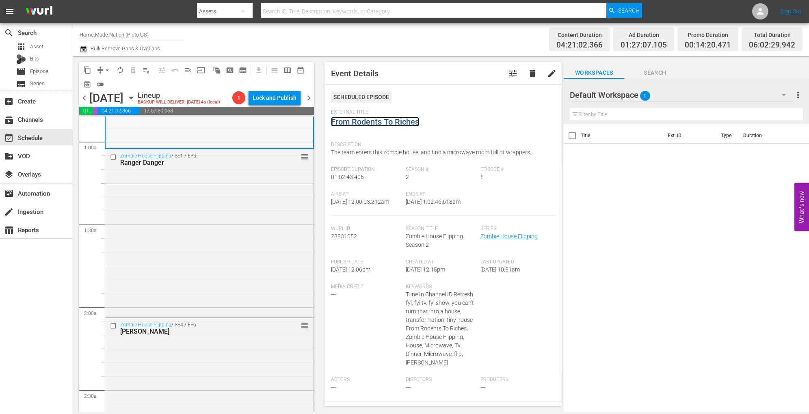
scroll to position [143, 0]
click at [219, 252] on div "Zombie House Flipping / SE1 / EP5: Ranger Danger reorder" at bounding box center [209, 230] width 208 height 166
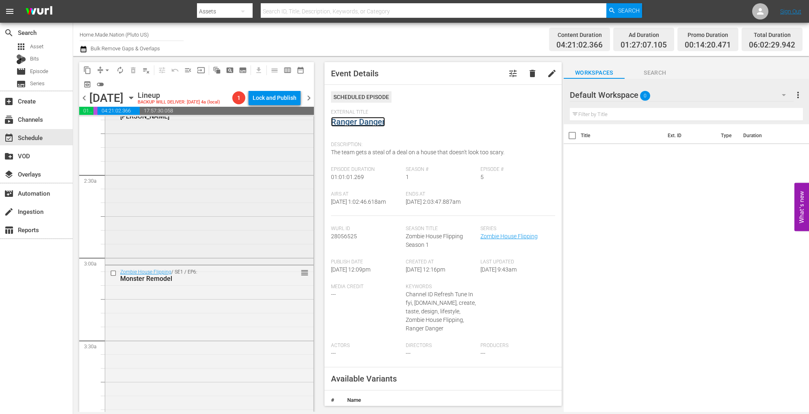
scroll to position [356, 0]
click at [223, 217] on div "Zombie House Flipping / SE4 / EP6: Killian reorder" at bounding box center [209, 183] width 208 height 160
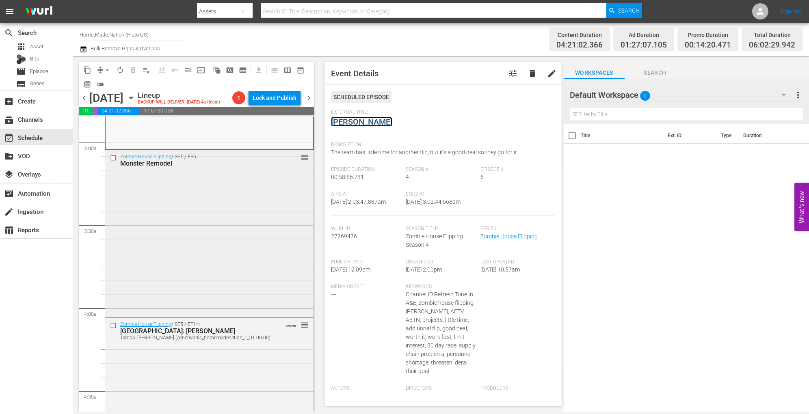
scroll to position [472, 0]
click at [206, 219] on div "Zombie House Flipping / SE1 / EP6: Monster Remodel reorder" at bounding box center [209, 232] width 208 height 165
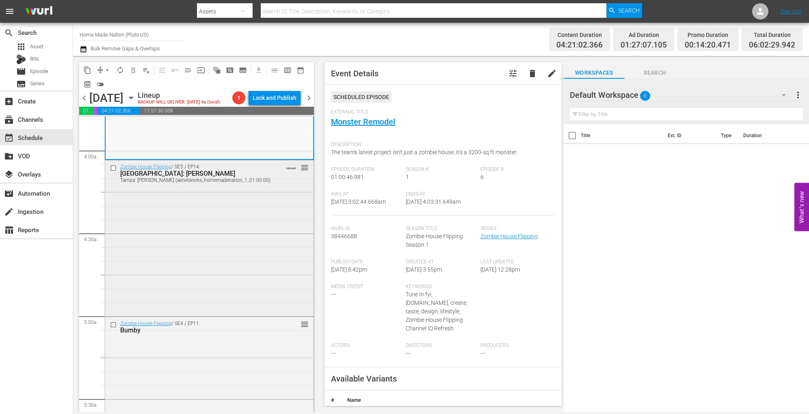
click at [216, 234] on div "Zombie House Flipping / SE5 / EP14: Tampa: Larkin Tampa: Larkin (aenetworks_hom…" at bounding box center [209, 237] width 208 height 154
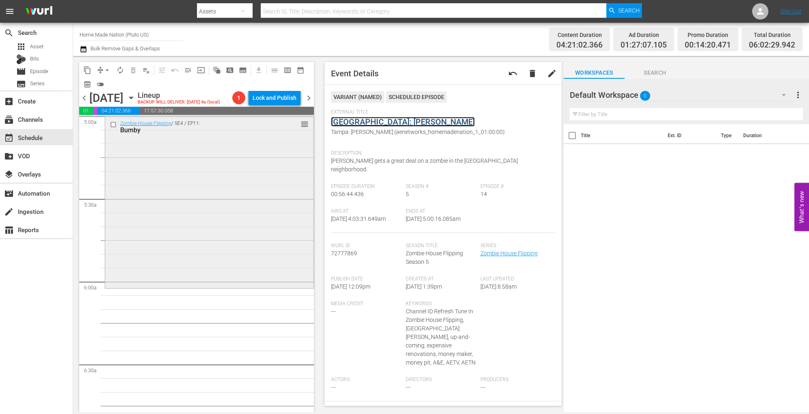
scroll to position [829, 0]
click at [217, 187] on div "Zombie House Flipping / SE4 / EP11: Bumby reorder" at bounding box center [209, 202] width 208 height 170
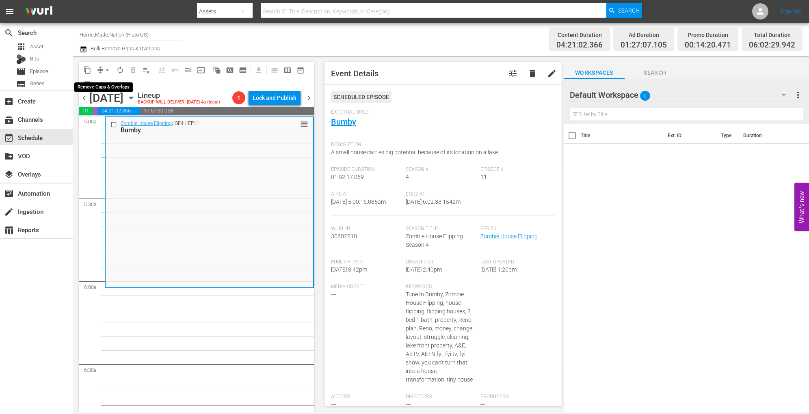
click at [106, 66] on span "arrow_drop_down" at bounding box center [107, 70] width 8 height 8
click at [101, 89] on li "Align to Midnight" at bounding box center [107, 86] width 85 height 13
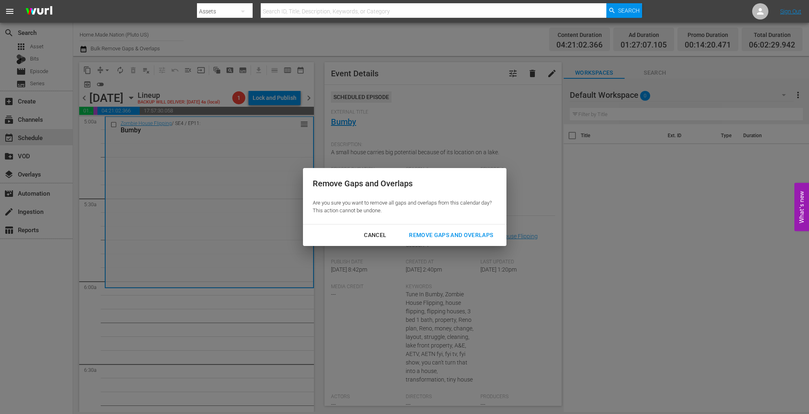
click at [454, 240] on div "Remove Gaps and Overlaps" at bounding box center [450, 235] width 97 height 10
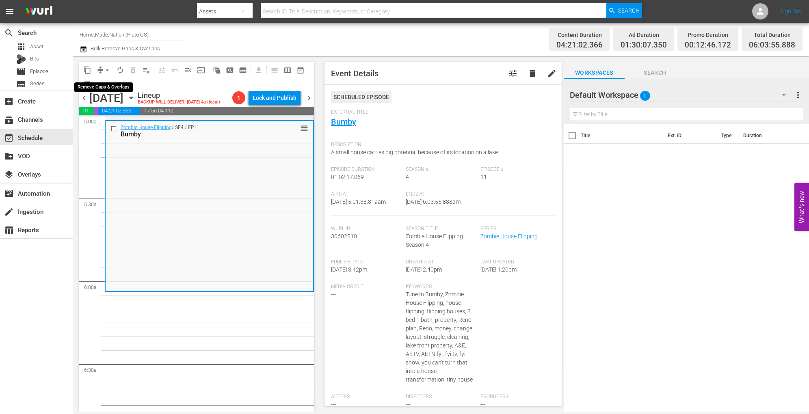
click at [103, 69] on span "arrow_drop_down" at bounding box center [107, 70] width 8 height 8
click at [104, 83] on li "Align to Midnight" at bounding box center [107, 86] width 85 height 13
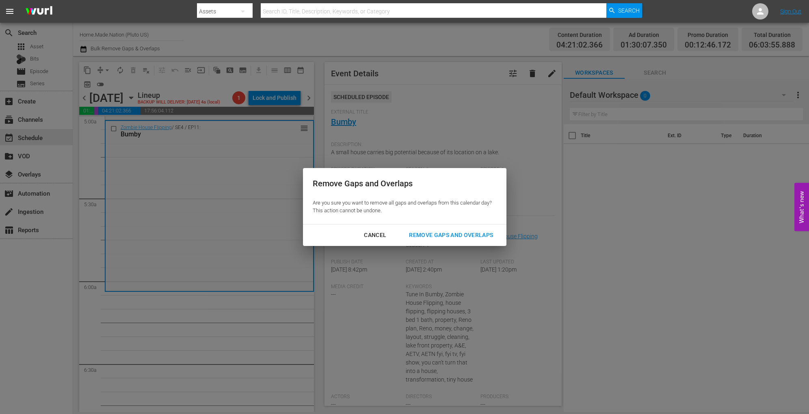
click at [432, 238] on div "Remove Gaps and Overlaps" at bounding box center [450, 235] width 97 height 10
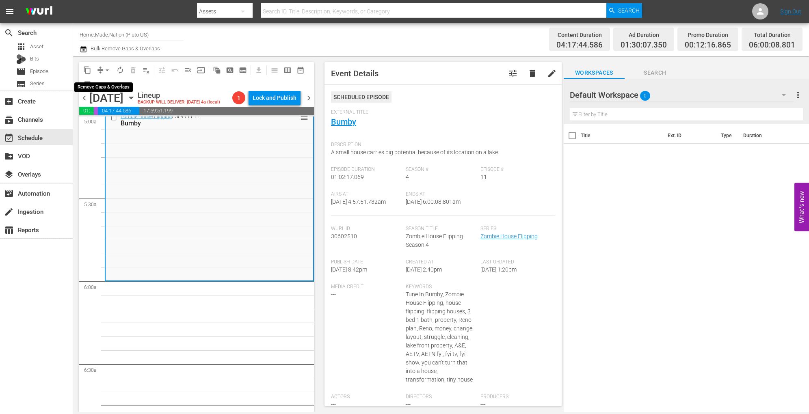
click at [106, 69] on span "arrow_drop_down" at bounding box center [107, 70] width 8 height 8
click at [110, 86] on li "Align to Midnight" at bounding box center [107, 86] width 85 height 13
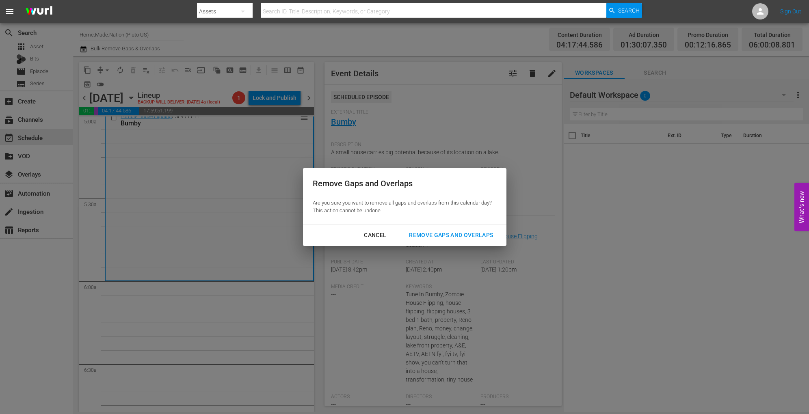
click at [432, 238] on div "Remove Gaps and Overlaps" at bounding box center [450, 235] width 97 height 10
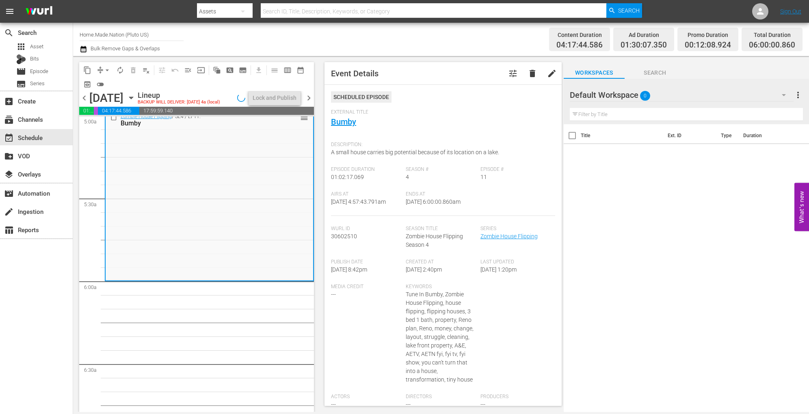
click at [119, 69] on span "autorenew_outlined" at bounding box center [120, 70] width 8 height 8
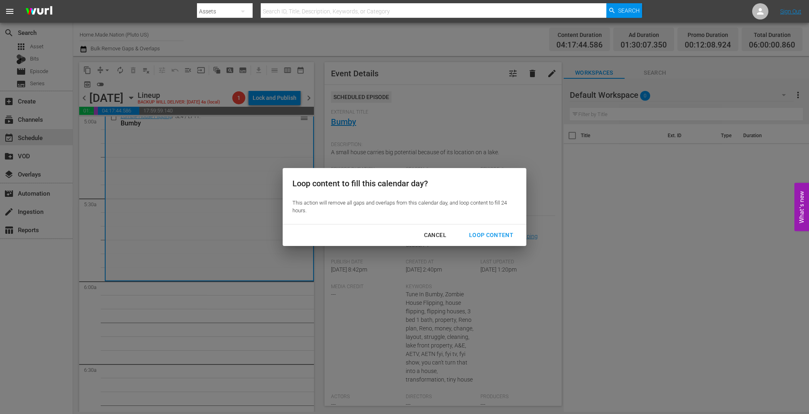
click at [489, 229] on button "Loop Content" at bounding box center [491, 235] width 64 height 15
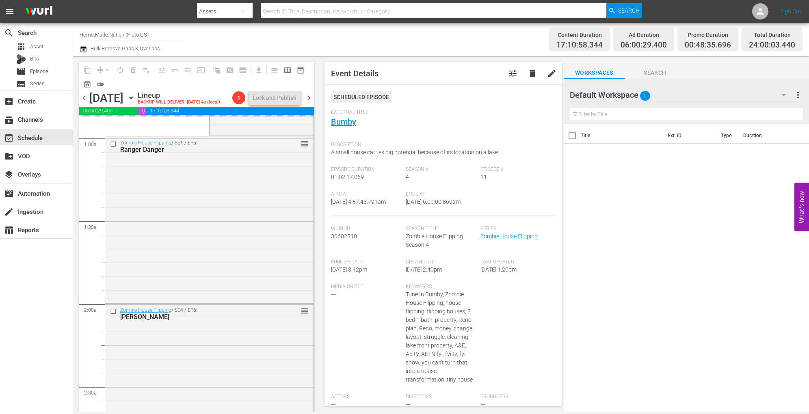
scroll to position [0, 0]
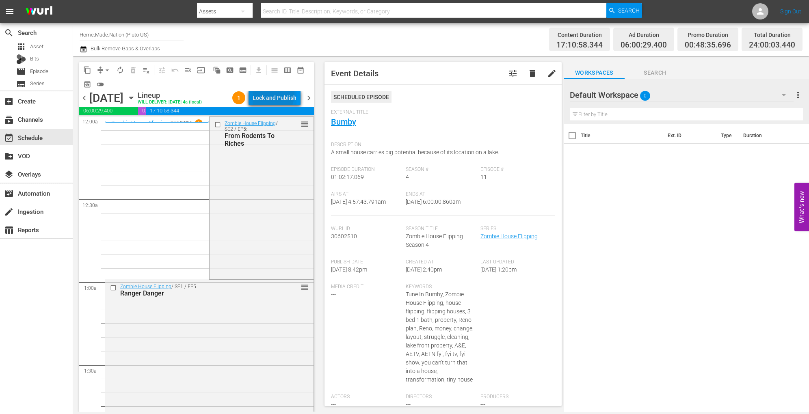
click at [267, 93] on div "Lock and Publish" at bounding box center [275, 98] width 44 height 15
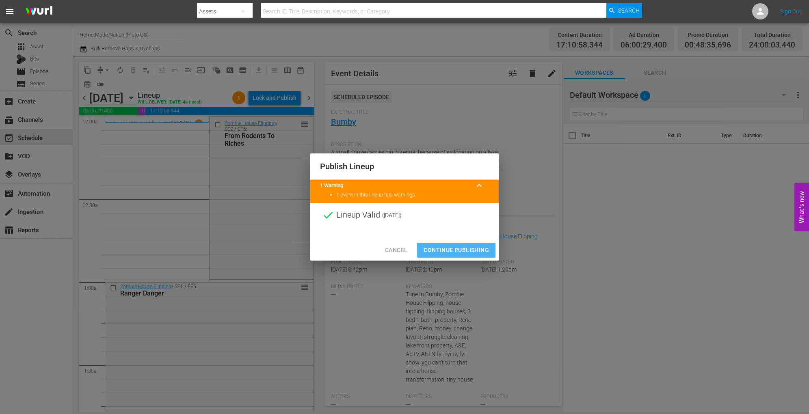
click at [452, 247] on span "Continue Publishing" at bounding box center [456, 250] width 65 height 10
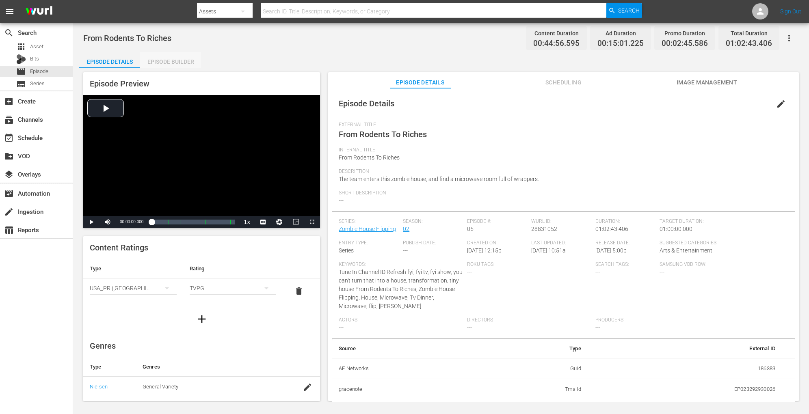
click at [175, 57] on div "Episode Builder" at bounding box center [170, 61] width 61 height 19
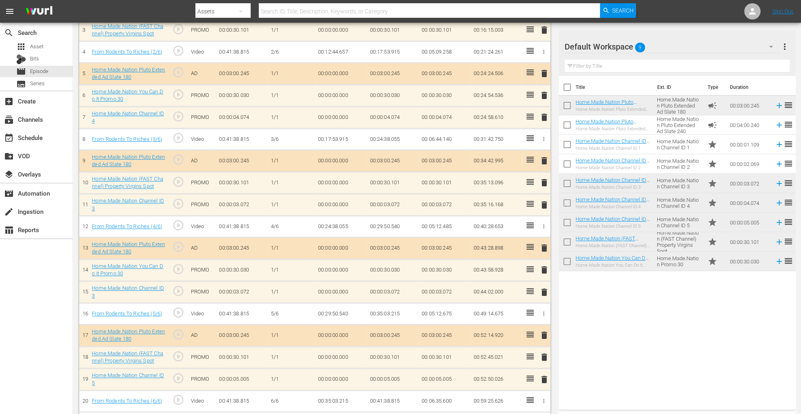
scroll to position [328, 0]
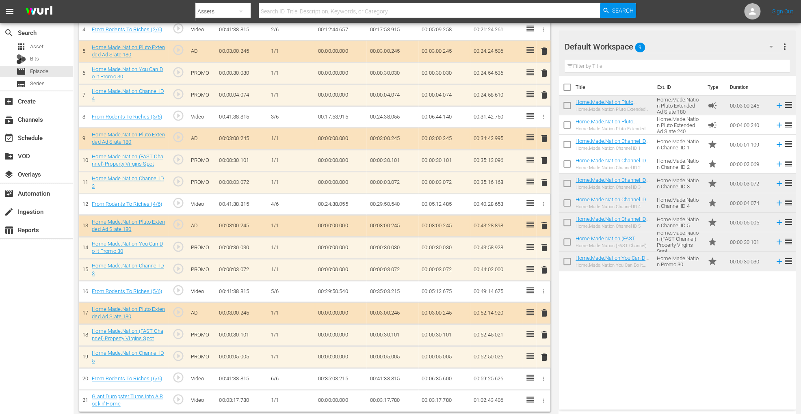
click at [543, 310] on span "delete" at bounding box center [544, 358] width 10 height 10
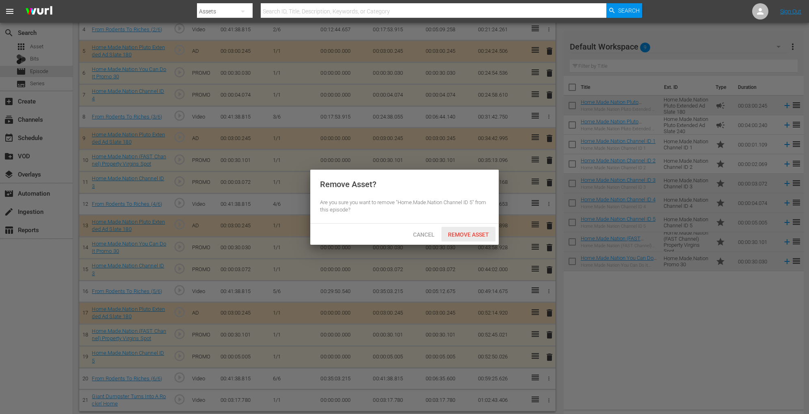
click at [464, 239] on div "Remove Asset" at bounding box center [468, 234] width 54 height 15
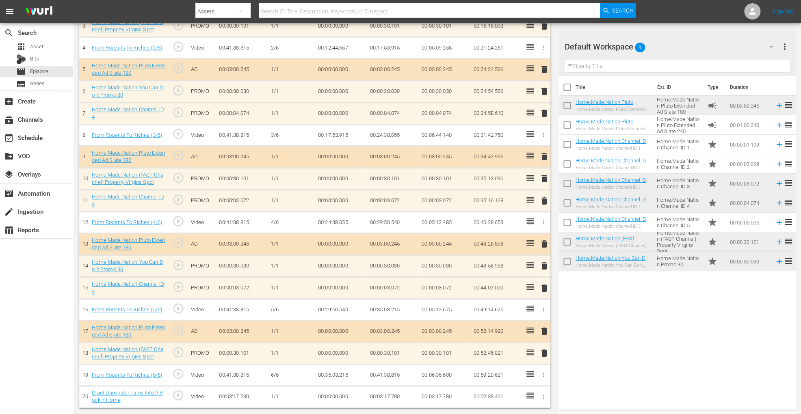
scroll to position [306, 0]
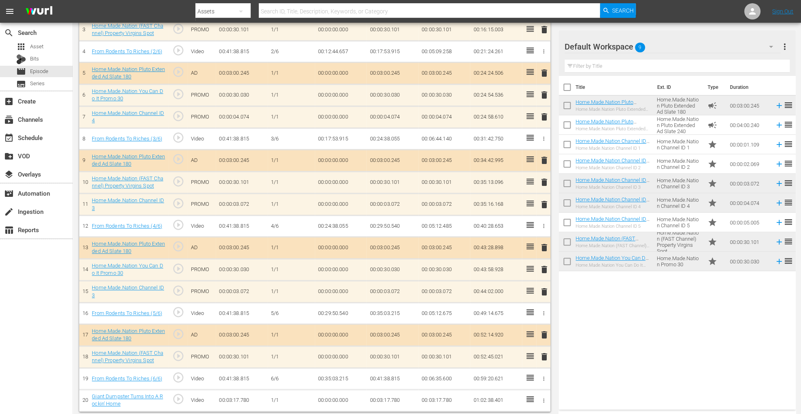
click at [544, 310] on icon "button" at bounding box center [544, 401] width 6 height 6
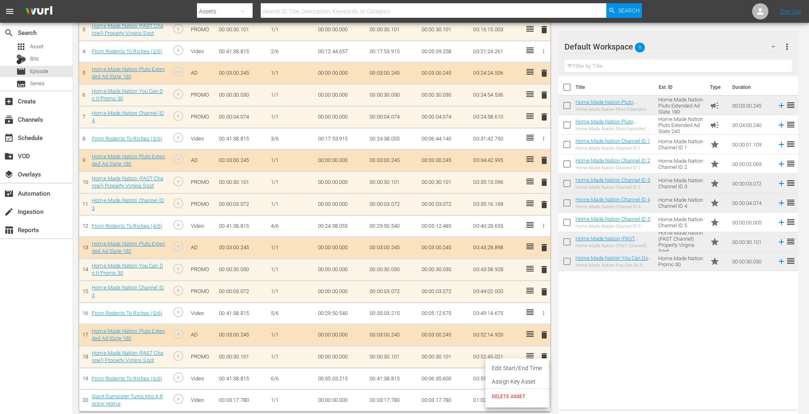
click at [520, 310] on span "DELETE ASSET" at bounding box center [517, 396] width 50 height 7
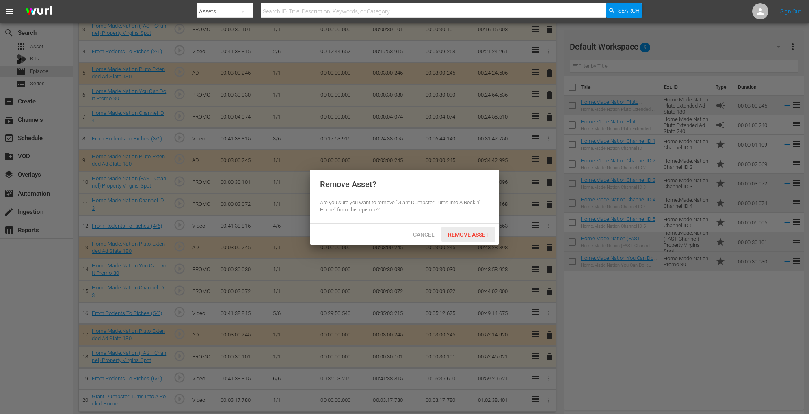
click at [464, 233] on span "Remove Asset" at bounding box center [468, 235] width 54 height 6
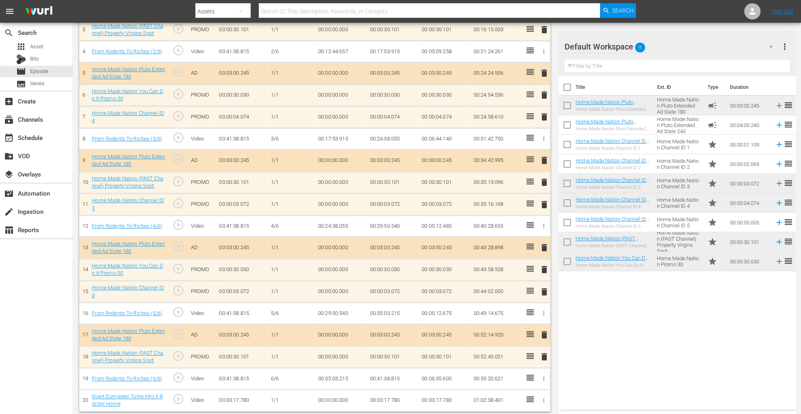
scroll to position [285, 0]
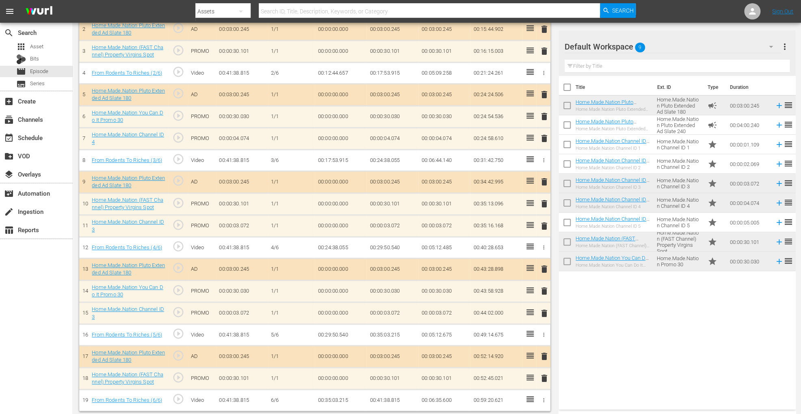
click at [544, 310] on span "delete" at bounding box center [544, 314] width 10 height 10
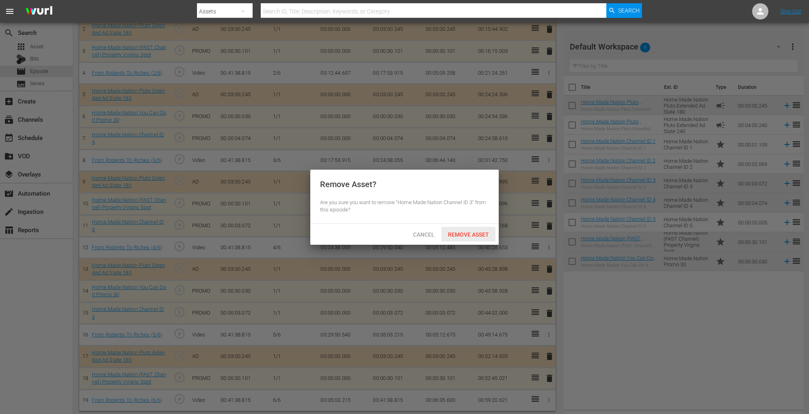
click at [487, 234] on span "Remove Asset" at bounding box center [468, 235] width 54 height 6
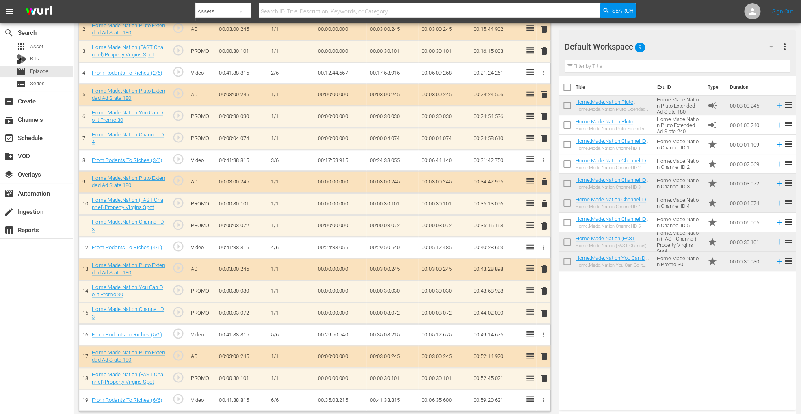
click at [540, 223] on span "delete" at bounding box center [544, 226] width 10 height 10
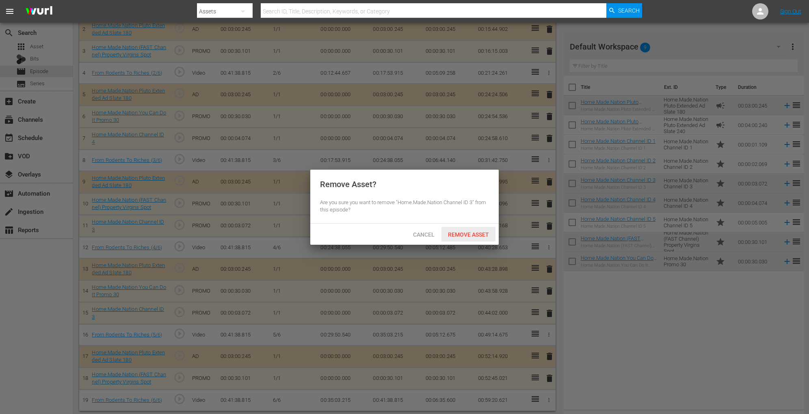
click at [487, 232] on span "Remove Asset" at bounding box center [468, 235] width 54 height 6
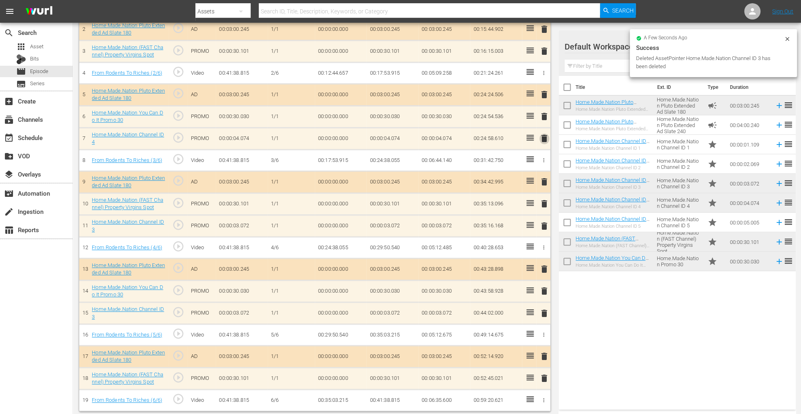
click at [546, 141] on span "delete" at bounding box center [544, 139] width 10 height 10
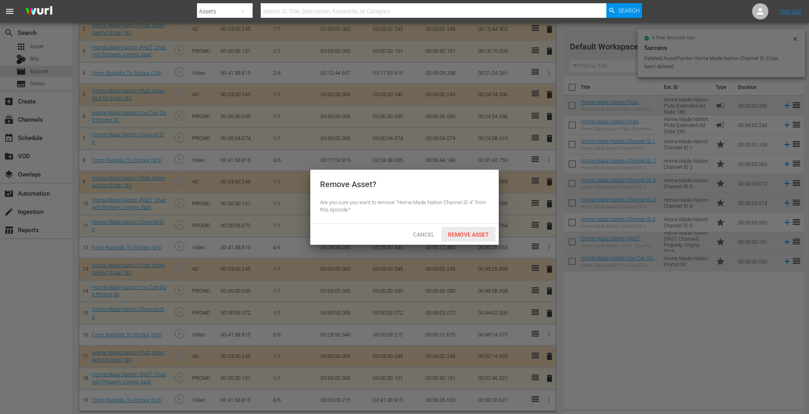
click at [458, 234] on span "Remove Asset" at bounding box center [468, 235] width 54 height 6
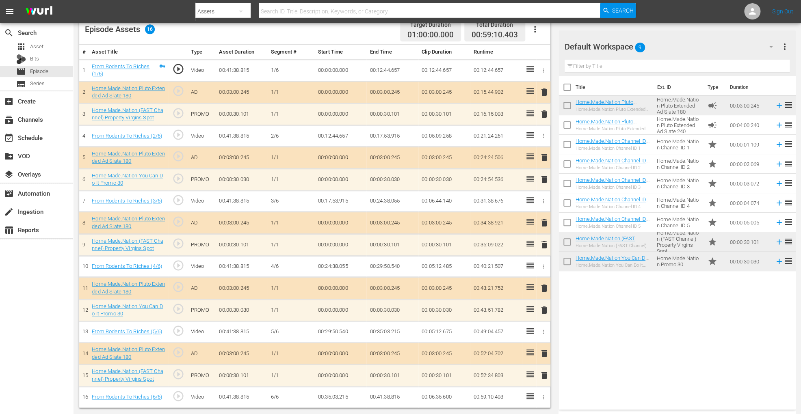
scroll to position [219, 0]
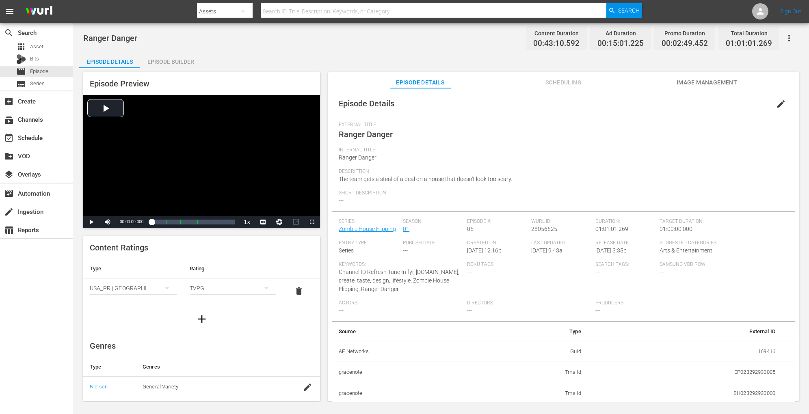
click at [188, 59] on div "Episode Builder" at bounding box center [170, 61] width 61 height 19
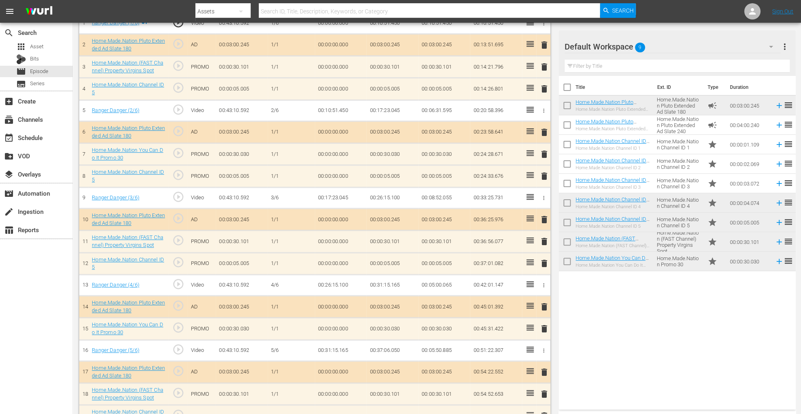
scroll to position [268, 0]
click at [543, 91] on span "delete" at bounding box center [544, 90] width 10 height 10
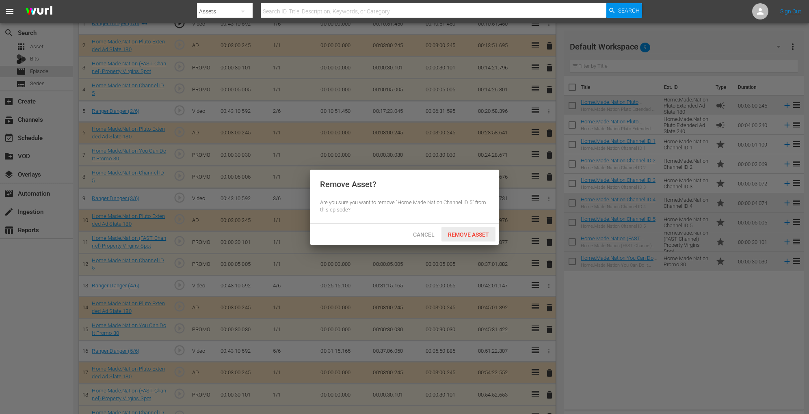
click at [475, 236] on span "Remove Asset" at bounding box center [468, 235] width 54 height 6
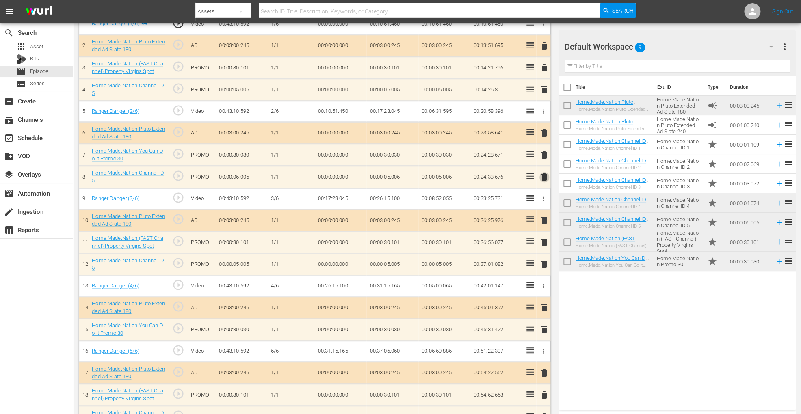
click at [544, 177] on span "delete" at bounding box center [544, 177] width 10 height 10
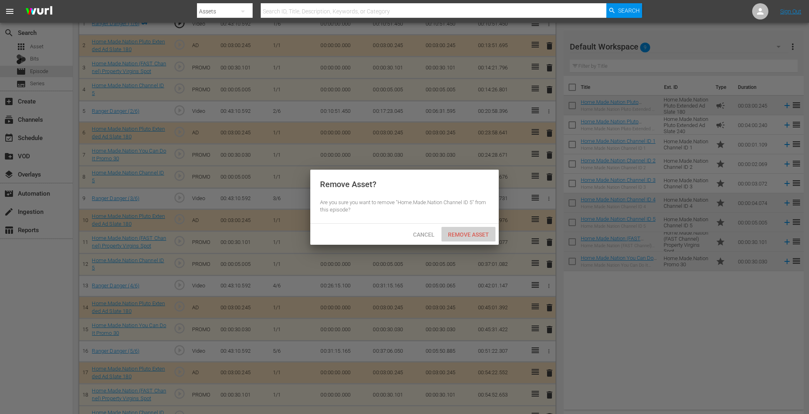
click at [465, 233] on span "Remove Asset" at bounding box center [468, 235] width 54 height 6
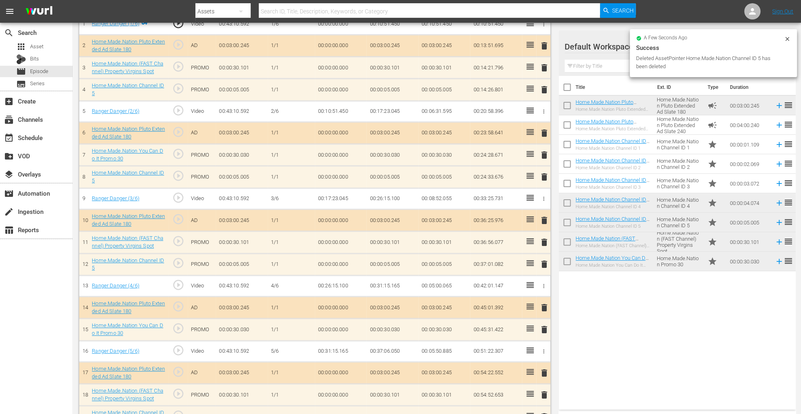
click at [545, 264] on span "delete" at bounding box center [544, 265] width 10 height 10
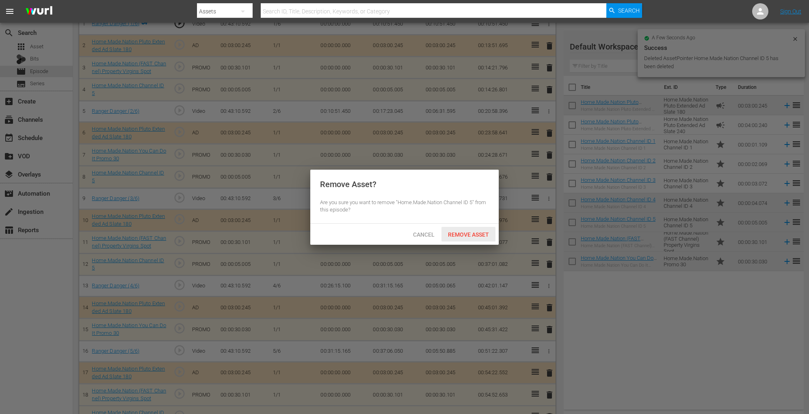
click at [476, 235] on span "Remove Asset" at bounding box center [468, 235] width 54 height 6
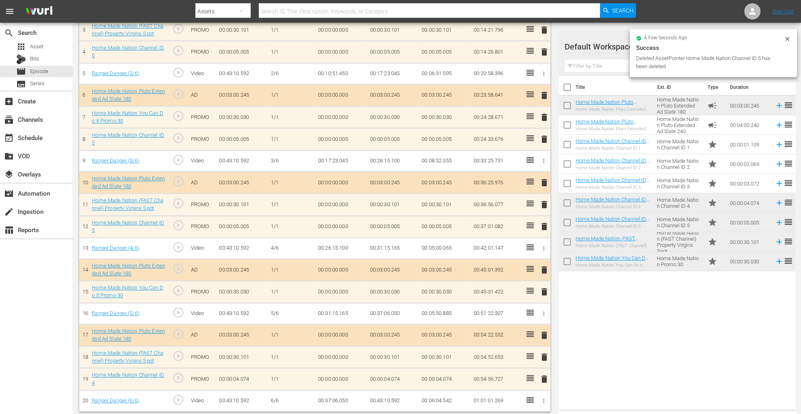
scroll to position [262, 0]
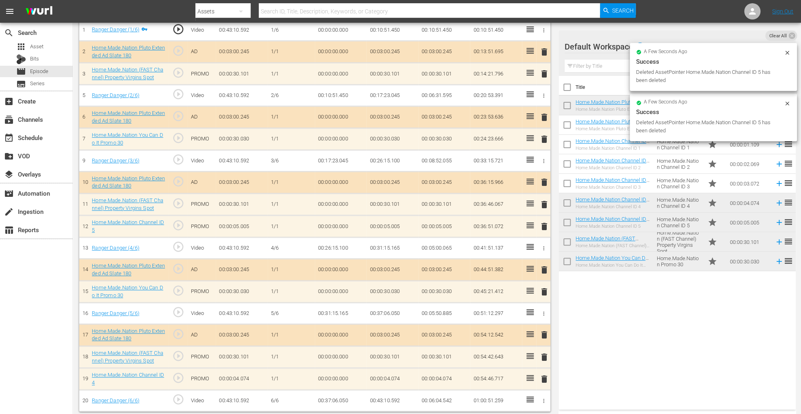
click at [543, 310] on span "delete" at bounding box center [544, 379] width 10 height 10
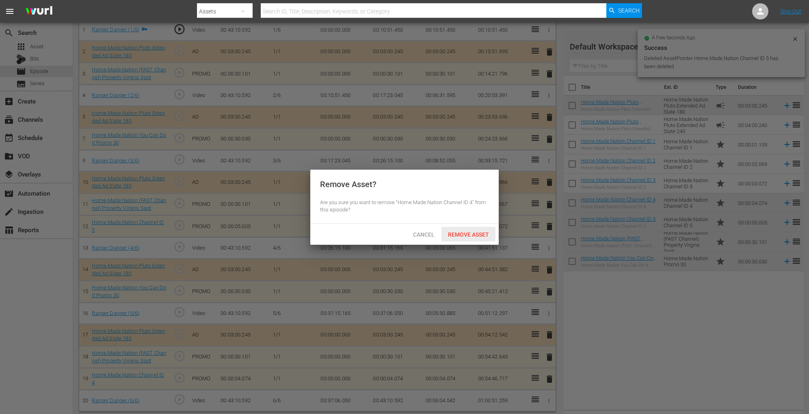
click at [469, 233] on span "Remove Asset" at bounding box center [468, 235] width 54 height 6
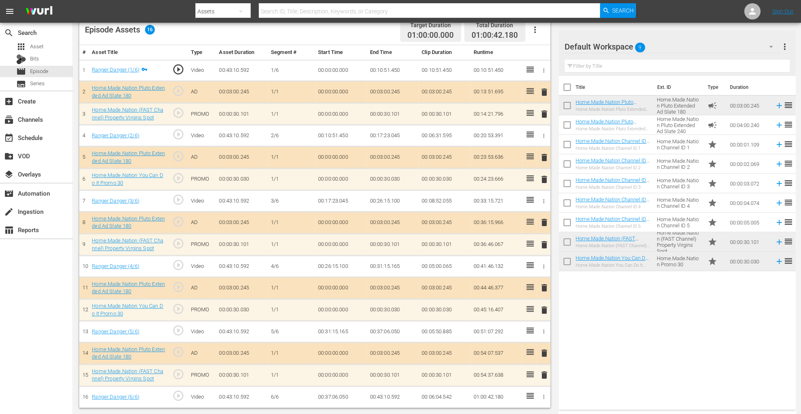
scroll to position [218, 0]
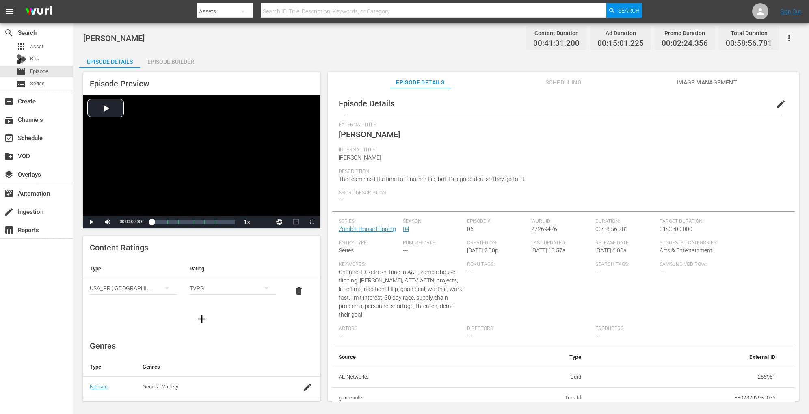
click at [173, 60] on div "Episode Builder" at bounding box center [170, 61] width 61 height 19
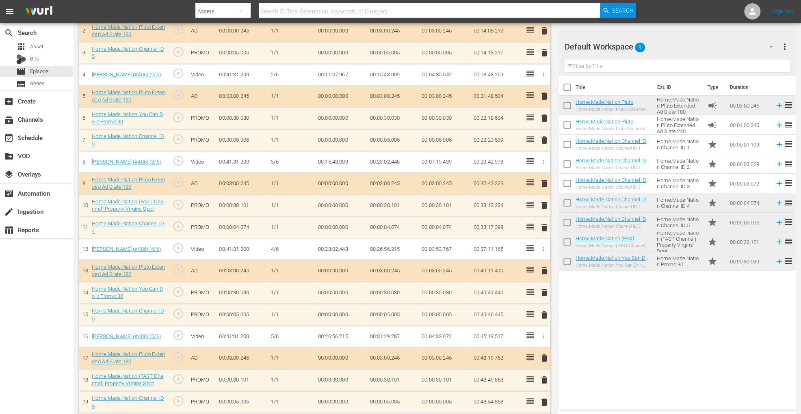
scroll to position [305, 0]
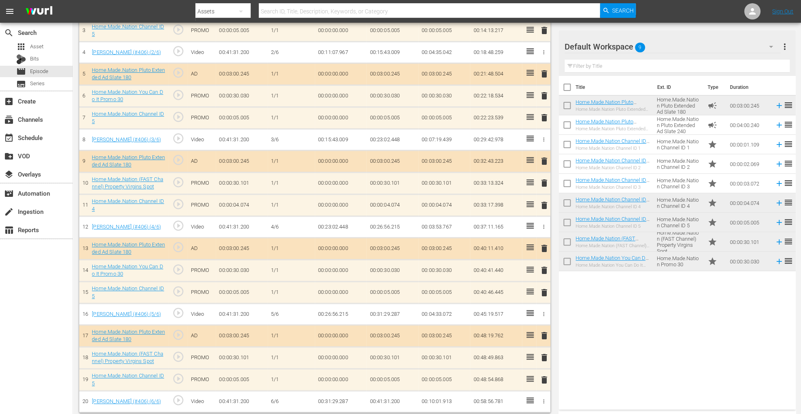
click at [542, 290] on span "delete" at bounding box center [544, 293] width 10 height 10
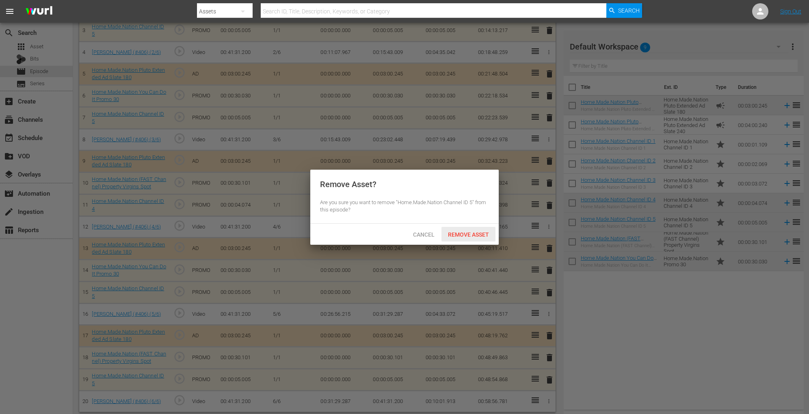
click at [474, 238] on div "Remove Asset" at bounding box center [468, 234] width 54 height 15
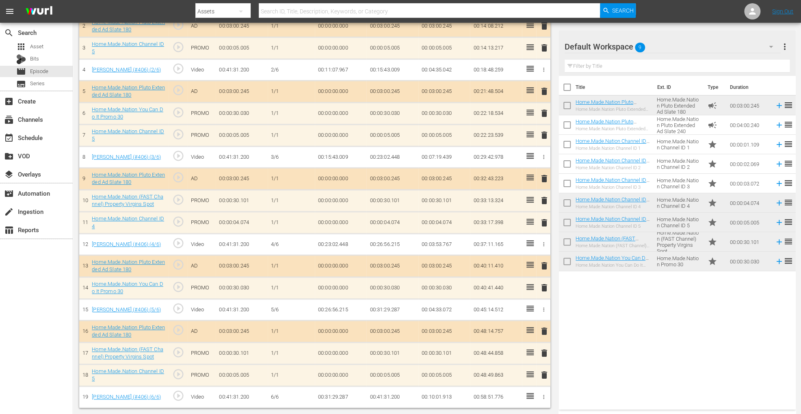
scroll to position [283, 0]
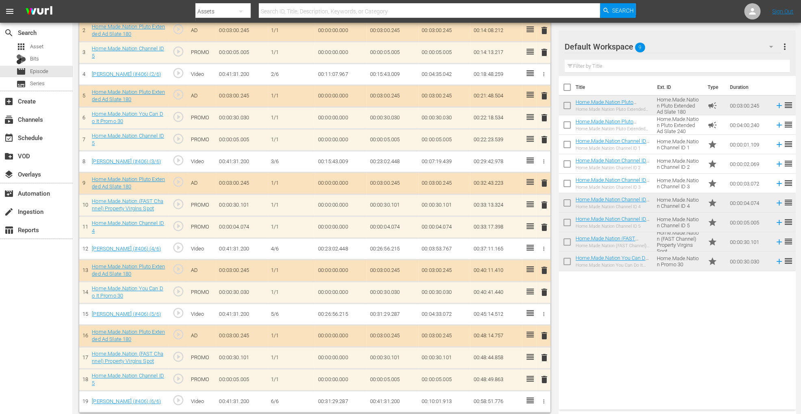
click at [546, 223] on span "delete" at bounding box center [544, 228] width 10 height 10
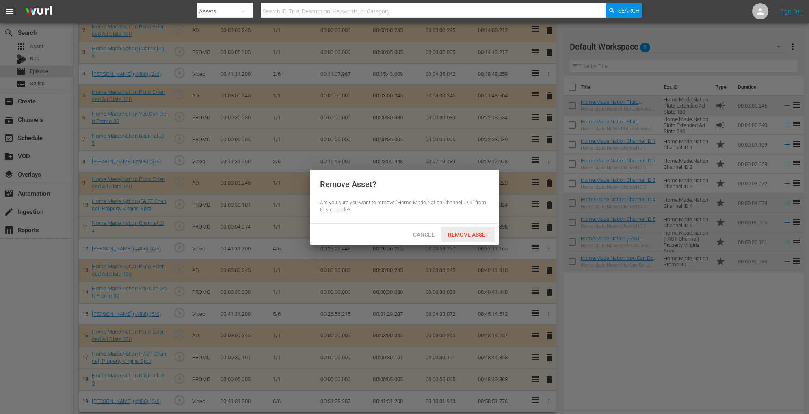
click at [487, 235] on span "Remove Asset" at bounding box center [468, 235] width 54 height 6
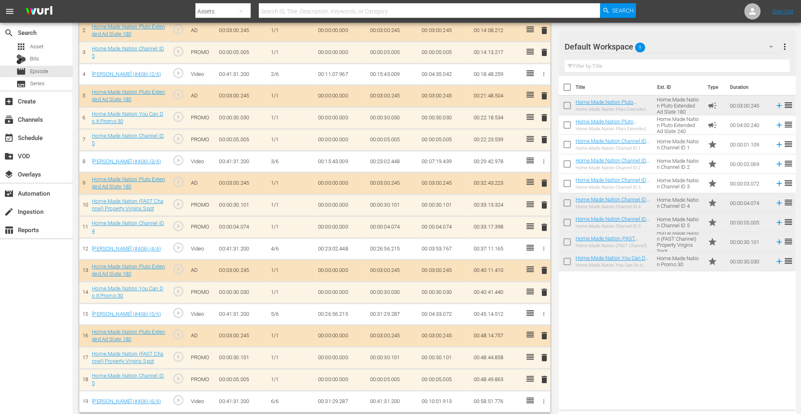
click at [543, 310] on span "delete" at bounding box center [544, 380] width 10 height 10
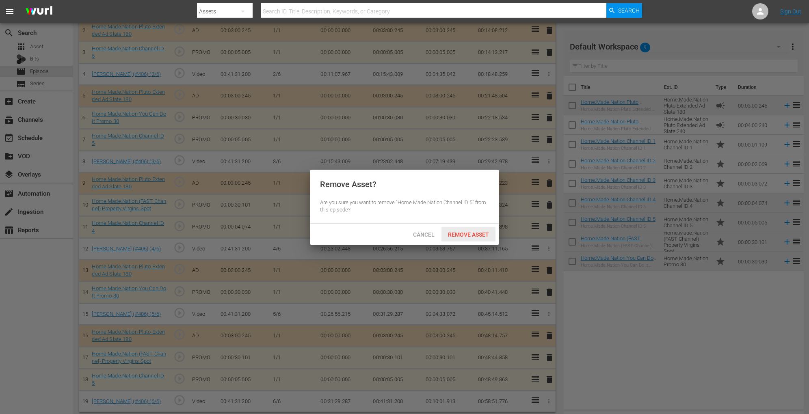
click at [483, 237] on span "Remove Asset" at bounding box center [468, 235] width 54 height 6
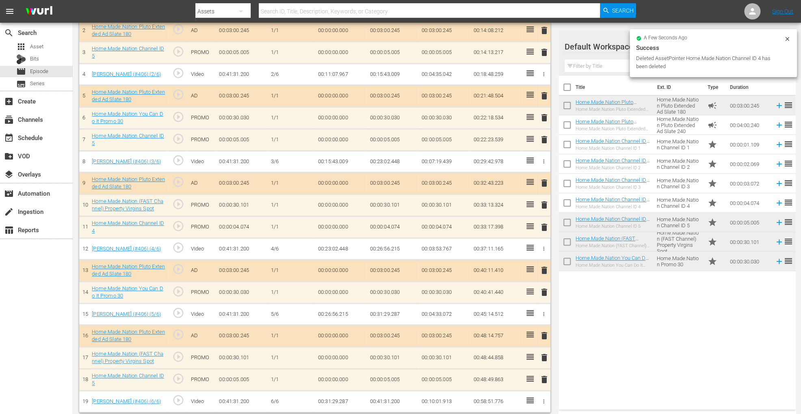
click at [545, 138] on span "delete" at bounding box center [544, 140] width 10 height 10
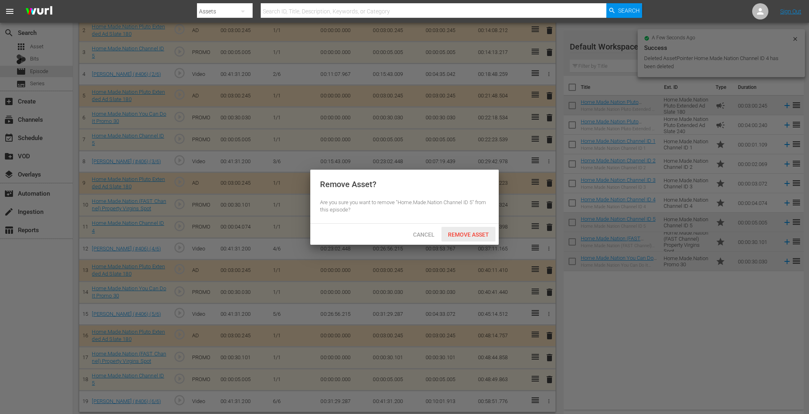
click at [458, 232] on span "Remove Asset" at bounding box center [468, 235] width 54 height 6
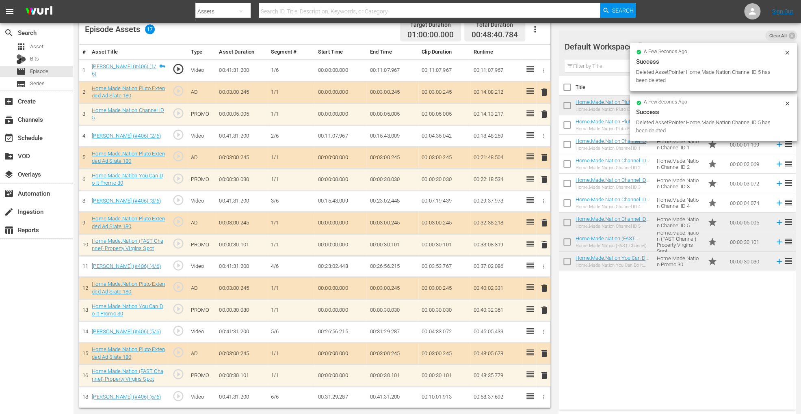
scroll to position [218, 0]
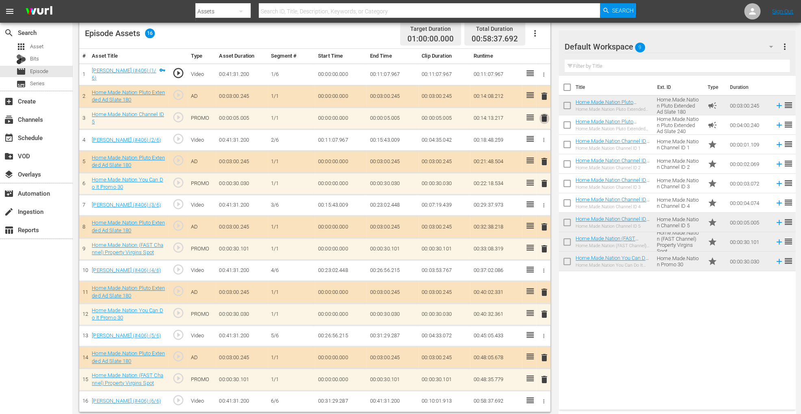
click at [545, 115] on span "delete" at bounding box center [544, 118] width 10 height 10
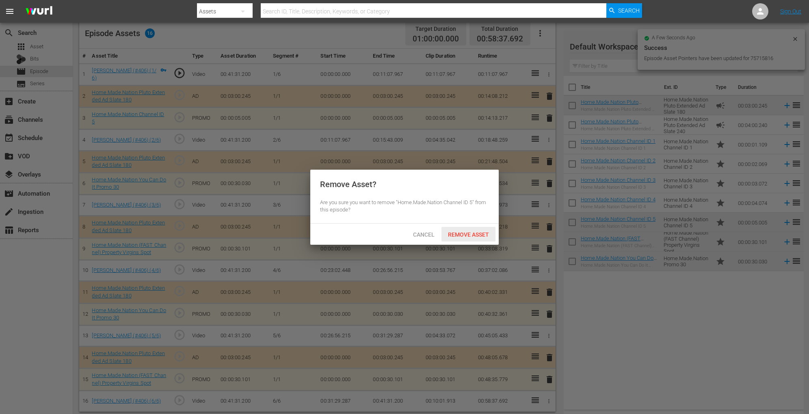
click at [456, 233] on span "Remove Asset" at bounding box center [468, 235] width 54 height 6
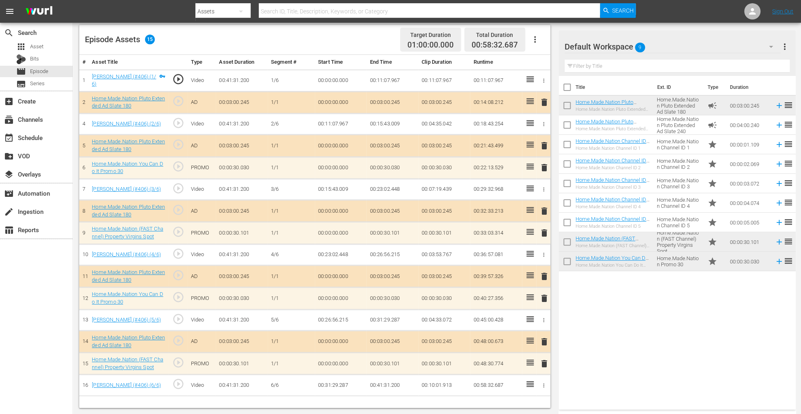
scroll to position [211, 0]
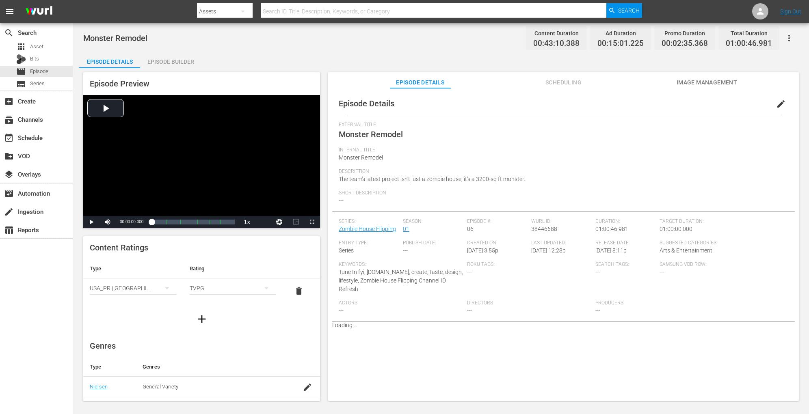
click at [152, 60] on div "Episode Builder" at bounding box center [170, 61] width 61 height 19
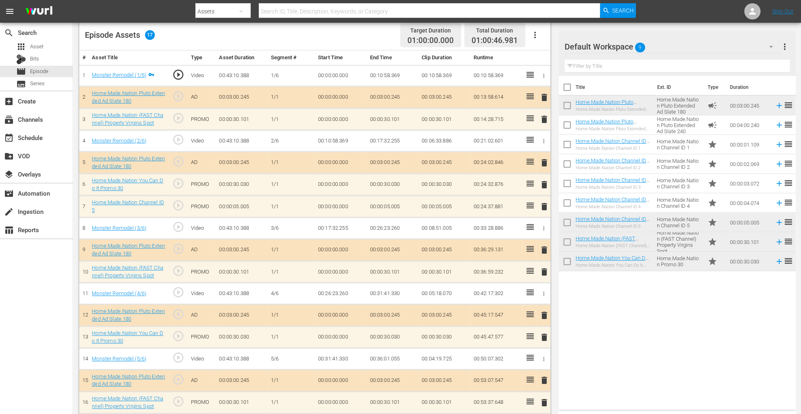
scroll to position [240, 0]
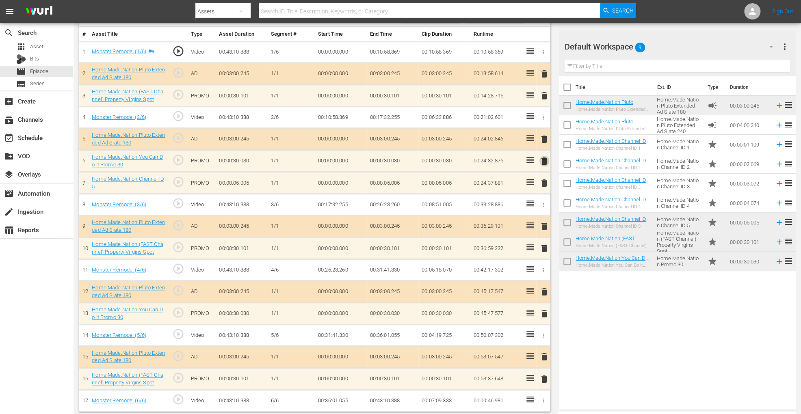
click at [543, 160] on span "delete" at bounding box center [544, 161] width 10 height 10
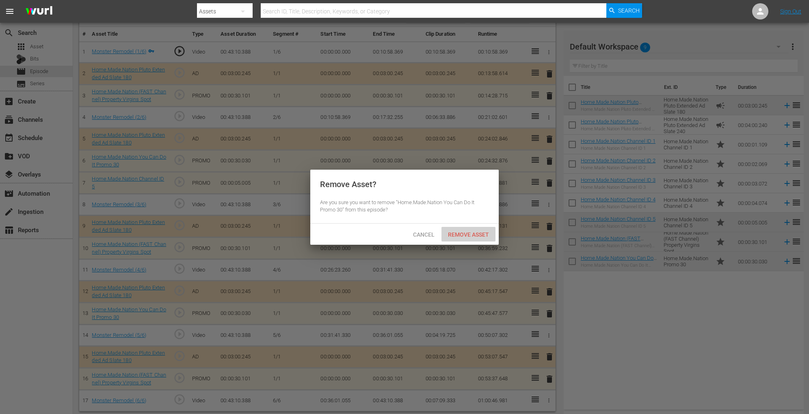
click at [463, 232] on span "Remove Asset" at bounding box center [468, 235] width 54 height 6
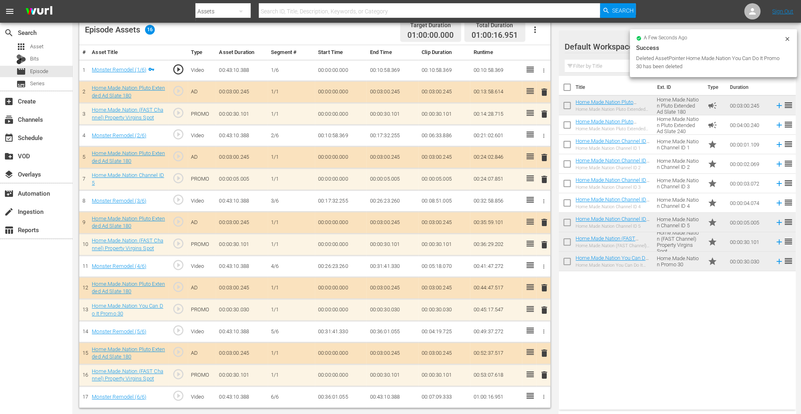
scroll to position [218, 0]
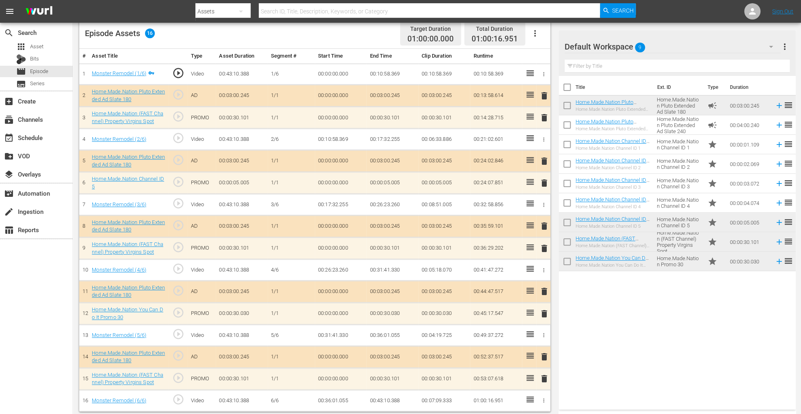
click at [543, 184] on span "delete" at bounding box center [544, 183] width 10 height 10
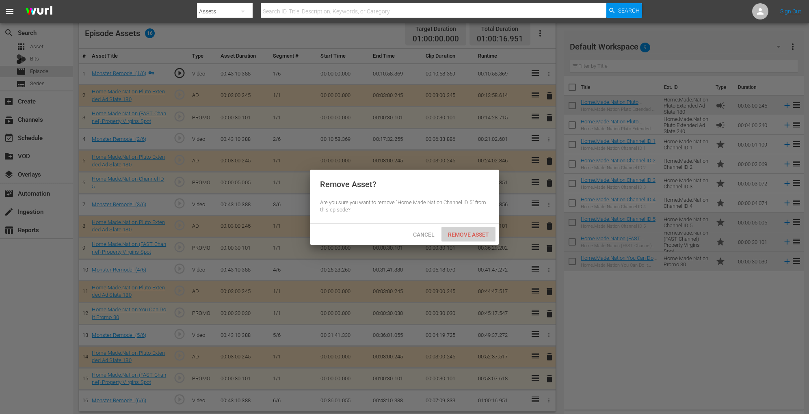
click at [471, 236] on span "Remove Asset" at bounding box center [468, 235] width 54 height 6
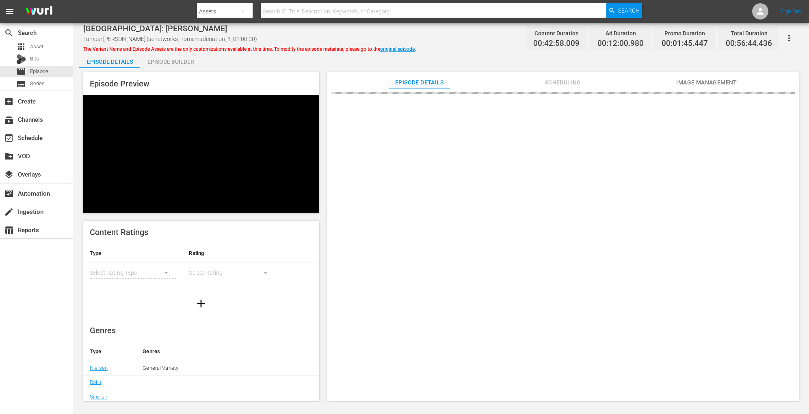
click at [168, 63] on div "Episode Builder" at bounding box center [170, 61] width 61 height 19
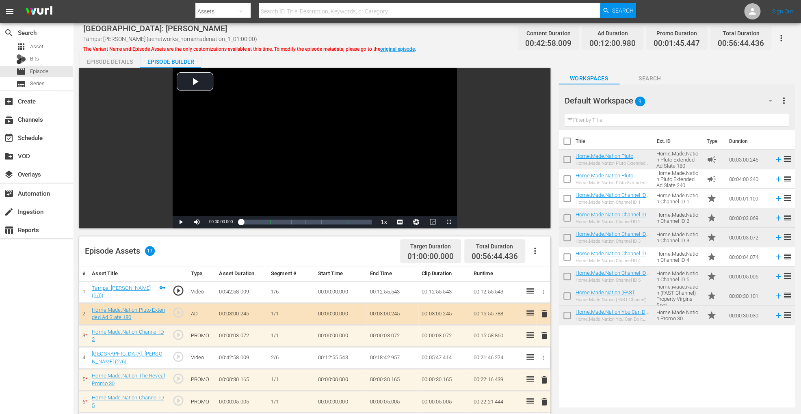
scroll to position [240, 0]
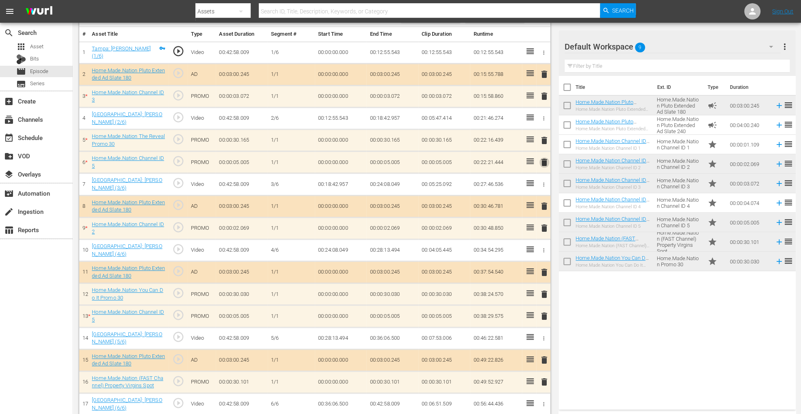
click at [540, 160] on span "delete" at bounding box center [544, 163] width 10 height 10
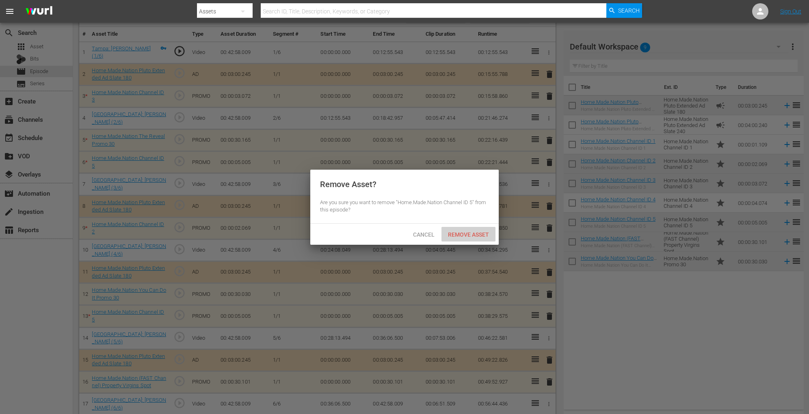
click at [482, 232] on span "Remove Asset" at bounding box center [468, 235] width 54 height 6
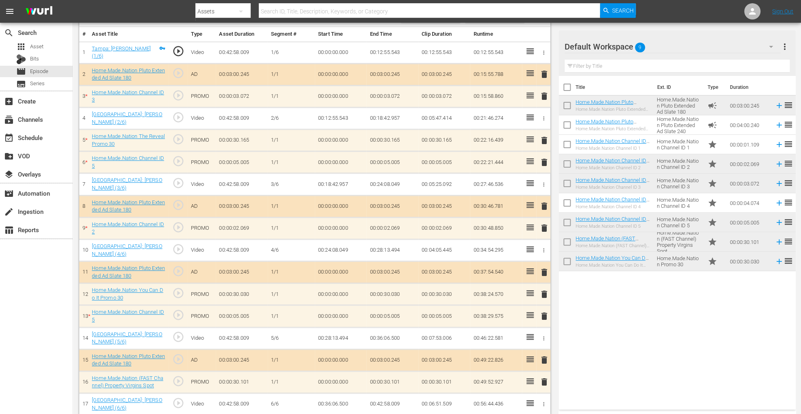
click at [542, 137] on span "delete" at bounding box center [544, 141] width 10 height 10
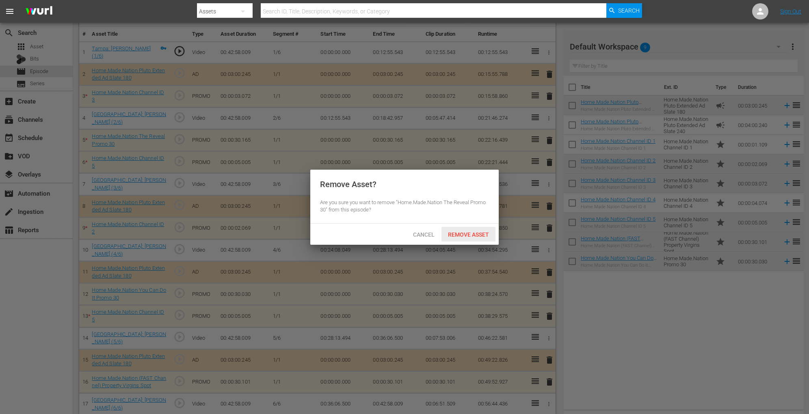
click at [487, 237] on span "Remove Asset" at bounding box center [468, 235] width 54 height 6
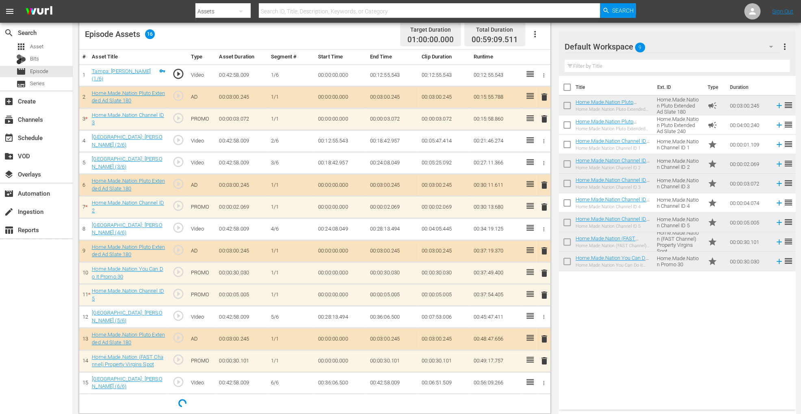
scroll to position [218, 0]
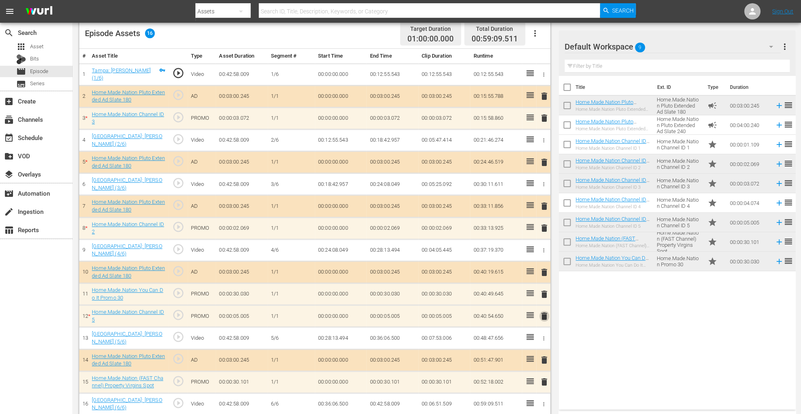
click at [542, 310] on span "delete" at bounding box center [544, 317] width 10 height 10
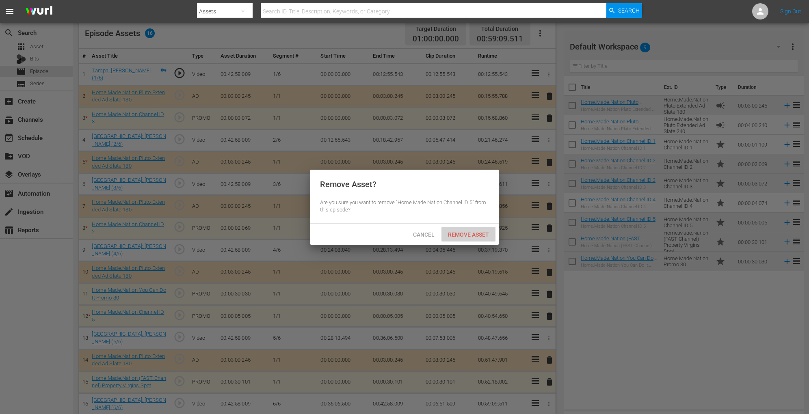
click at [474, 234] on span "Remove Asset" at bounding box center [468, 235] width 54 height 6
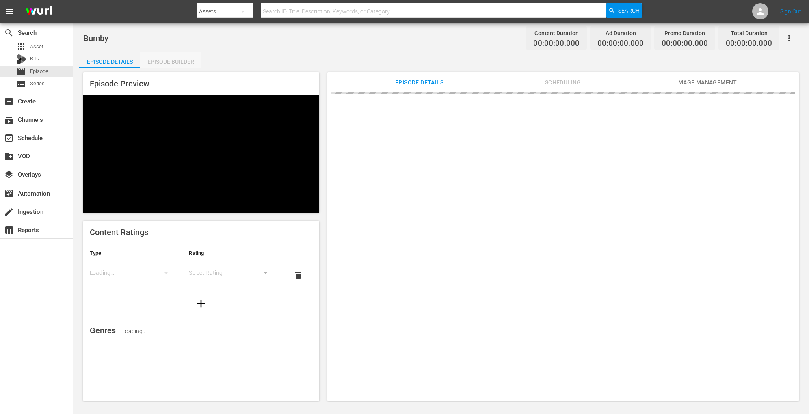
click at [185, 57] on div "Episode Builder" at bounding box center [170, 61] width 61 height 19
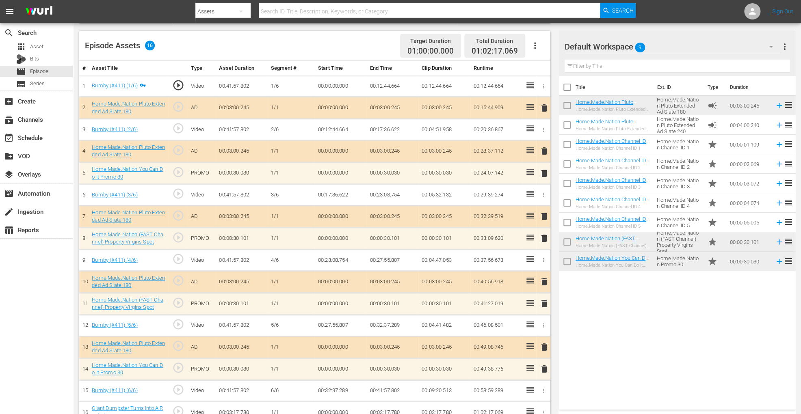
scroll to position [218, 0]
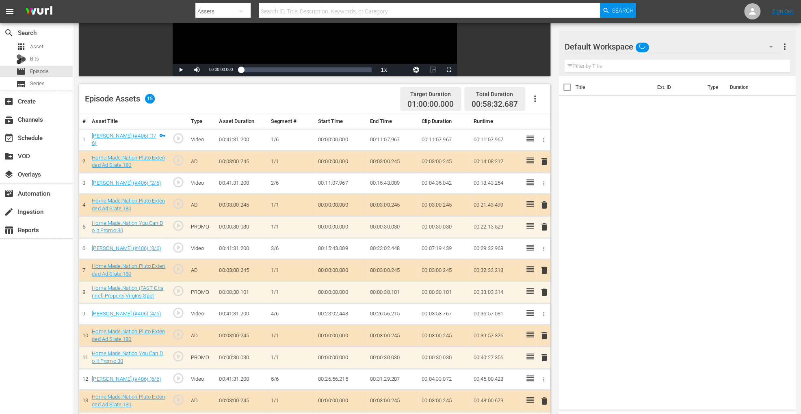
scroll to position [121, 0]
